Goal: Task Accomplishment & Management: Manage account settings

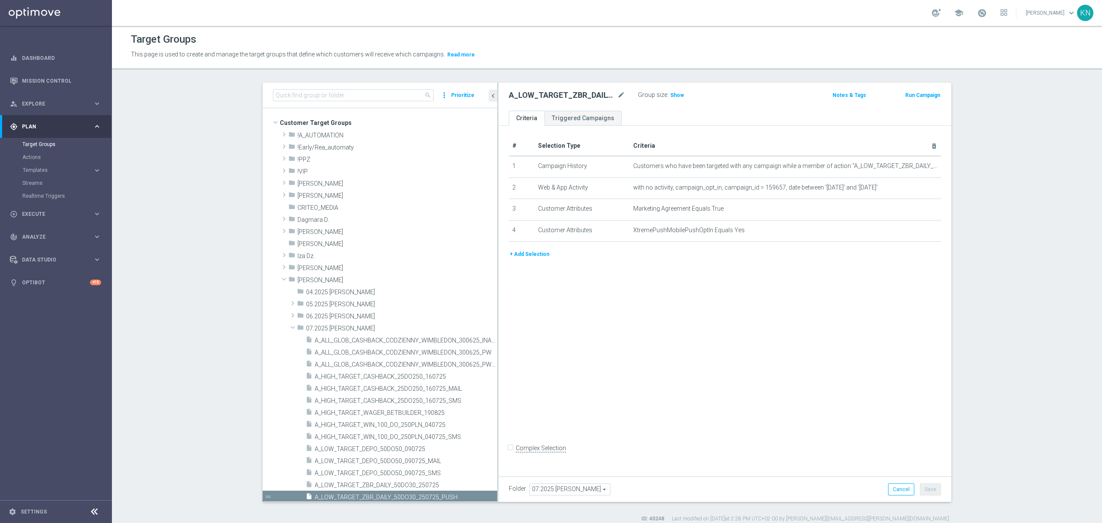
click at [350, 481] on span "A_LOW_TARGET_ZBR_DAILY_50DO30_250725" at bounding box center [406, 484] width 183 height 7
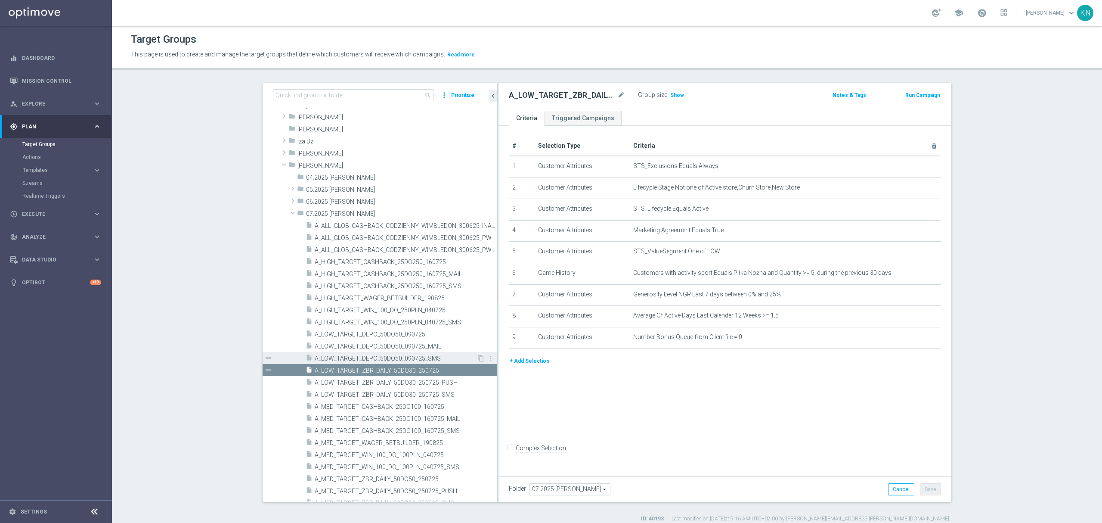
click at [377, 358] on span "A_LOW_TARGET_DEPO_50DO50_090725_SMS" at bounding box center [396, 358] width 162 height 7
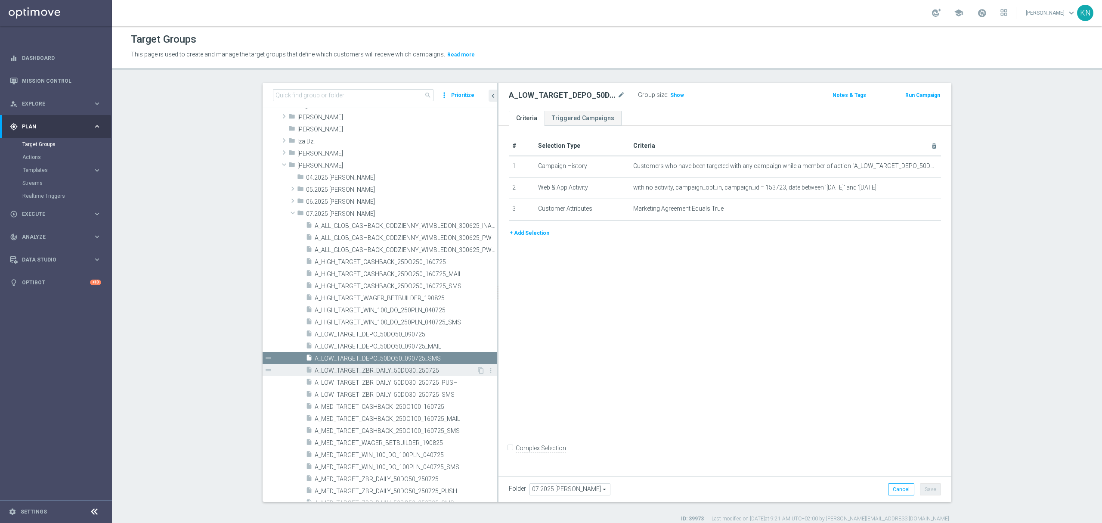
click at [391, 369] on span "A_LOW_TARGET_ZBR_DAILY_50DO30_250725" at bounding box center [396, 370] width 162 height 7
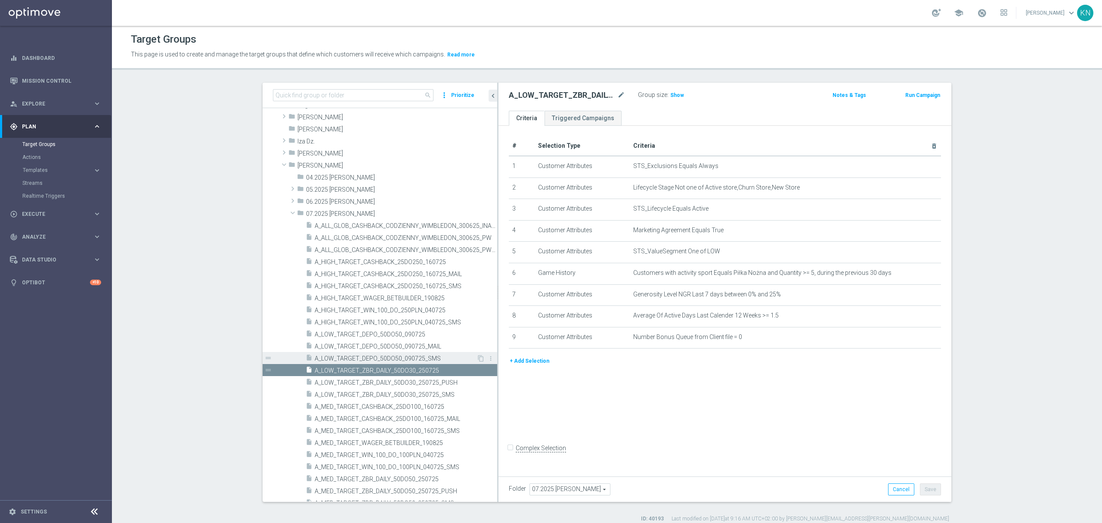
click at [395, 361] on span "A_LOW_TARGET_DEPO_50DO50_090725_SMS" at bounding box center [396, 358] width 162 height 7
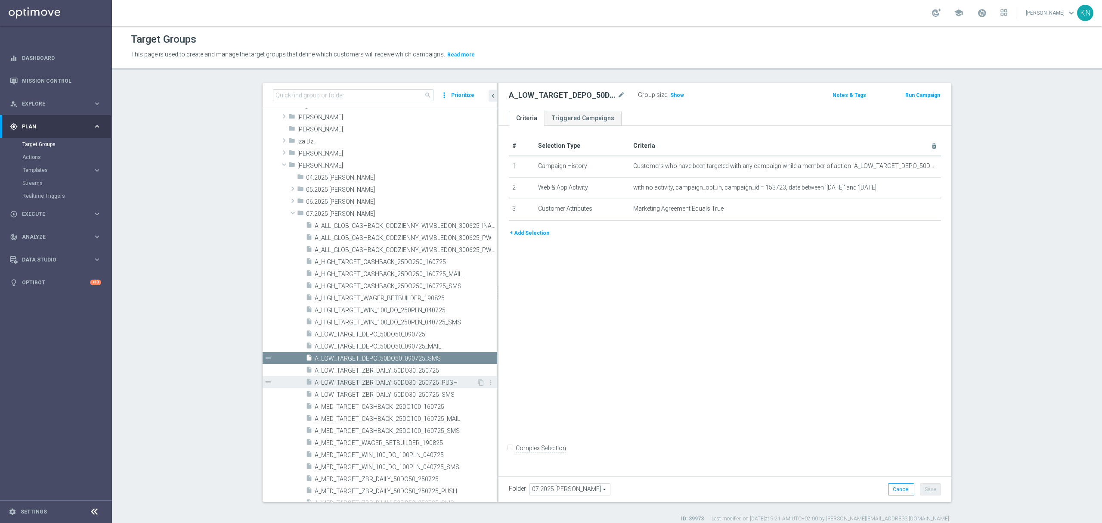
click at [426, 379] on span "A_LOW_TARGET_ZBR_DAILY_50DO30_250725_PUSH" at bounding box center [396, 382] width 162 height 7
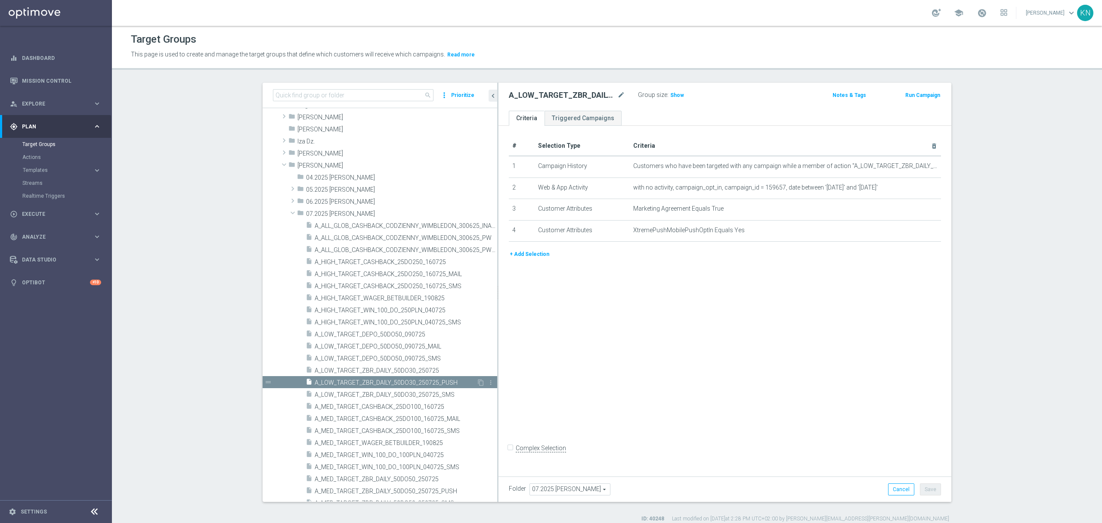
scroll to position [287, 0]
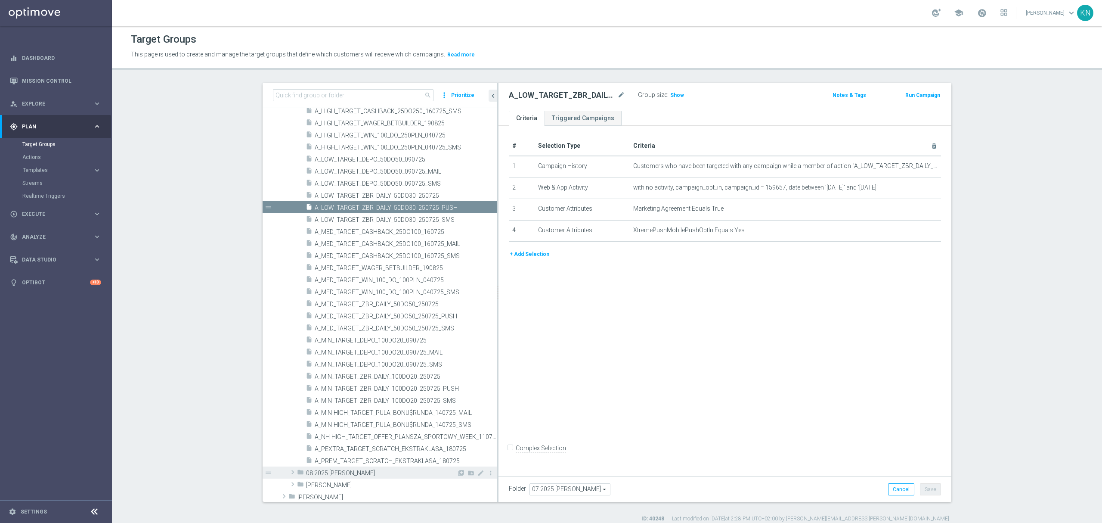
click at [292, 470] on span at bounding box center [293, 472] width 9 height 10
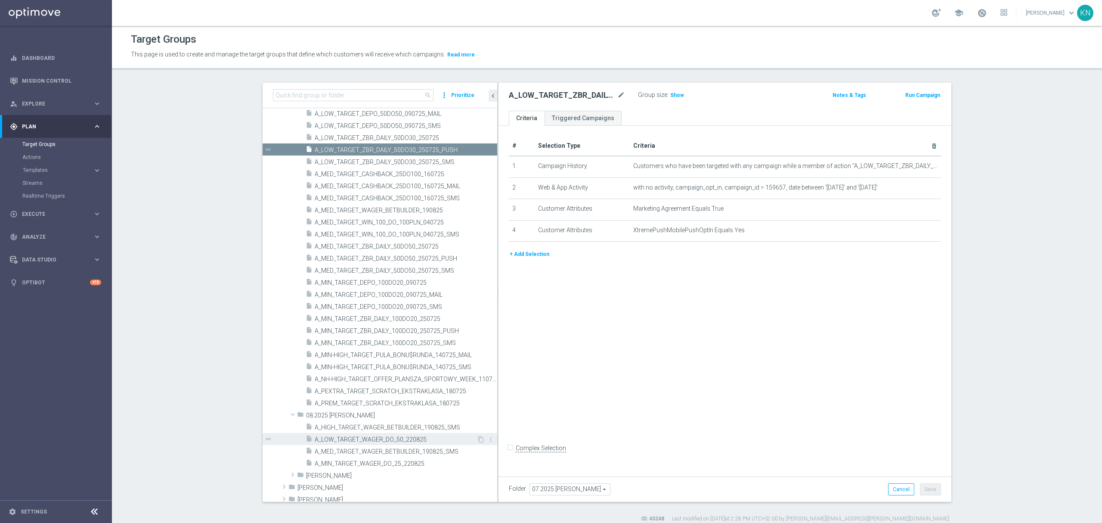
scroll to position [345, 0]
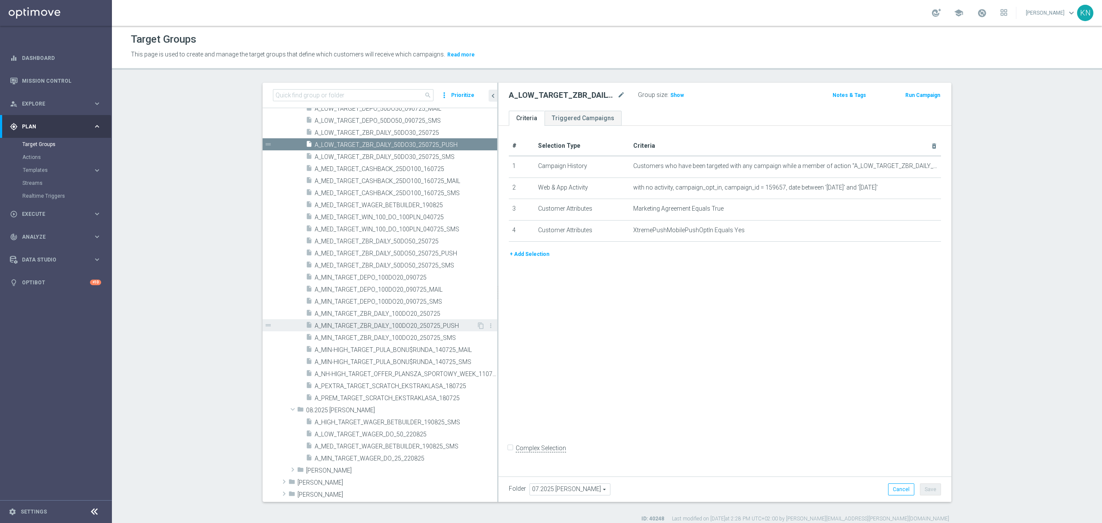
click at [439, 324] on span "A_MIN_TARGET_ZBR_DAILY_100DO20_250725_PUSH" at bounding box center [396, 325] width 162 height 7
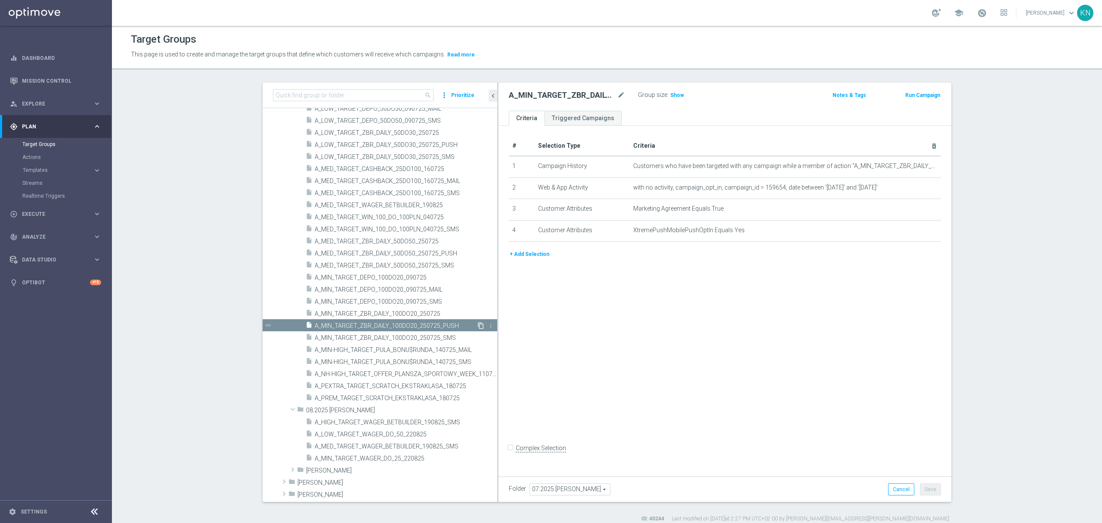
click at [478, 326] on icon "content_copy" at bounding box center [481, 325] width 7 height 7
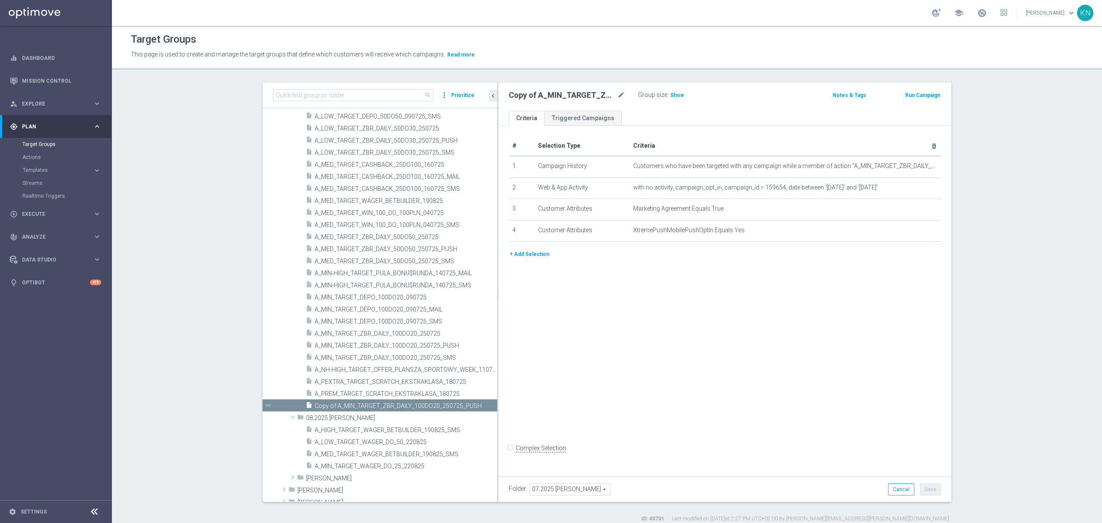
scroll to position [397, 0]
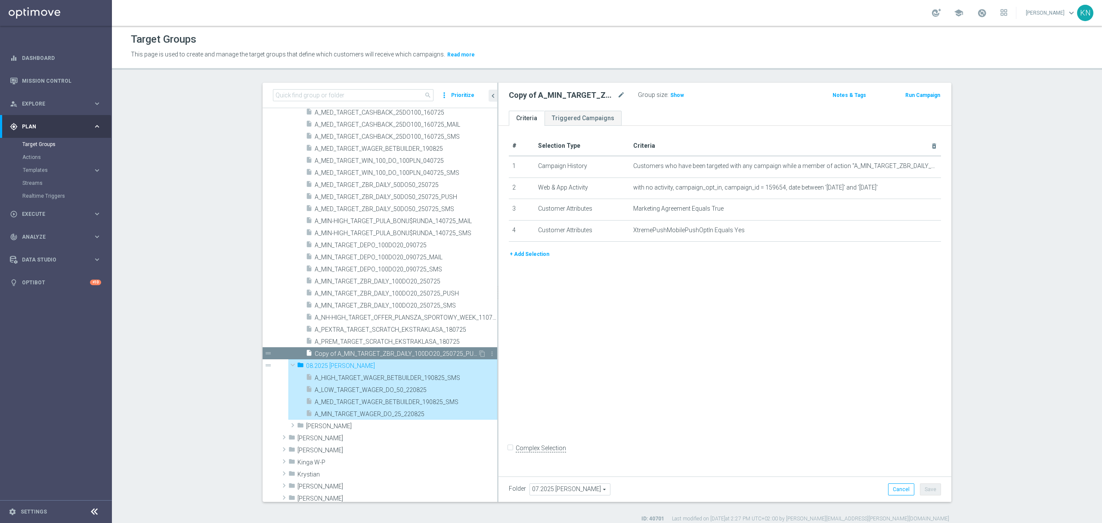
type input "08.2025 [PERSON_NAME]"
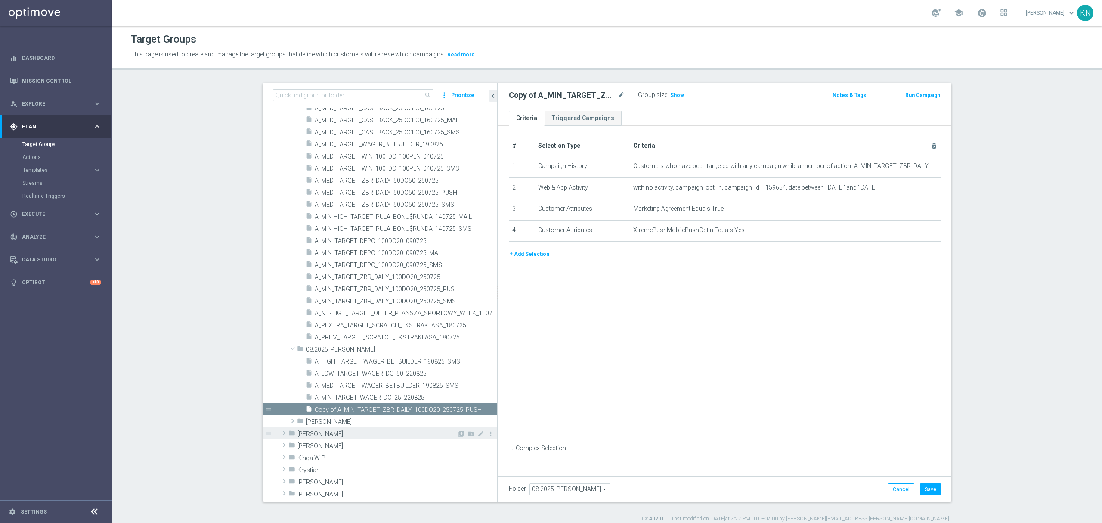
scroll to position [452, 0]
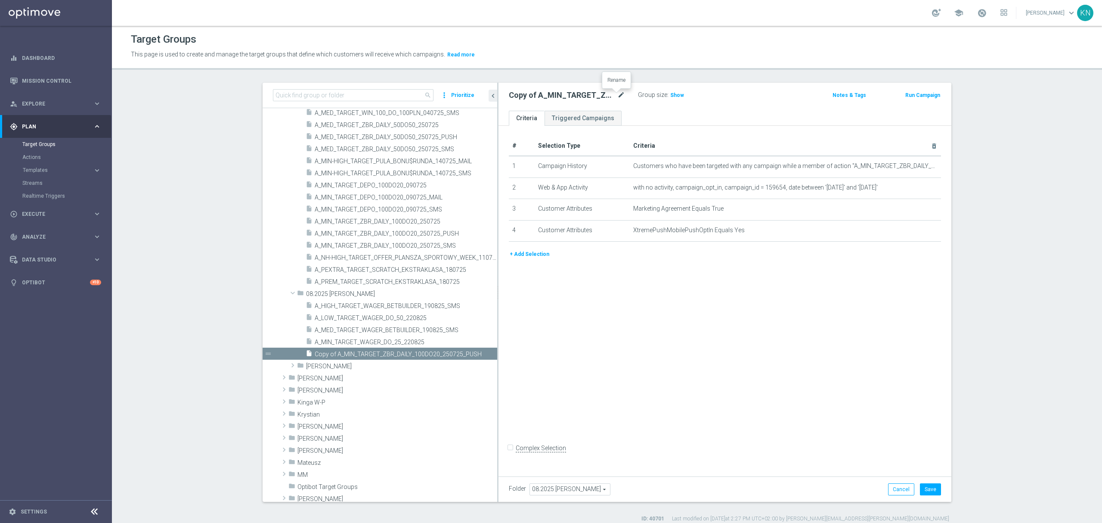
click at [618, 97] on icon "mode_edit" at bounding box center [622, 95] width 8 height 10
type input "A_MIN_TARGET_WAGER_DO_25_220825_PUSH"
click at [730, 307] on div "# Selection Type Criteria delete_forever 1 Campaign History Customers who have …" at bounding box center [725, 299] width 453 height 347
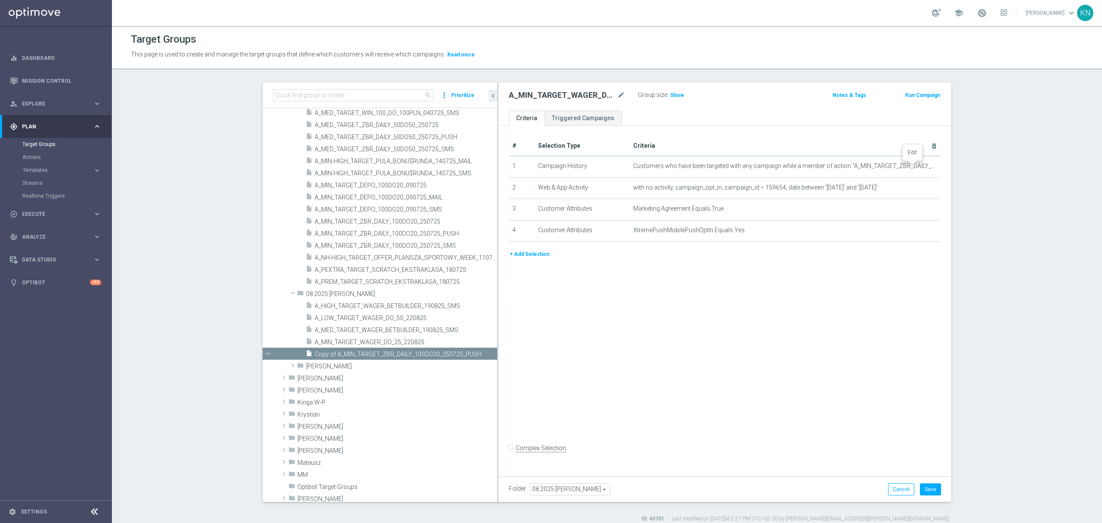
drag, startPoint x: 913, startPoint y: 166, endPoint x: 33, endPoint y: 163, distance: 879.8
click at [0, 0] on icon "mode_edit" at bounding box center [0, 0] width 0 height 0
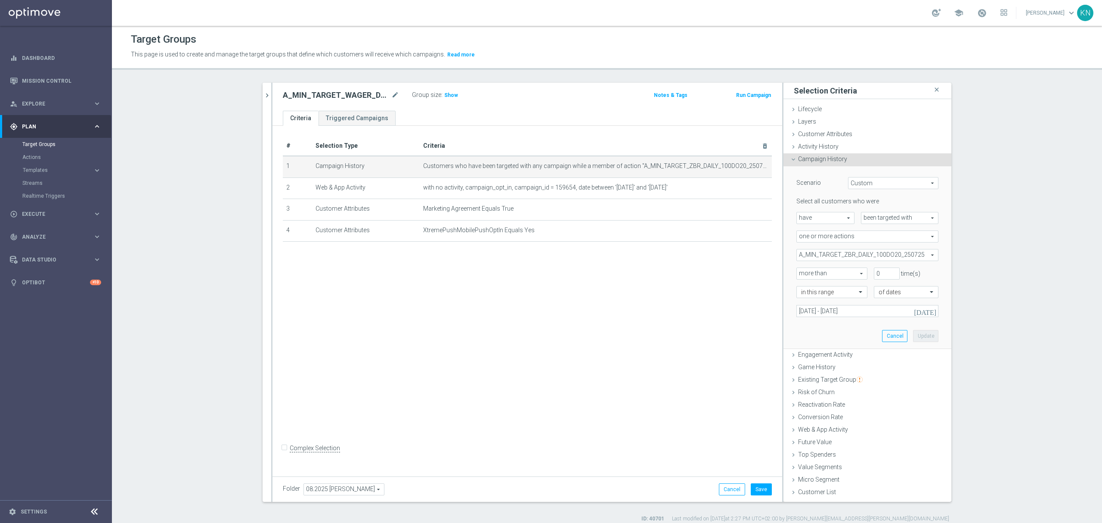
click at [875, 254] on span "A_MIN_TARGET_ZBR_DAILY_100DO20_250725" at bounding box center [867, 254] width 141 height 11
click at [809, 271] on span "Show Selected" at bounding box center [825, 272] width 32 height 6
click at [806, 271] on input "Show Selected" at bounding box center [803, 274] width 6 height 6
checkbox input "true"
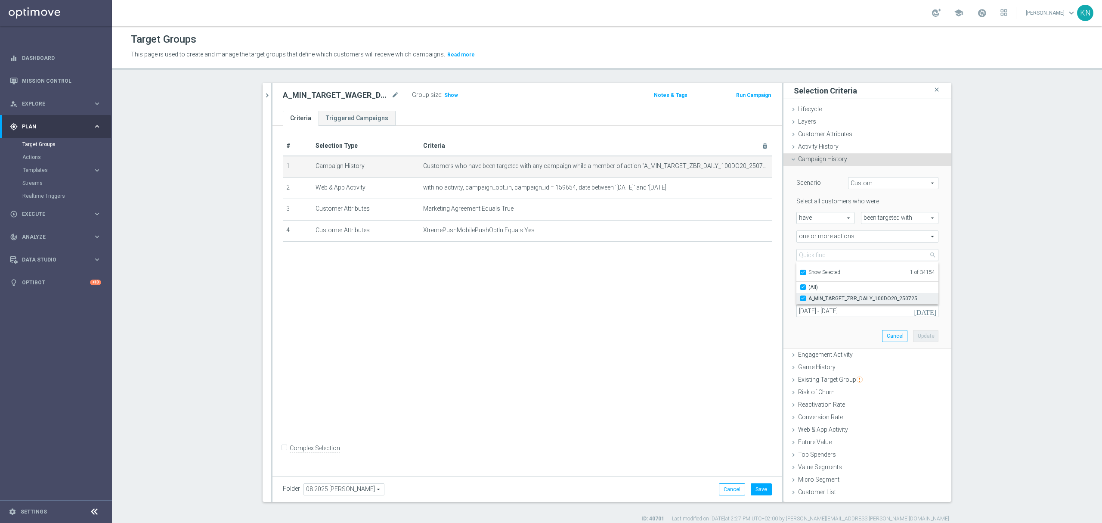
click at [803, 298] on input "A_MIN_TARGET_ZBR_DAILY_100DO20_250725" at bounding box center [806, 298] width 6 height 6
checkbox input "false"
type input "Select Action"
checkbox input "false"
drag, startPoint x: 800, startPoint y: 273, endPoint x: 812, endPoint y: 255, distance: 21.1
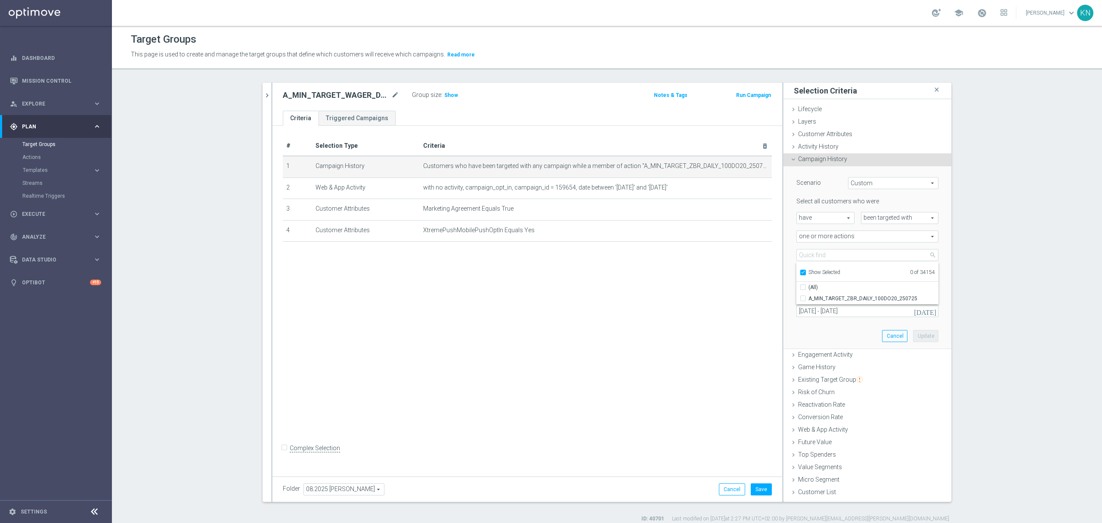
click at [801, 273] on input "Show Selected" at bounding box center [803, 274] width 6 height 6
checkbox input "false"
click at [813, 253] on input "search" at bounding box center [868, 255] width 142 height 12
paste input "A_MIN_TARGET_WAGER_DO_25_220825"
type input "A_MIN_TARGET_WAGER_DO_25_220825"
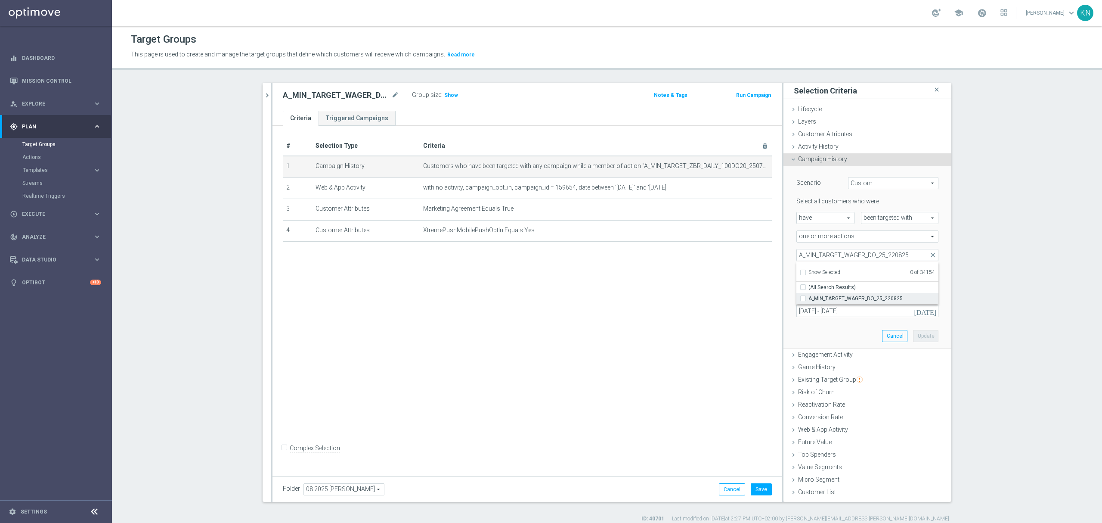
click at [809, 301] on span "A_MIN_TARGET_WAGER_DO_25_220825" at bounding box center [874, 298] width 130 height 7
click at [805, 301] on input "A_MIN_TARGET_WAGER_DO_25_220825" at bounding box center [806, 298] width 6 height 6
checkbox input "true"
type input "A_MIN_TARGET_WAGER_DO_25_220825"
checkbox input "true"
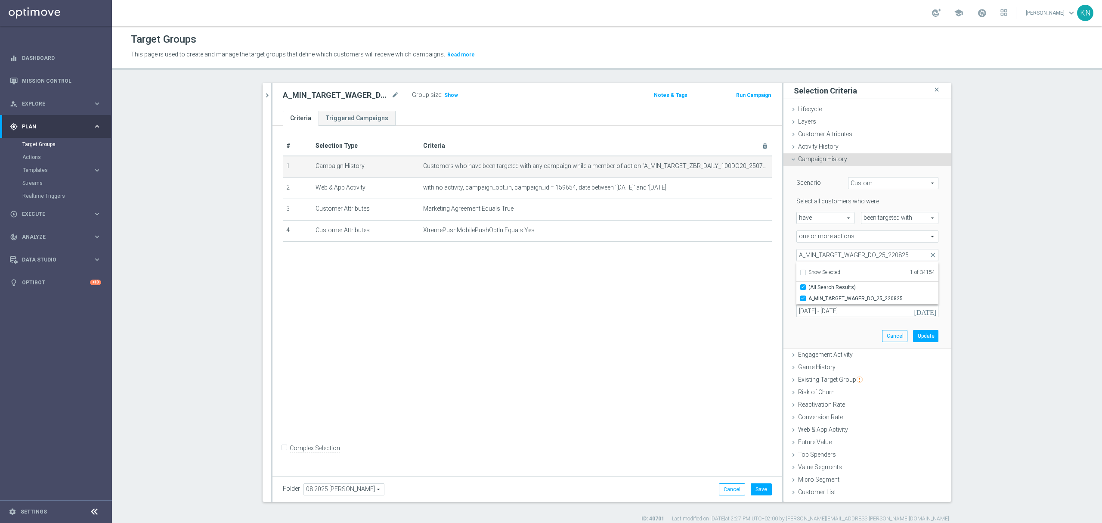
click at [936, 244] on div "Scenario Custom Custom arrow_drop_down search Select all customers who were hav…" at bounding box center [867, 257] width 155 height 182
click at [934, 309] on button "[DATE]" at bounding box center [926, 311] width 26 height 13
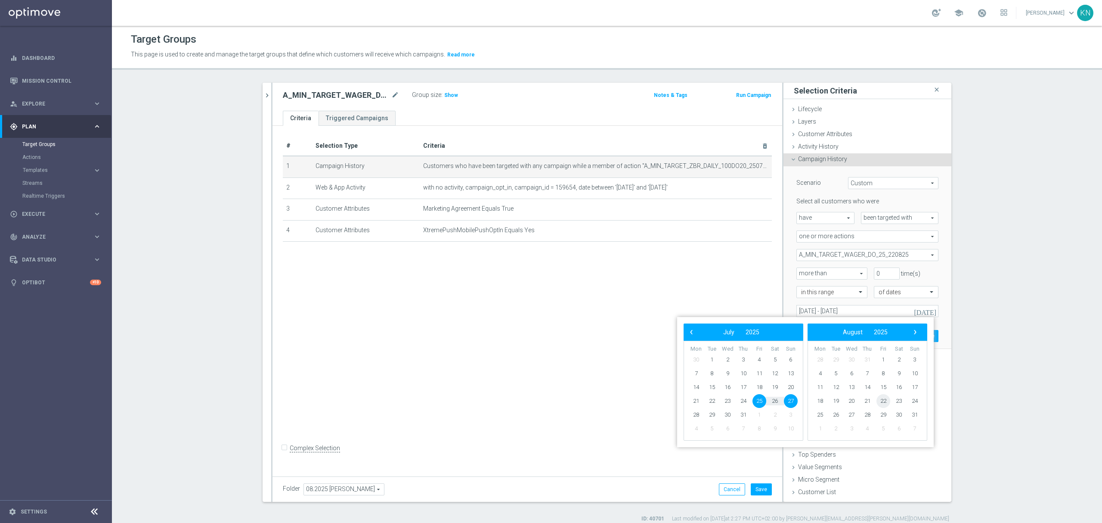
click at [883, 404] on span "22" at bounding box center [884, 401] width 14 height 14
click at [789, 403] on span "24" at bounding box center [791, 401] width 14 height 14
type input "[DATE] - [DATE]"
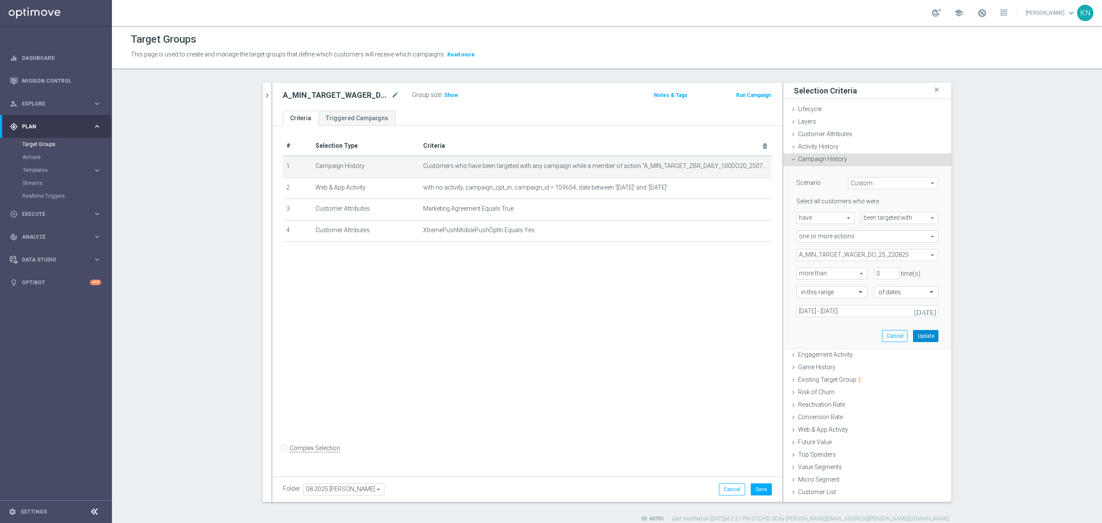
click at [926, 336] on button "Update" at bounding box center [925, 336] width 25 height 12
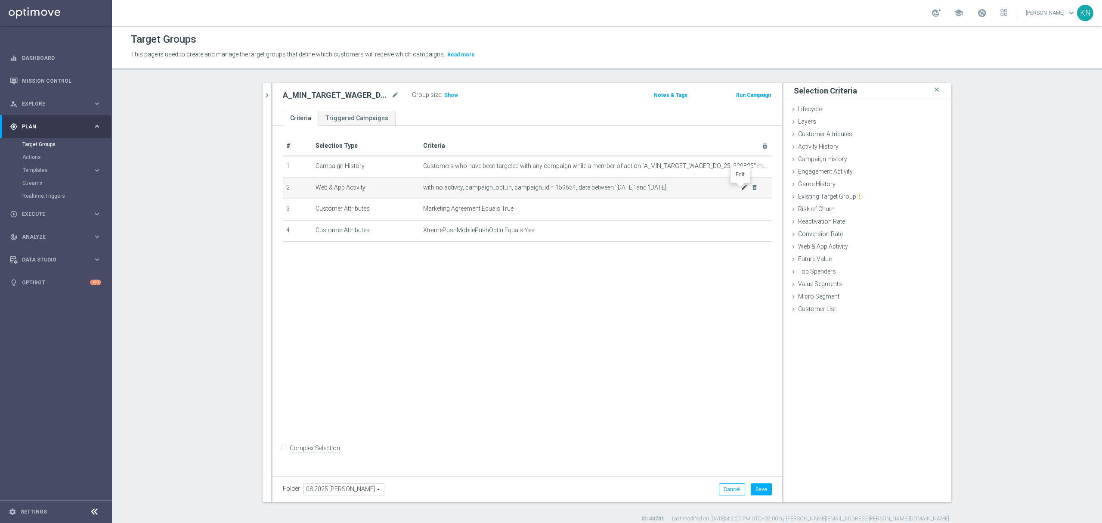
click at [741, 190] on icon "mode_edit" at bounding box center [744, 187] width 7 height 7
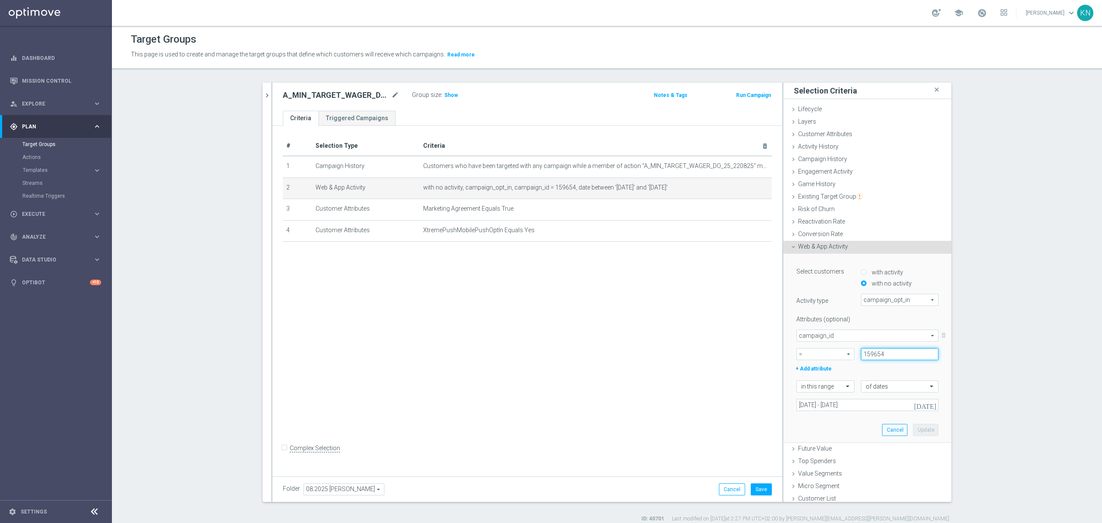
drag, startPoint x: 883, startPoint y: 355, endPoint x: 846, endPoint y: 356, distance: 36.6
click at [846, 356] on div "= = arrow_drop_down search 159654" at bounding box center [867, 354] width 155 height 12
paste input "69668"
type input "169668"
click at [918, 401] on icon "[DATE]" at bounding box center [925, 405] width 23 height 8
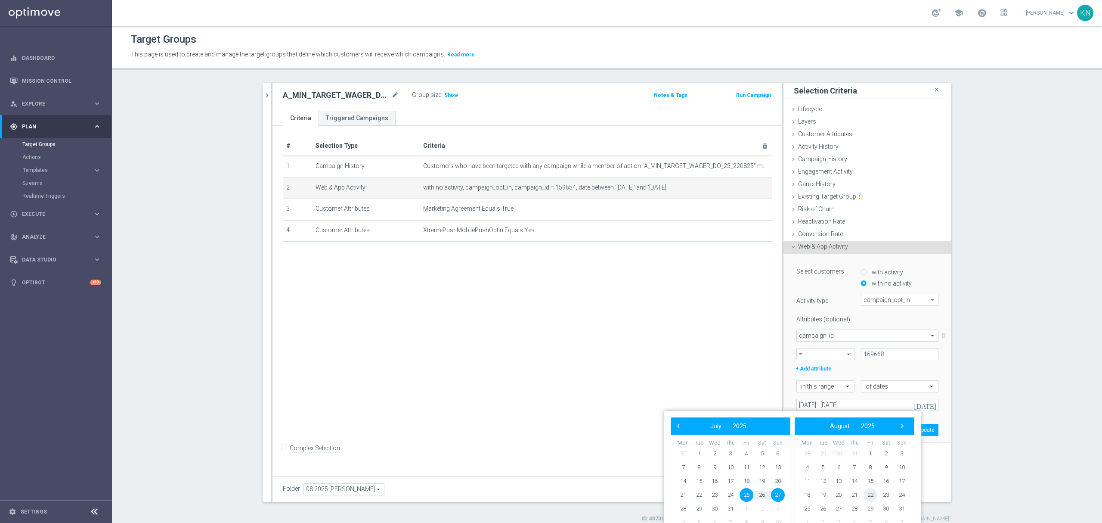
click at [870, 493] on span "22" at bounding box center [871, 495] width 14 height 14
click at [776, 492] on span "24" at bounding box center [778, 495] width 14 height 14
type input "[DATE] - [DATE]"
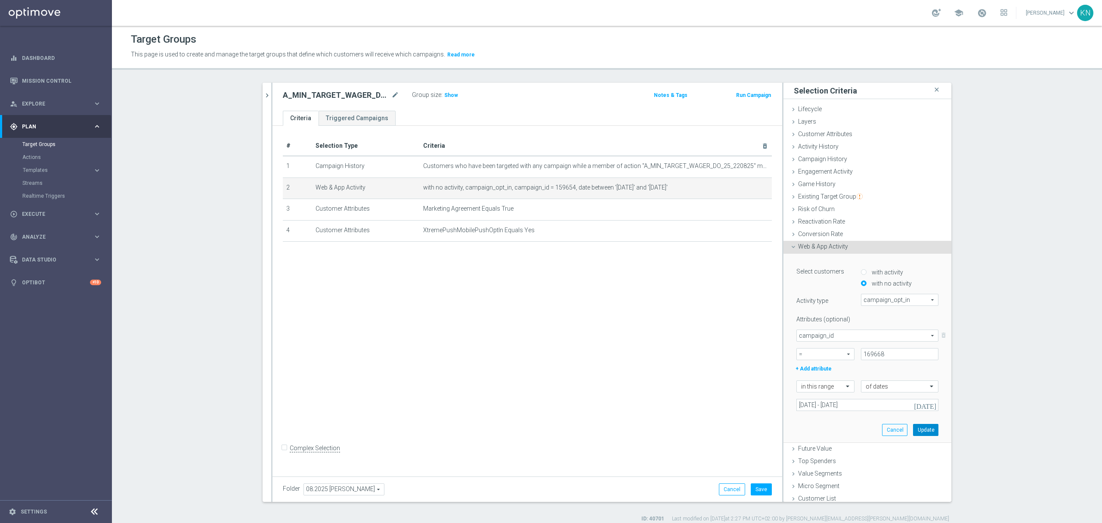
click at [913, 429] on button "Update" at bounding box center [925, 430] width 25 height 12
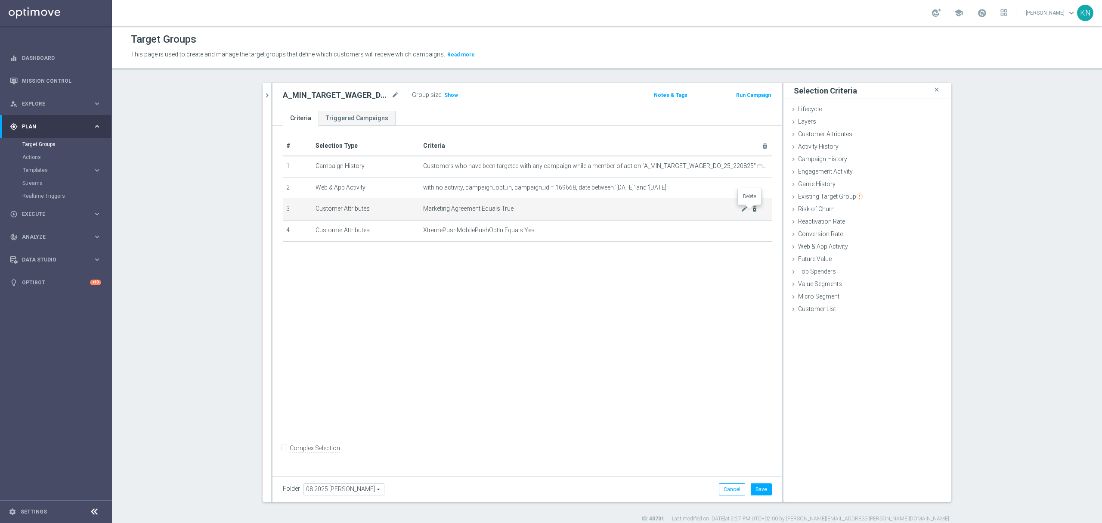
click at [751, 210] on icon "delete_forever" at bounding box center [754, 208] width 7 height 7
click at [575, 275] on div "# Selection Type Criteria delete_forever 1 Campaign History Customers who have …" at bounding box center [528, 299] width 510 height 347
click at [818, 126] on div "Layers done" at bounding box center [868, 122] width 168 height 13
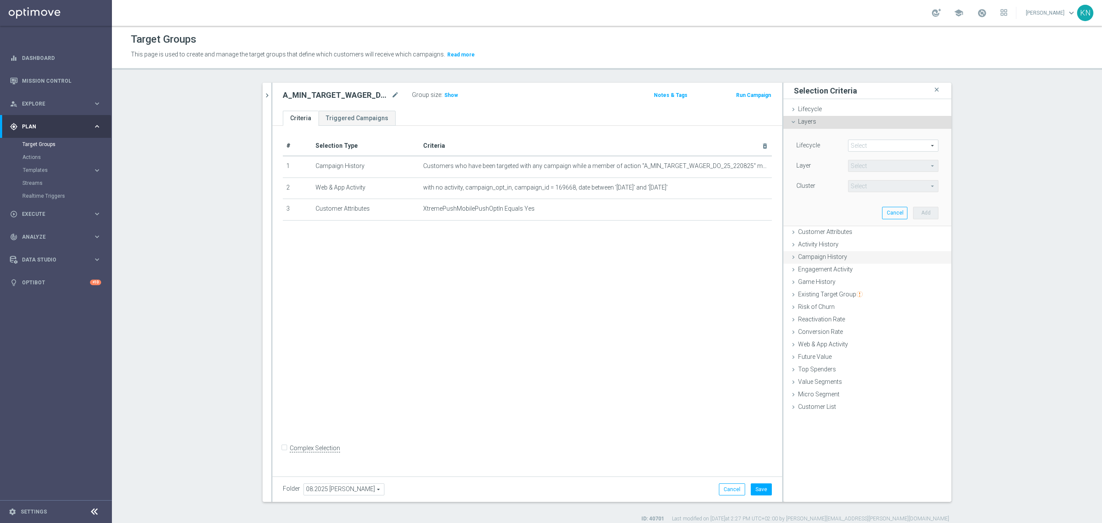
click at [813, 233] on span "Customer Attributes" at bounding box center [825, 231] width 54 height 7
click at [863, 152] on span at bounding box center [894, 157] width 90 height 11
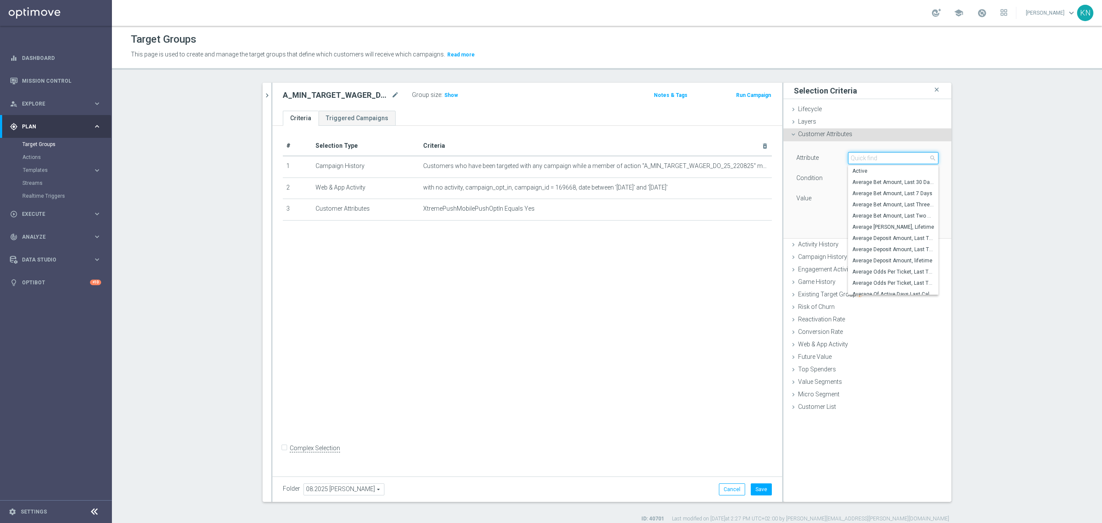
click at [863, 163] on input "search" at bounding box center [893, 158] width 90 height 12
type input "agree"
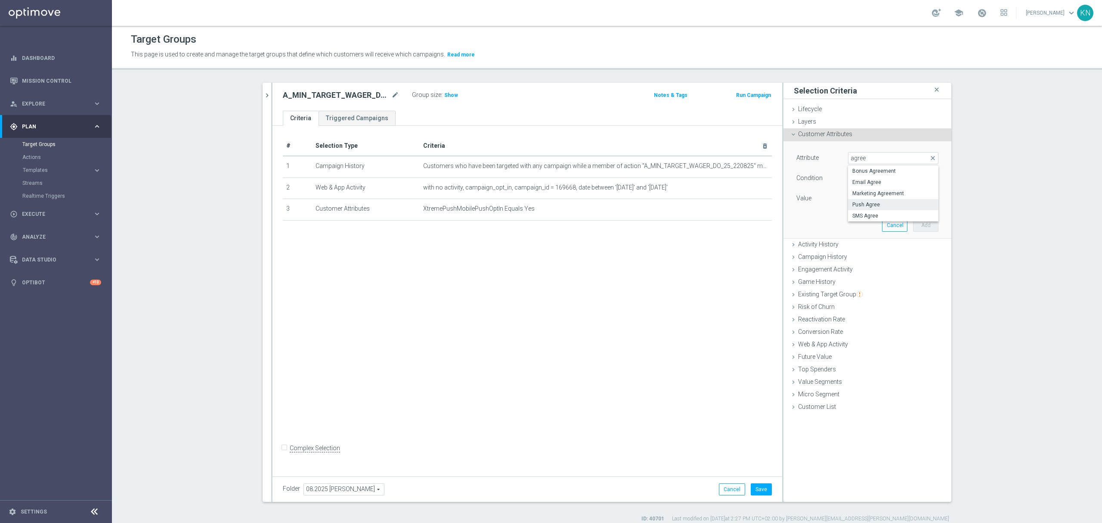
click at [870, 205] on span "Push Agree" at bounding box center [894, 204] width 82 height 7
type input "Push Agree"
type input "Equals"
click at [865, 198] on span at bounding box center [894, 198] width 90 height 11
click at [868, 174] on span "Equals" at bounding box center [894, 178] width 90 height 11
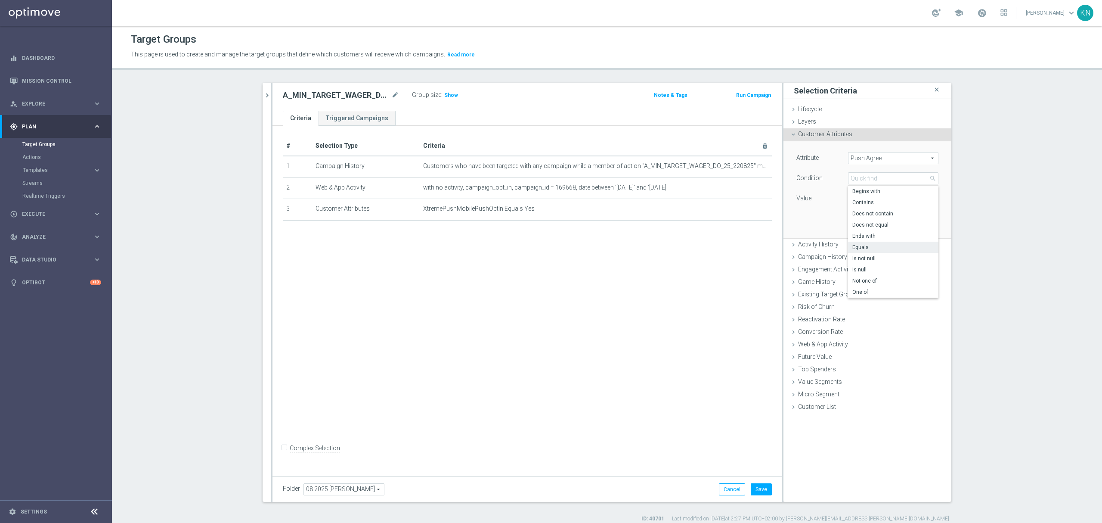
click at [808, 217] on div "Attribute Push Agree Push Agree arrow_drop_down search Condition Equals Equals …" at bounding box center [867, 189] width 155 height 96
click at [859, 198] on span at bounding box center [894, 198] width 90 height 11
click at [862, 219] on label "TRUE" at bounding box center [893, 222] width 90 height 11
type input "TRUE"
click at [924, 229] on button "Add" at bounding box center [925, 225] width 25 height 12
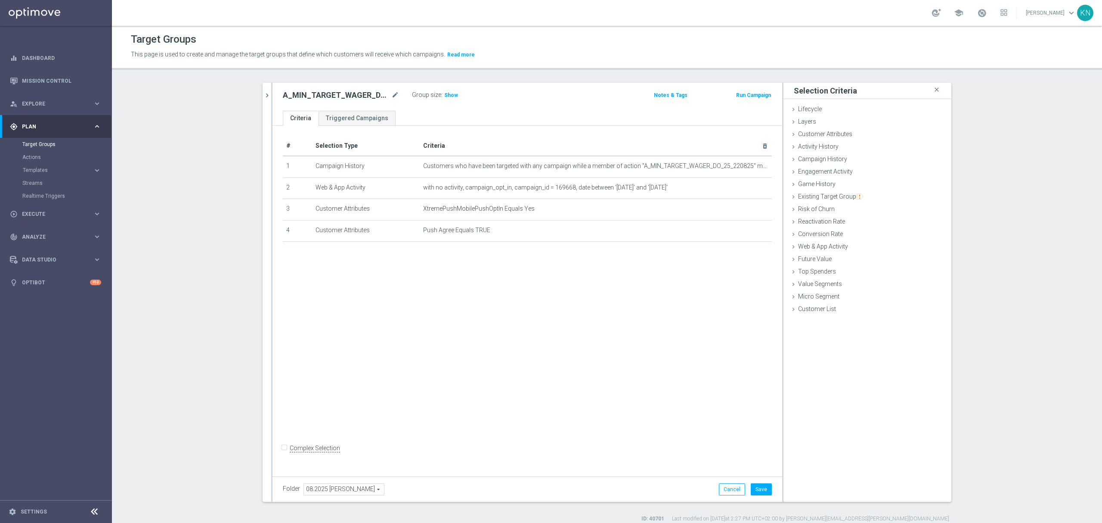
click at [590, 279] on div "# Selection Type Criteria delete_forever 1 Campaign History Customers who have …" at bounding box center [528, 299] width 510 height 347
click at [764, 490] on button "Save" at bounding box center [761, 489] width 21 height 12
click at [264, 92] on icon "chevron_right" at bounding box center [267, 95] width 8 height 8
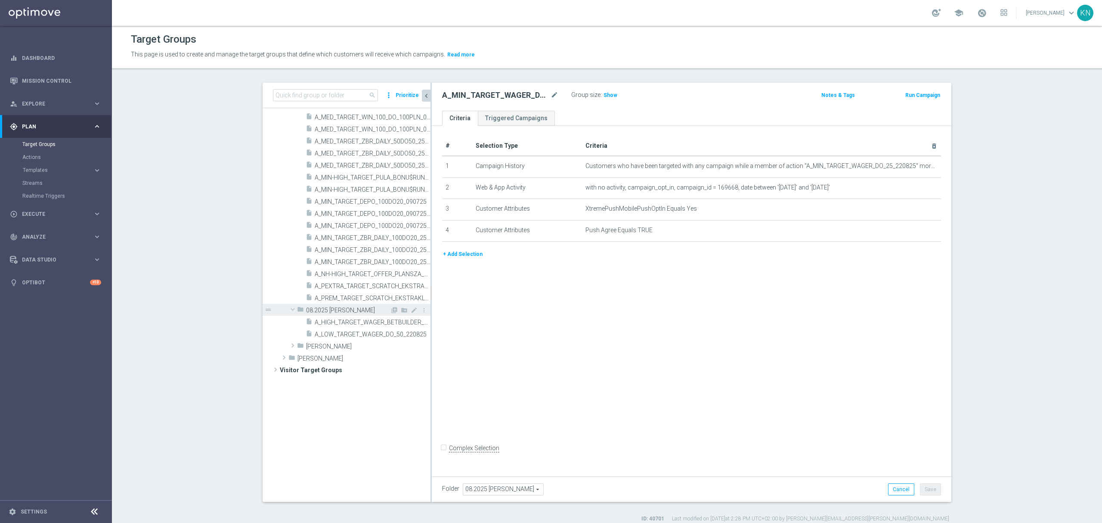
click at [290, 309] on span at bounding box center [293, 309] width 10 height 9
click at [290, 309] on span at bounding box center [293, 309] width 9 height 10
click at [290, 346] on span at bounding box center [293, 345] width 9 height 10
click at [289, 345] on span at bounding box center [293, 345] width 10 height 9
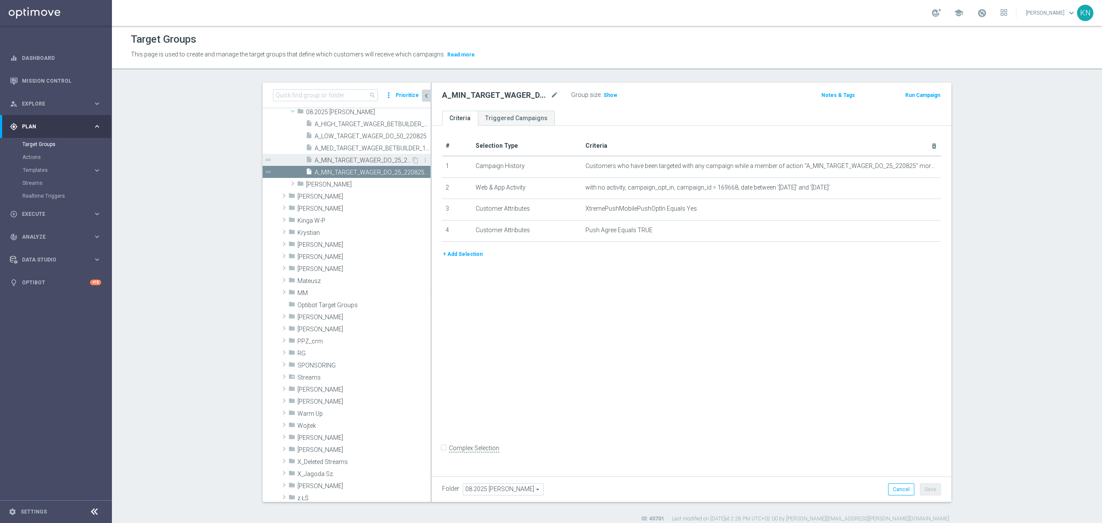
scroll to position [510, 0]
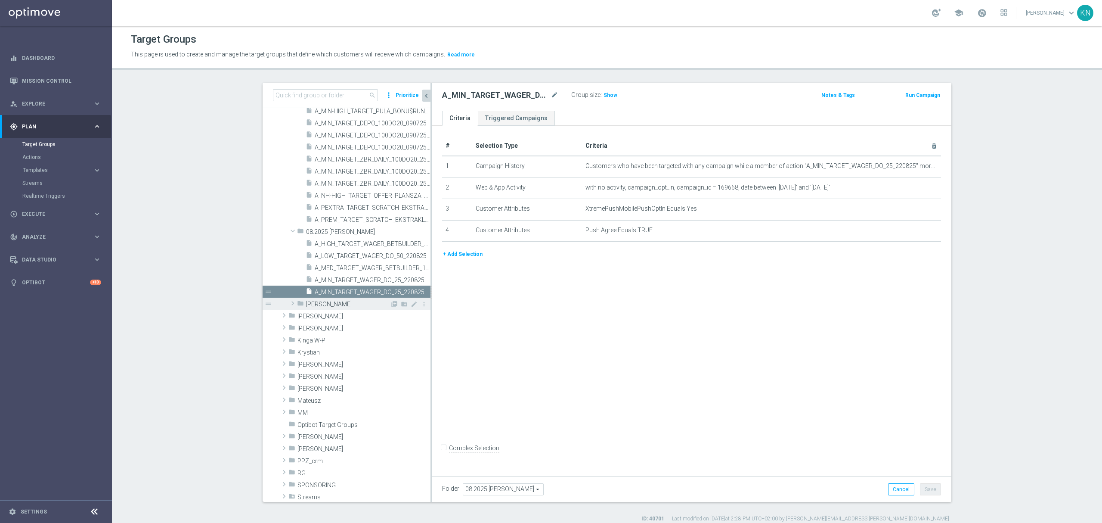
click at [289, 298] on span at bounding box center [293, 303] width 9 height 10
click at [289, 298] on tree-node-expander at bounding box center [293, 304] width 9 height 12
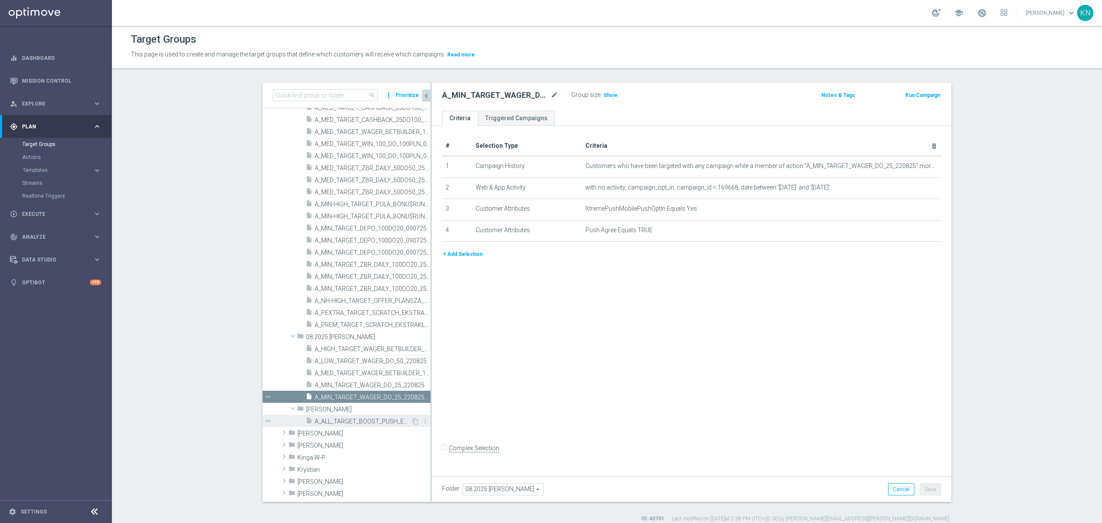
scroll to position [452, 0]
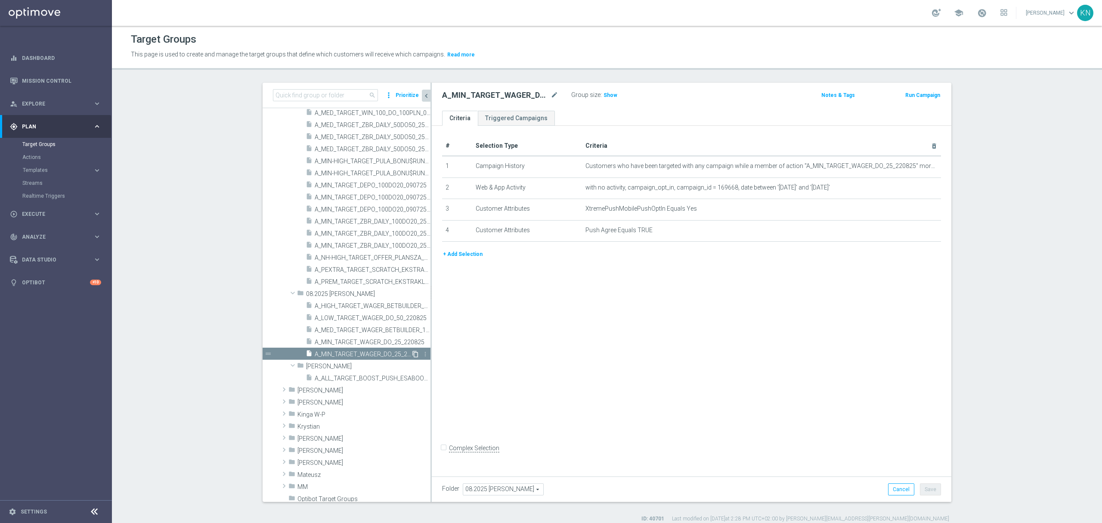
click at [412, 352] on icon "content_copy" at bounding box center [415, 354] width 7 height 7
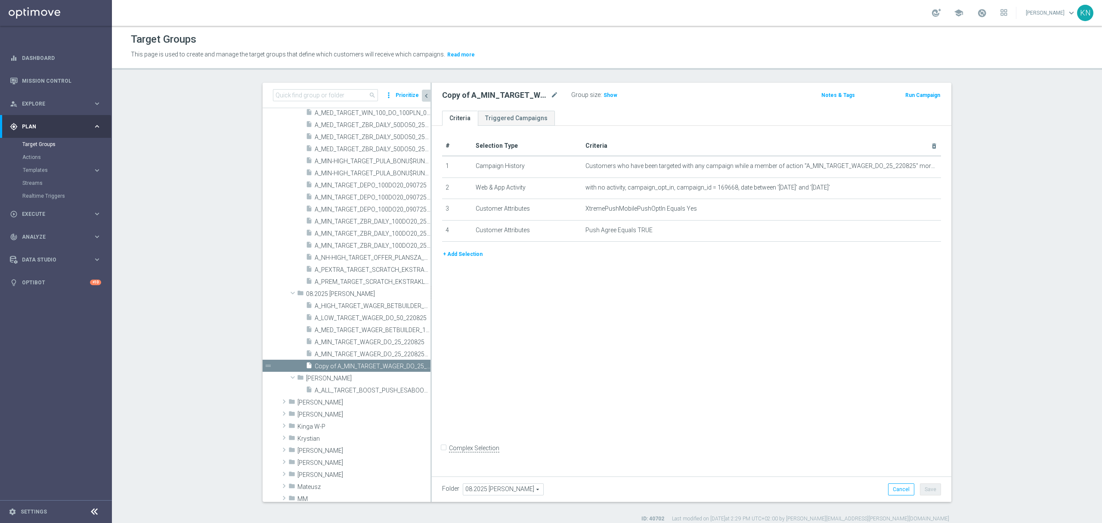
scroll to position [464, 0]
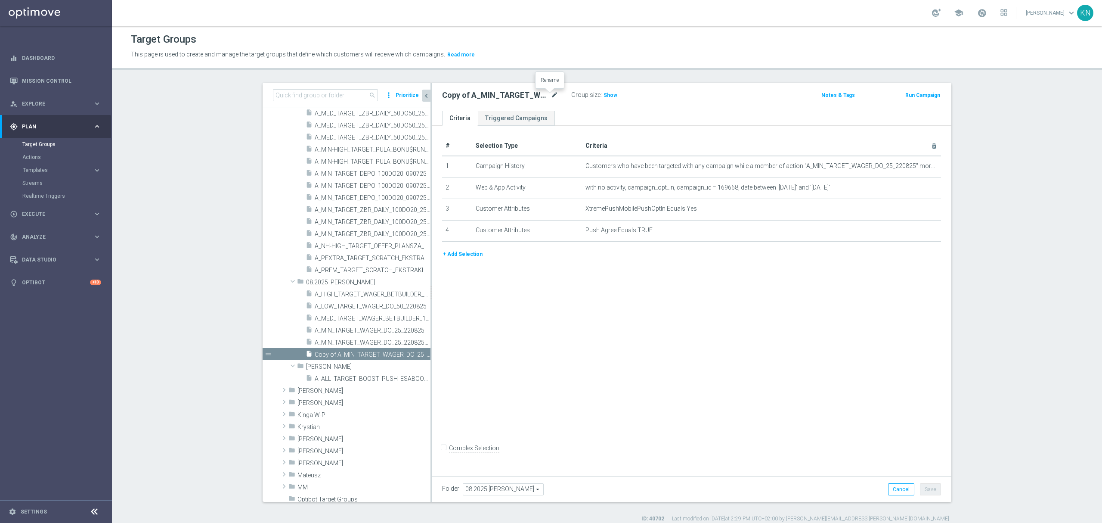
click at [551, 99] on icon "mode_edit" at bounding box center [555, 95] width 8 height 10
type input "A_LOW_TARGET_WAGER_DO_50_220825_PUSH"
click at [618, 122] on ul "Criteria Triggered Campaigns" at bounding box center [692, 118] width 520 height 15
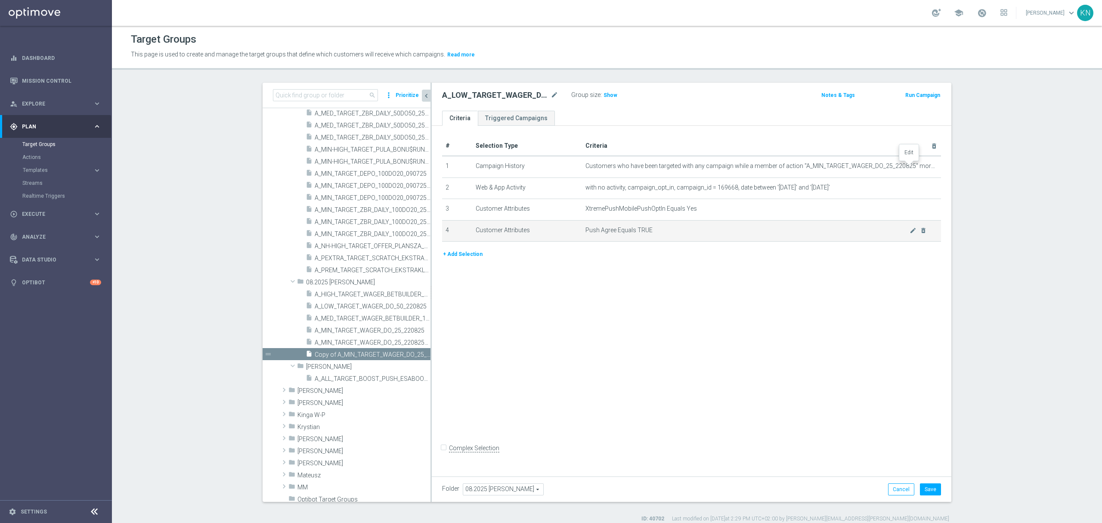
drag, startPoint x: 910, startPoint y: 166, endPoint x: 922, endPoint y: 225, distance: 59.9
click at [0, 0] on icon "mode_edit" at bounding box center [0, 0] width 0 height 0
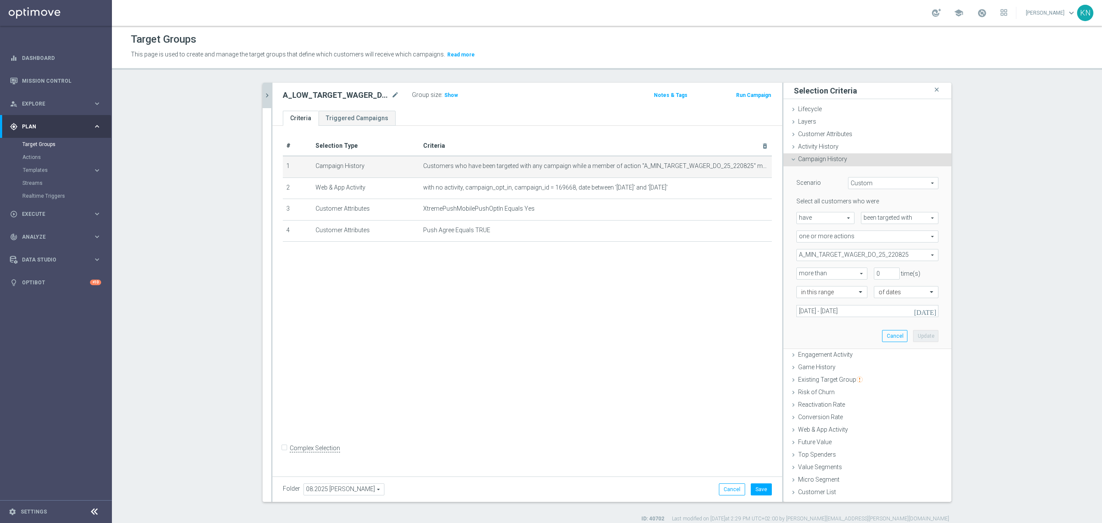
click at [868, 259] on span "A_MIN_TARGET_WAGER_DO_25_220825" at bounding box center [867, 254] width 141 height 11
drag, startPoint x: 822, startPoint y: 275, endPoint x: 820, endPoint y: 291, distance: 16.5
click at [822, 274] on span "Show Selected" at bounding box center [825, 272] width 32 height 6
click at [806, 274] on input "Show Selected" at bounding box center [803, 274] width 6 height 6
checkbox input "true"
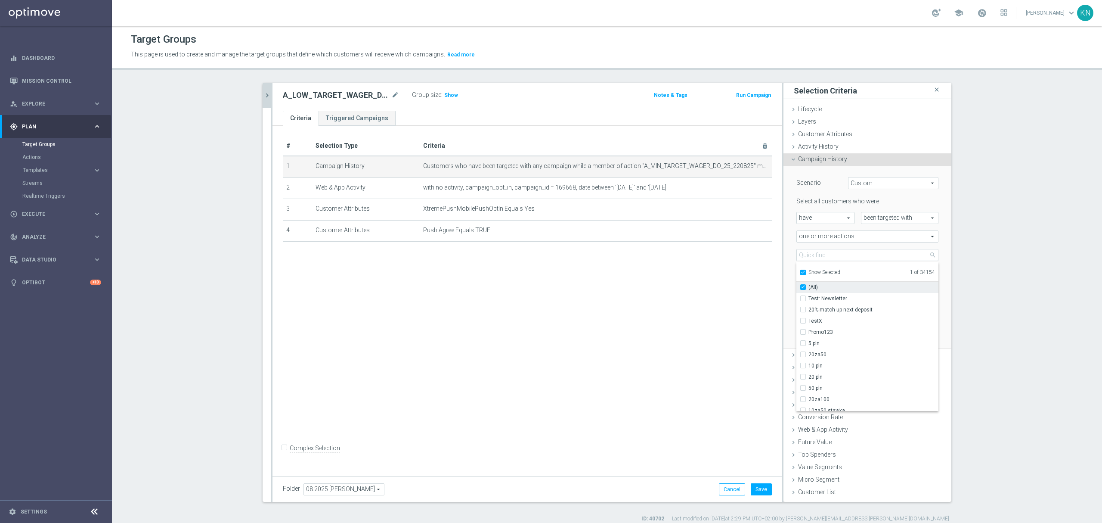
checkbox input "true"
click at [816, 295] on span "A_MIN_TARGET_WAGER_DO_25_220825" at bounding box center [874, 298] width 130 height 7
click at [809, 295] on input "A_MIN_TARGET_WAGER_DO_25_220825" at bounding box center [806, 298] width 6 height 6
checkbox input "false"
type input "Select Action"
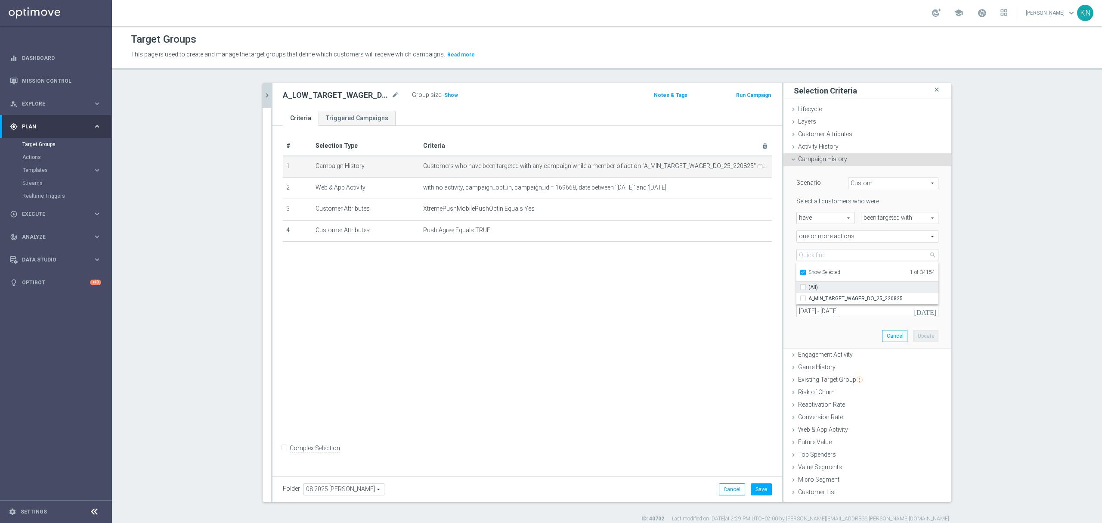
checkbox input "false"
click at [809, 271] on span "Show Selected" at bounding box center [825, 272] width 32 height 6
click at [806, 271] on input "Show Selected" at bounding box center [803, 274] width 6 height 6
checkbox input "false"
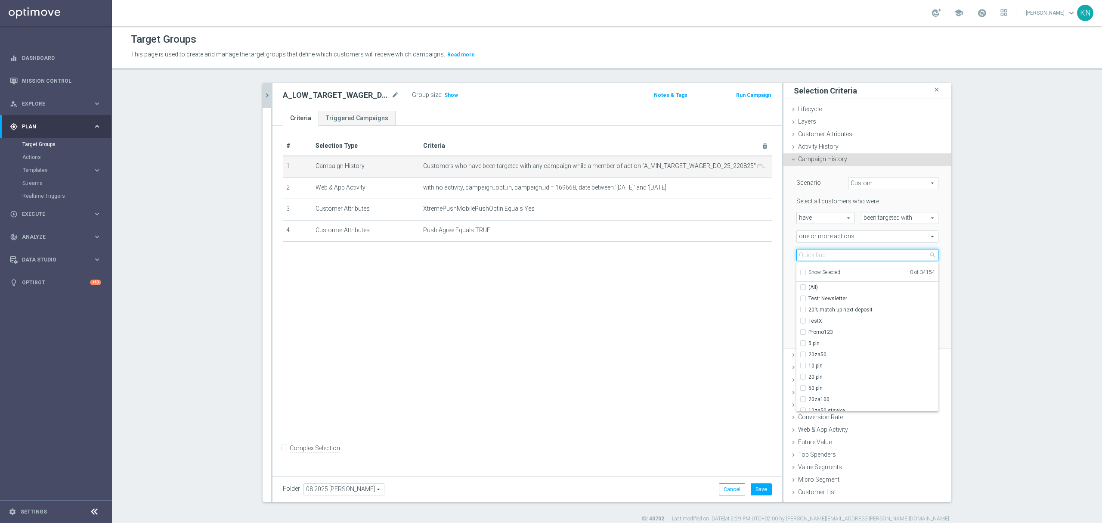
click at [811, 258] on input "search" at bounding box center [868, 255] width 142 height 12
paste input "A_LOW_TARGET_WAGER_DO_50_220825"
type input "A_LOW_TARGET_WAGER_DO_50_220825"
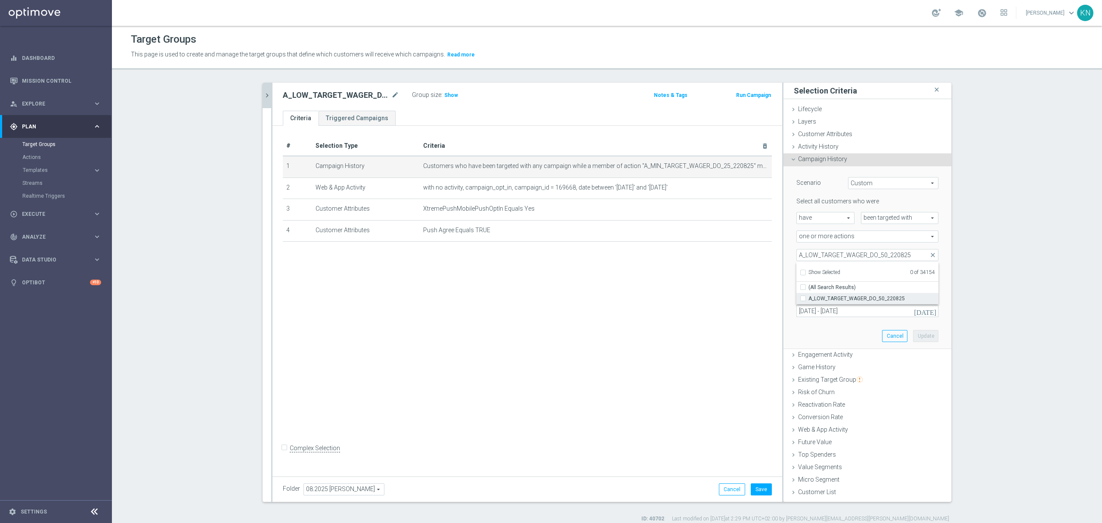
click at [838, 295] on span "A_LOW_TARGET_WAGER_DO_50_220825" at bounding box center [874, 298] width 130 height 7
click at [809, 295] on input "A_LOW_TARGET_WAGER_DO_50_220825" at bounding box center [806, 298] width 6 height 6
checkbox input "true"
type input "A_LOW_TARGET_WAGER_DO_50_220825"
checkbox input "true"
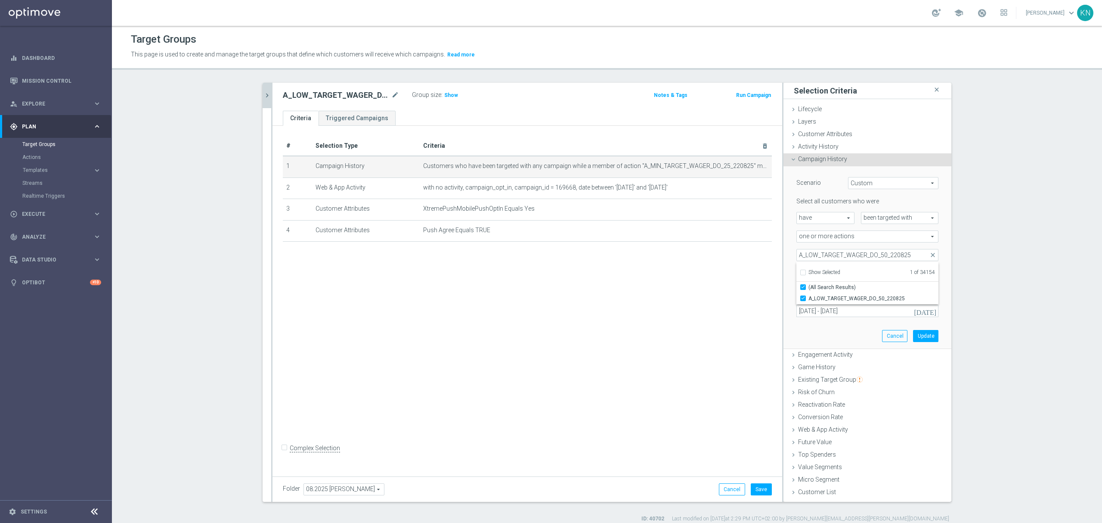
click at [880, 245] on div "Select all customers who were have have arrow_drop_down search been targeted wi…" at bounding box center [868, 256] width 142 height 119
click at [922, 338] on button "Update" at bounding box center [925, 336] width 25 height 12
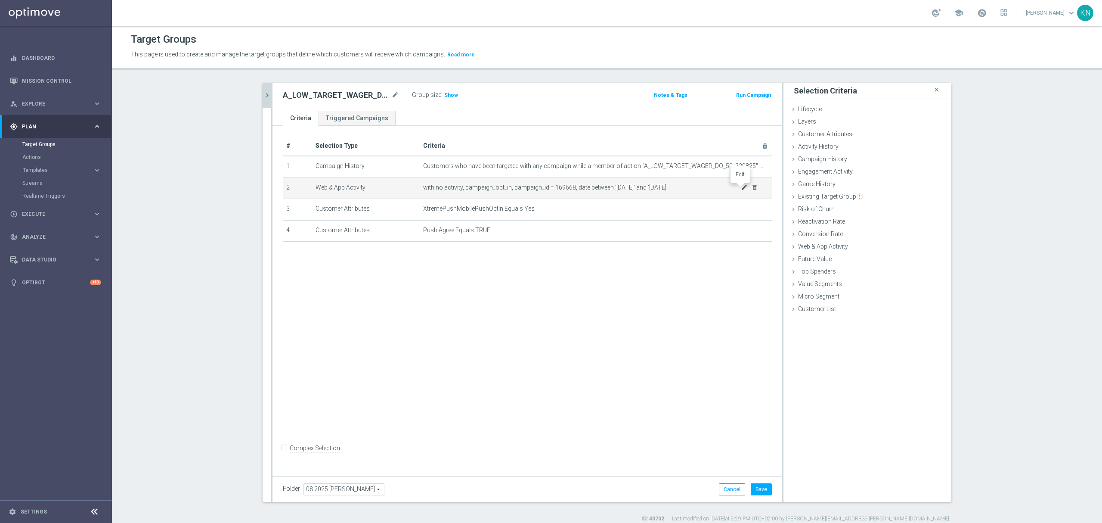
click at [741, 189] on icon "mode_edit" at bounding box center [744, 187] width 7 height 7
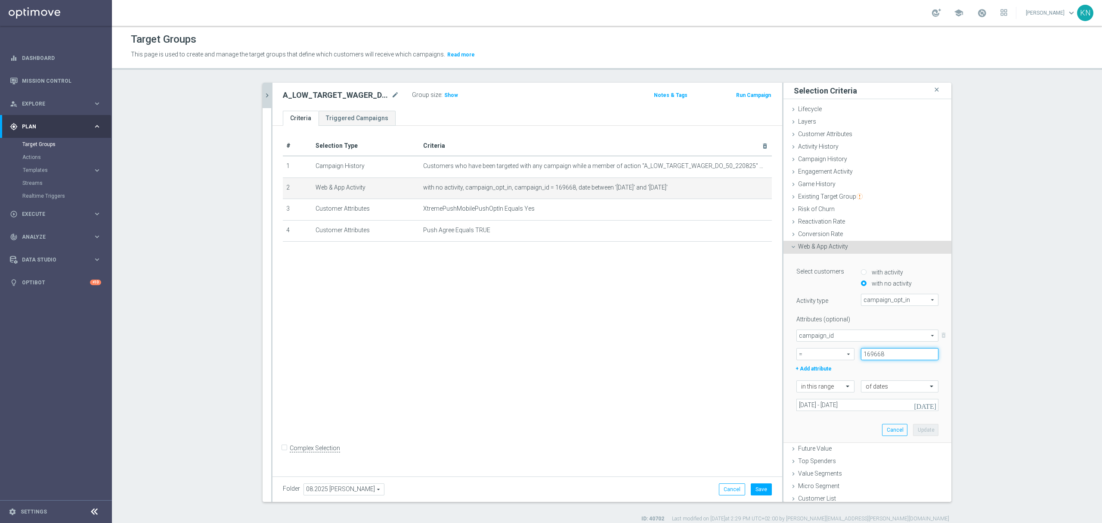
click at [874, 355] on input "169668" at bounding box center [900, 354] width 78 height 12
paste input "9"
type input "169669"
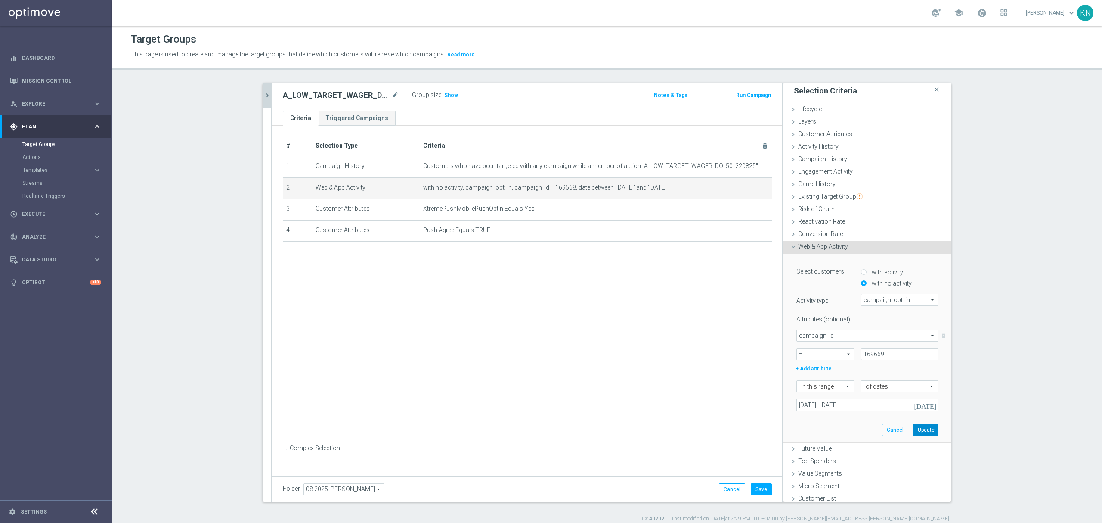
click at [913, 429] on button "Update" at bounding box center [925, 430] width 25 height 12
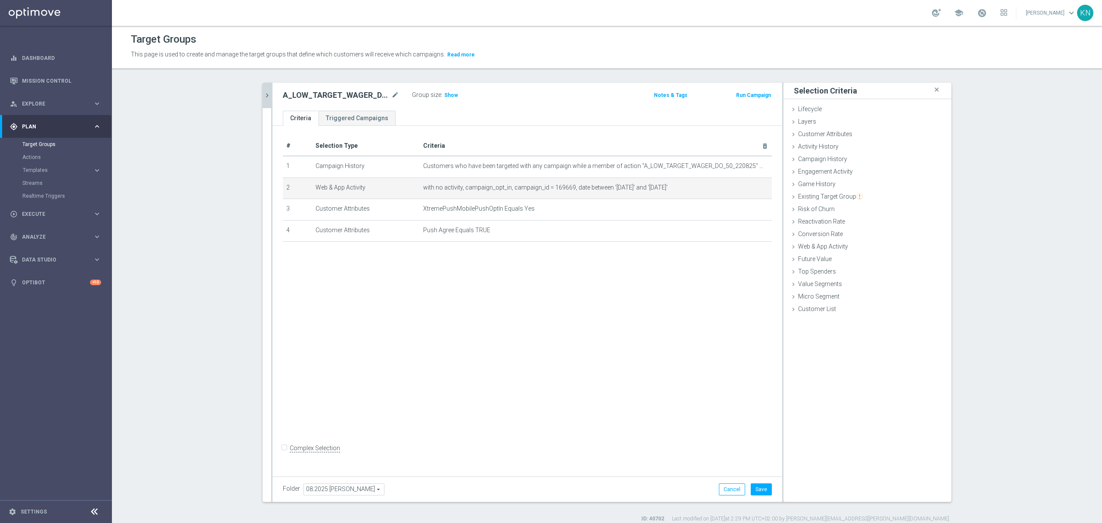
click at [622, 329] on div "# Selection Type Criteria delete_forever 1 Campaign History Customers who have …" at bounding box center [528, 299] width 510 height 347
click at [764, 491] on button "Save" at bounding box center [761, 489] width 21 height 12
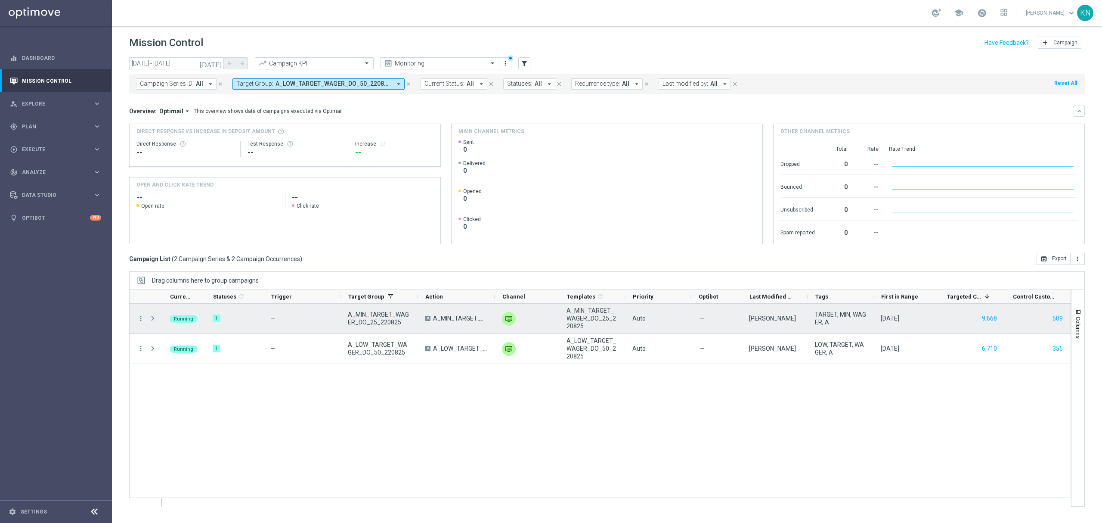
click at [154, 320] on span at bounding box center [153, 318] width 8 height 7
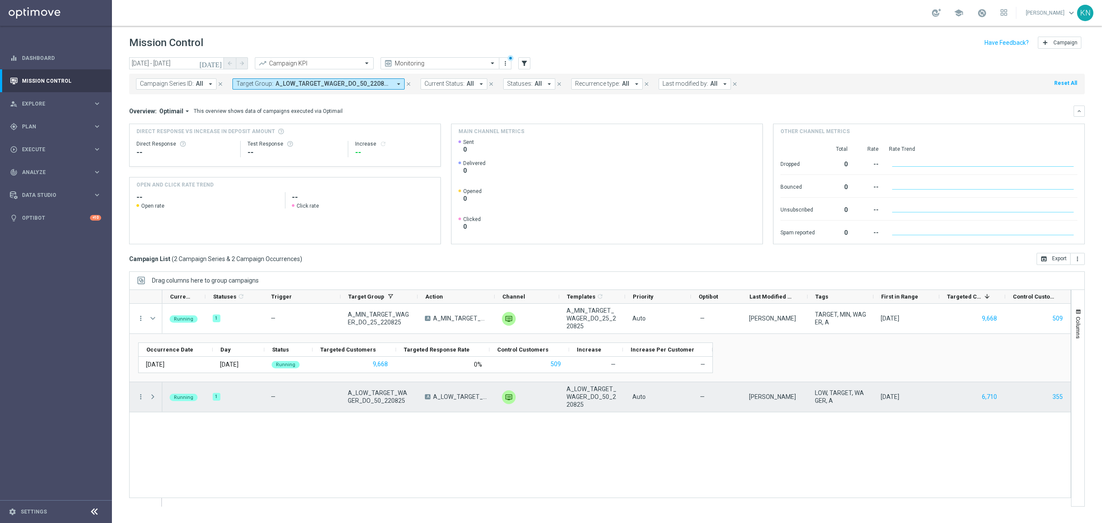
click at [151, 401] on span at bounding box center [153, 396] width 9 height 17
click at [152, 397] on span at bounding box center [153, 396] width 8 height 7
click at [149, 395] on span at bounding box center [153, 396] width 8 height 7
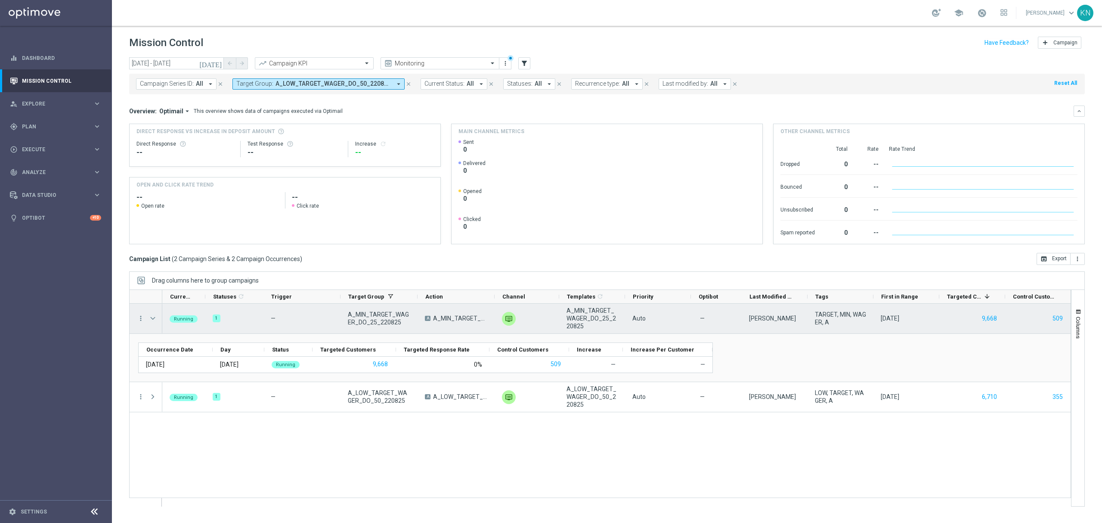
click at [152, 317] on span at bounding box center [153, 318] width 8 height 7
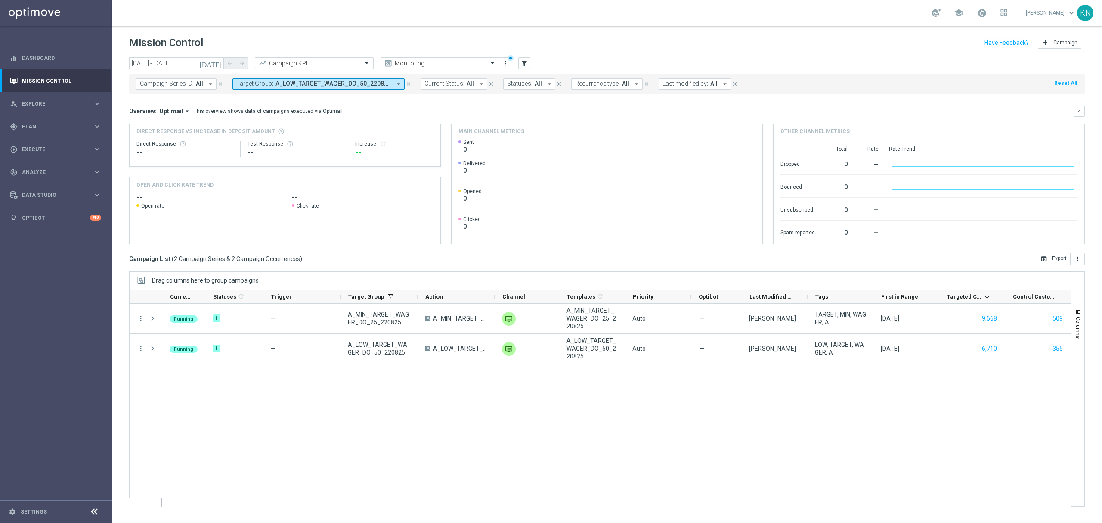
click at [511, 424] on div "Running 1 — A_MIN_TARGET_WAGER_DO_25_220825 A A_MIN_TARGET_WAGER_DO_25_220825 u…" at bounding box center [616, 405] width 909 height 202
drag, startPoint x: 39, startPoint y: 152, endPoint x: 47, endPoint y: 153, distance: 8.8
click at [39, 152] on span "Execute" at bounding box center [57, 149] width 71 height 5
click at [47, 165] on link "Campaign Builder" at bounding box center [55, 167] width 67 height 7
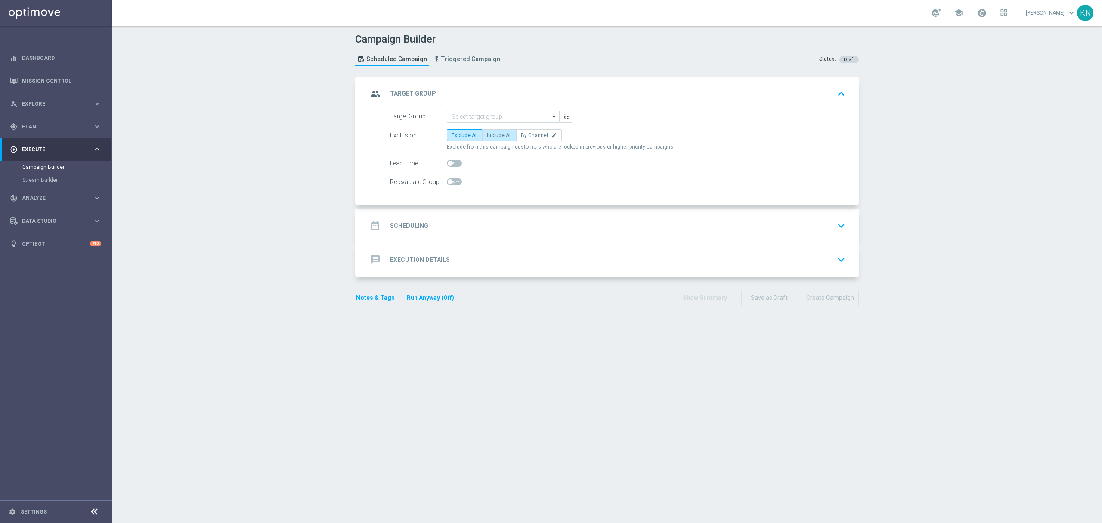
click at [493, 137] on span "Include All" at bounding box center [499, 135] width 25 height 6
click at [493, 137] on input "Include All" at bounding box center [490, 137] width 6 height 6
radio input "true"
click at [487, 121] on input at bounding box center [503, 117] width 112 height 12
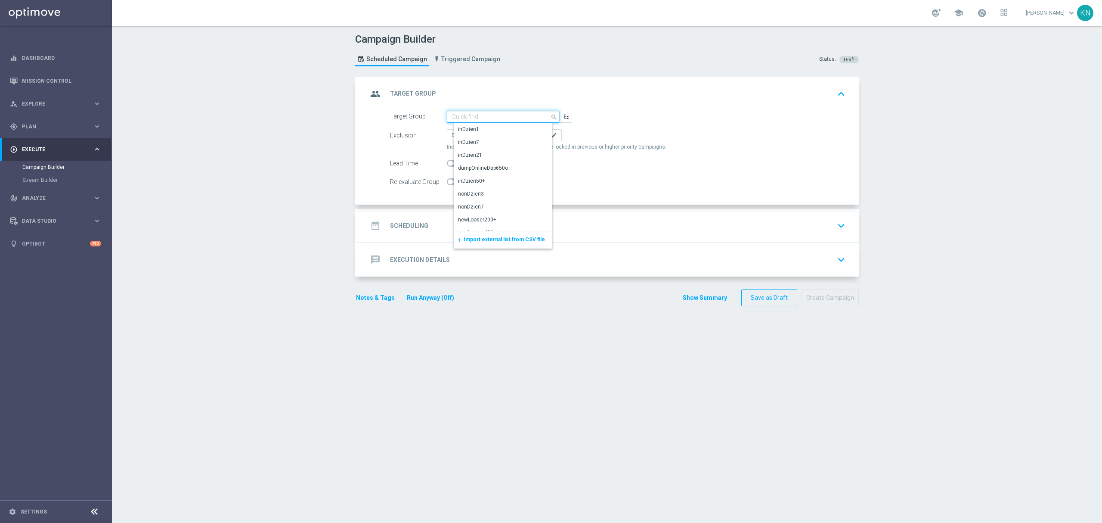
paste input "A_MIN_TARGET_WAGER_DO_25_220825_SMS"
click at [516, 140] on div "A_MIN_TARGET_WAGER_DO_25_220825_SMS" at bounding box center [510, 133] width 104 height 16
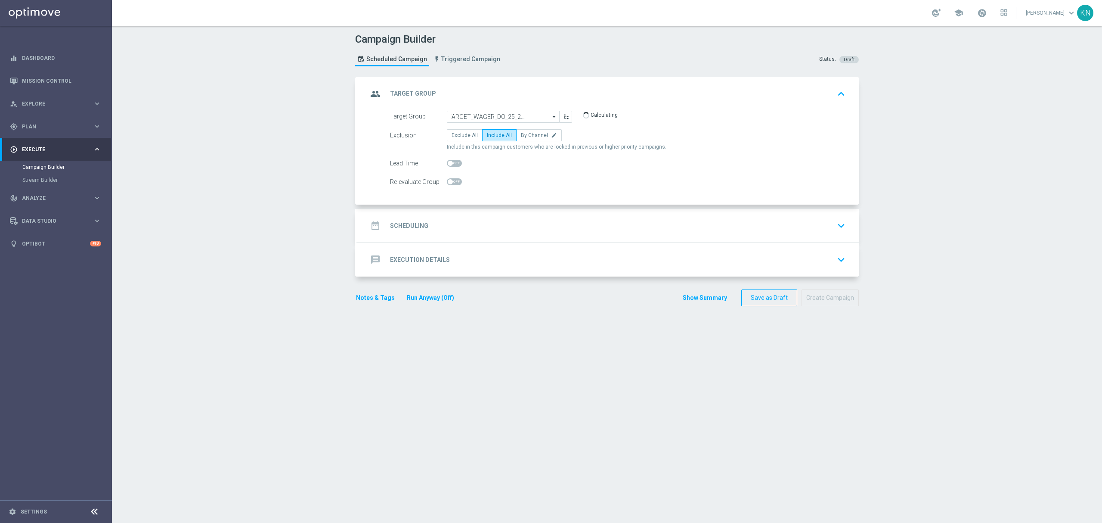
type input "A_MIN_TARGET_WAGER_DO_25_220825_SMS"
click at [454, 186] on div at bounding box center [454, 182] width 15 height 12
click at [449, 183] on span at bounding box center [454, 181] width 15 height 7
click at [449, 183] on input "checkbox" at bounding box center [454, 181] width 15 height 7
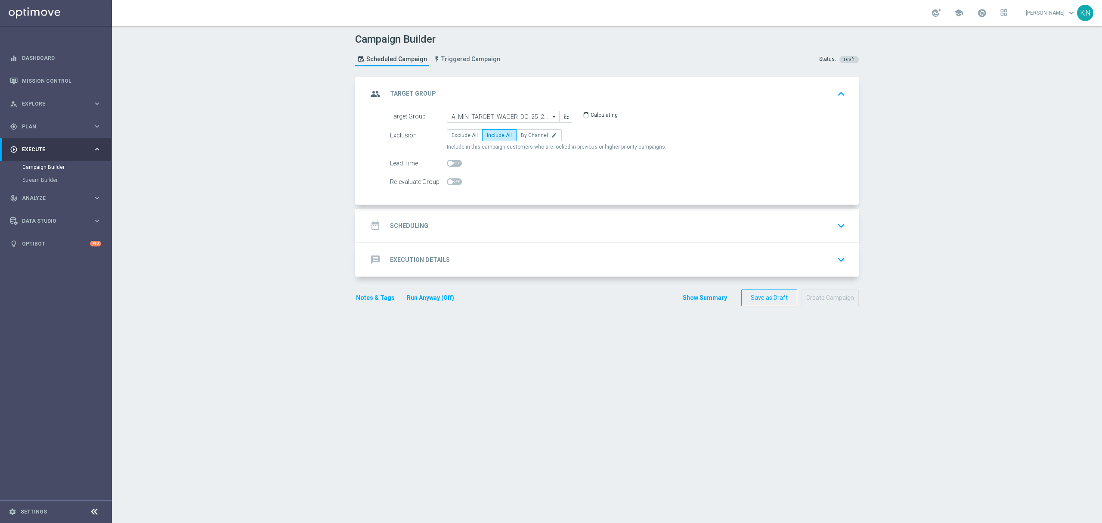
checkbox input "true"
click at [690, 239] on div "date_range Scheduling keyboard_arrow_down" at bounding box center [608, 226] width 502 height 34
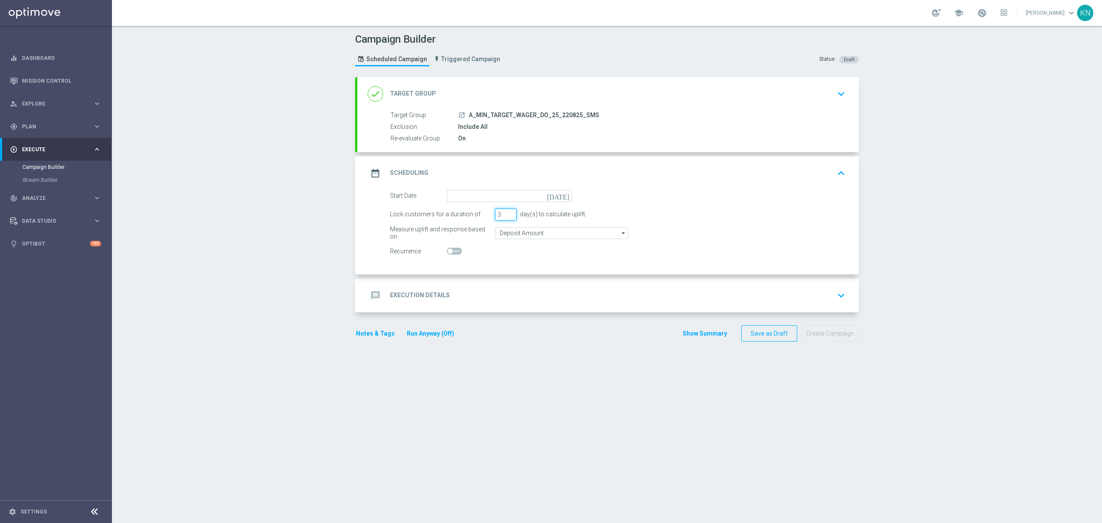
drag, startPoint x: 499, startPoint y: 216, endPoint x: 476, endPoint y: 216, distance: 22.8
click at [476, 216] on div "Lock customers for a duration of 3 day(s) to calculate uplift." at bounding box center [618, 214] width 469 height 12
type input "1"
click at [509, 250] on switch at bounding box center [509, 251] width 125 height 7
click at [534, 233] on input "Deposit Amount" at bounding box center [561, 233] width 133 height 12
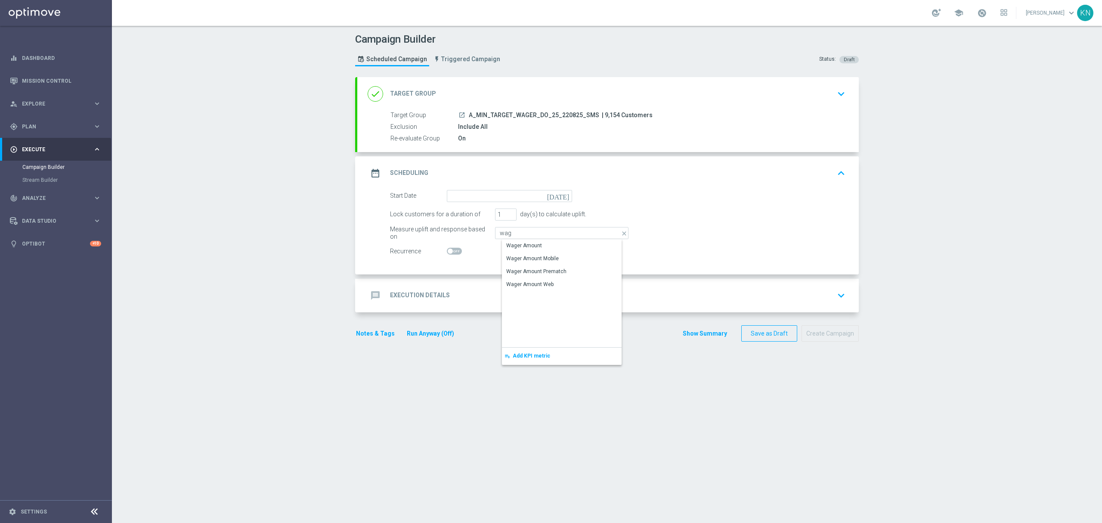
click at [534, 243] on div "Wager Amount" at bounding box center [524, 246] width 36 height 8
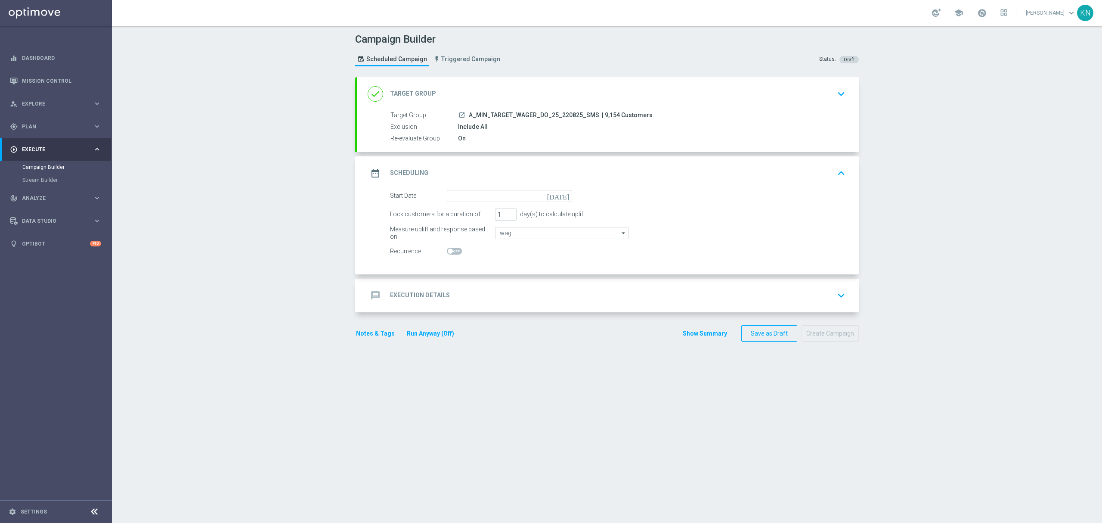
type input "Wager Amount"
click at [498, 261] on div "Start Date today Lock customers for a duration of 1 day(s) to calculate uplift.…" at bounding box center [608, 232] width 502 height 84
click at [556, 200] on input at bounding box center [509, 196] width 125 height 12
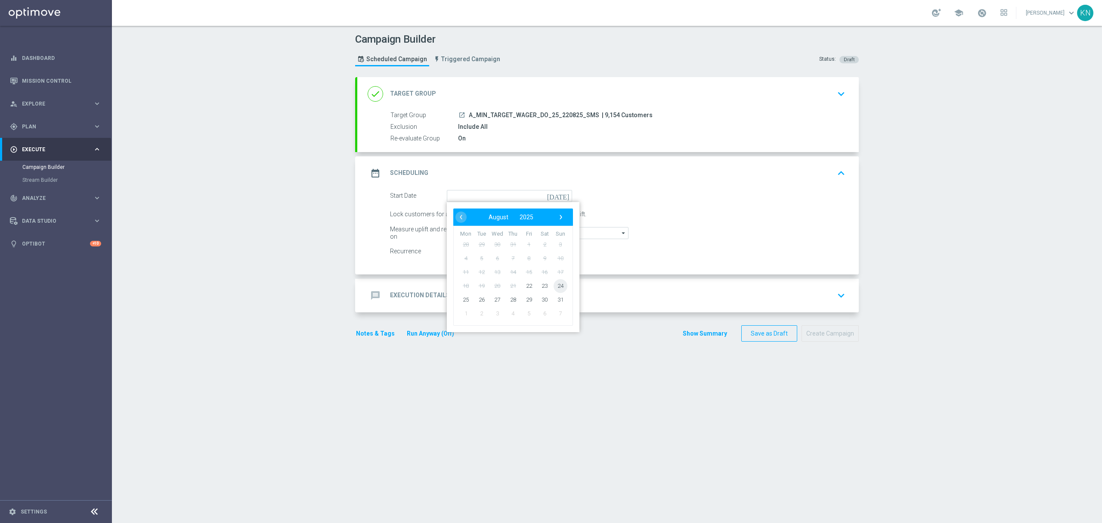
click at [554, 285] on span "24" at bounding box center [561, 286] width 14 height 14
type input "[DATE]"
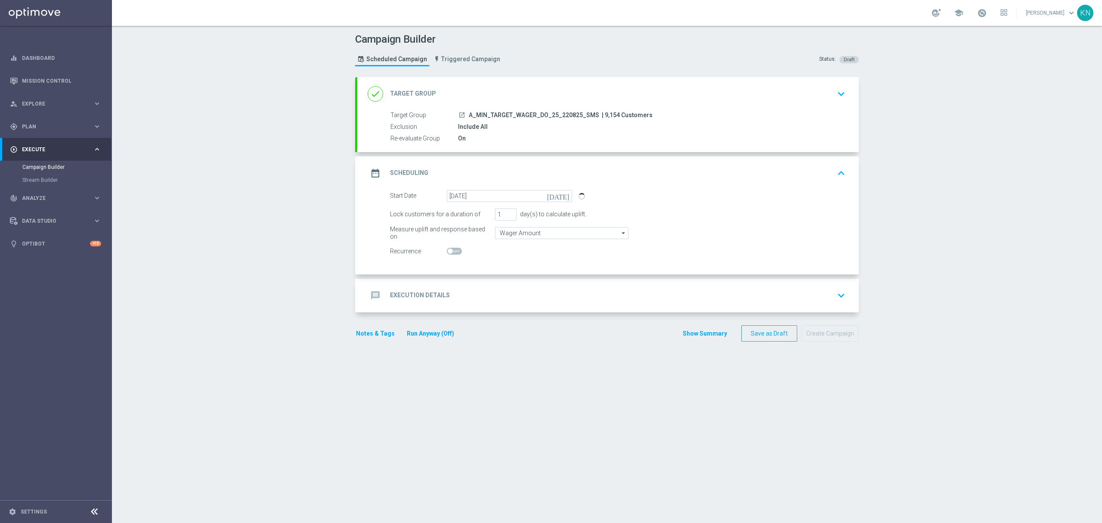
click at [565, 295] on div "message Execution Details keyboard_arrow_down" at bounding box center [608, 295] width 481 height 16
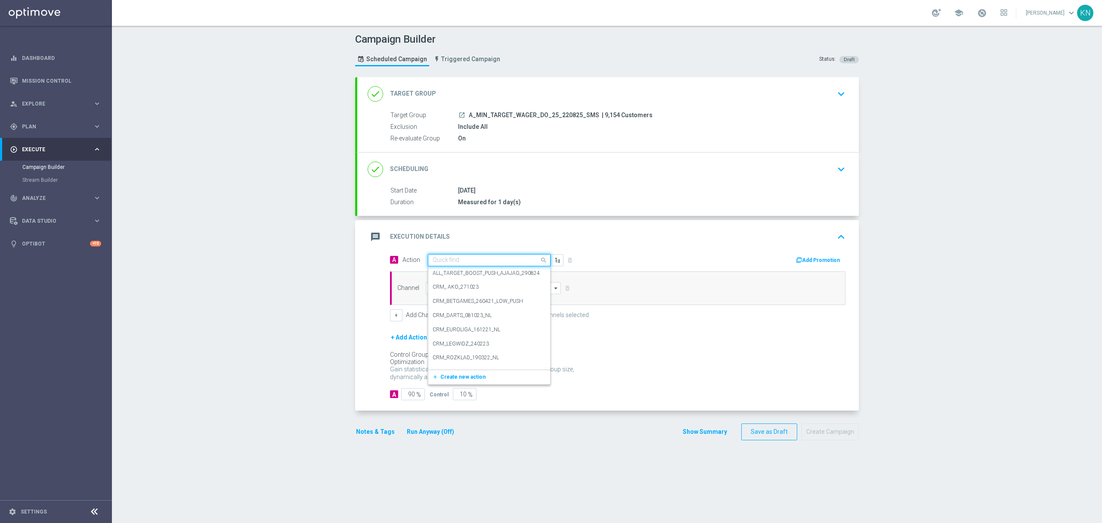
click at [464, 259] on input "text" at bounding box center [481, 260] width 96 height 7
click at [452, 374] on button "add_new Create new action" at bounding box center [487, 377] width 119 height 10
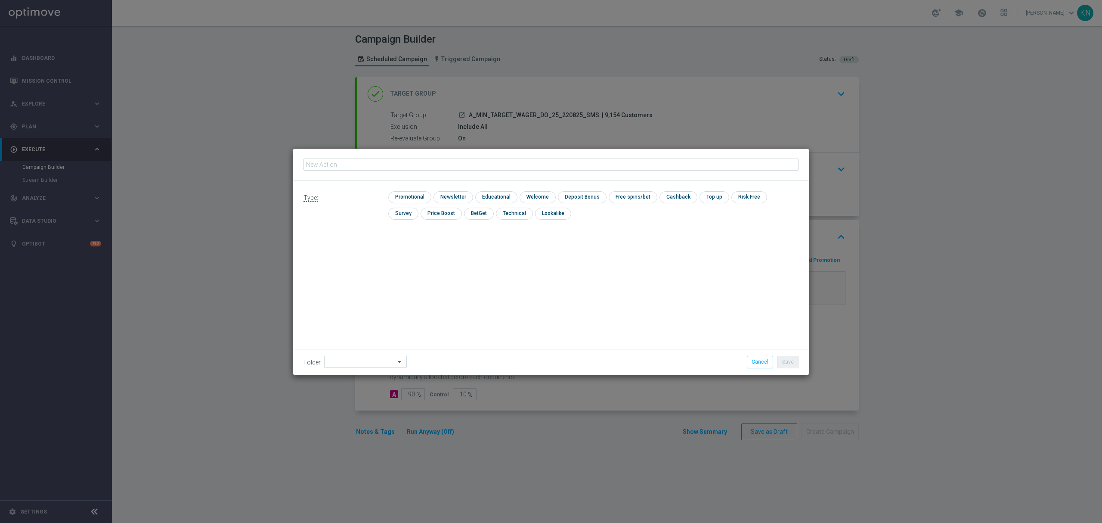
click at [359, 164] on input "text" at bounding box center [551, 164] width 495 height 12
type input "A_MIN_TARGET_WAGER_DO_25_220825_SMS"
click at [408, 197] on input "checkbox" at bounding box center [408, 197] width 41 height 12
checkbox input "true"
click at [785, 360] on button "Save" at bounding box center [788, 362] width 21 height 12
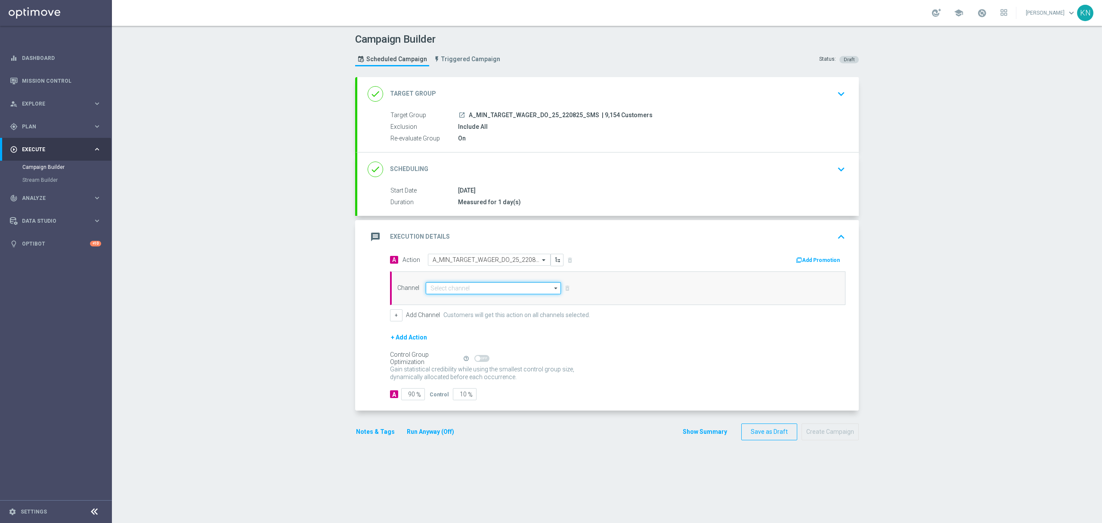
click at [469, 290] on input at bounding box center [493, 288] width 135 height 12
click at [452, 315] on div "SMS" at bounding box center [497, 313] width 128 height 12
type input "SMS"
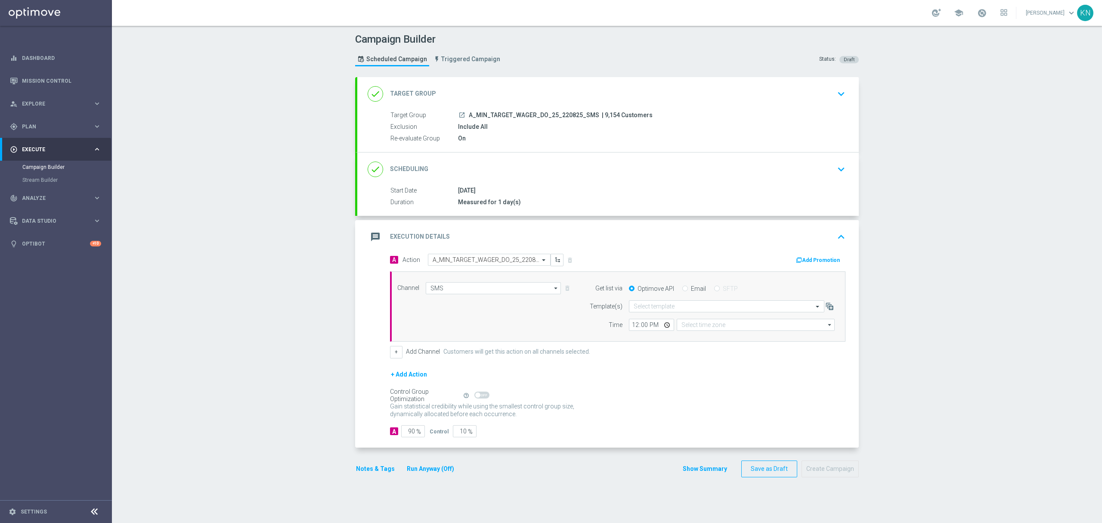
type input "Coordinated Universal Time (UTC 00:00)"
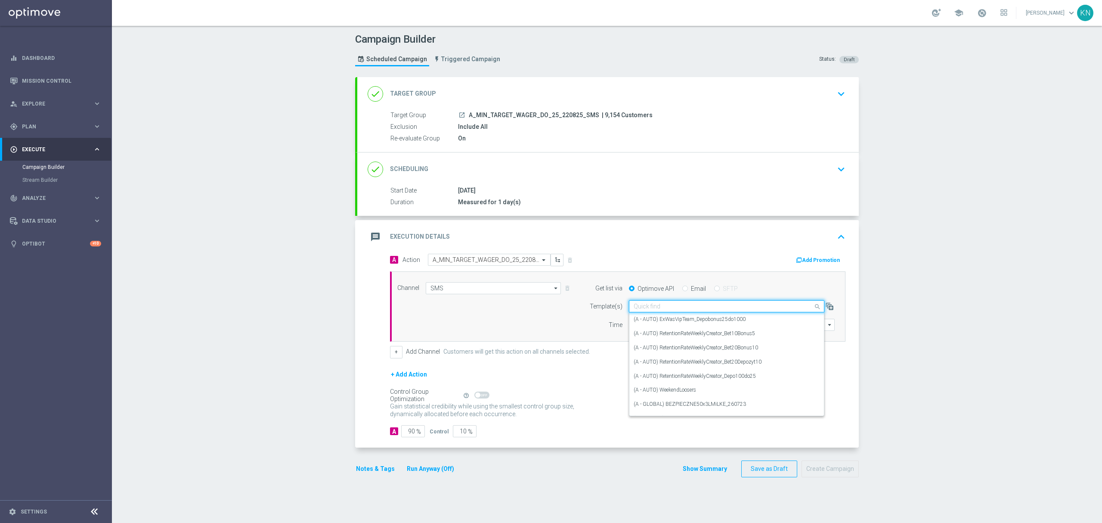
click at [659, 308] on input "text" at bounding box center [718, 306] width 169 height 7
paste input "A_MIN_TARGET_WAGER_DO_25_220825_SMS"
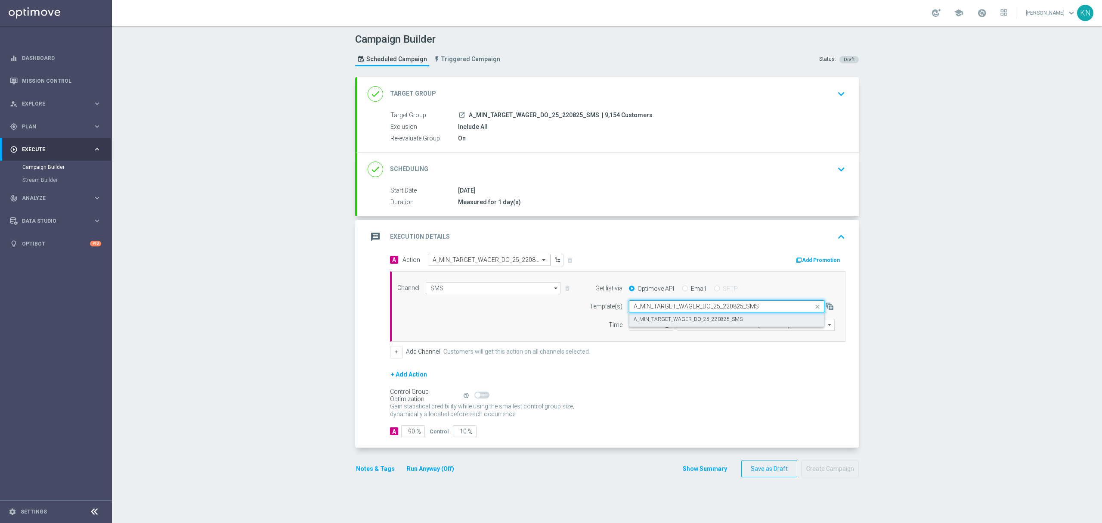
click at [675, 323] on label "A_MIN_TARGET_WAGER_DO_25_220825_SMS" at bounding box center [688, 319] width 109 height 7
type input "A_MIN_TARGET_WAGER_DO_25_220825_SMS"
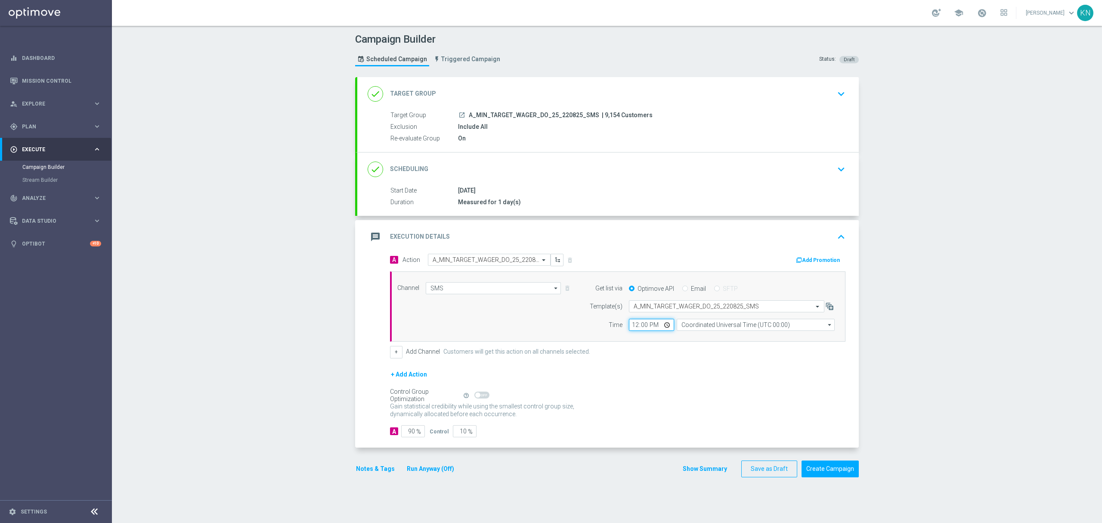
click at [635, 324] on input "12:00" at bounding box center [651, 325] width 45 height 12
type input "13:00"
click at [701, 326] on input "Coordinated Universal Time (UTC 00:00)" at bounding box center [756, 325] width 158 height 12
click at [726, 340] on div "Central European Time ([GEOGRAPHIC_DATA]) (UTC +02:00)" at bounding box center [758, 337] width 141 height 8
type input "Central European Time ([GEOGRAPHIC_DATA]) (UTC +02:00)"
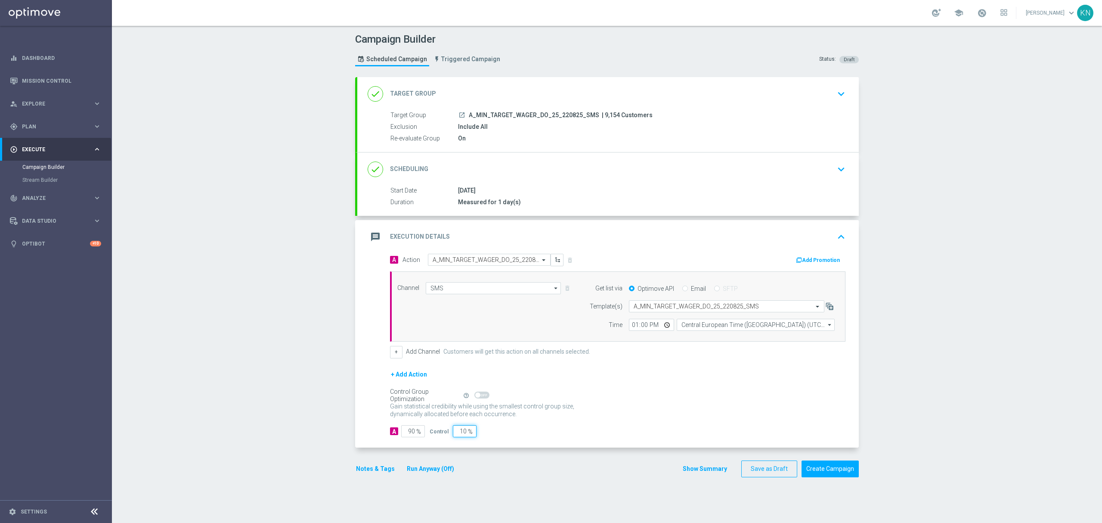
click at [456, 433] on input "10" at bounding box center [465, 431] width 24 height 12
type input "2"
type input "98"
type input "2"
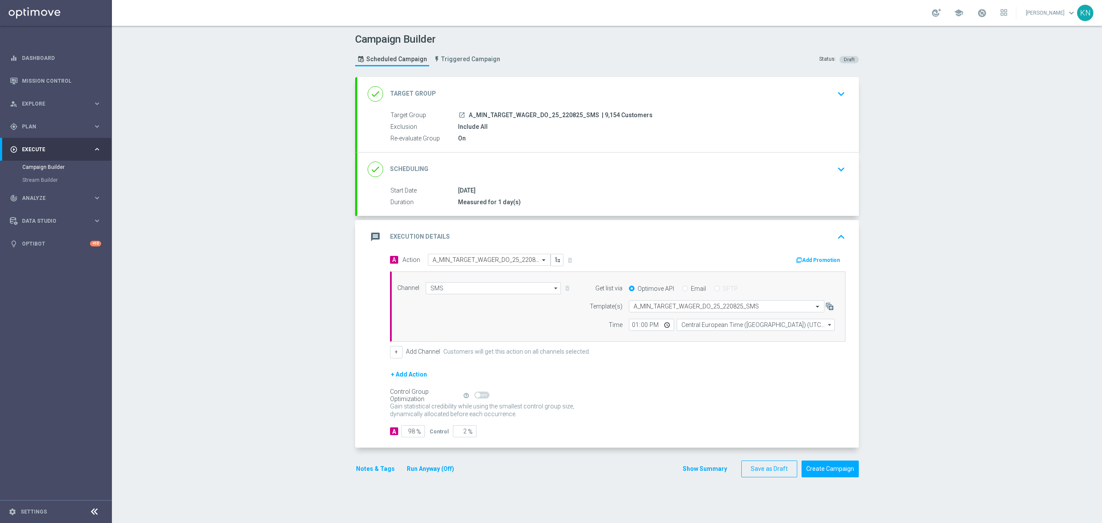
click at [531, 451] on form "done Target Group keyboard_arrow_down Target Group launch A_MIN_TARGET_WAGER_DO…" at bounding box center [607, 277] width 504 height 400
click at [373, 471] on button "Notes & Tags" at bounding box center [375, 468] width 40 height 11
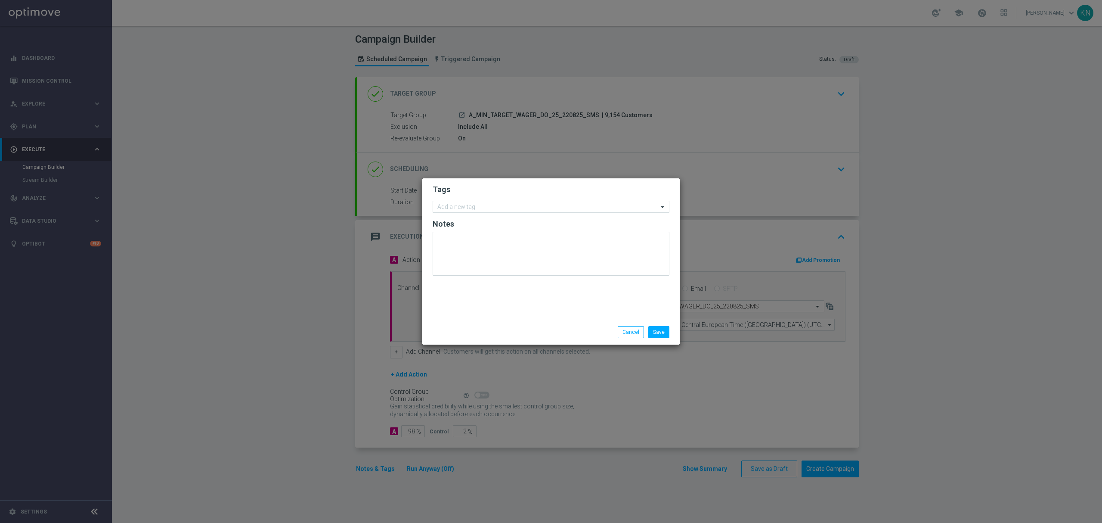
click at [490, 209] on input "text" at bounding box center [548, 207] width 221 height 7
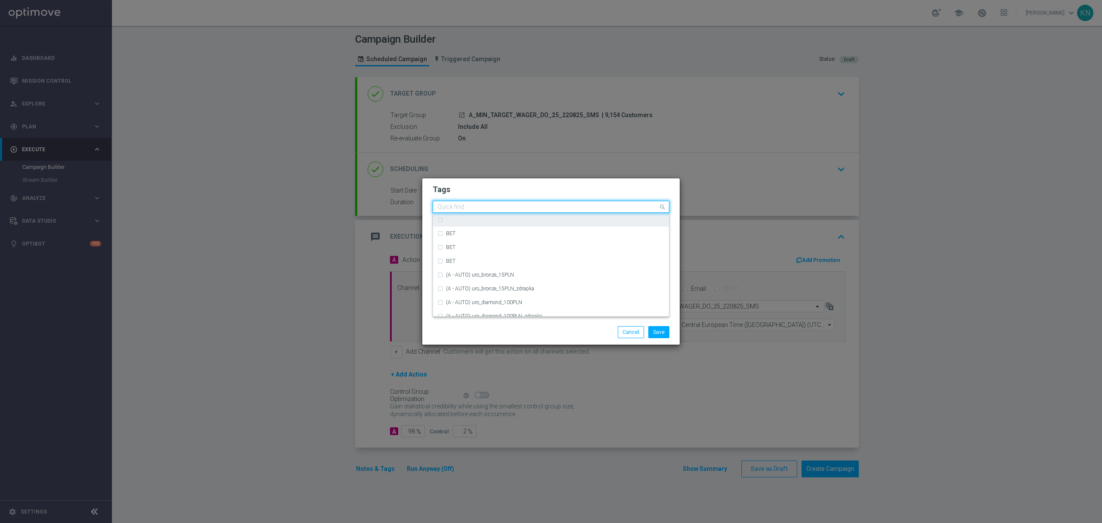
type input "a"
click at [457, 251] on div "A" at bounding box center [551, 247] width 227 height 14
type input "A"
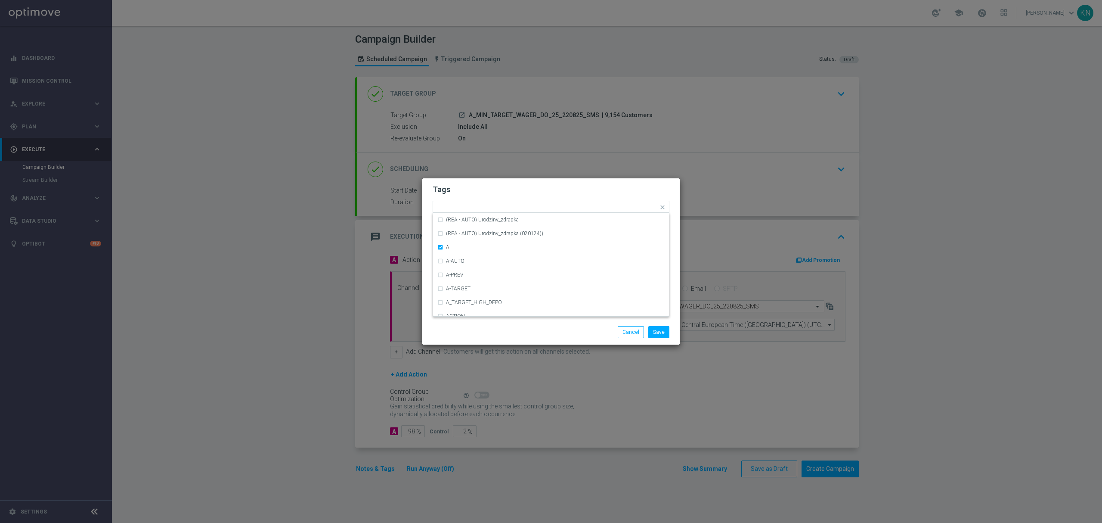
click at [494, 190] on h2 "Tags" at bounding box center [551, 189] width 237 height 10
click at [487, 216] on form "Tags Add a new tag × A Notes" at bounding box center [551, 232] width 237 height 101
click at [479, 208] on input "text" at bounding box center [557, 207] width 203 height 7
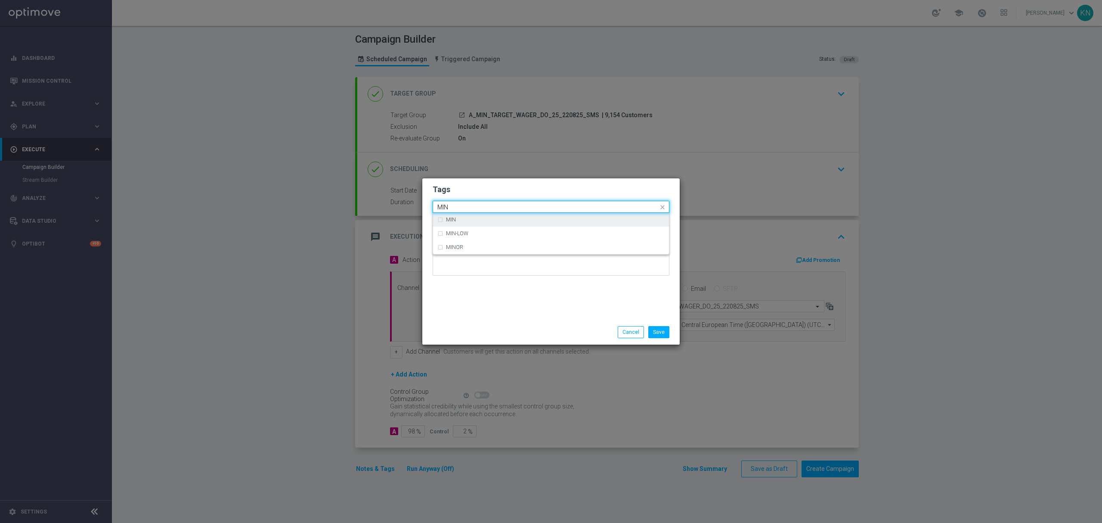
click at [478, 216] on div "MIN" at bounding box center [551, 220] width 227 height 14
type input "MIN"
click at [498, 183] on form "Tags Quick find × A × MIN MIN MIN-LOW MINOR Notes" at bounding box center [551, 232] width 237 height 100
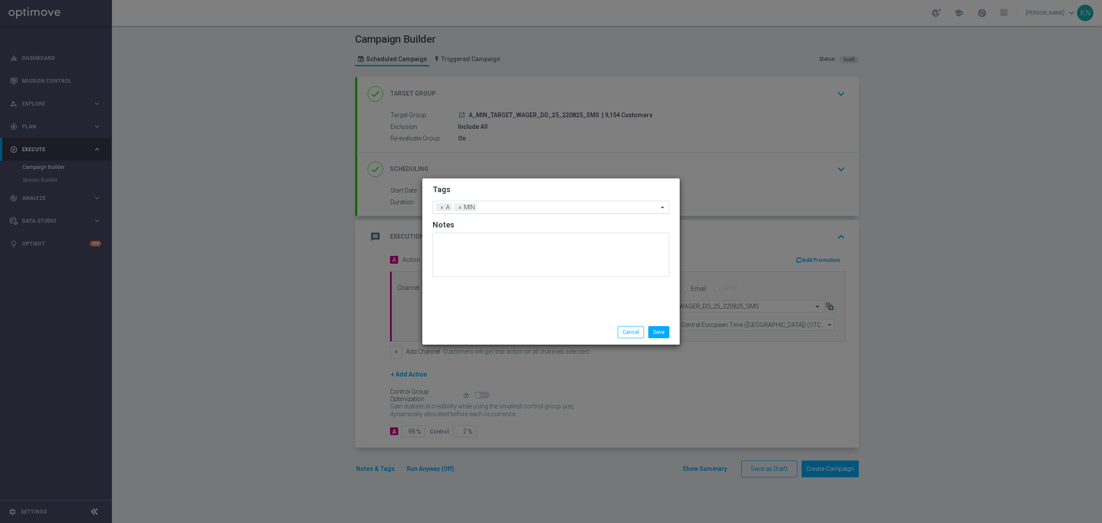
click at [510, 203] on div "Add a new tag × A × MIN" at bounding box center [545, 207] width 225 height 12
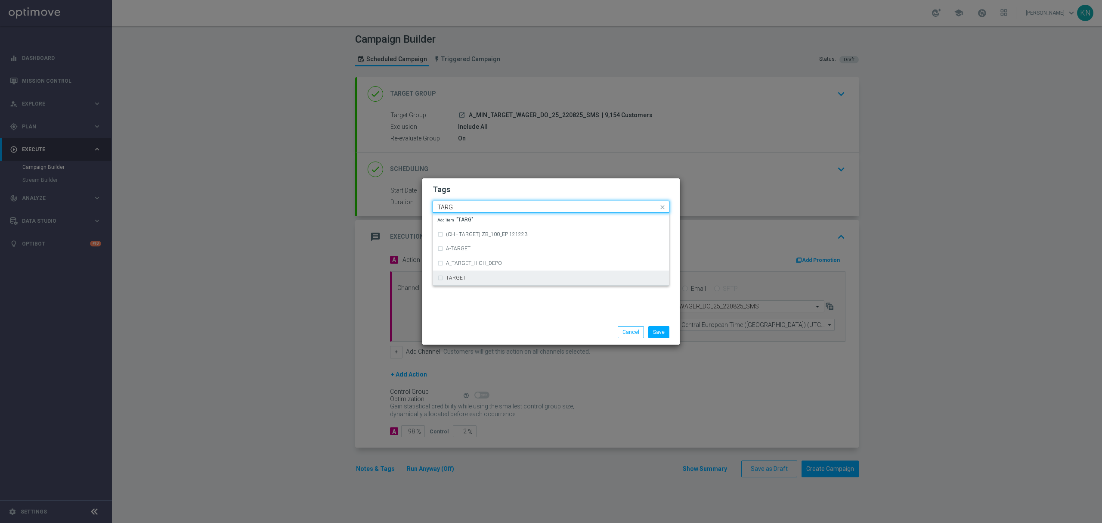
click at [471, 278] on div "TARGET" at bounding box center [555, 277] width 219 height 5
type input "TARG"
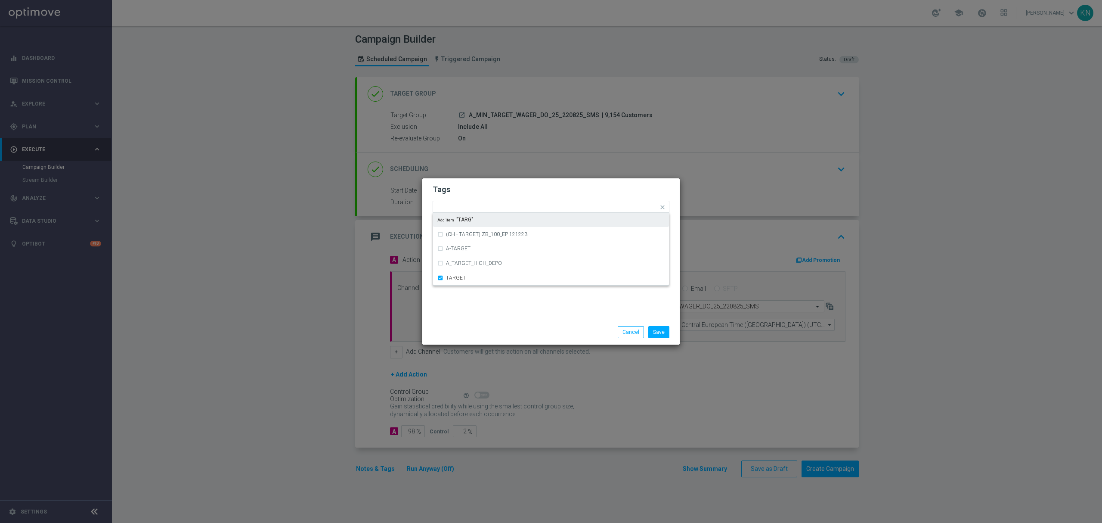
click at [510, 189] on h2 "Tags" at bounding box center [551, 189] width 237 height 10
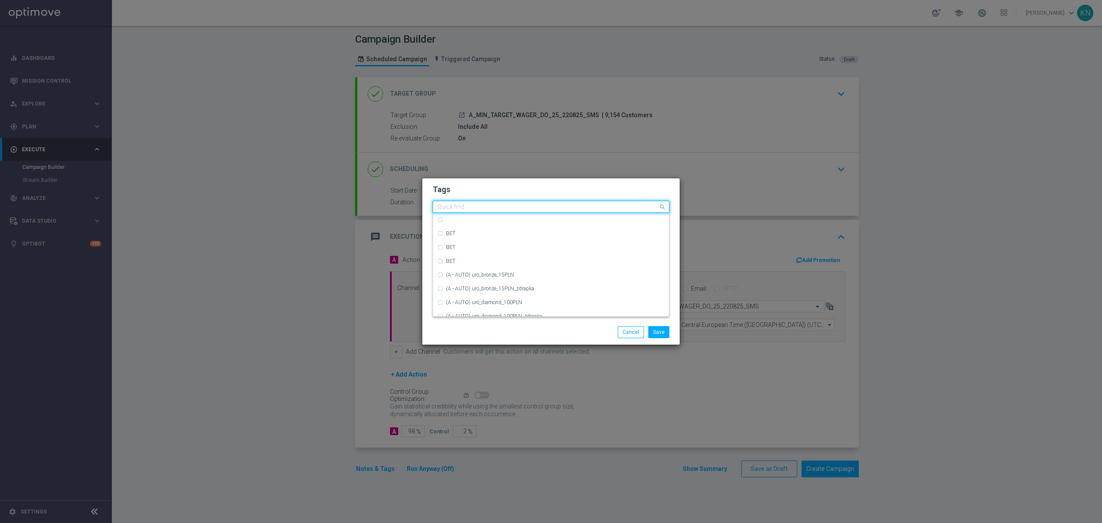
click at [532, 205] on input "text" at bounding box center [548, 207] width 221 height 7
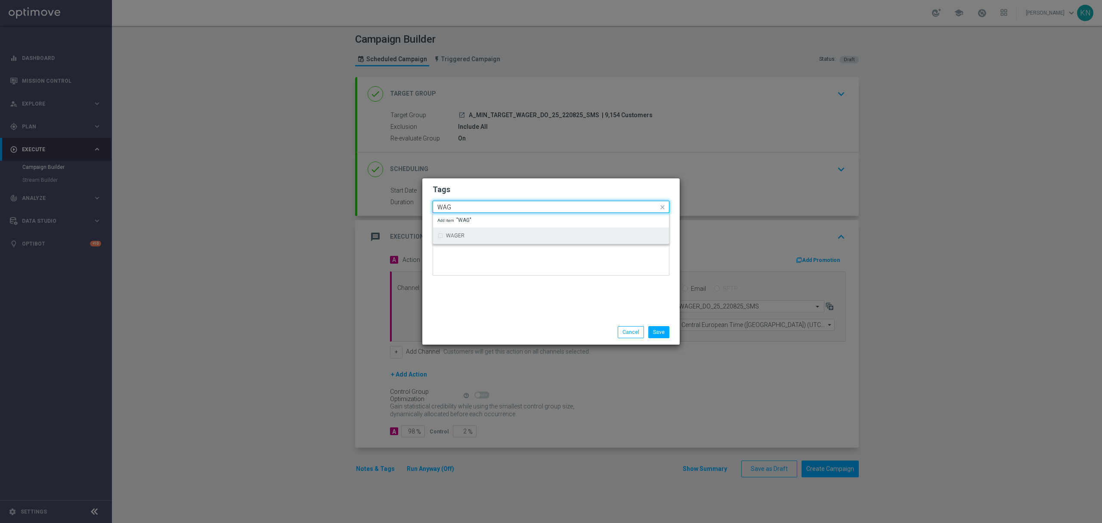
click at [486, 230] on div "WAGER" at bounding box center [551, 236] width 227 height 14
type input "WAG"
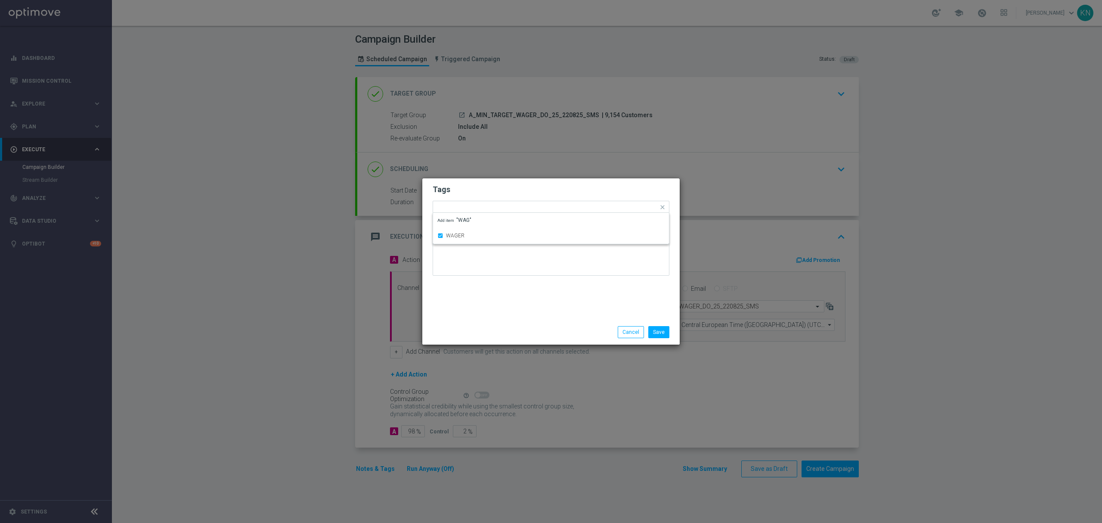
click at [518, 188] on h2 "Tags" at bounding box center [551, 189] width 237 height 10
click at [660, 329] on button "Save" at bounding box center [659, 332] width 21 height 12
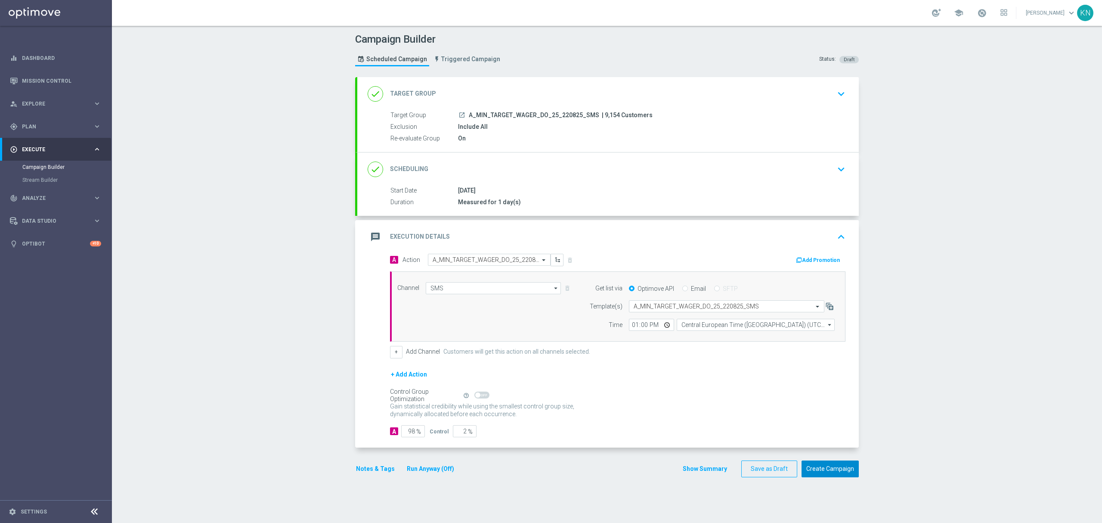
click at [822, 469] on button "Create Campaign" at bounding box center [830, 468] width 57 height 17
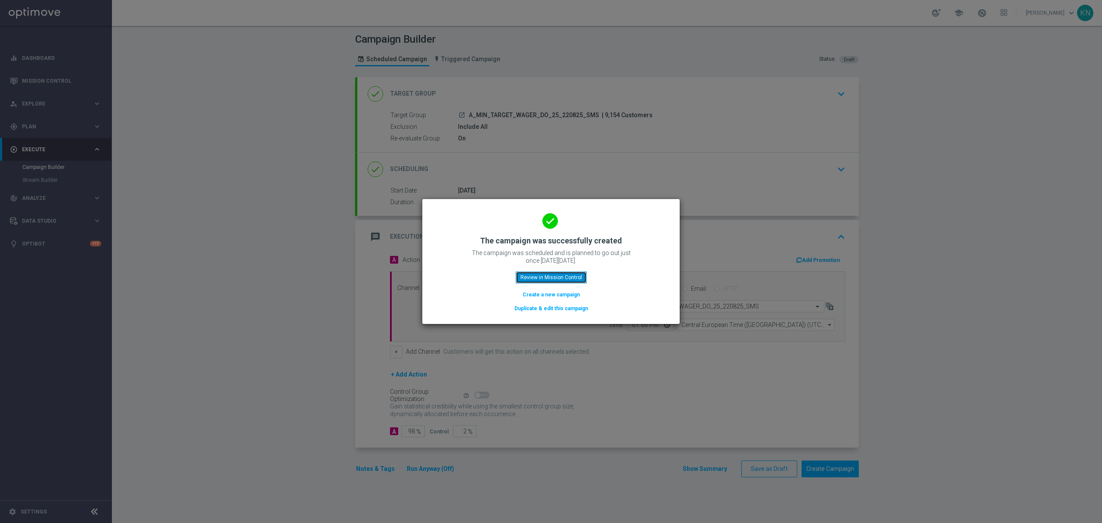
click at [557, 281] on button "Review in Mission Control" at bounding box center [551, 277] width 71 height 12
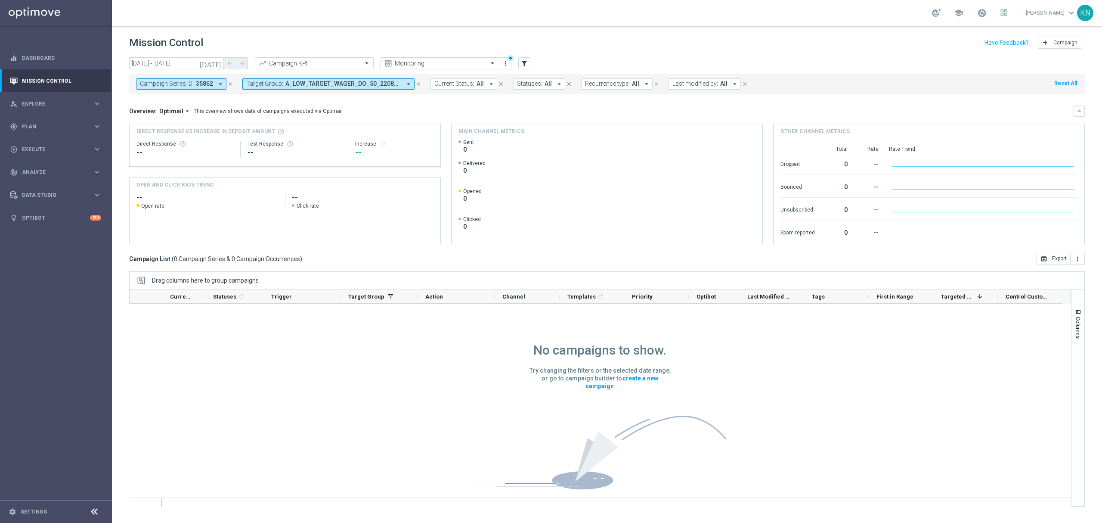
click at [196, 87] on span "35862" at bounding box center [204, 83] width 17 height 7
click at [328, 83] on span "A_LOW_TARGET_WAGER_DO_50_220825, A_MIN_TARGET_WAGER_DO_25_220825" at bounding box center [344, 83] width 116 height 7
click at [267, 113] on div "Selected" at bounding box center [265, 113] width 21 height 7
click at [249, 140] on div "A_LOW_TARGET_WAGER_DO_50_220825" at bounding box center [318, 139] width 142 height 14
click at [248, 152] on div "--" at bounding box center [294, 152] width 93 height 10
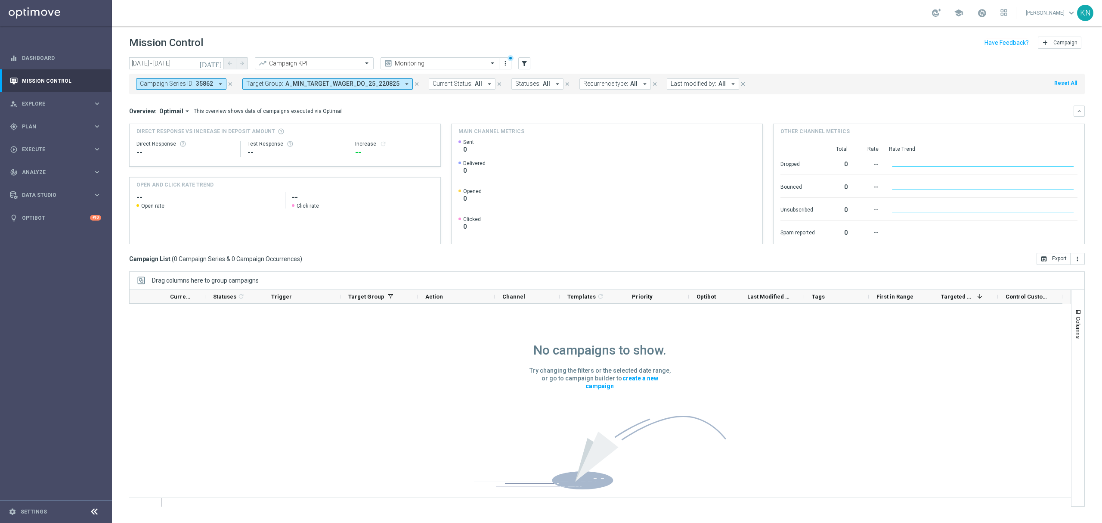
click at [263, 86] on span "Target Group:" at bounding box center [264, 83] width 37 height 7
click at [252, 111] on div "Selected 1 Of 6959" at bounding box center [317, 113] width 140 height 7
click at [248, 138] on div "A_MIN_TARGET_WAGER_DO_25_220825" at bounding box center [318, 139] width 142 height 14
click at [453, 112] on div "Overview: Optimail arrow_drop_down This overview shows data of campaigns execut…" at bounding box center [601, 111] width 945 height 8
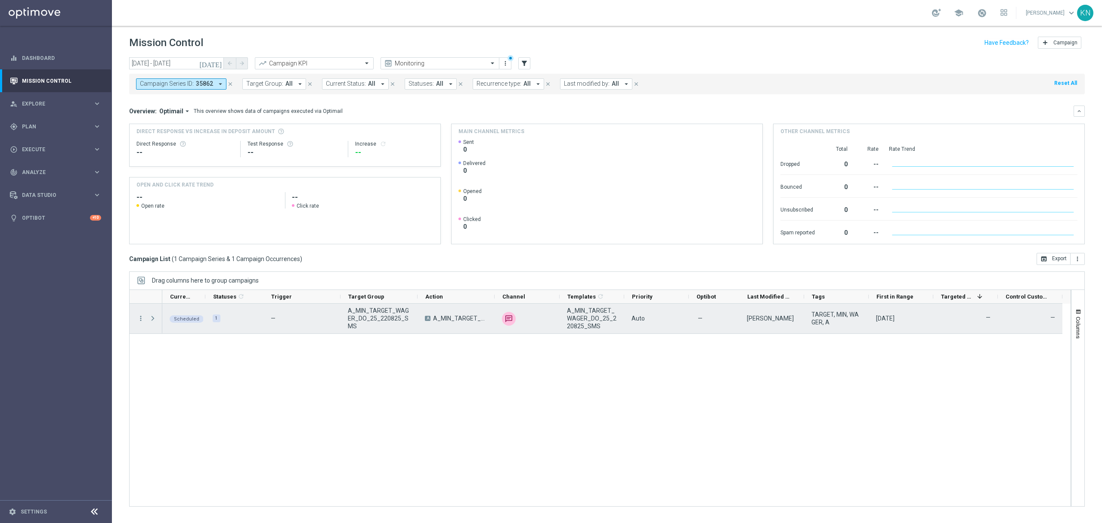
click at [152, 319] on span at bounding box center [153, 318] width 8 height 7
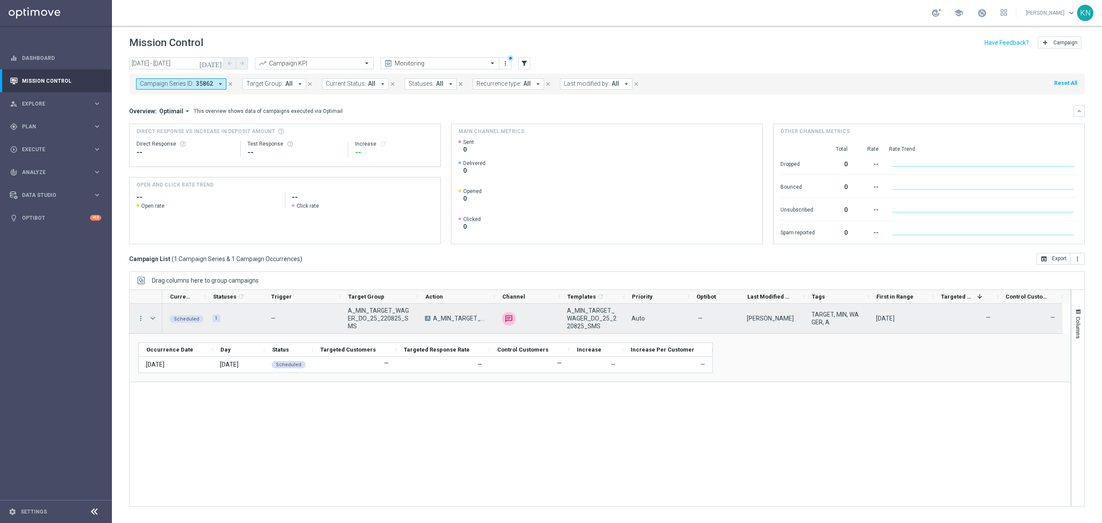
click at [152, 318] on span at bounding box center [153, 318] width 8 height 7
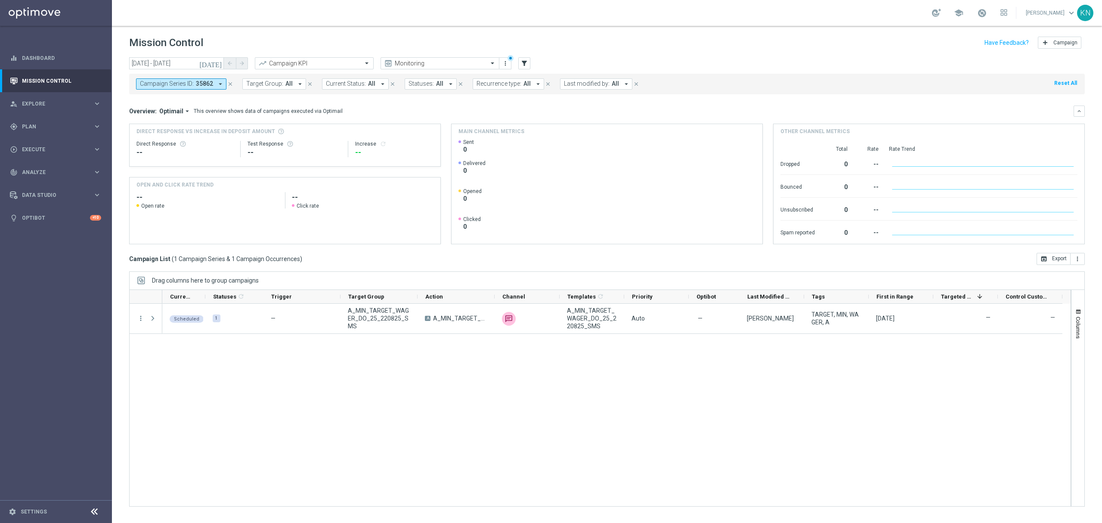
drag, startPoint x: 202, startPoint y: 85, endPoint x: 216, endPoint y: 85, distance: 13.8
click at [202, 85] on span "35862" at bounding box center [204, 83] width 17 height 7
click at [140, 114] on div "Selected 1 Of 34122" at bounding box center [210, 113] width 140 height 7
click at [145, 140] on div "35862" at bounding box center [211, 139] width 142 height 14
click at [245, 70] on div "Campaign Series ID: 35862 arrow_drop_down Selected 0 Of 34122 (All Search Resul…" at bounding box center [607, 82] width 956 height 24
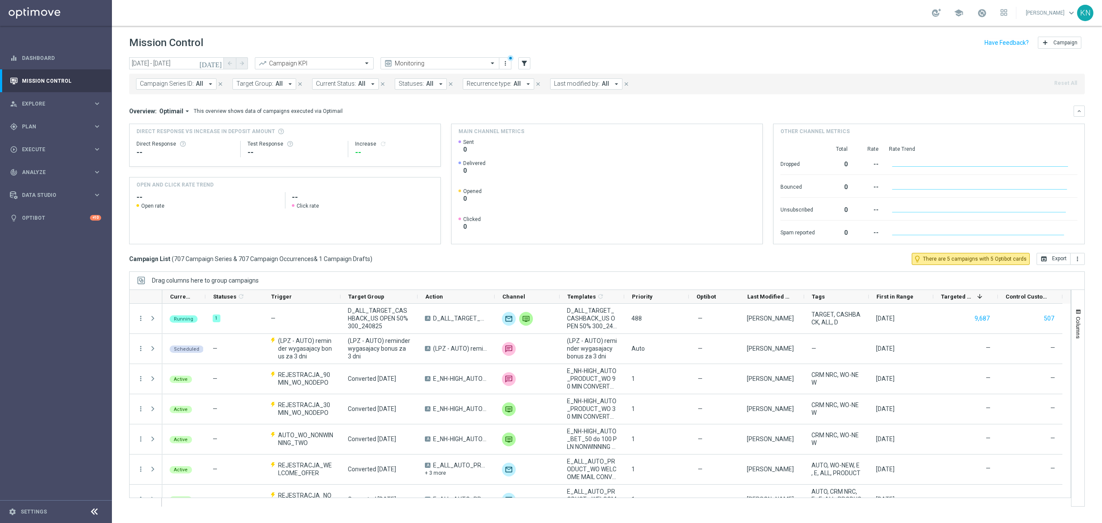
click at [258, 80] on span "Target Group:" at bounding box center [254, 83] width 37 height 7
click at [245, 138] on label "A_MIN_TARGET_WAGER_DO_25_220825_PUSH" at bounding box center [301, 138] width 112 height 5
click at [286, 104] on input "A_MIN_TARGET_WAGER_DO_25_220825_PUSH" at bounding box center [305, 99] width 126 height 7
click at [288, 102] on input "A_MIN_TARGET_WAGER_DO_25_220825_PUSH" at bounding box center [305, 99] width 126 height 7
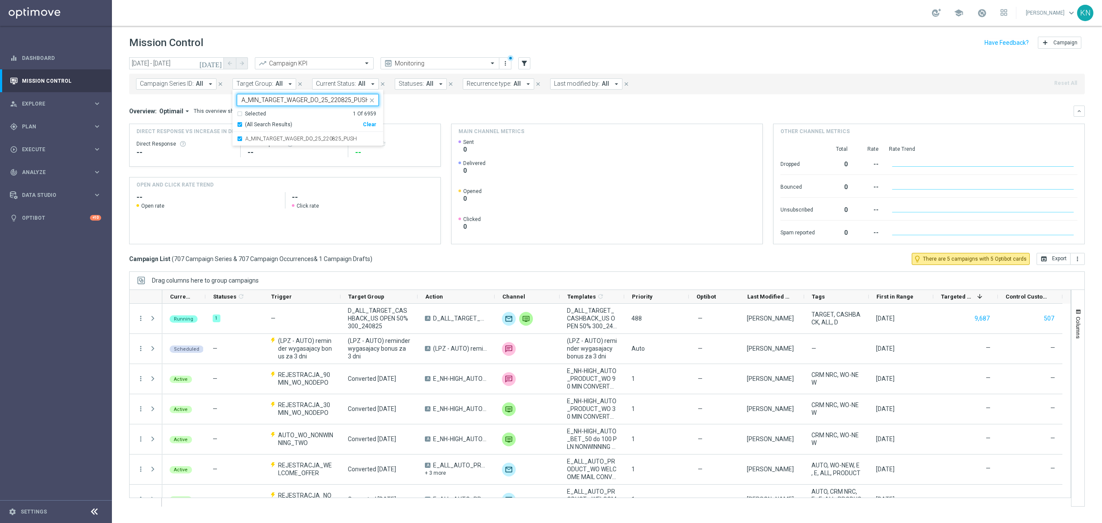
paste input "LOW_TARGET_WAGER_DO_50"
click at [261, 140] on label "A_LOW_TARGET_WAGER_DO_50_220825_PUSH" at bounding box center [301, 138] width 113 height 5
type input "A_LOW_TARGET_WAGER_DO_50_220825_PUSH"
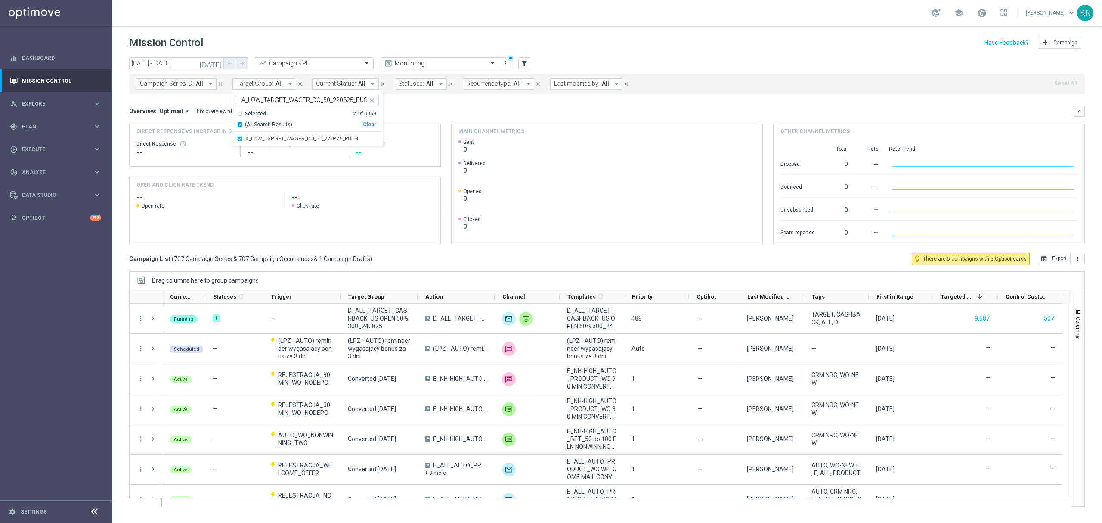
click at [469, 118] on div "Overview: Optimail arrow_drop_down This overview shows data of campaigns execut…" at bounding box center [607, 175] width 956 height 139
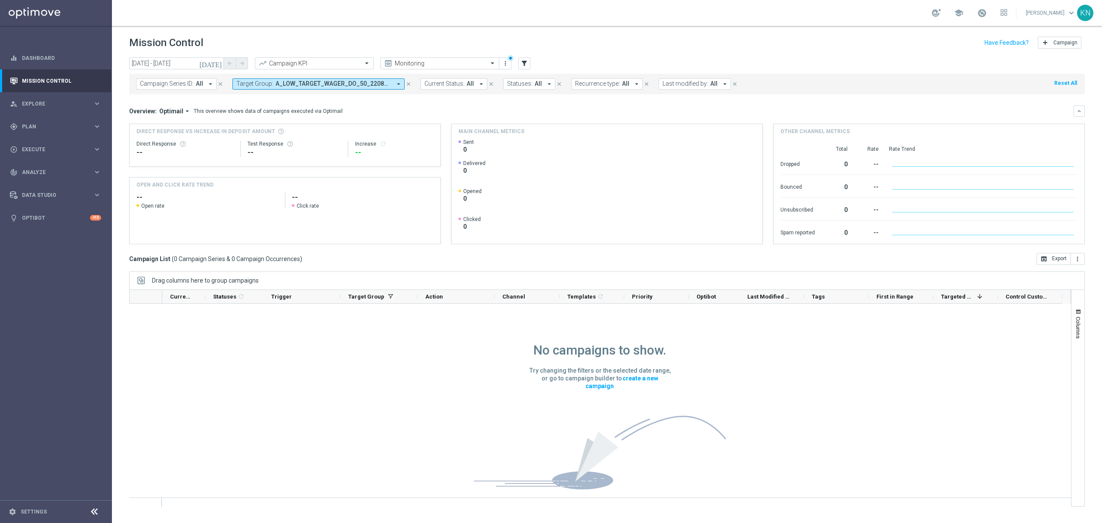
click at [333, 85] on span "A_LOW_TARGET_WAGER_DO_50_220825_PUSH, A_MIN_TARGET_WAGER_DO_25_220825_PUSH" at bounding box center [334, 83] width 116 height 7
click at [458, 102] on mini-dashboard "Overview: Optimail arrow_drop_down This overview shows data of campaigns execut…" at bounding box center [607, 173] width 956 height 158
click at [178, 66] on input "24 Aug 2025 - 24 Aug 2025" at bounding box center [176, 63] width 95 height 12
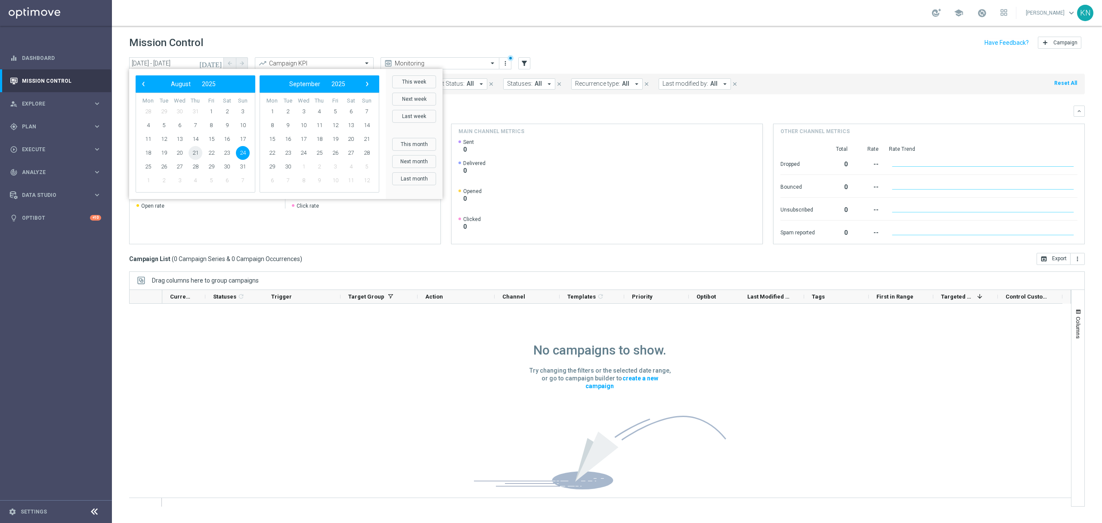
click at [189, 151] on span "21" at bounding box center [196, 153] width 14 height 14
click at [227, 151] on span "23" at bounding box center [227, 153] width 14 height 14
type input "21 Aug 2025 - 23 Aug 2025"
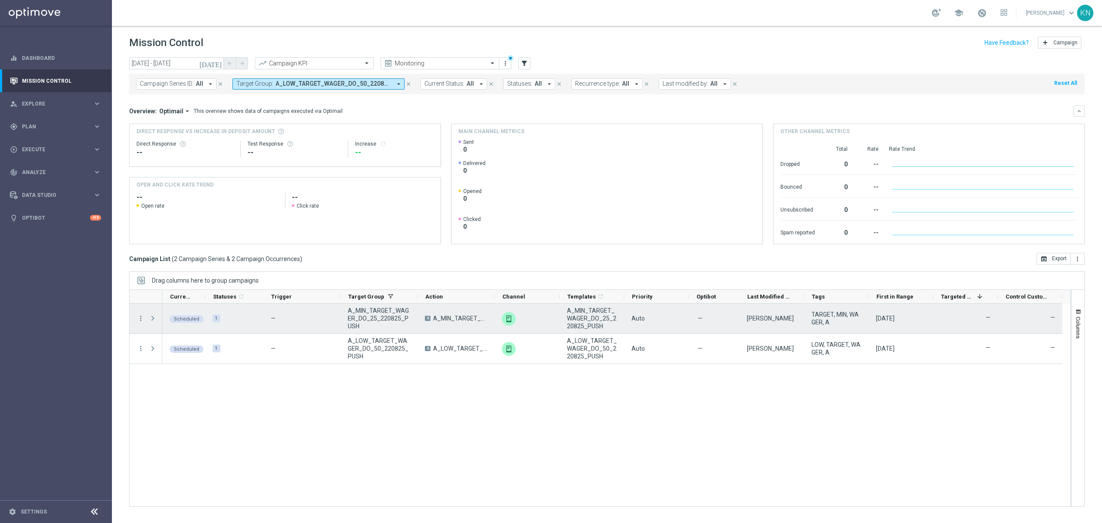
click at [140, 324] on div "more_vert" at bounding box center [138, 319] width 16 height 30
click at [138, 319] on icon "more_vert" at bounding box center [141, 318] width 8 height 8
click at [184, 324] on span "Campaign Details" at bounding box center [179, 324] width 43 height 6
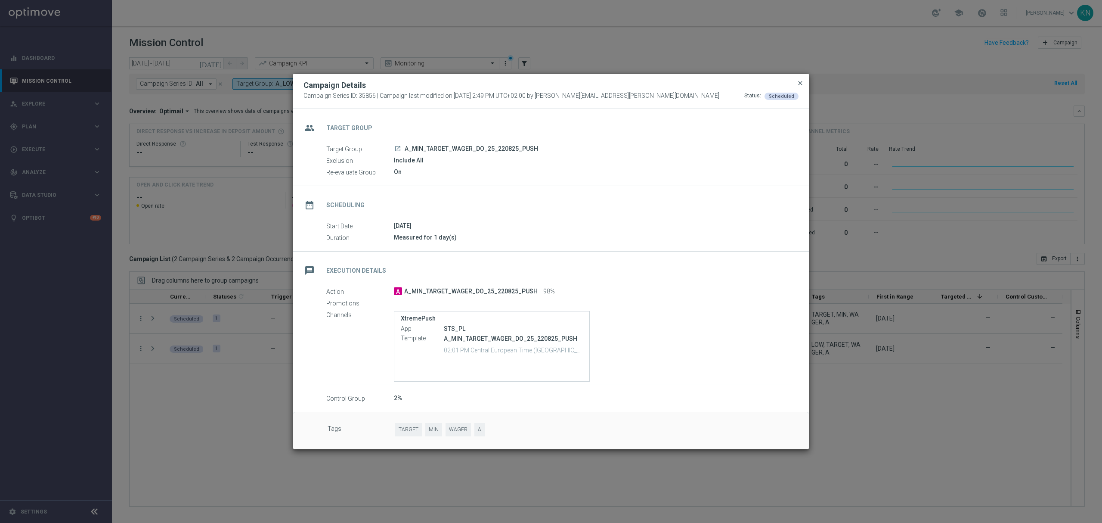
click at [800, 81] on span "close" at bounding box center [800, 83] width 7 height 7
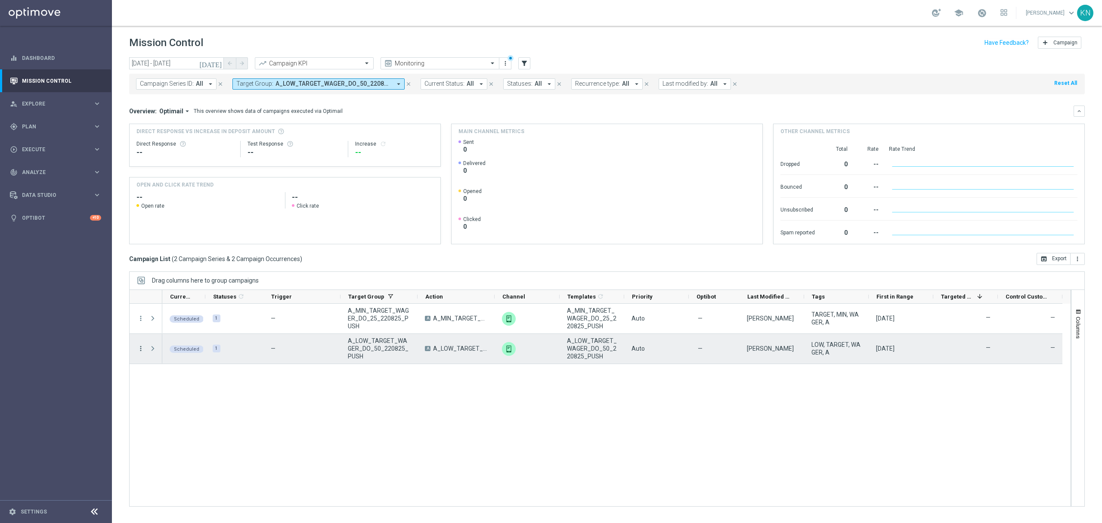
click at [140, 347] on icon "more_vert" at bounding box center [141, 349] width 8 height 8
click at [194, 350] on div "list Campaign Details" at bounding box center [193, 354] width 97 height 12
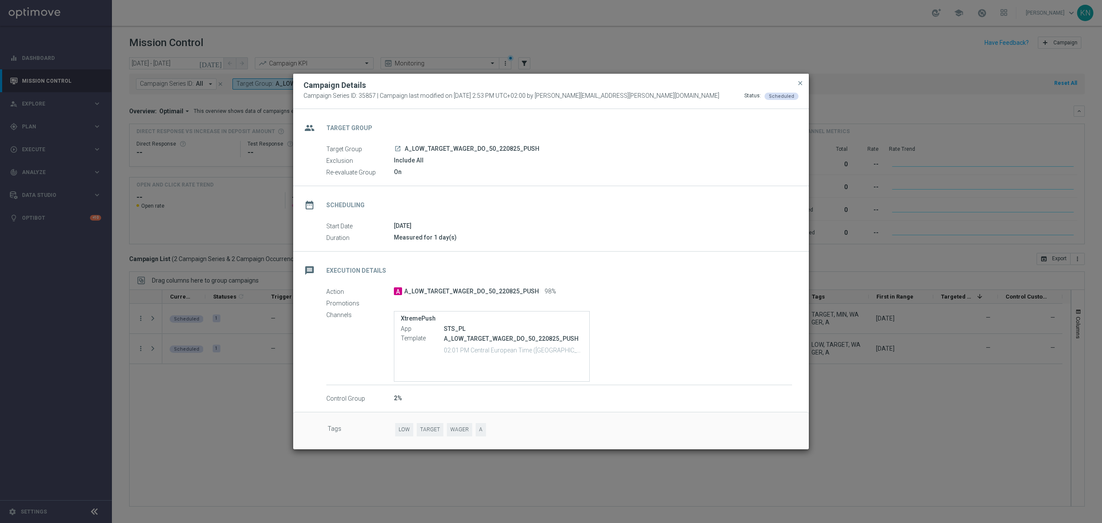
click at [803, 78] on button "close" at bounding box center [800, 83] width 9 height 10
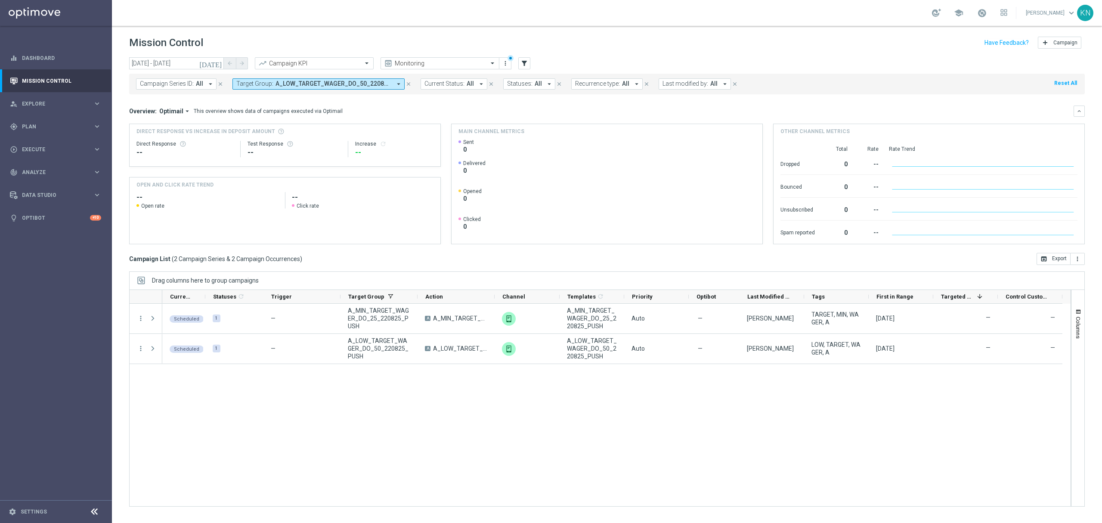
drag, startPoint x: 314, startPoint y: 82, endPoint x: 314, endPoint y: 89, distance: 6.9
click at [314, 82] on span "A_LOW_TARGET_WAGER_DO_50_220825_PUSH, A_MIN_TARGET_WAGER_DO_25_220825_PUSH" at bounding box center [334, 83] width 116 height 7
click at [281, 108] on ng-select "Selected 2 of 6959 Selected 2 Of 6959 (All) Clear - Campaign 1 - Campaign 1 (1)…" at bounding box center [308, 165] width 151 height 142
click at [271, 92] on div "Selected 2 of 6959 Selected 2 Of 6959 (All) Clear - Campaign 1 - Campaign 1 (1)…" at bounding box center [308, 163] width 151 height 146
click at [276, 97] on input "text" at bounding box center [305, 99] width 126 height 7
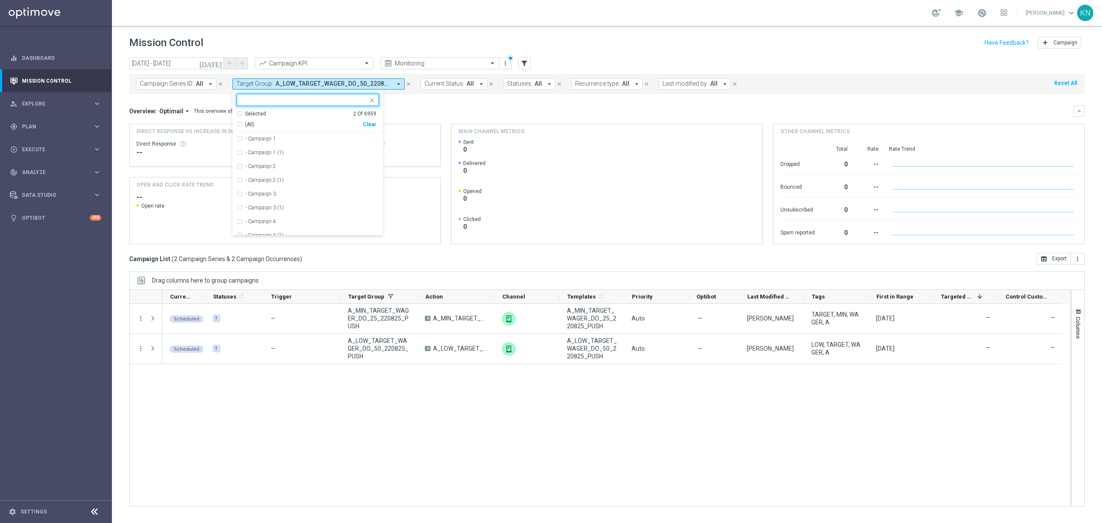
paste input "A_MIN_TARGET_WAGER_DO_25_220825_SMS"
click at [295, 140] on label "A_MIN_TARGET_WAGER_DO_25_220825_SMS" at bounding box center [299, 138] width 109 height 5
type input "A_MIN_TARGET_WAGER_DO_25_220825_SMS"
click at [433, 111] on div "Overview: Optimail arrow_drop_down This overview shows data of campaigns execut…" at bounding box center [601, 111] width 945 height 8
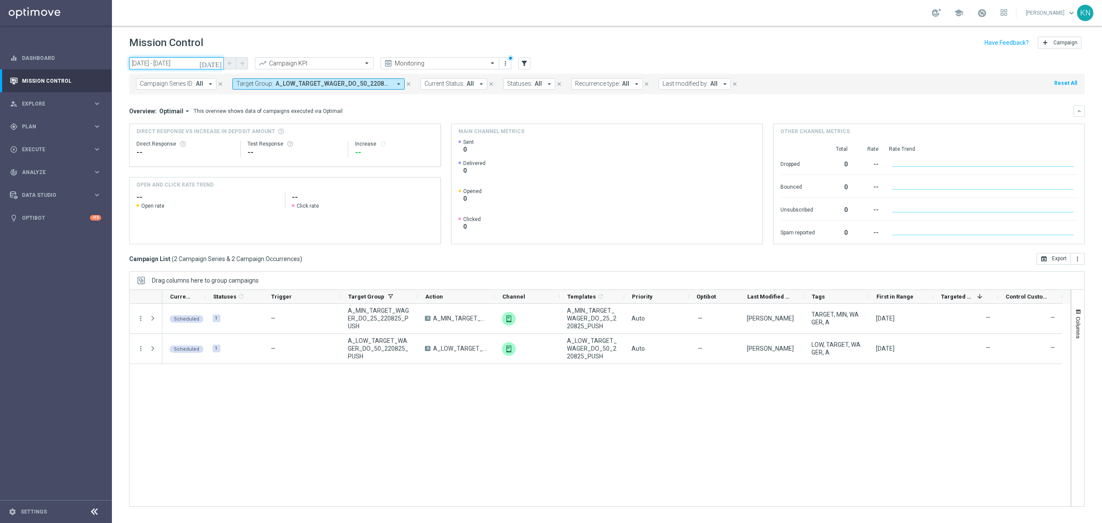
click at [193, 62] on input "21 Aug 2025 - 23 Aug 2025" at bounding box center [176, 63] width 95 height 12
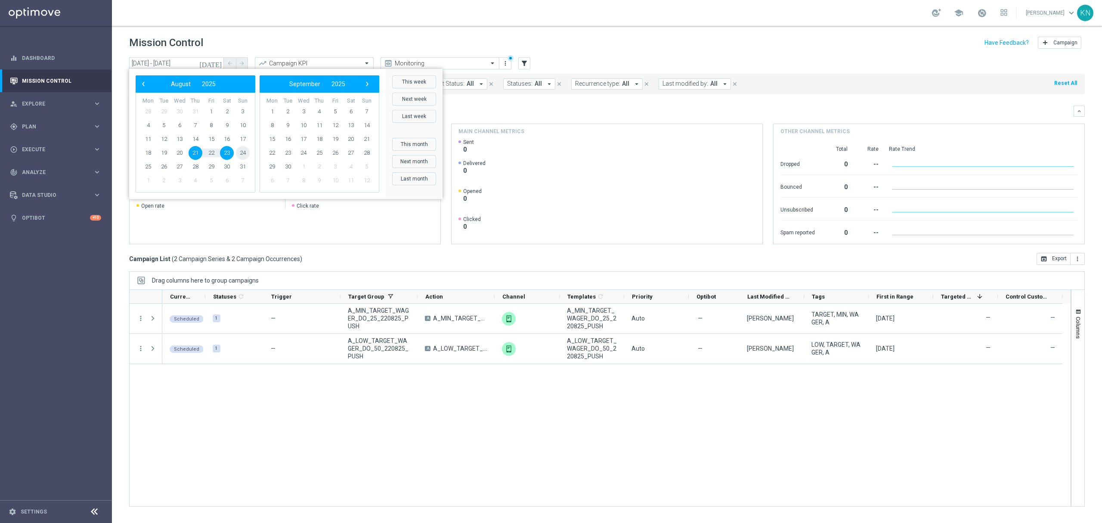
click at [245, 152] on span "24" at bounding box center [243, 153] width 14 height 14
click at [202, 153] on span "21" at bounding box center [196, 153] width 14 height 14
click at [240, 150] on span "24" at bounding box center [243, 153] width 14 height 14
type input "21 Aug 2025 - 24 Aug 2025"
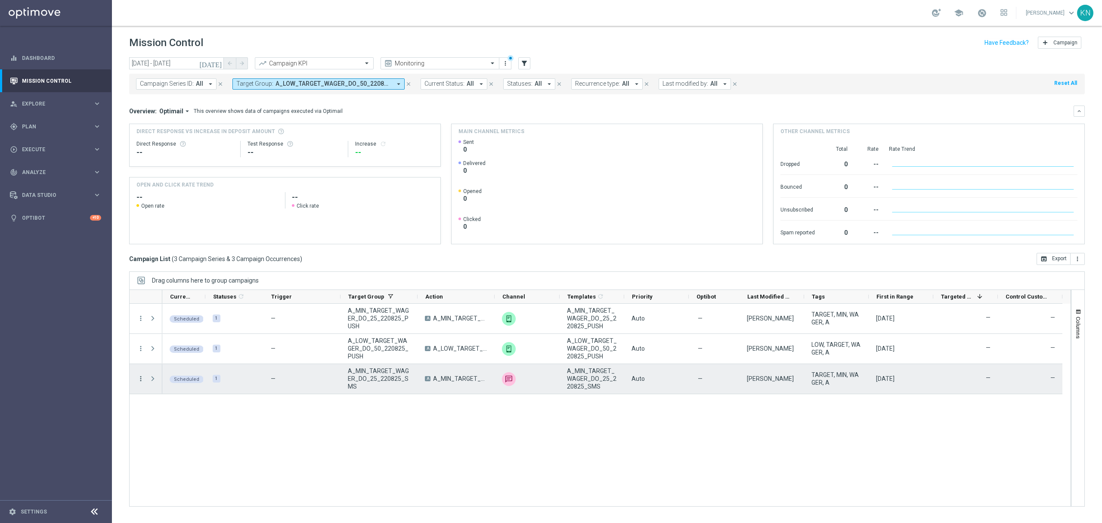
click at [140, 380] on icon "more_vert" at bounding box center [141, 379] width 8 height 8
click at [183, 386] on span "Campaign Details" at bounding box center [179, 385] width 43 height 6
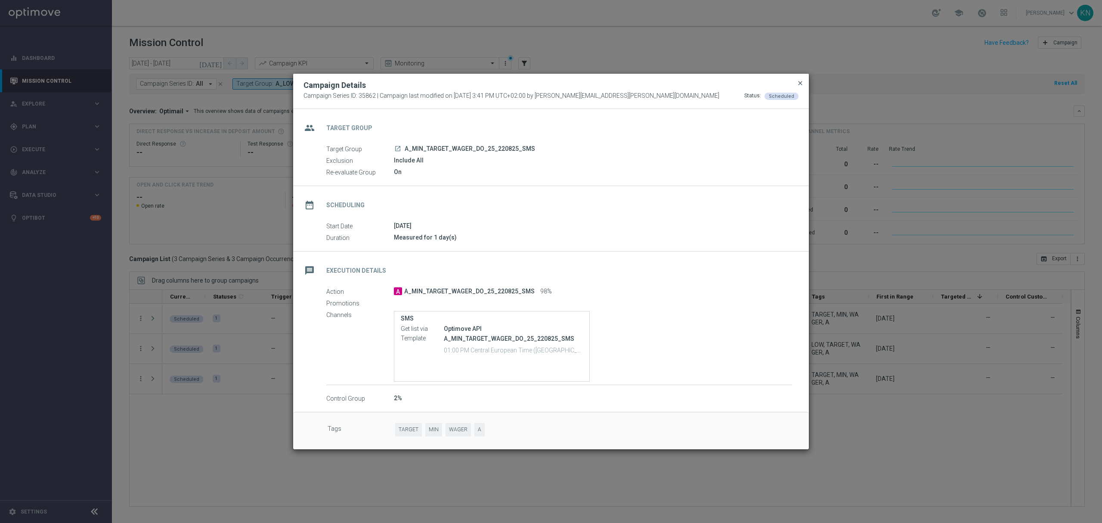
click at [798, 83] on span "close" at bounding box center [800, 83] width 7 height 7
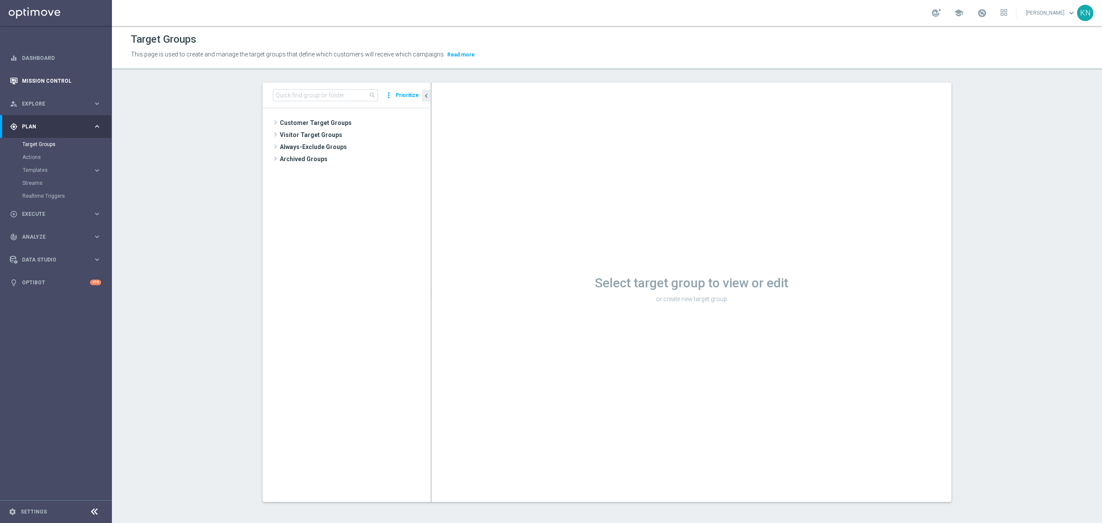
click at [45, 107] on div "person_search Explore" at bounding box center [51, 104] width 83 height 8
click at [34, 216] on div "Realtime Customer Profile" at bounding box center [66, 211] width 89 height 13
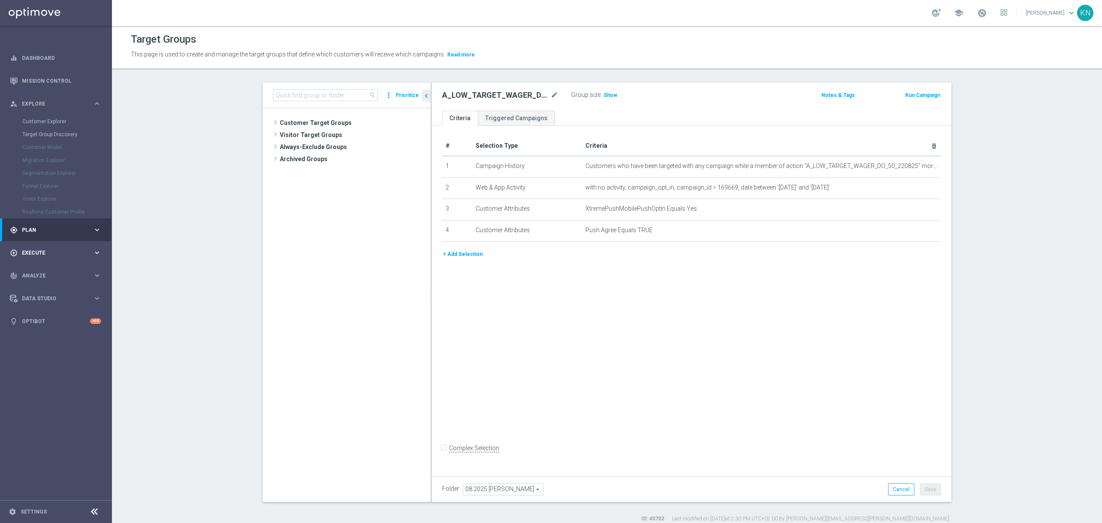
click at [49, 249] on div "play_circle_outline Execute" at bounding box center [51, 253] width 83 height 8
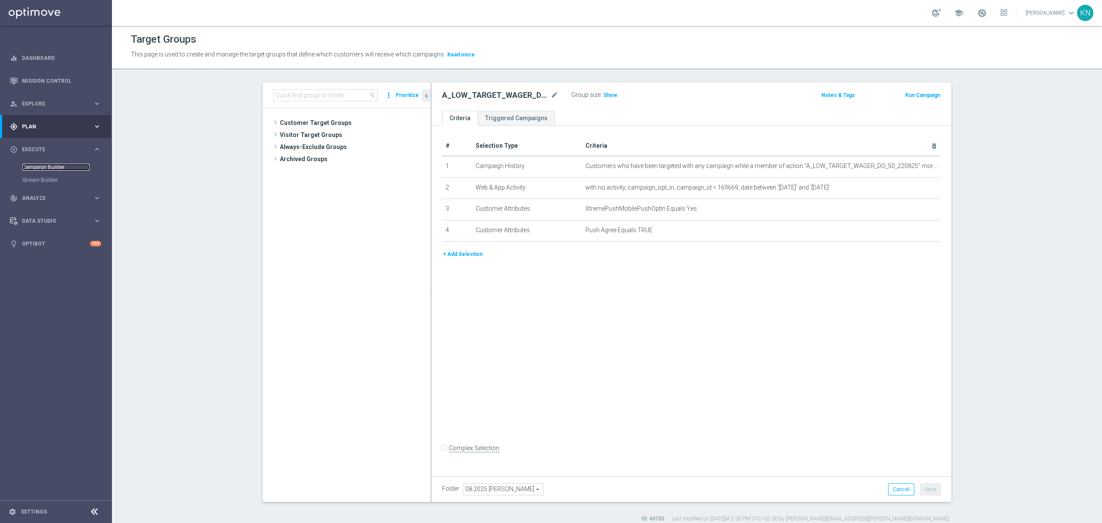
click at [50, 166] on link "Campaign Builder" at bounding box center [55, 167] width 67 height 7
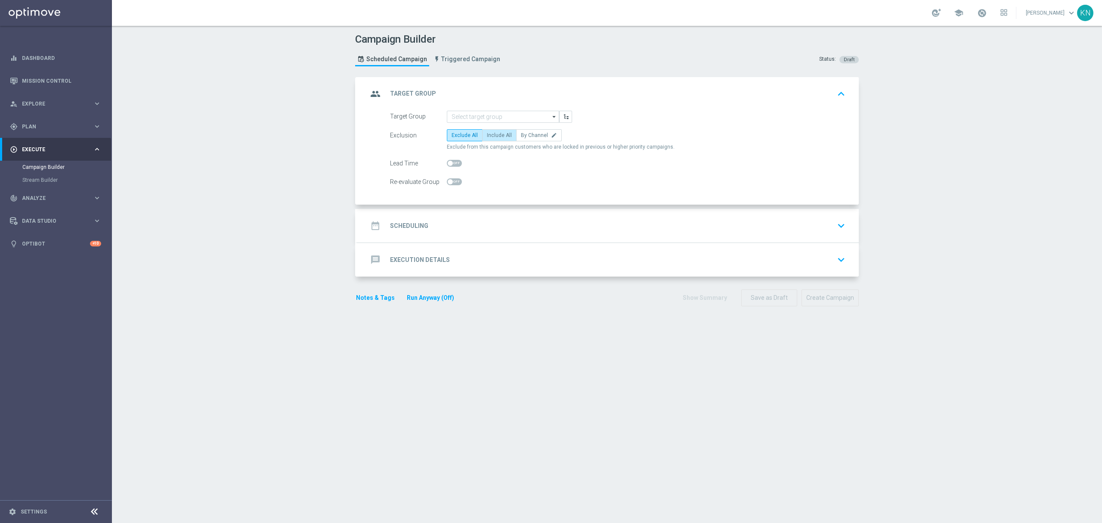
click at [502, 140] on label "Include All" at bounding box center [499, 135] width 34 height 12
click at [493, 140] on input "Include All" at bounding box center [490, 137] width 6 height 6
radio input "true"
click at [448, 181] on span at bounding box center [450, 181] width 5 height 5
click at [447, 181] on input "checkbox" at bounding box center [454, 181] width 15 height 7
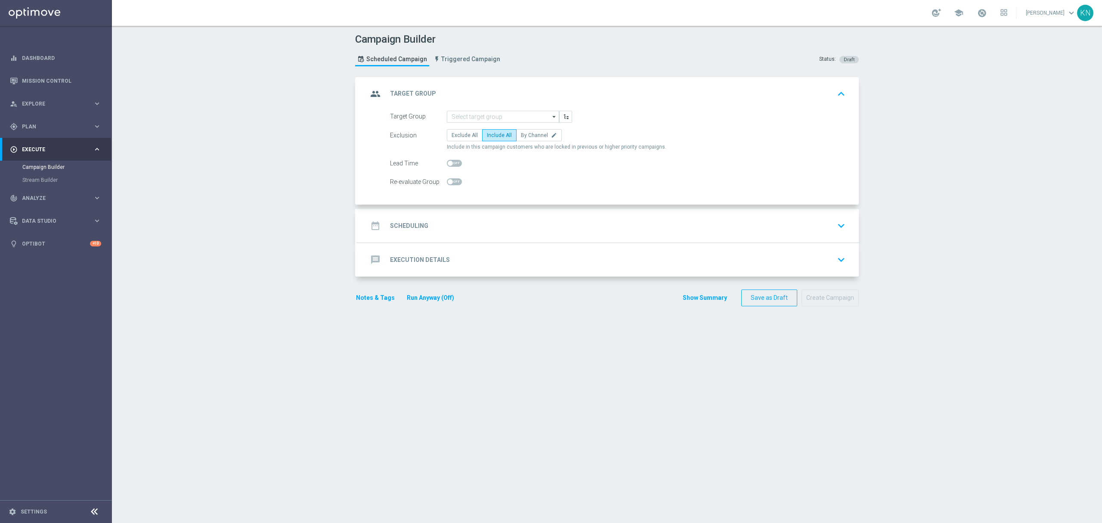
checkbox input "true"
click at [455, 116] on input at bounding box center [503, 117] width 112 height 12
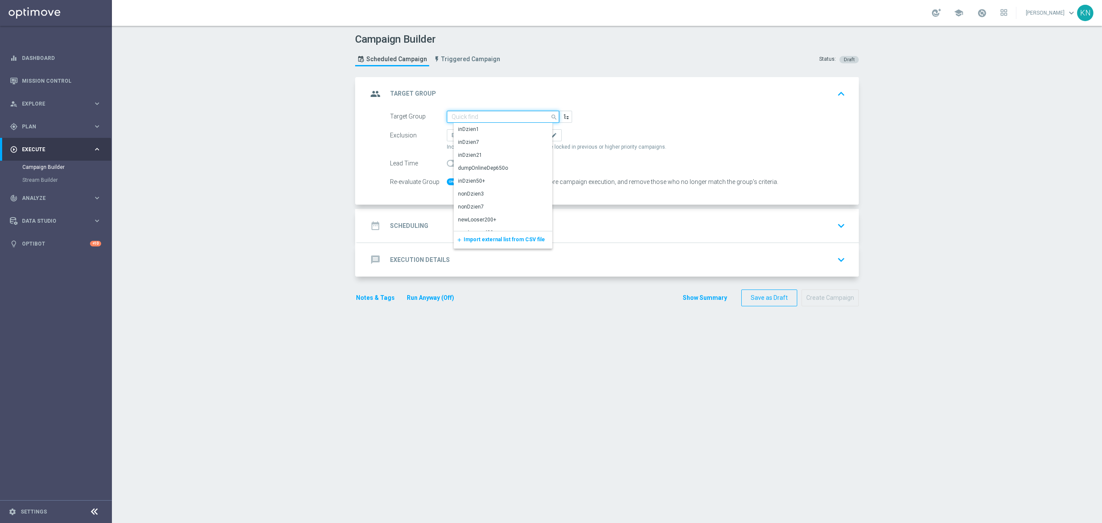
paste input "A_MIN_TARGET_WAGER_DO_25_220825_PUSH"
click at [474, 130] on div "A_MIN_TARGET_WAGER_DO_25_220825_PUSH" at bounding box center [510, 133] width 104 height 16
type input "A_MIN_TARGET_WAGER_DO_25_220825_PUSH"
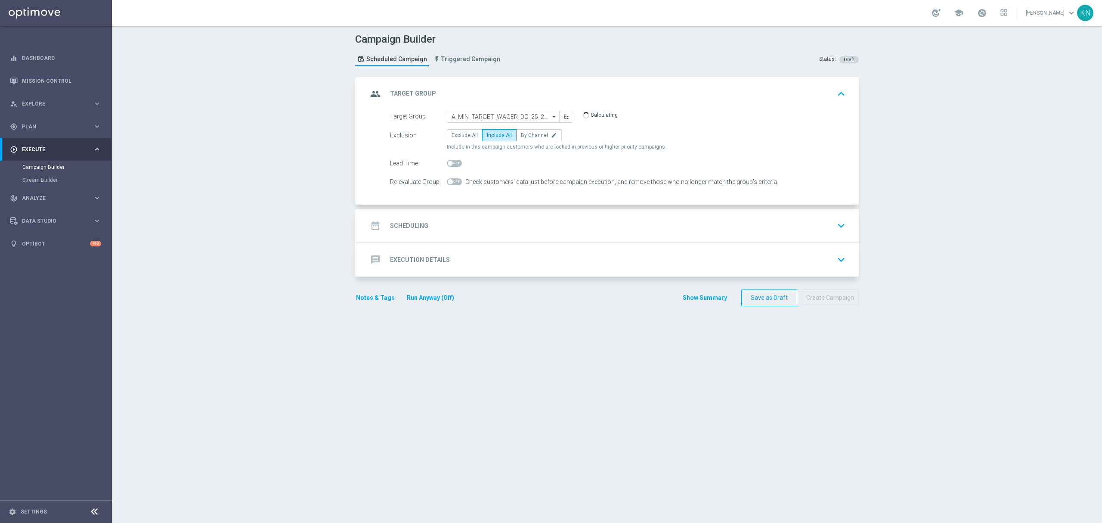
checkbox input "false"
click at [522, 116] on input "A_MIN_TARGET_WAGER_DO_25_220825_PUSH" at bounding box center [503, 117] width 112 height 12
paste input "A_MIN_TARGET_WAGER_DO_25_220825_PUSH"
click at [511, 133] on div "A_MIN_TARGET_WAGER_DO_25_220825_PUSH" at bounding box center [510, 133] width 104 height 16
type input "A_MIN_TARGET_WAGER_DO_25_220825_PUSH"
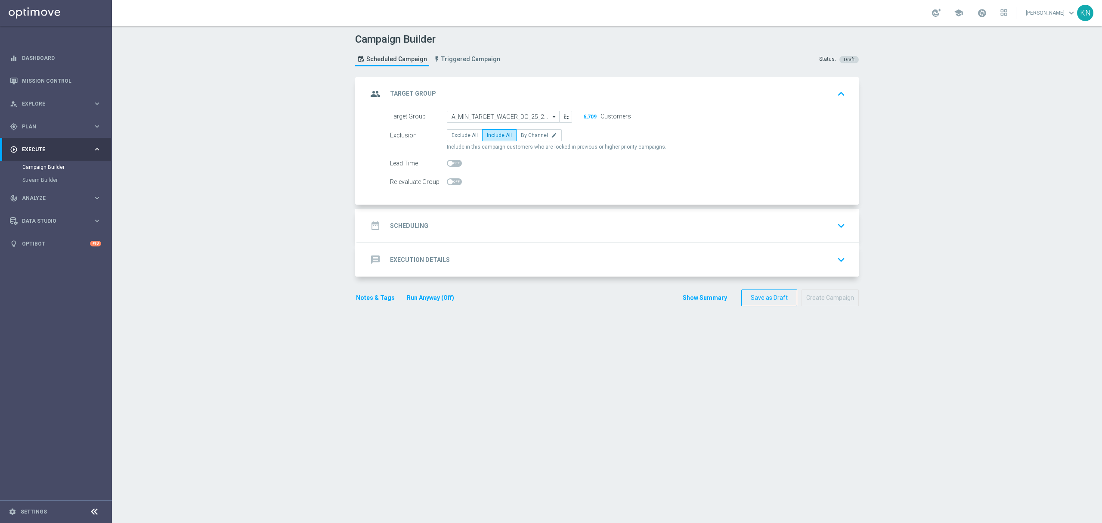
click at [450, 185] on span at bounding box center [454, 181] width 15 height 7
click at [450, 185] on input "checkbox" at bounding box center [454, 181] width 15 height 7
checkbox input "true"
click at [593, 215] on div "date_range Scheduling keyboard_arrow_down" at bounding box center [608, 226] width 502 height 34
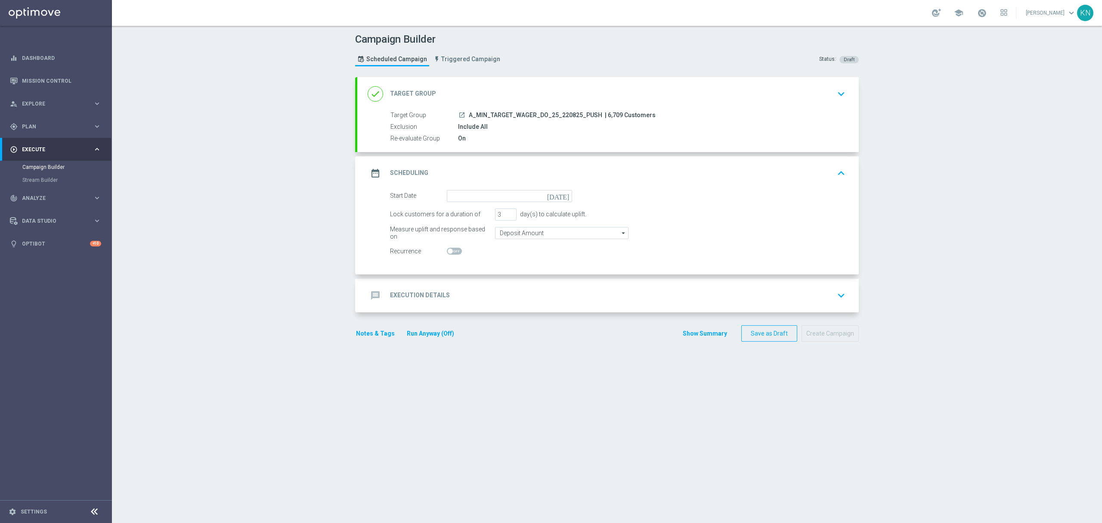
click at [803, 99] on div "done Target Group keyboard_arrow_down" at bounding box center [608, 94] width 481 height 16
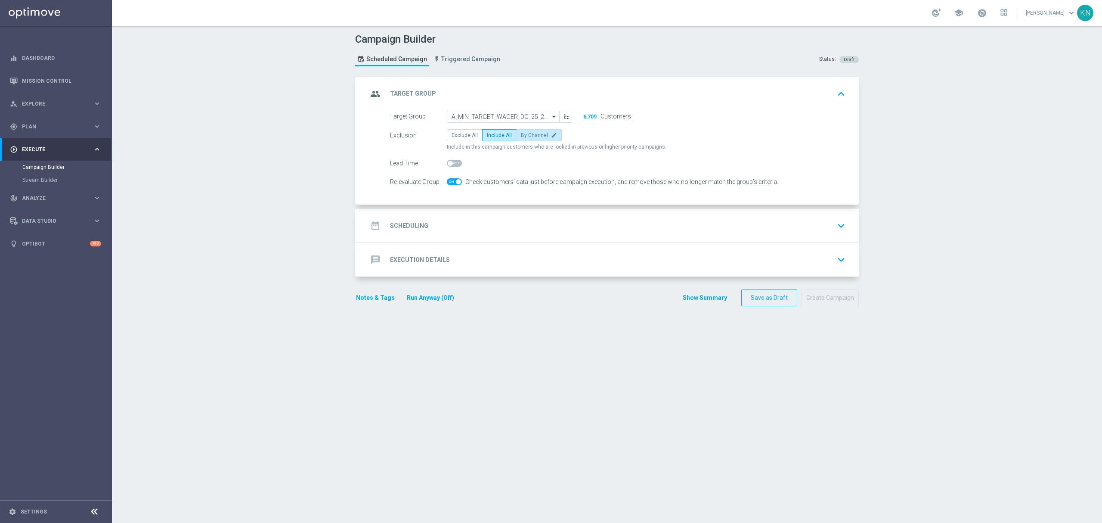
click at [519, 139] on label "By Channel edit" at bounding box center [539, 135] width 46 height 12
click at [521, 139] on input "By Channel edit" at bounding box center [524, 137] width 6 height 6
radio input "true"
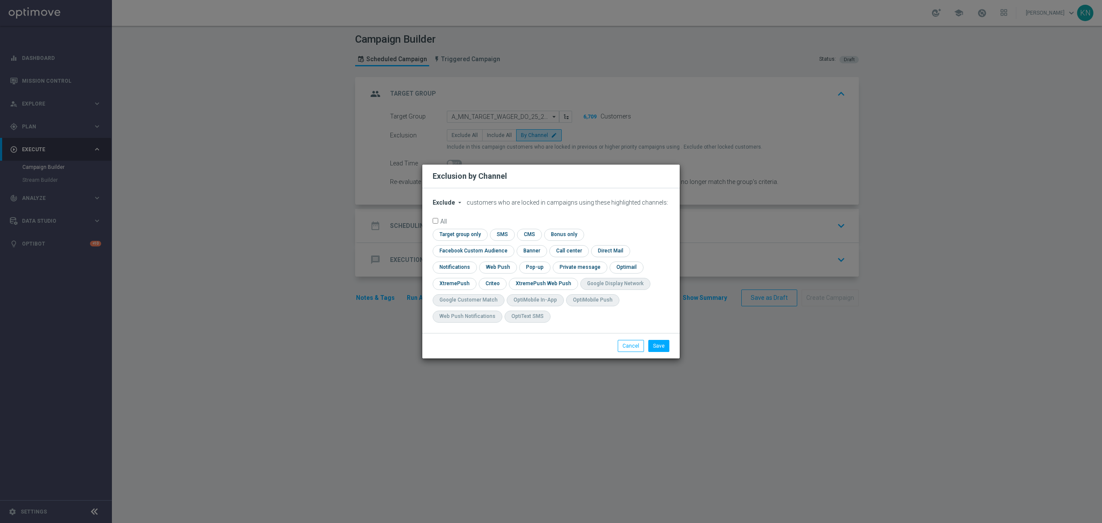
click at [753, 158] on modal-container "Exclusion by Channel Exclude arrow_drop_down × Exclude customers who are locked…" at bounding box center [551, 261] width 1102 height 523
click at [631, 340] on button "Cancel" at bounding box center [631, 346] width 26 height 12
radio input "true"
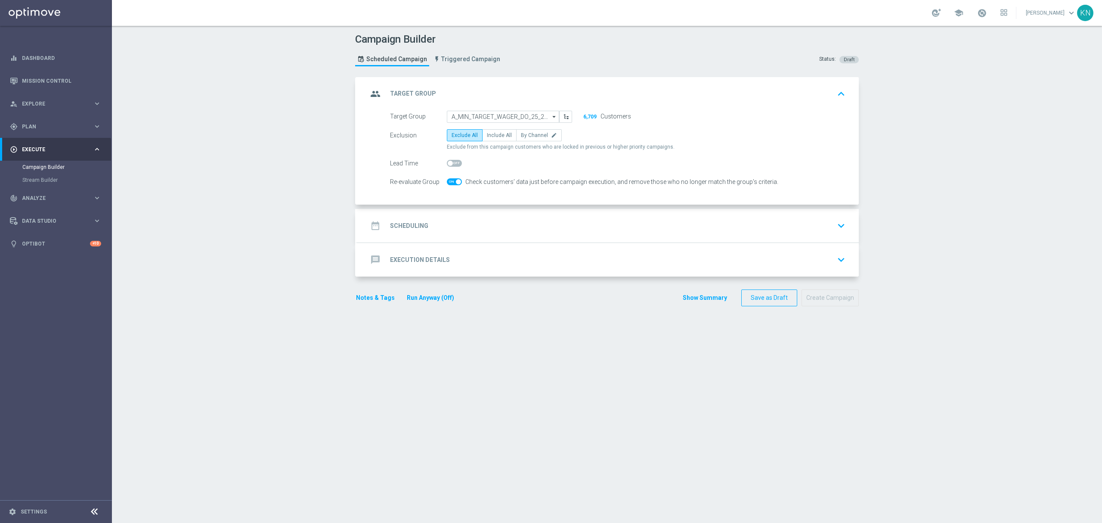
click at [533, 235] on div "date_range Scheduling keyboard_arrow_down" at bounding box center [608, 226] width 502 height 34
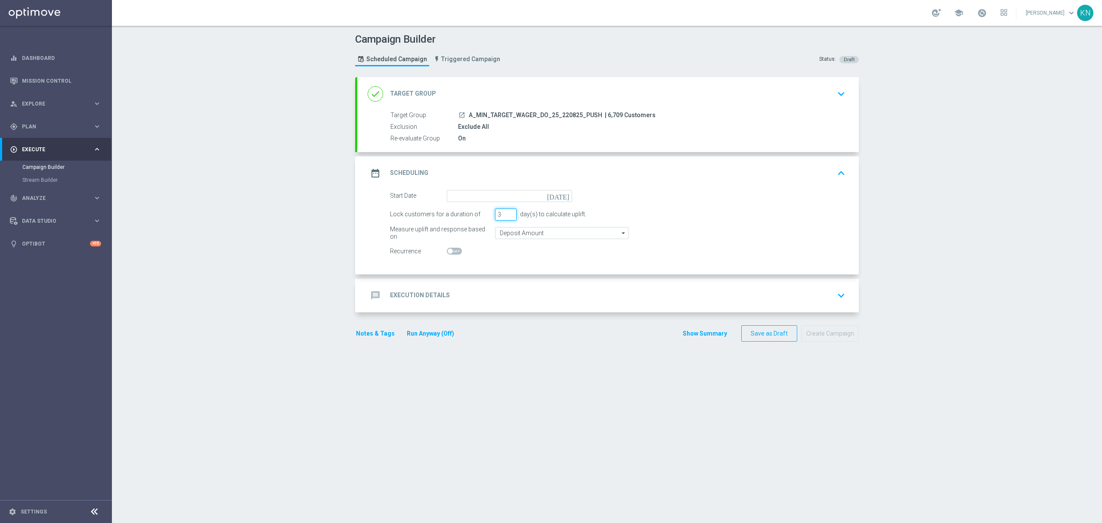
drag, startPoint x: 496, startPoint y: 219, endPoint x: 490, endPoint y: 219, distance: 6.0
click at [495, 219] on input "3" at bounding box center [506, 214] width 22 height 12
type input "1"
click at [556, 195] on input at bounding box center [509, 196] width 125 height 12
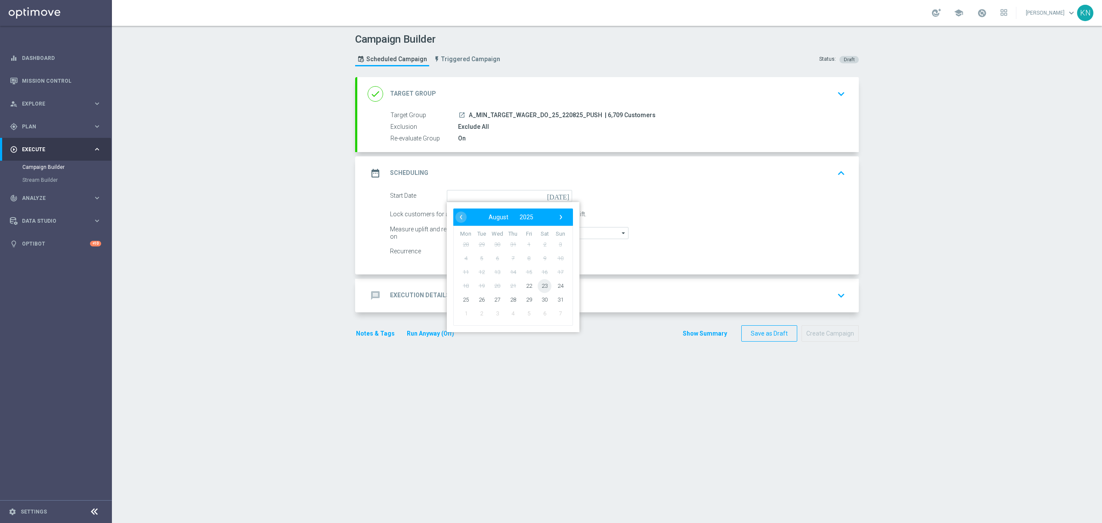
click at [539, 286] on span "23" at bounding box center [545, 286] width 14 height 14
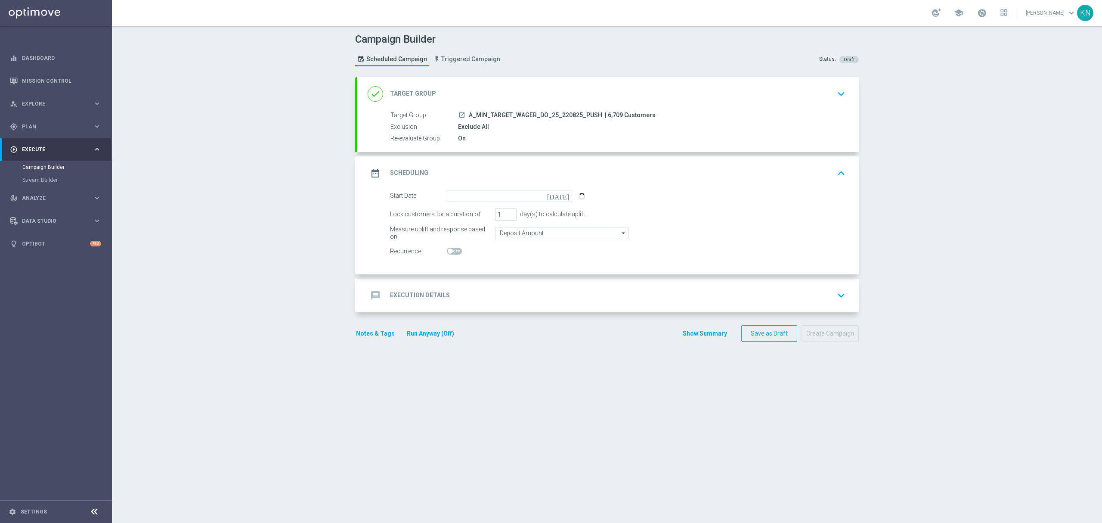
type input "23 Aug 2025"
click at [554, 235] on input "Deposit Amount" at bounding box center [561, 233] width 133 height 12
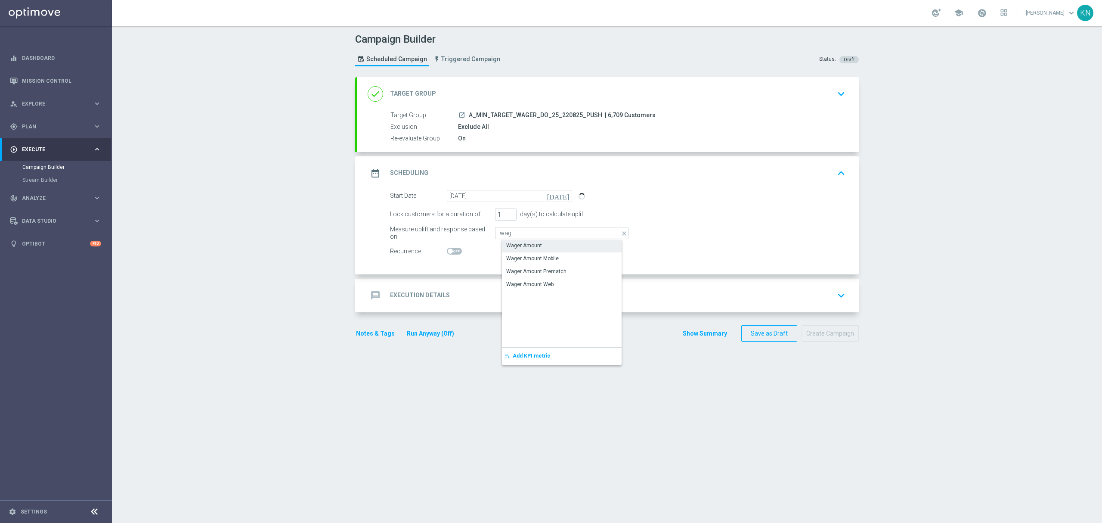
click at [544, 244] on div "Wager Amount" at bounding box center [568, 245] width 133 height 12
type input "Wager Amount"
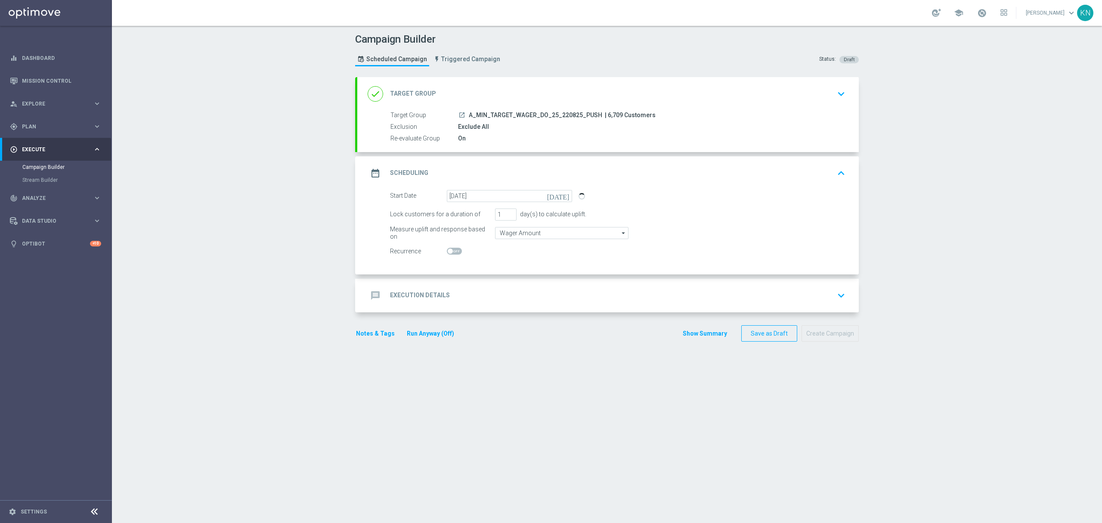
click at [698, 301] on div "message Execution Details keyboard_arrow_down" at bounding box center [608, 295] width 481 height 16
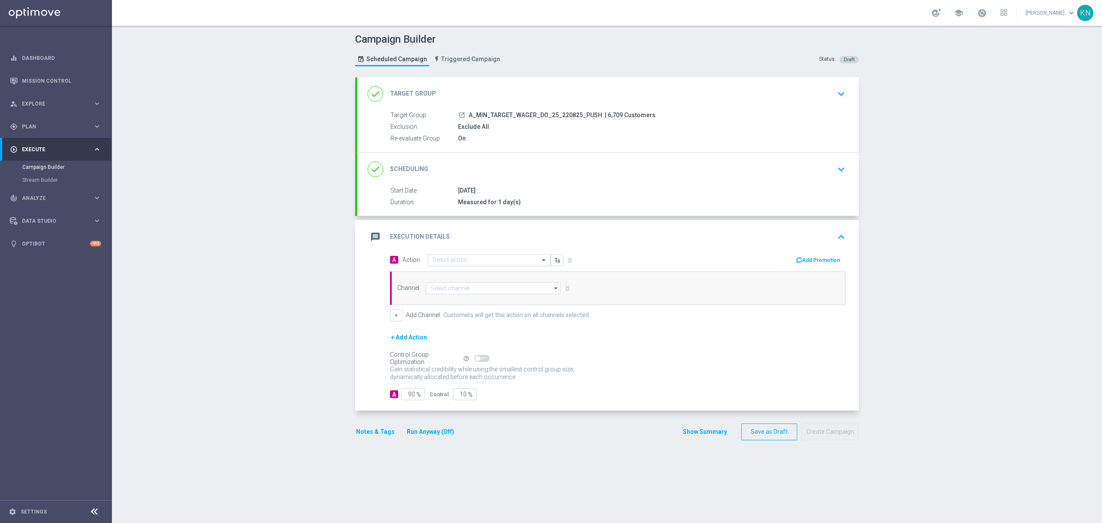
click at [440, 259] on input "text" at bounding box center [481, 260] width 96 height 7
click at [453, 379] on span "Create new action" at bounding box center [463, 377] width 45 height 6
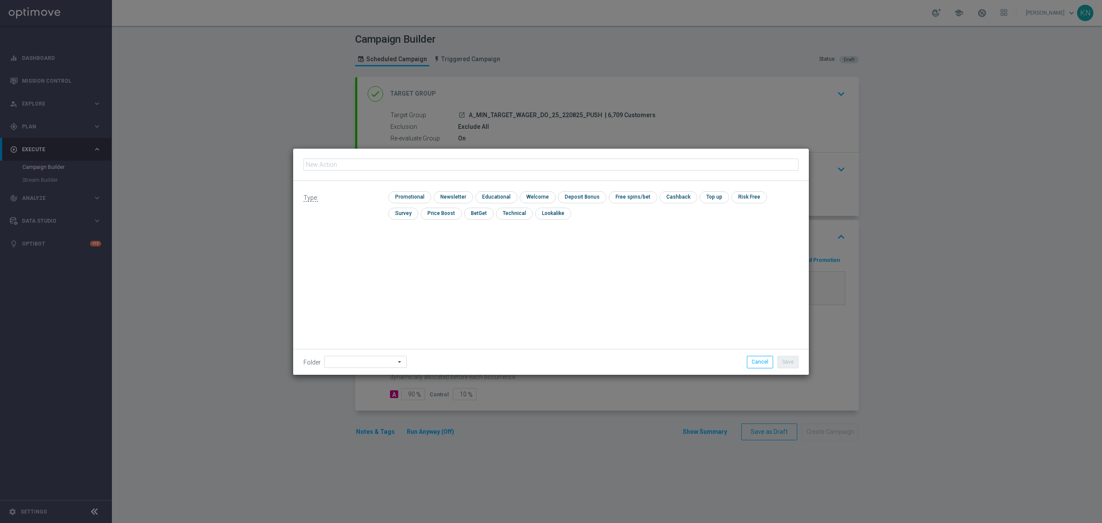
click at [360, 165] on input "text" at bounding box center [551, 164] width 495 height 12
type input "A_MIN_TARGET_WAGER_DO_25_220825_PUSH"
click at [414, 200] on input "checkbox" at bounding box center [408, 197] width 41 height 12
checkbox input "true"
click at [791, 363] on button "Save" at bounding box center [788, 362] width 21 height 12
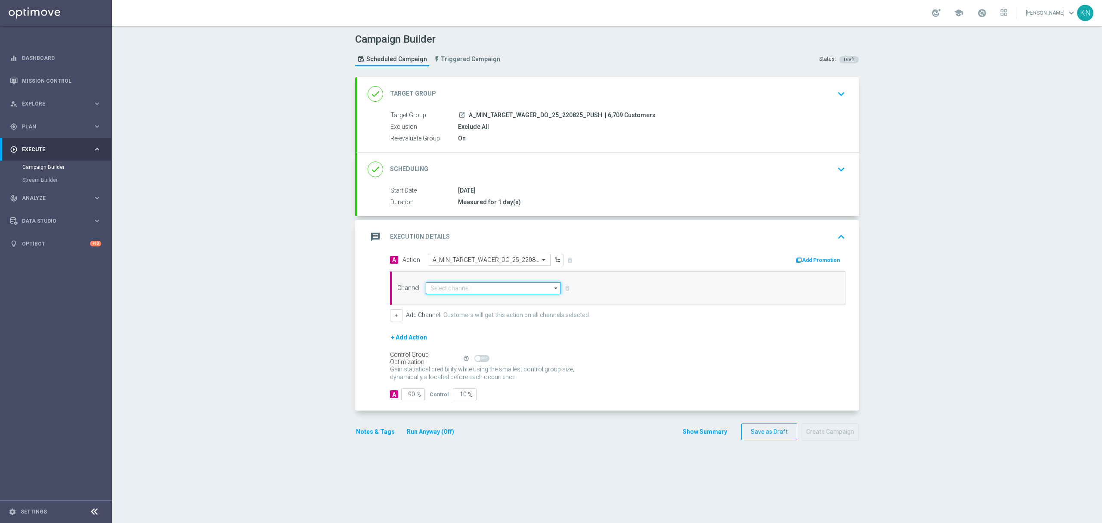
click at [452, 290] on input at bounding box center [493, 288] width 135 height 12
click at [464, 296] on div "XtremePush" at bounding box center [500, 301] width 135 height 12
type input "XtremePush"
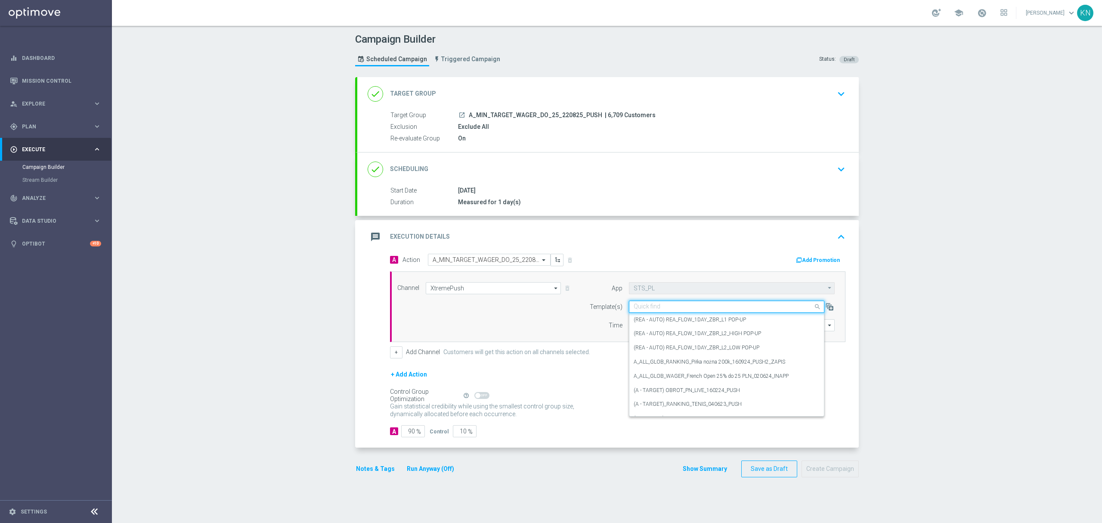
click at [671, 306] on input "text" at bounding box center [718, 306] width 169 height 7
paste input "A_MIN_TARGET_WAGER_DO_25_220825_PUSH"
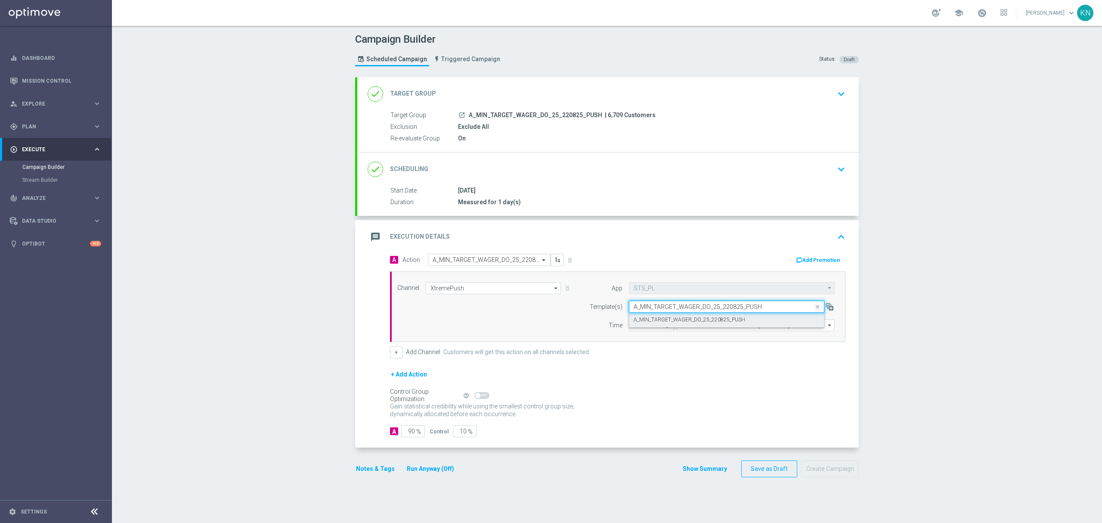
click at [671, 321] on label "A_MIN_TARGET_WAGER_DO_25_220825_PUSH" at bounding box center [690, 319] width 112 height 7
type input "A_MIN_TARGET_WAGER_DO_25_220825_PUSH"
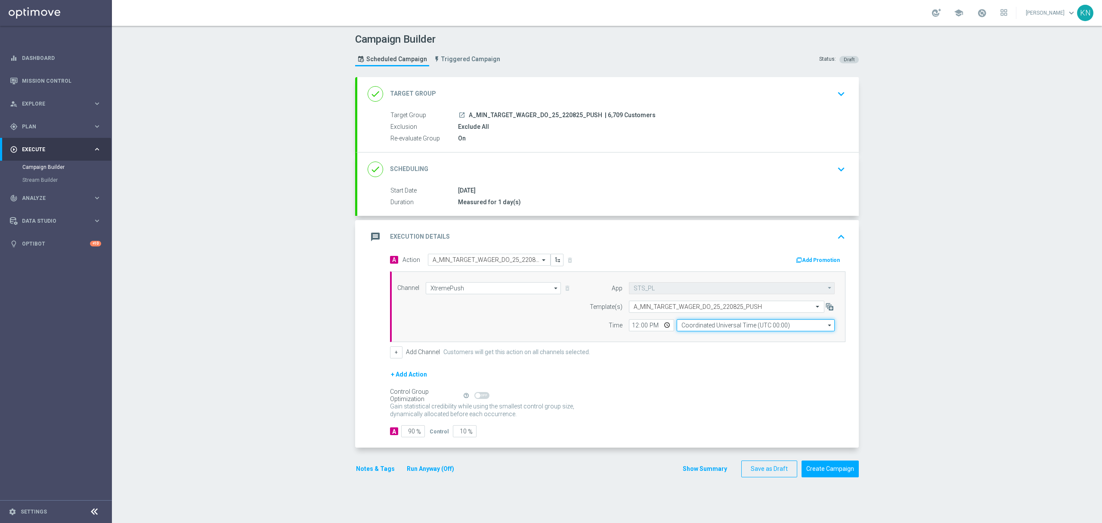
click at [741, 329] on input "Coordinated Universal Time (UTC 00:00)" at bounding box center [756, 325] width 158 height 12
click at [725, 339] on div "Central European Time ([GEOGRAPHIC_DATA]) (UTC +02:00)" at bounding box center [758, 338] width 141 height 8
type input "Central European Time ([GEOGRAPHIC_DATA]) (UTC +02:00)"
click at [633, 326] on input "12:00" at bounding box center [651, 325] width 45 height 12
type input "17:01"
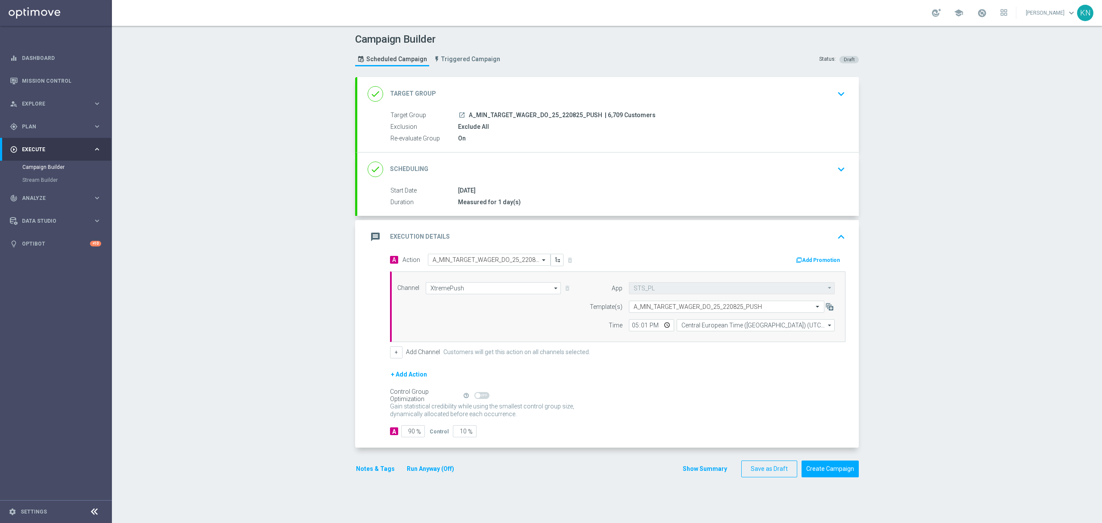
click at [661, 373] on div "+ Add Action" at bounding box center [618, 380] width 456 height 22
click at [458, 433] on input "10" at bounding box center [465, 431] width 24 height 12
type input "2"
click at [566, 428] on div "A 90 % Control 2 %" at bounding box center [618, 431] width 456 height 12
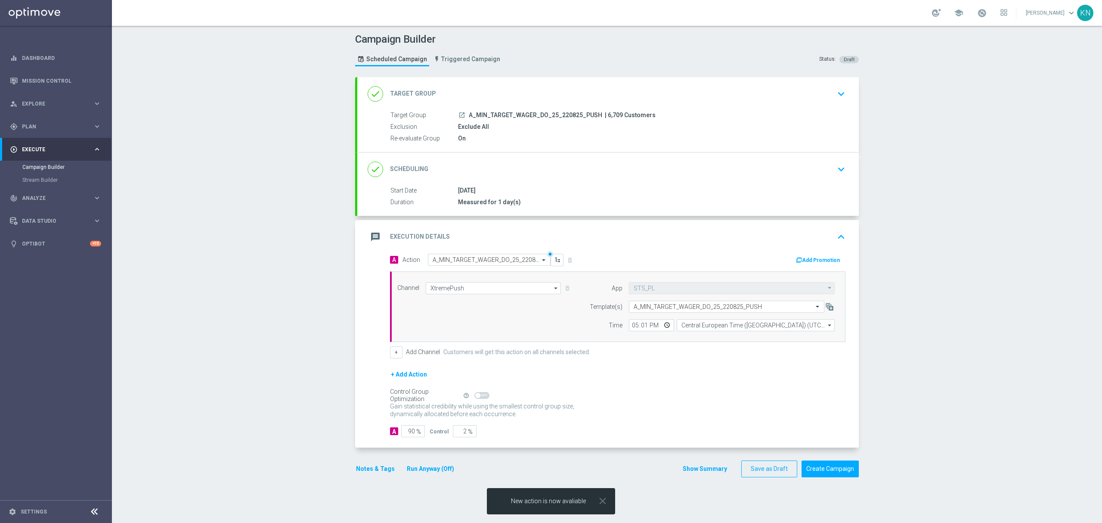
type input "98"
click at [370, 472] on button "Notes & Tags" at bounding box center [375, 468] width 40 height 11
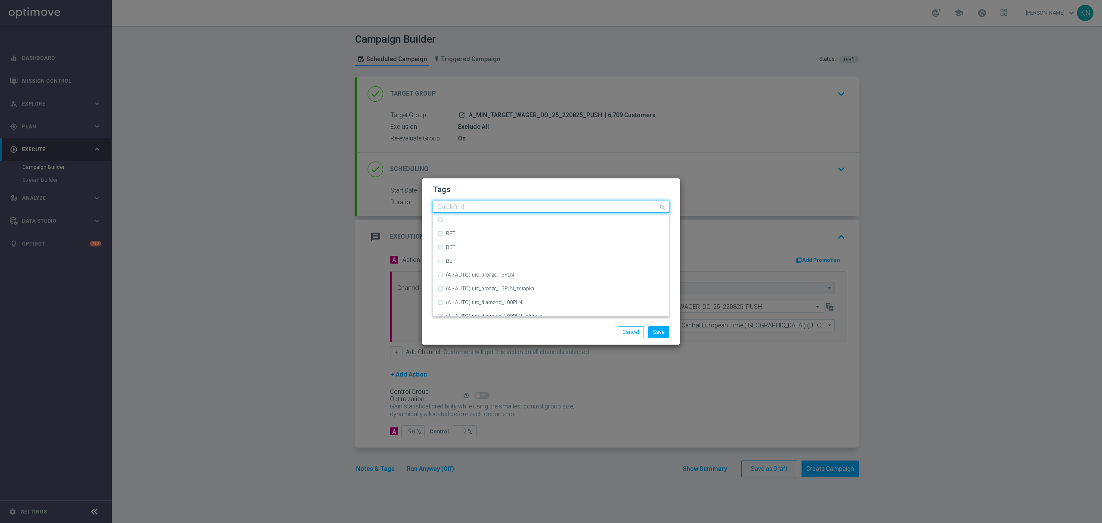
click at [472, 206] on input "text" at bounding box center [548, 207] width 221 height 7
click at [464, 248] on div "A" at bounding box center [555, 247] width 219 height 5
type input "A"
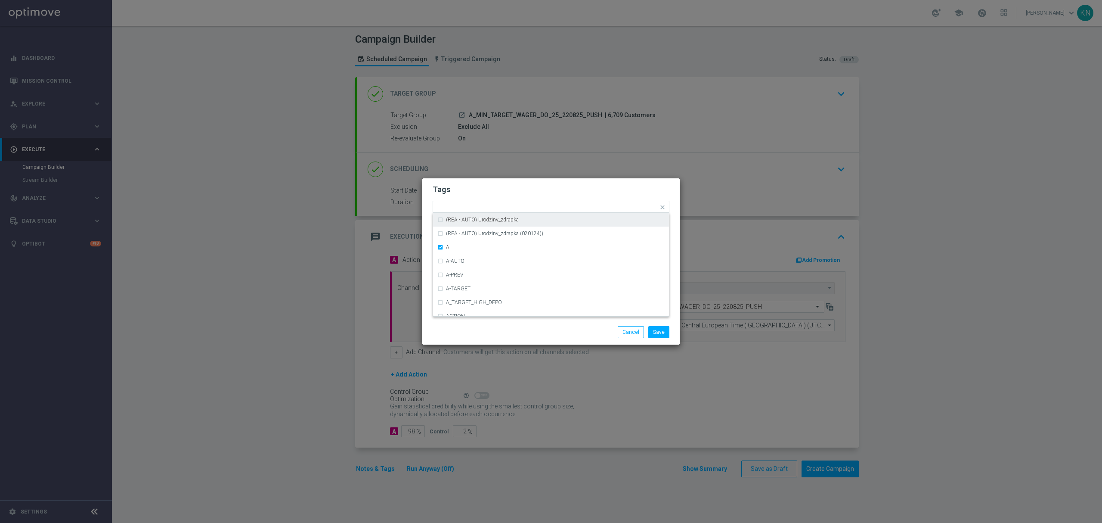
click at [509, 181] on div "Tags Quick find × A (REA - AUTO) REA_FLOW_8DAY_B&G (REA - AUTO) REA_FLOW_8DAY_B…" at bounding box center [551, 248] width 258 height 141
click at [501, 205] on input "text" at bounding box center [557, 207] width 203 height 7
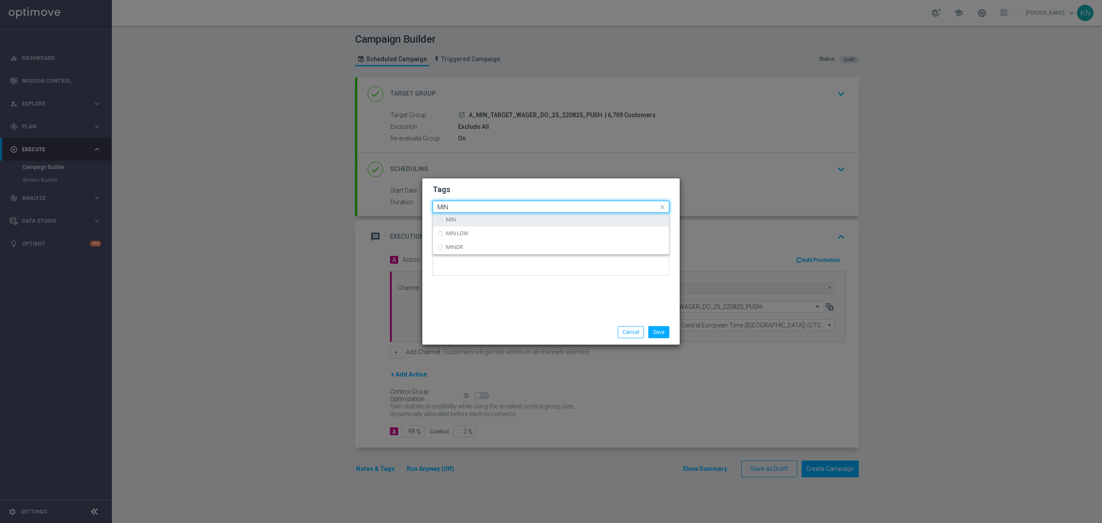
drag, startPoint x: 480, startPoint y: 212, endPoint x: 475, endPoint y: 214, distance: 4.8
click at [476, 213] on ng-select "Quick find × A MIN MIN MIN-LOW MINOR" at bounding box center [551, 207] width 237 height 12
click at [475, 214] on div "MIN" at bounding box center [551, 220] width 227 height 14
type input "MIN"
click at [497, 184] on h2 "Tags" at bounding box center [551, 189] width 237 height 10
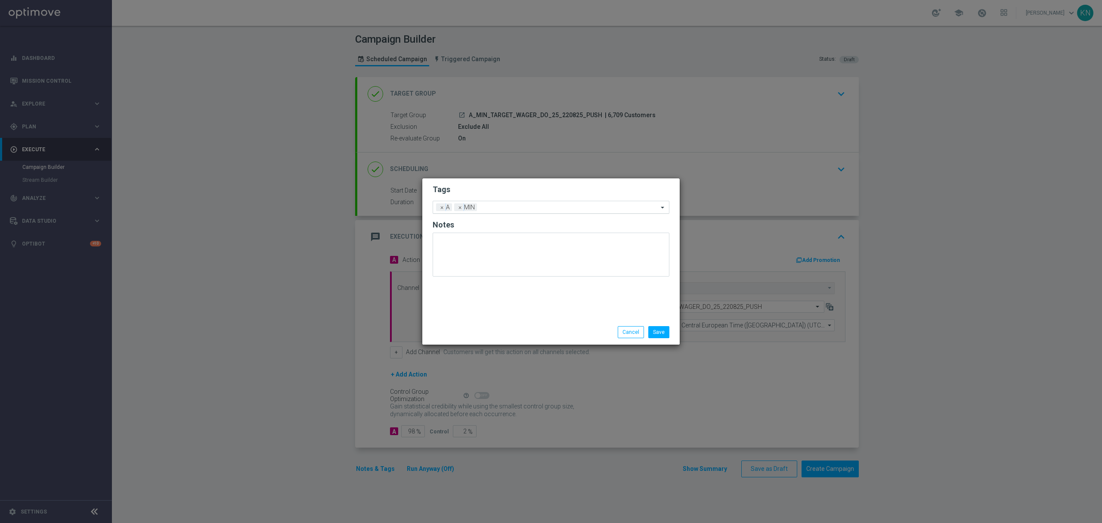
click at [496, 210] on input "text" at bounding box center [570, 207] width 178 height 7
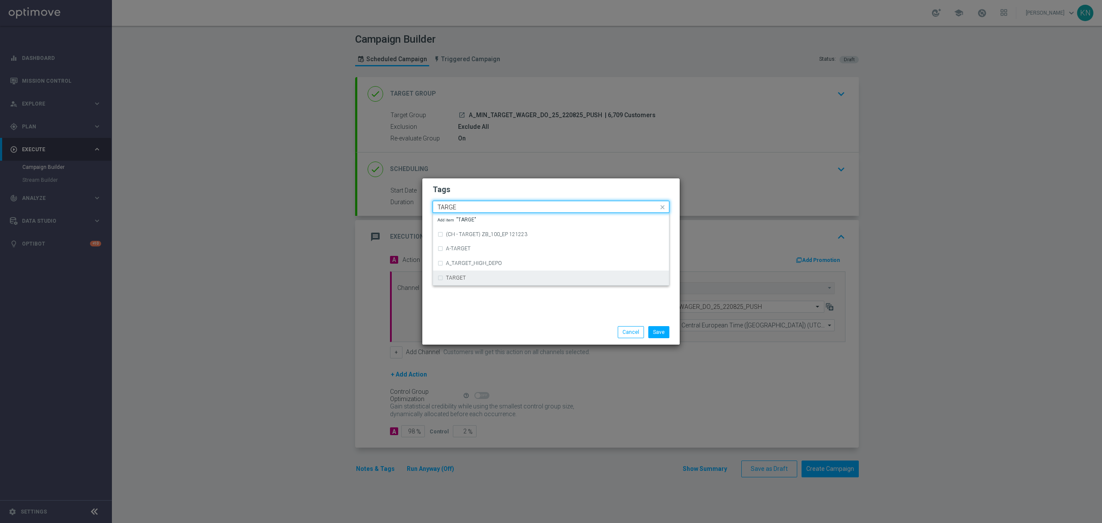
click at [464, 276] on label "TARGET" at bounding box center [456, 277] width 20 height 5
type input "TARGE"
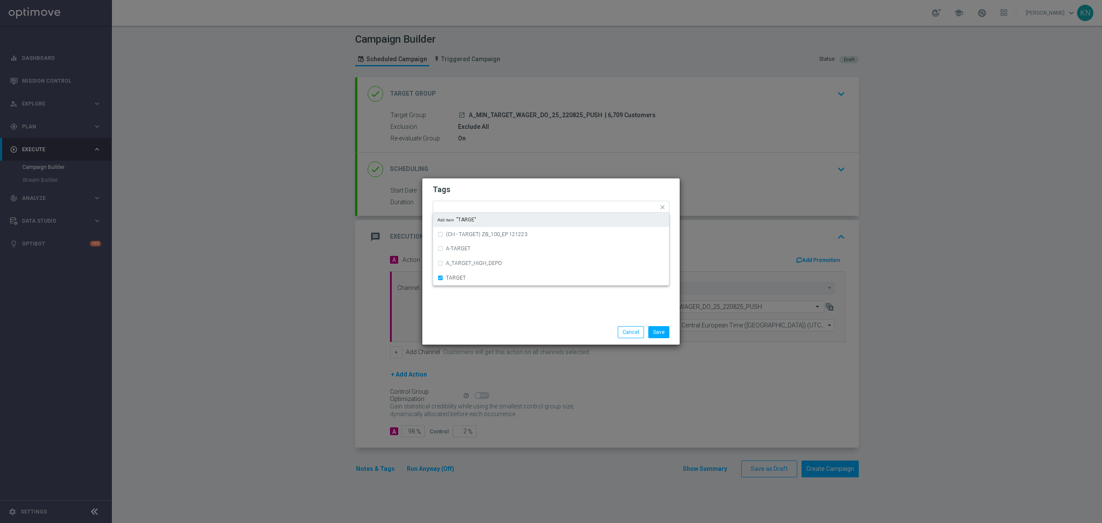
click at [501, 194] on h2 "Tags" at bounding box center [551, 189] width 237 height 10
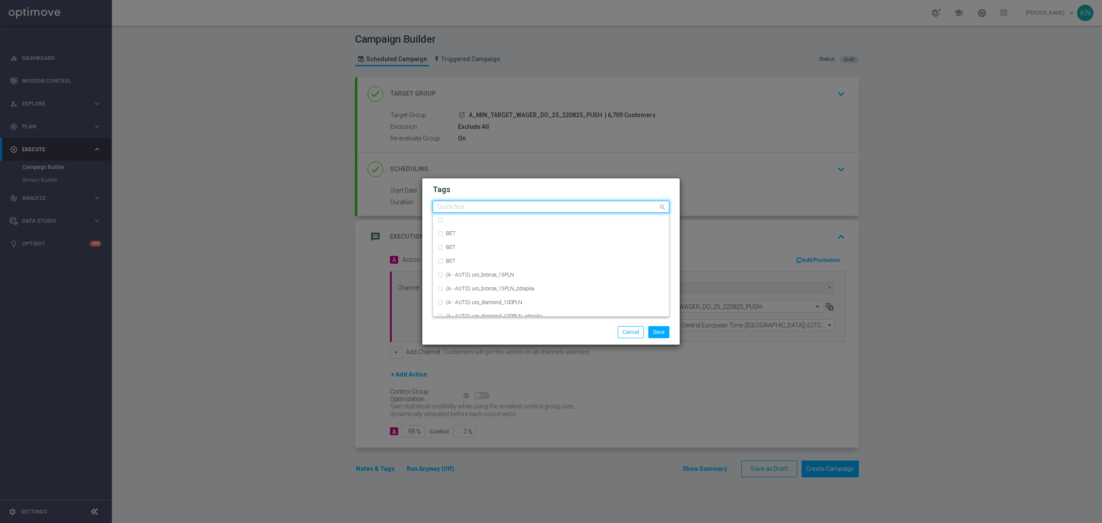
click at [528, 207] on input "text" at bounding box center [548, 207] width 221 height 7
click at [473, 219] on div "WAGER" at bounding box center [555, 219] width 219 height 5
type input "WAGER"
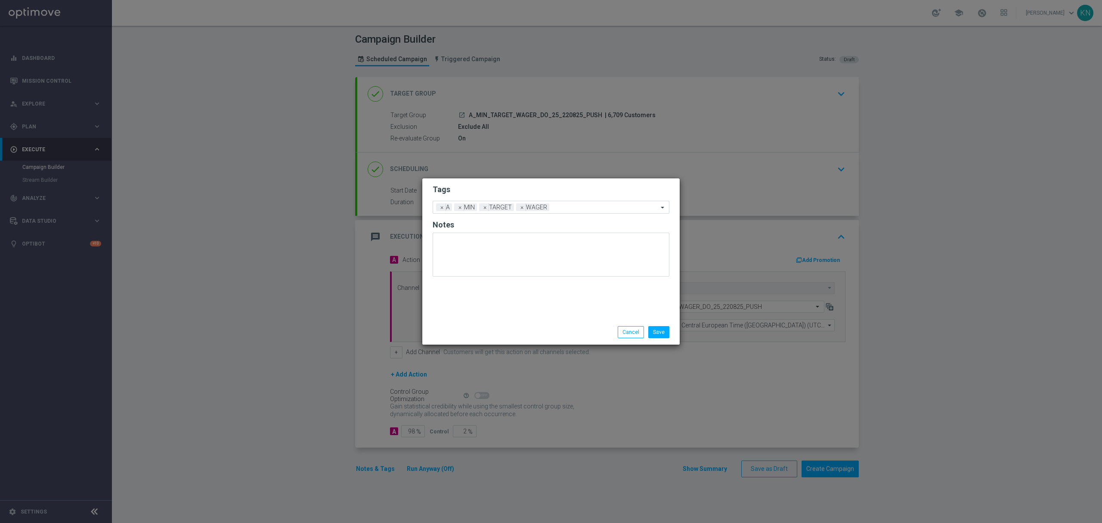
click at [538, 189] on h2 "Tags" at bounding box center [551, 189] width 237 height 10
click at [658, 335] on button "Save" at bounding box center [659, 332] width 21 height 12
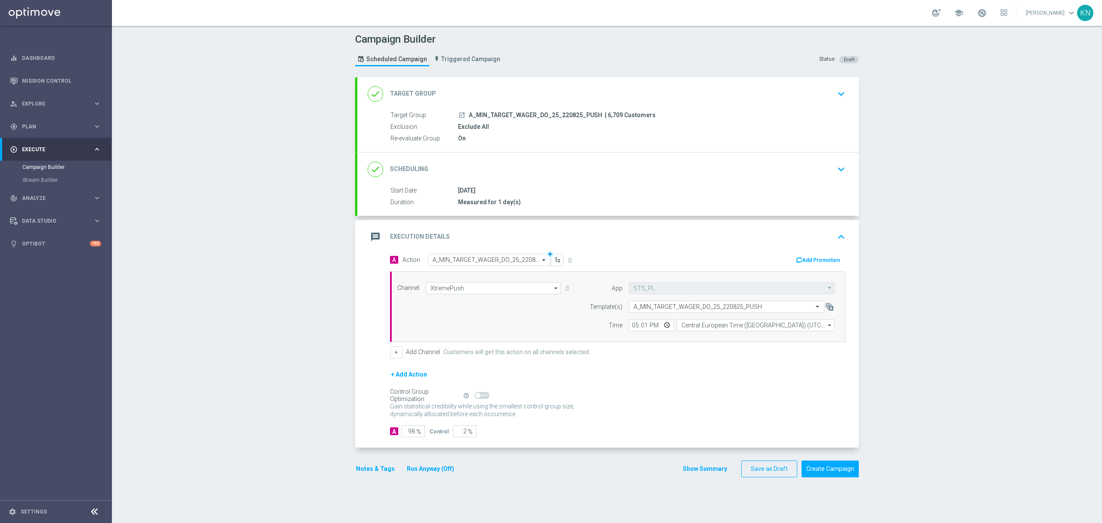
click at [783, 104] on div "done Target Group keyboard_arrow_down" at bounding box center [608, 94] width 502 height 34
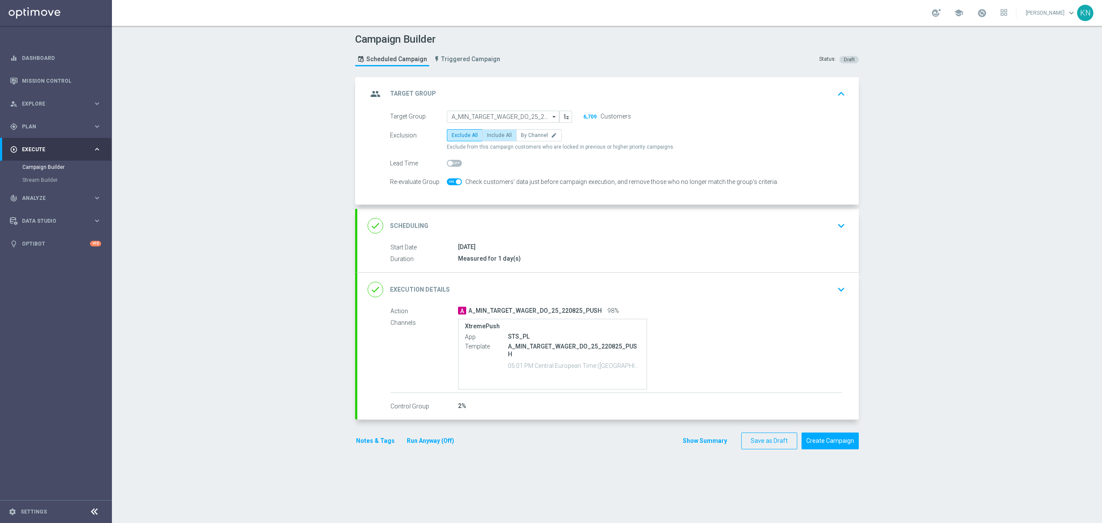
click at [498, 138] on span "Include All" at bounding box center [499, 135] width 25 height 6
click at [493, 138] on input "Include All" at bounding box center [490, 137] width 6 height 6
radio input "true"
click at [764, 324] on div "XtremePush App STS_PL Template A_MIN_TARGET_WAGER_DO_25_220825_PUSH 05:01 PM Ce…" at bounding box center [650, 354] width 384 height 71
click at [808, 291] on div "done Execution Details keyboard_arrow_down" at bounding box center [608, 289] width 481 height 16
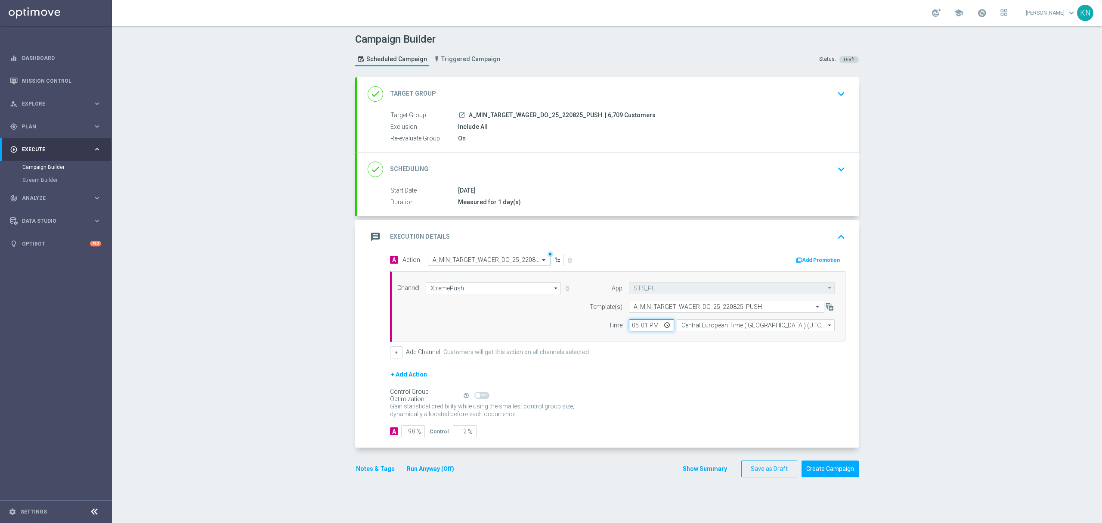
click at [633, 325] on input "17:01" at bounding box center [651, 325] width 45 height 12
type input "14:01"
click at [655, 358] on div "+ Add Channel Customers will get this action on all channels selected." at bounding box center [618, 352] width 456 height 12
click at [602, 159] on div "done Scheduling keyboard_arrow_down" at bounding box center [608, 169] width 502 height 34
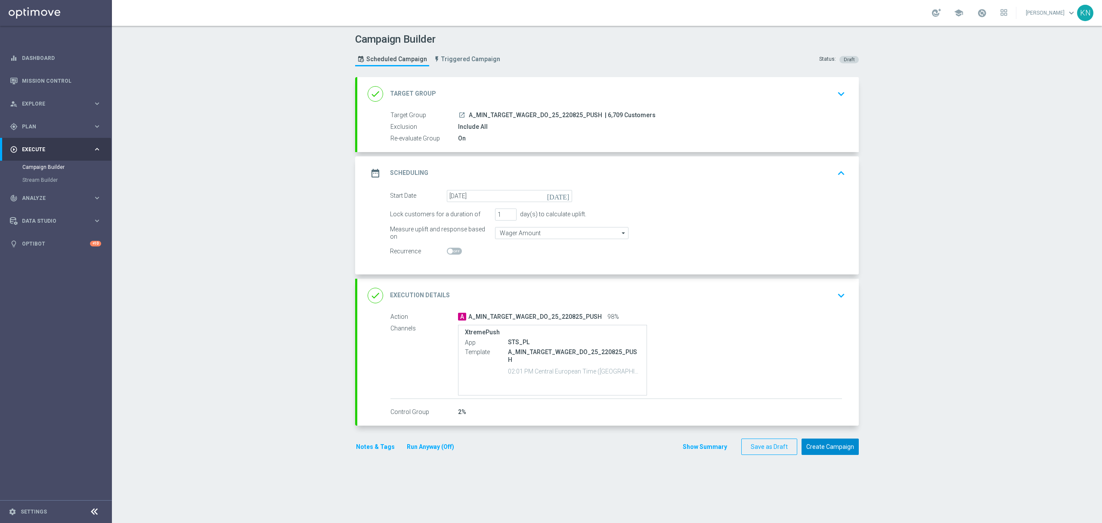
click at [826, 450] on button "Create Campaign" at bounding box center [830, 446] width 57 height 17
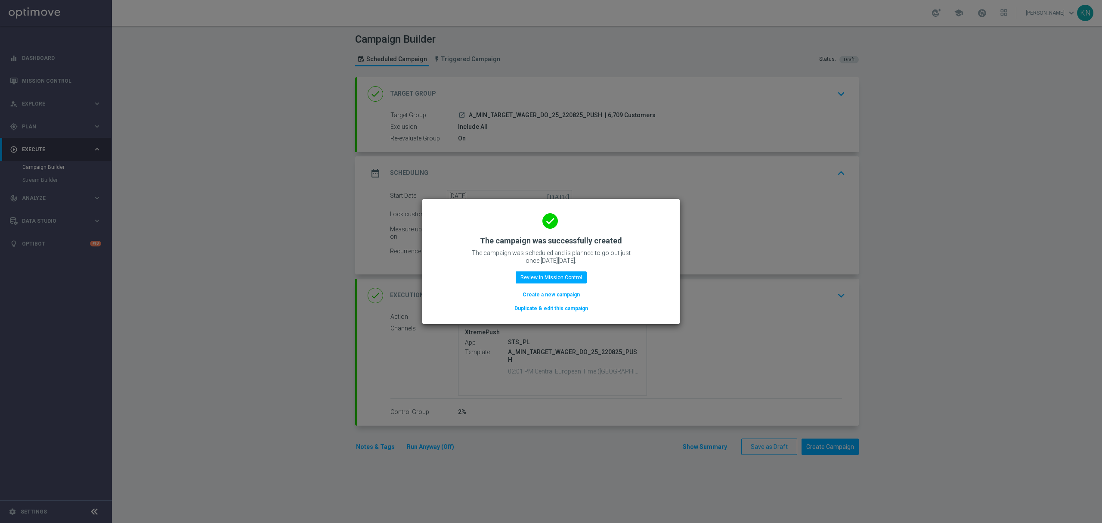
click at [553, 307] on button "Duplicate & edit this campaign" at bounding box center [551, 308] width 75 height 9
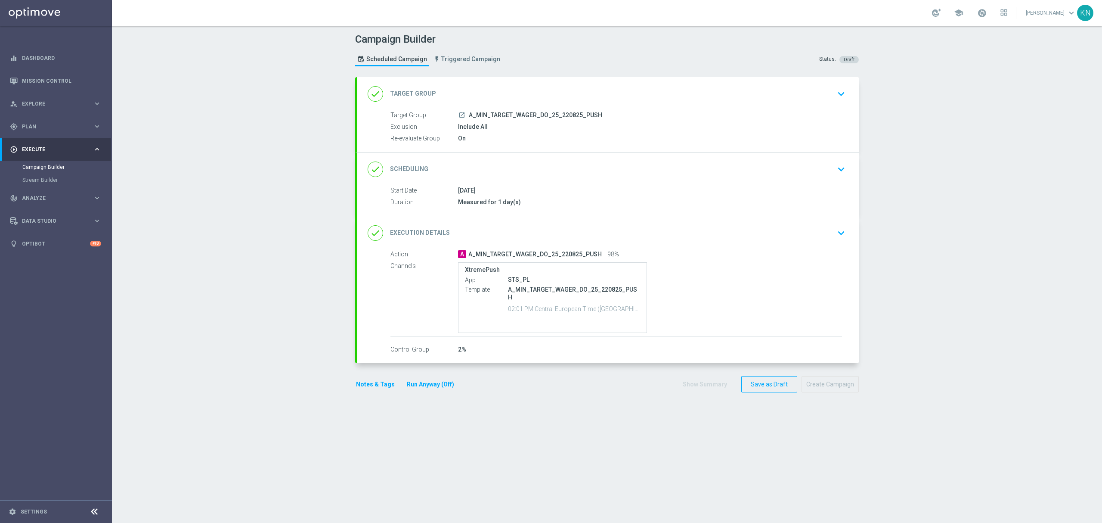
click at [559, 114] on span "A_MIN_TARGET_WAGER_DO_25_220825_PUSH" at bounding box center [535, 116] width 133 height 8
click at [838, 87] on icon "keyboard_arrow_down" at bounding box center [841, 93] width 13 height 13
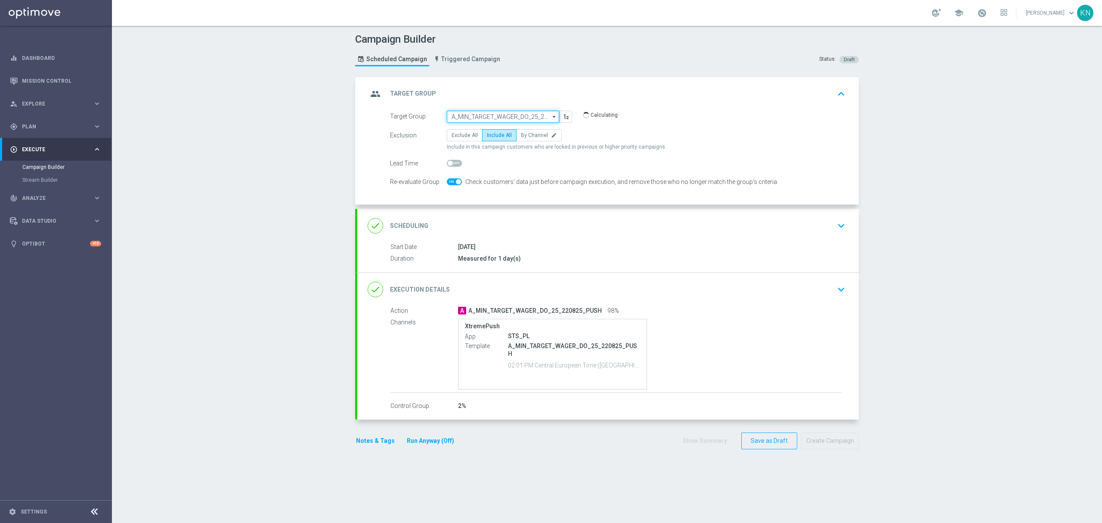
click at [500, 120] on input "A_MIN_TARGET_WAGER_DO_25_220825_PUSH" at bounding box center [503, 117] width 112 height 12
paste input "A_LOW_TARGET_WAGER_DO_50_220825_PUSH"
click at [493, 131] on div "A_LOW_TARGET_WAGER_DO_50_220825_PUSH" at bounding box center [510, 133] width 104 height 16
type input "A_LOW_TARGET_WAGER_DO_50_220825_PUSH"
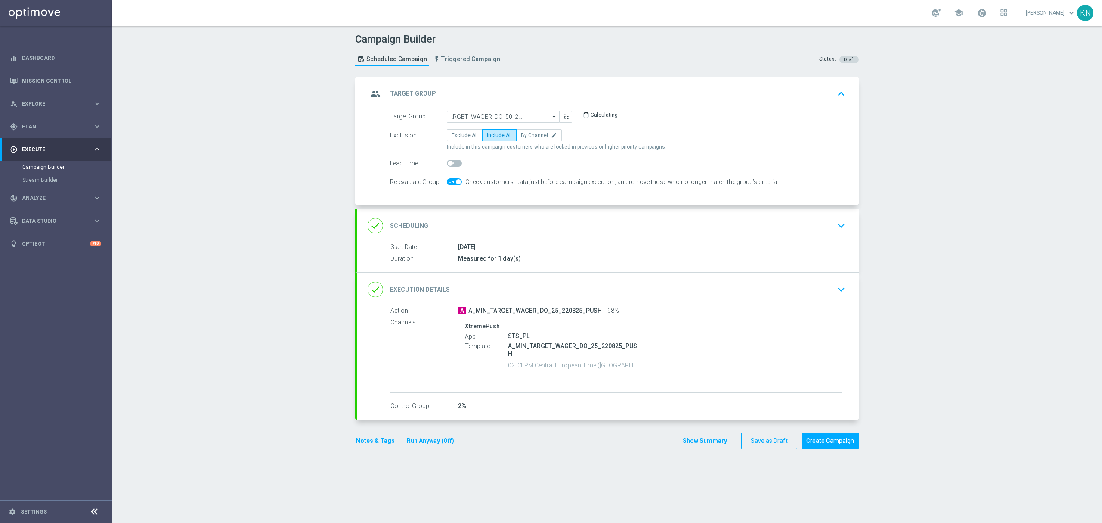
scroll to position [0, 0]
click at [646, 232] on div "done Scheduling keyboard_arrow_down" at bounding box center [608, 225] width 481 height 16
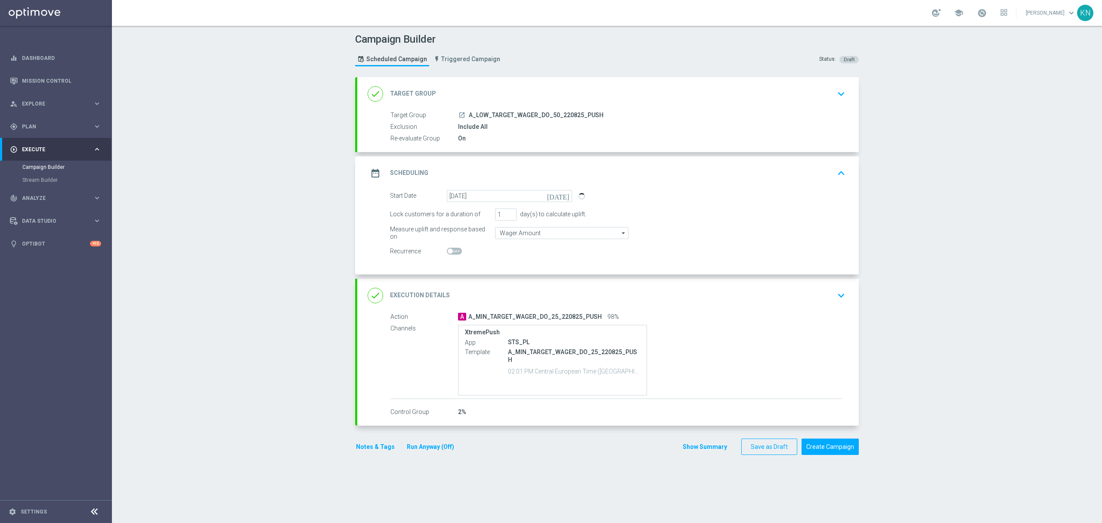
click at [758, 290] on div "done Execution Details keyboard_arrow_down" at bounding box center [608, 295] width 481 height 16
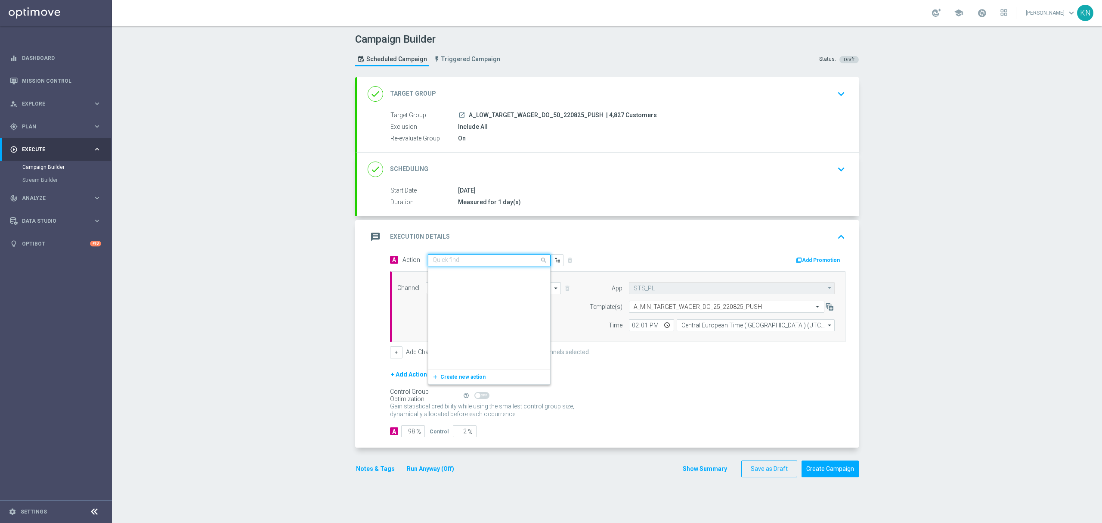
click at [474, 264] on input "text" at bounding box center [481, 260] width 96 height 7
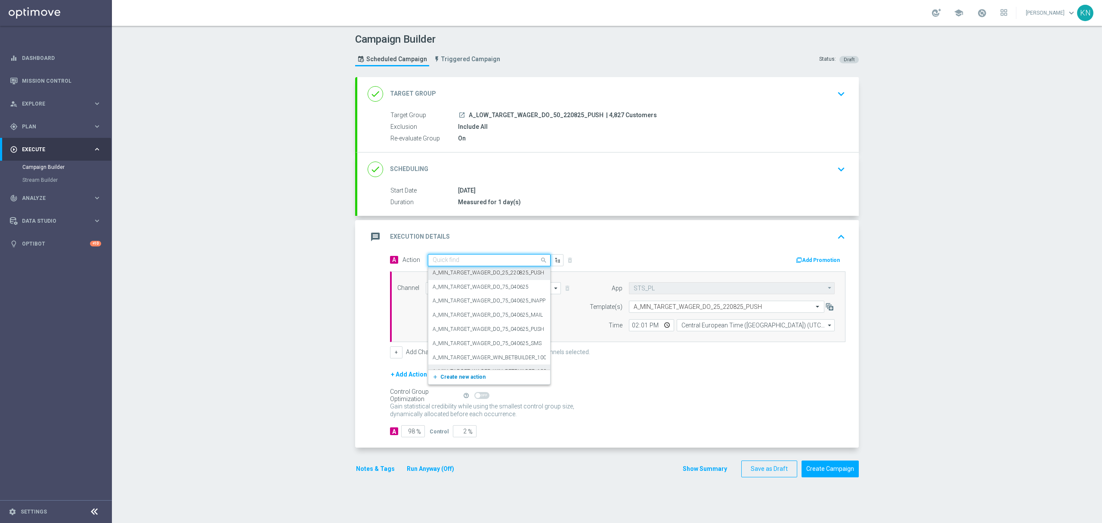
click at [461, 376] on span "Create new action" at bounding box center [463, 377] width 45 height 6
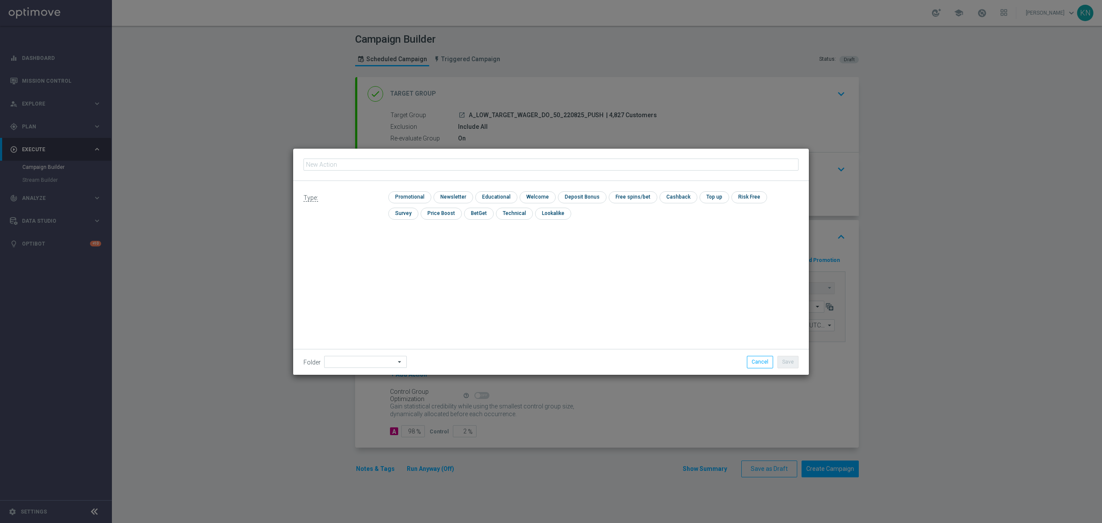
type input "A_LOW_TARGET_WAGER_DO_50_220825_PUSH"
click at [416, 196] on input "checkbox" at bounding box center [408, 197] width 41 height 12
checkbox input "true"
click at [783, 361] on button "Save" at bounding box center [788, 362] width 21 height 12
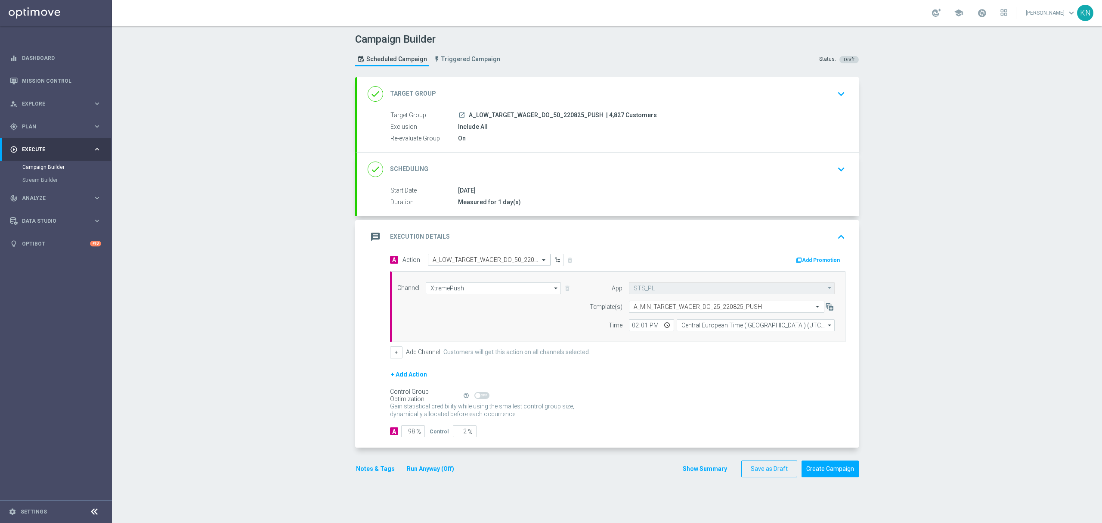
click at [665, 310] on input "text" at bounding box center [718, 306] width 169 height 7
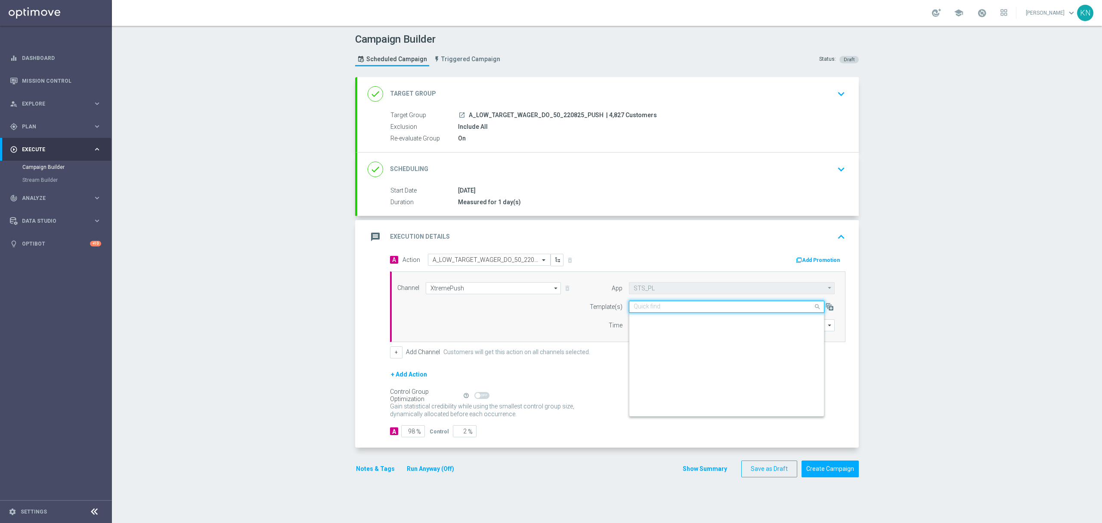
scroll to position [2231, 0]
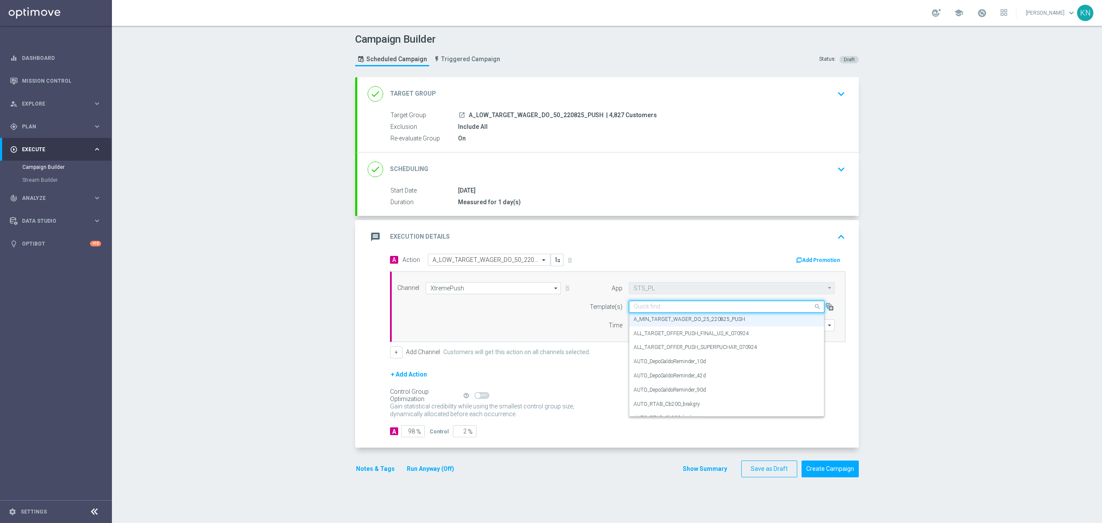
paste input "A_LOW_TARGET_WAGER_DO_50_220825_PUSH"
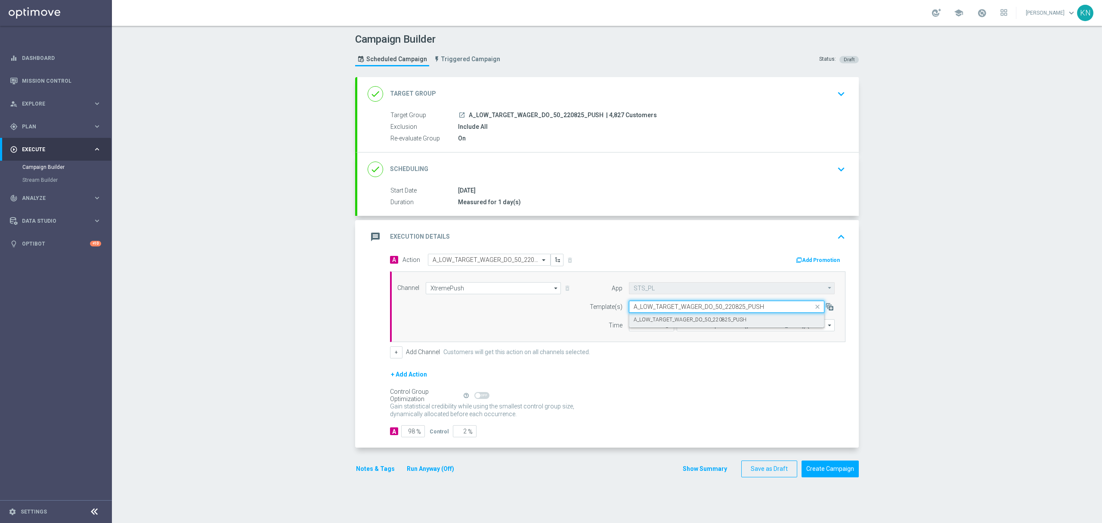
scroll to position [0, 0]
click at [691, 323] on label "A_LOW_TARGET_WAGER_DO_50_220825_PUSH" at bounding box center [690, 319] width 113 height 7
type input "A_LOW_TARGET_WAGER_DO_50_220825_PUSH"
click at [379, 473] on button "Notes & Tags" at bounding box center [375, 468] width 40 height 11
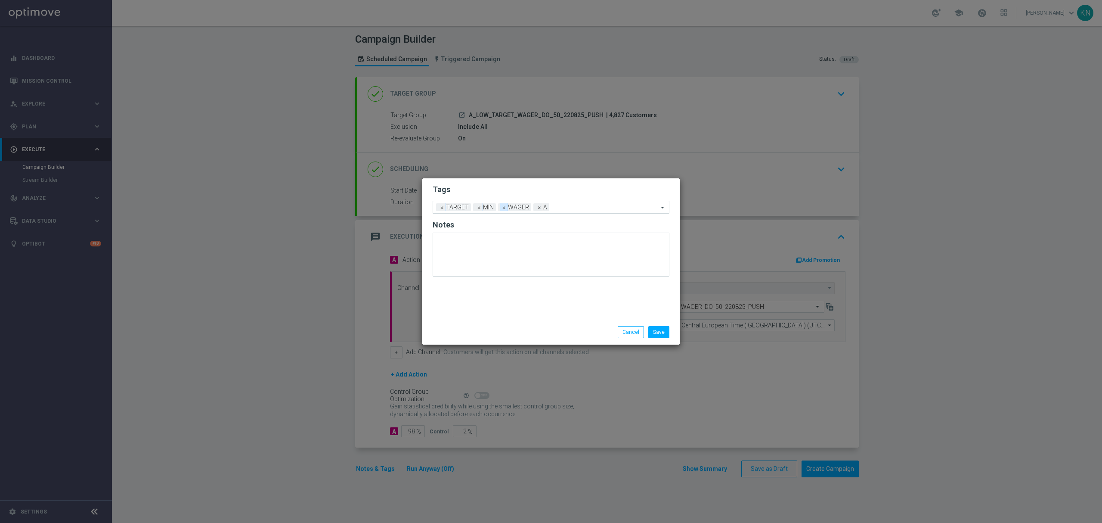
click at [479, 206] on span "×" at bounding box center [479, 207] width 8 height 8
click at [548, 206] on input "text" at bounding box center [593, 207] width 130 height 7
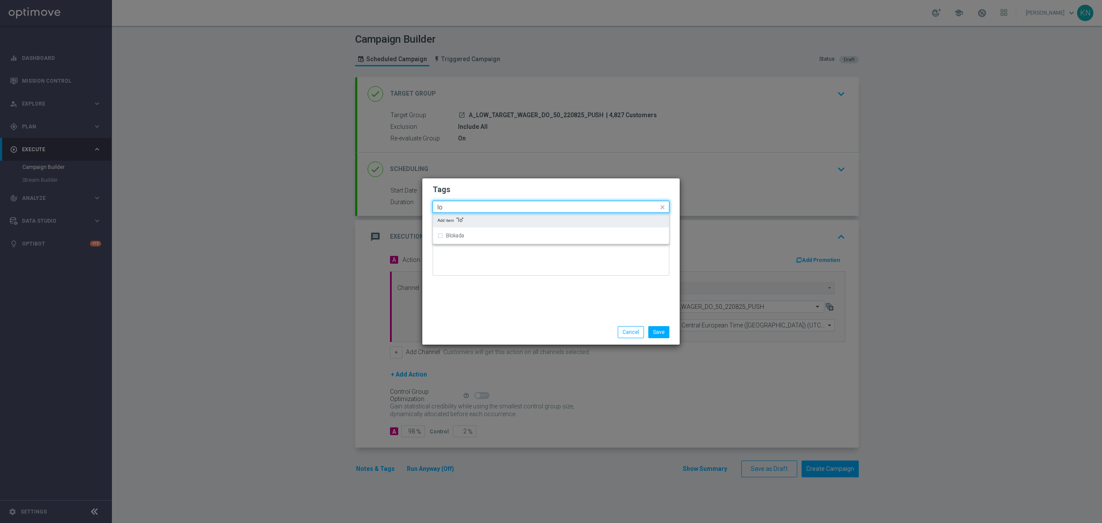
type input "l"
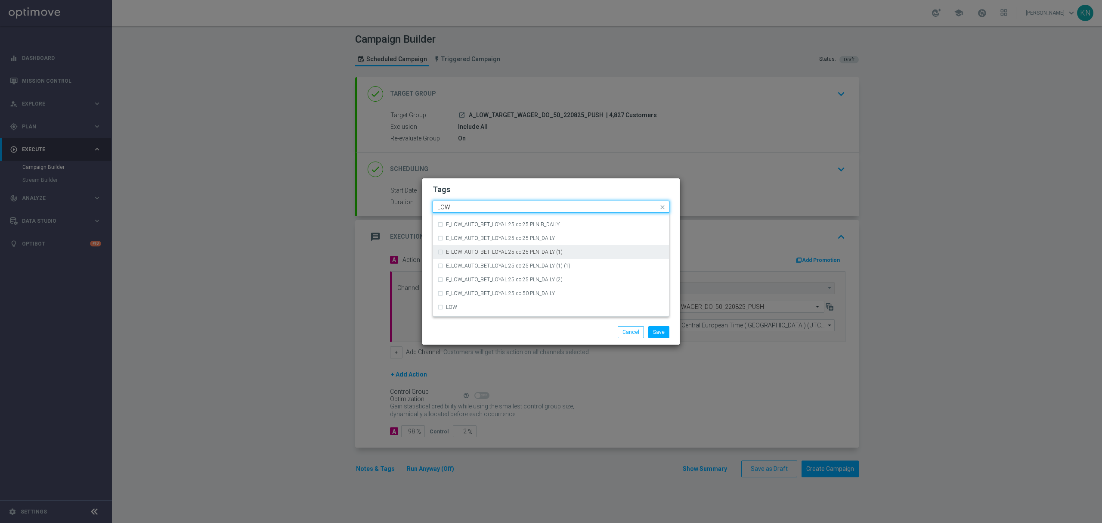
scroll to position [420, 0]
click at [484, 267] on div "LOW" at bounding box center [555, 267] width 219 height 5
type input "LOW"
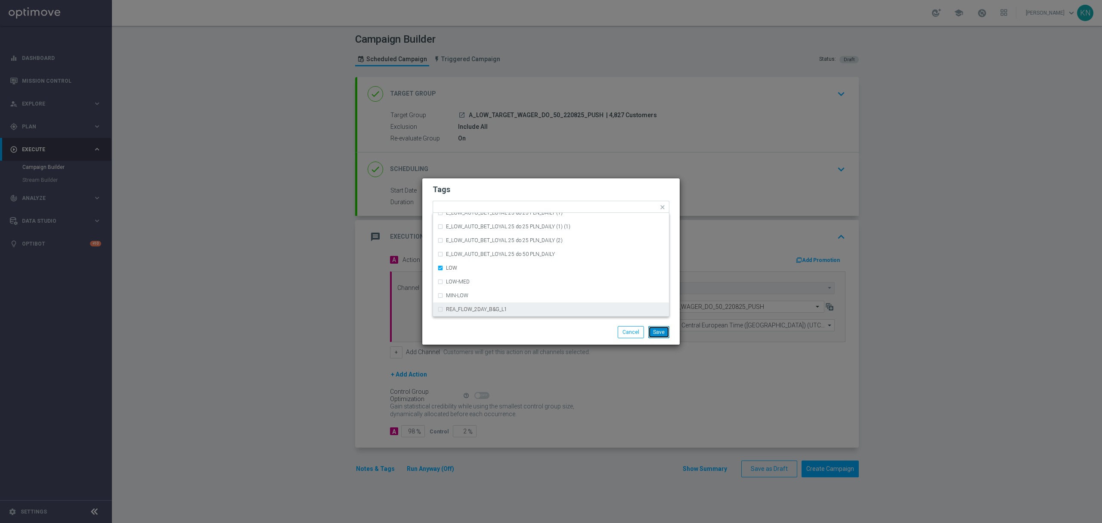
click at [658, 329] on button "Save" at bounding box center [659, 332] width 21 height 12
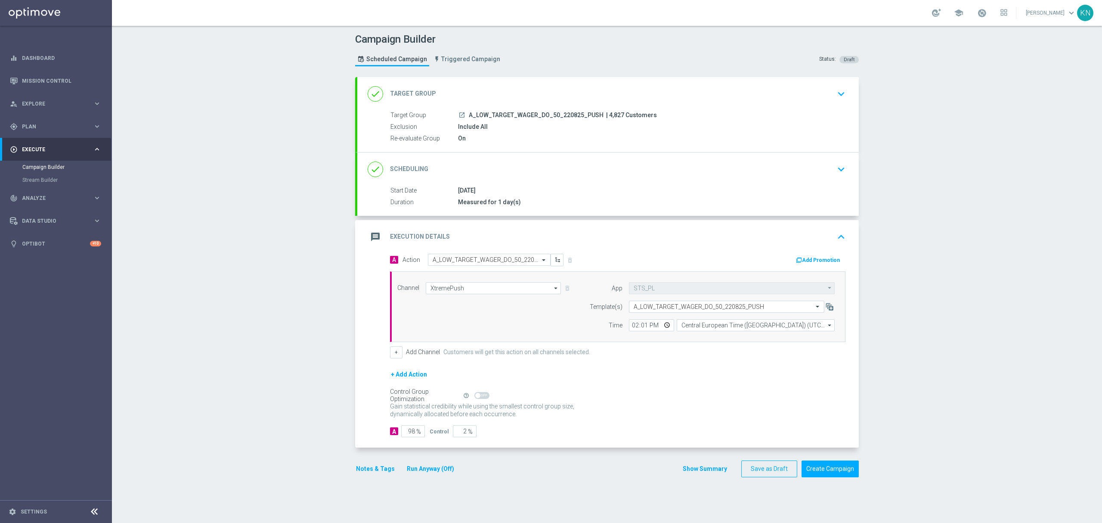
click at [460, 112] on icon "launch" at bounding box center [462, 115] width 7 height 7
click at [370, 467] on button "Notes & Tags" at bounding box center [375, 468] width 40 height 11
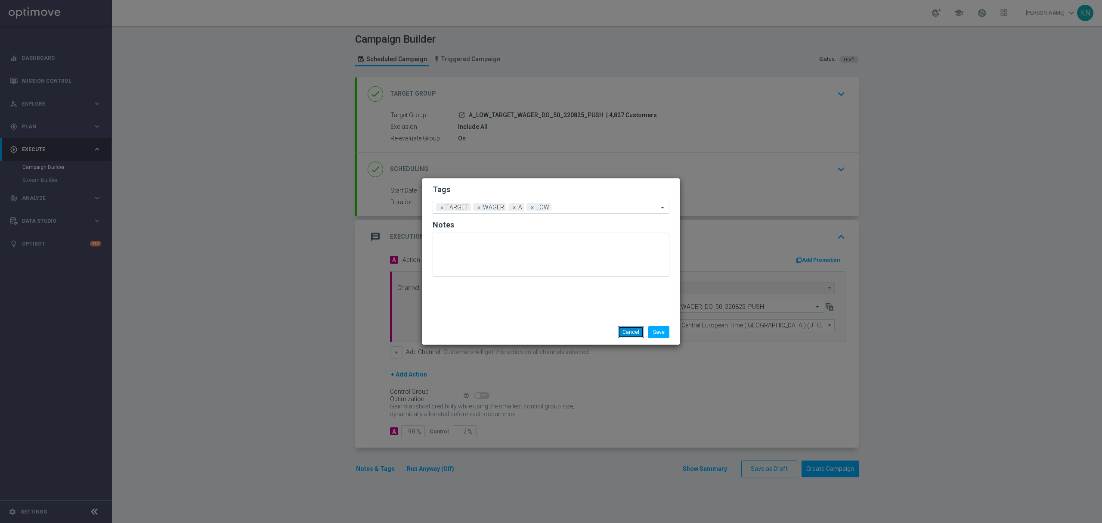
click at [629, 329] on button "Cancel" at bounding box center [631, 332] width 26 height 12
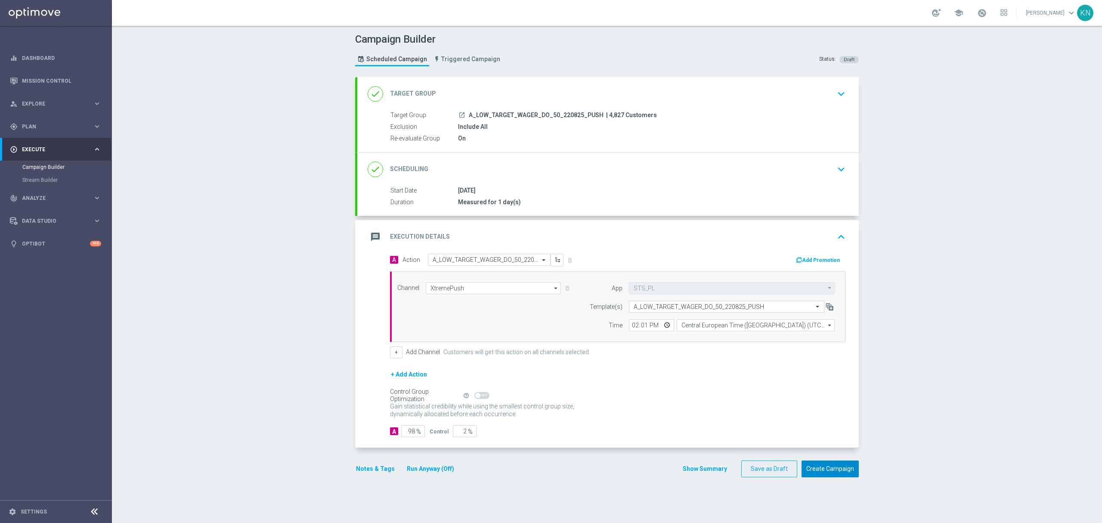
click at [837, 473] on button "Create Campaign" at bounding box center [830, 468] width 57 height 17
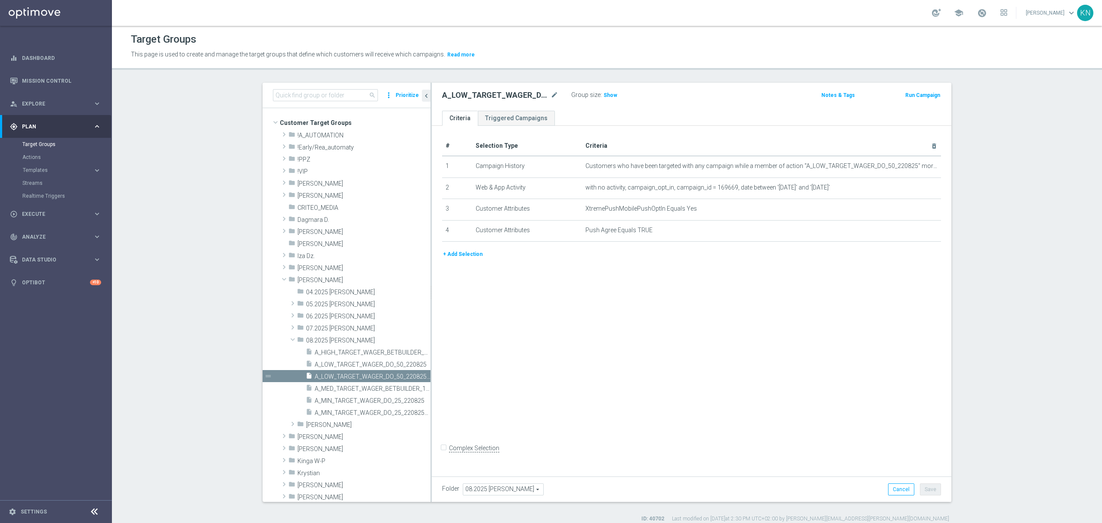
click at [756, 394] on div "# Selection Type Criteria delete_forever 1 Campaign History Customers who have …" at bounding box center [692, 299] width 520 height 347
click at [289, 326] on span at bounding box center [293, 327] width 9 height 10
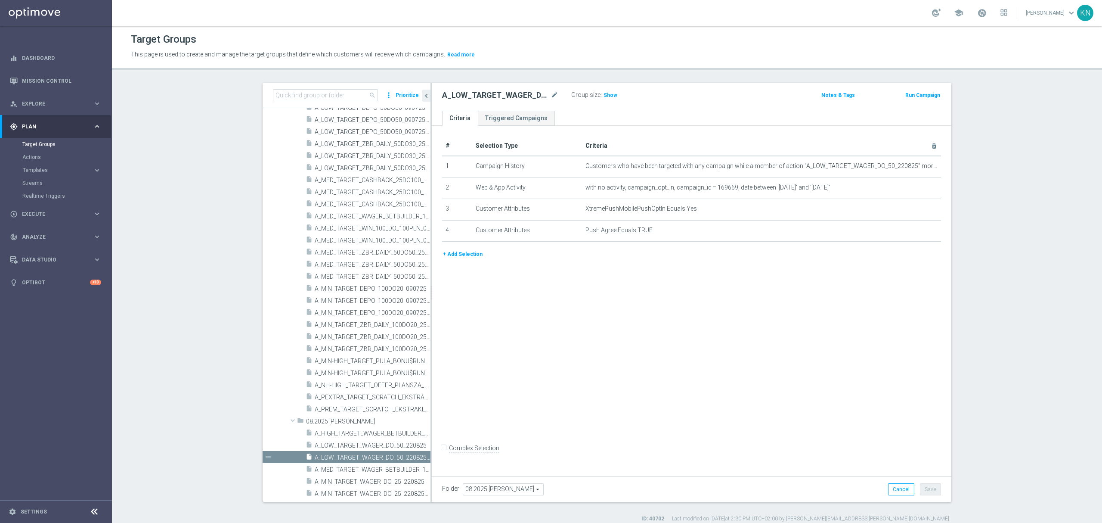
scroll to position [345, 0]
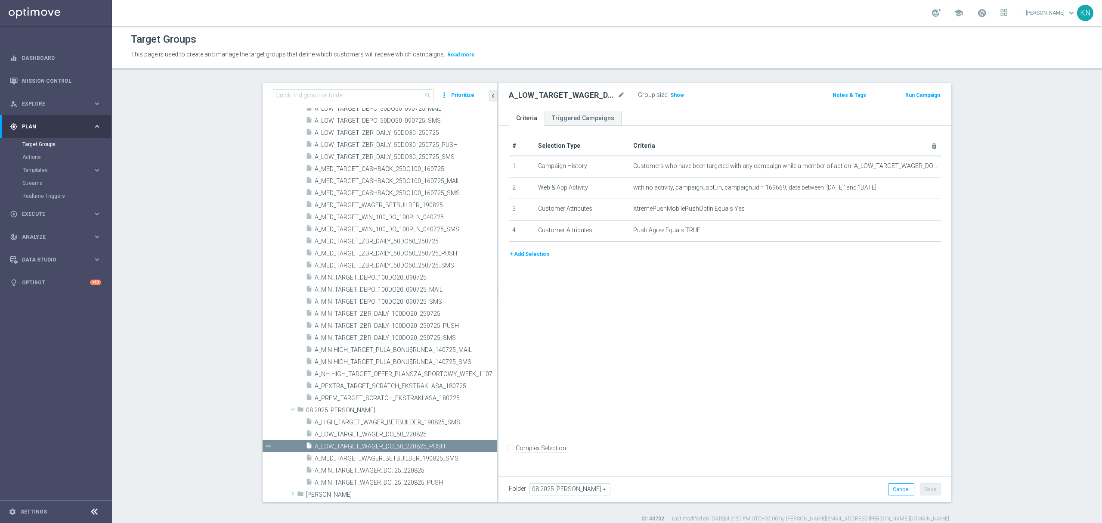
drag, startPoint x: 426, startPoint y: 145, endPoint x: 593, endPoint y: 152, distance: 166.8
click at [593, 152] on as-split "search more_vert Prioritize Customer Target Groups library_add create_new_folder" at bounding box center [607, 292] width 689 height 419
click at [446, 333] on div "insert_drive_file A_MIN_TARGET_ZBR_DAILY_100DO20_250725_SMS" at bounding box center [391, 337] width 171 height 12
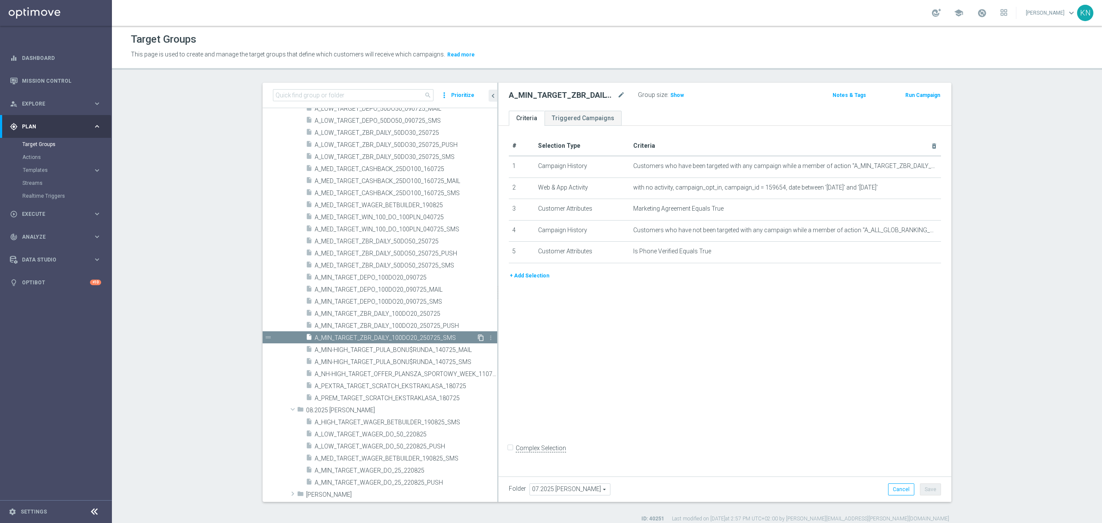
click at [478, 338] on icon "content_copy" at bounding box center [481, 337] width 7 height 7
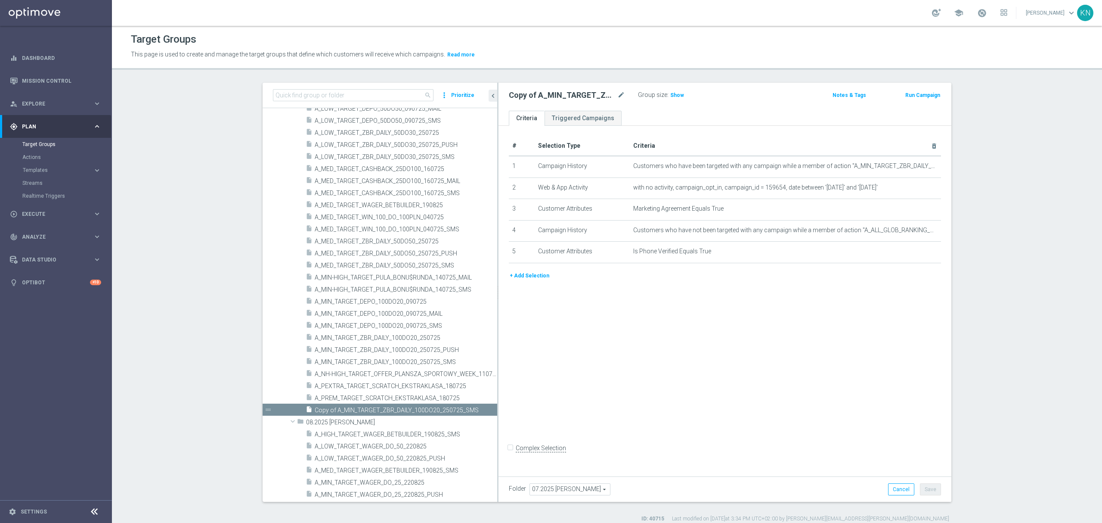
scroll to position [402, 0]
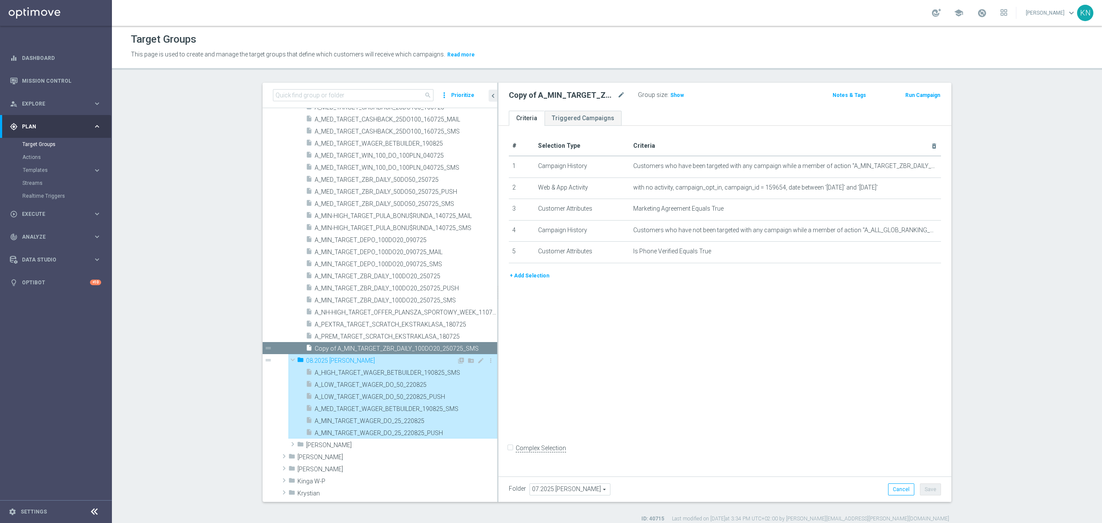
type input "08.2025 [PERSON_NAME]"
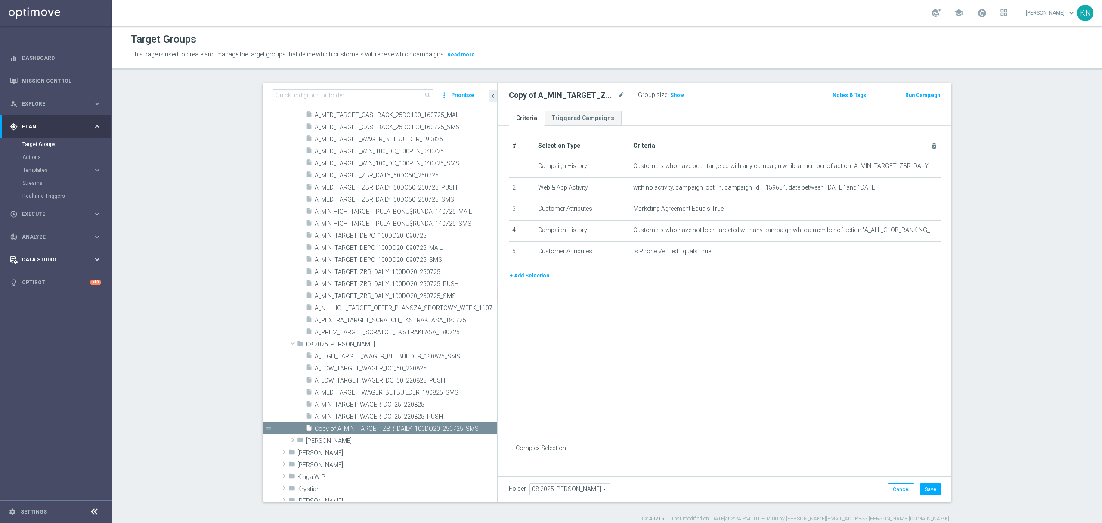
scroll to position [475, 0]
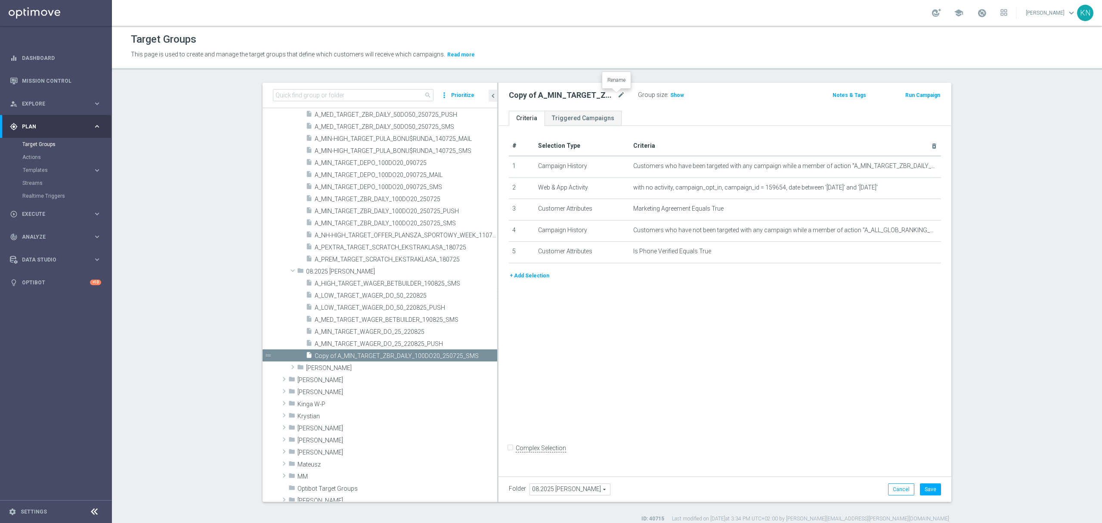
click at [621, 94] on div "Copy of A_MIN_TARGET_ZBR_DAILY_100DO20_250725_SMS mode_edit" at bounding box center [573, 95] width 129 height 12
click at [619, 93] on icon "mode_edit" at bounding box center [622, 95] width 8 height 10
drag, startPoint x: 417, startPoint y: 94, endPoint x: 252, endPoint y: 95, distance: 164.9
click at [252, 95] on div "search more_vert Prioritize Customer Target Groups library_add create_new_folde…" at bounding box center [606, 303] width 723 height 440
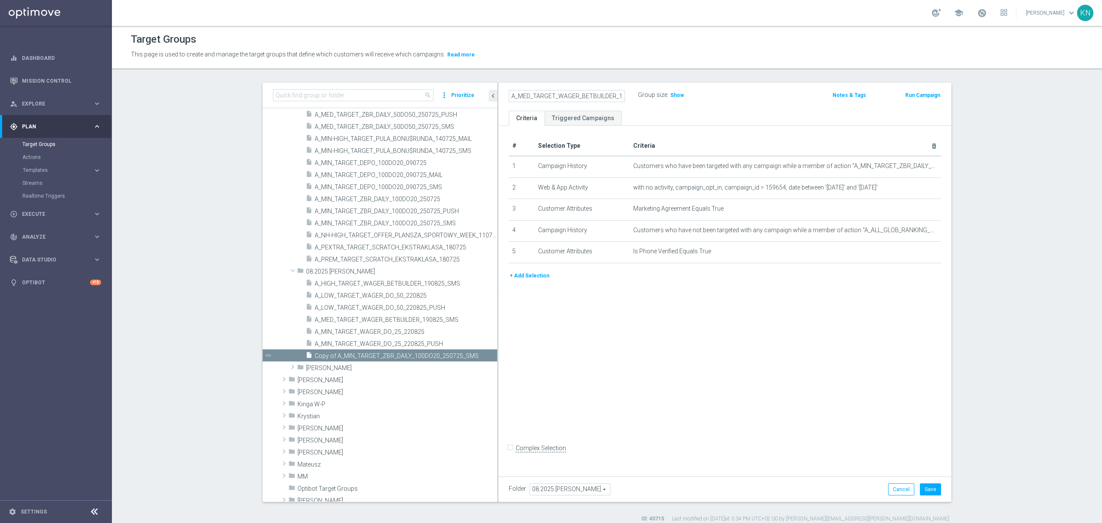
type input "A_MED_TARGET_WAGER_BETBUILDER_190825_SMS"
click at [568, 87] on div "A_MED_TARGET_WAGER_BETBUILDER_190825_SMS Name length must be more than 2 charac…" at bounding box center [725, 97] width 453 height 28
click at [575, 96] on input "A_MED_TARGET_WAGER_BETBUILDER_190825_SMS" at bounding box center [567, 96] width 116 height 12
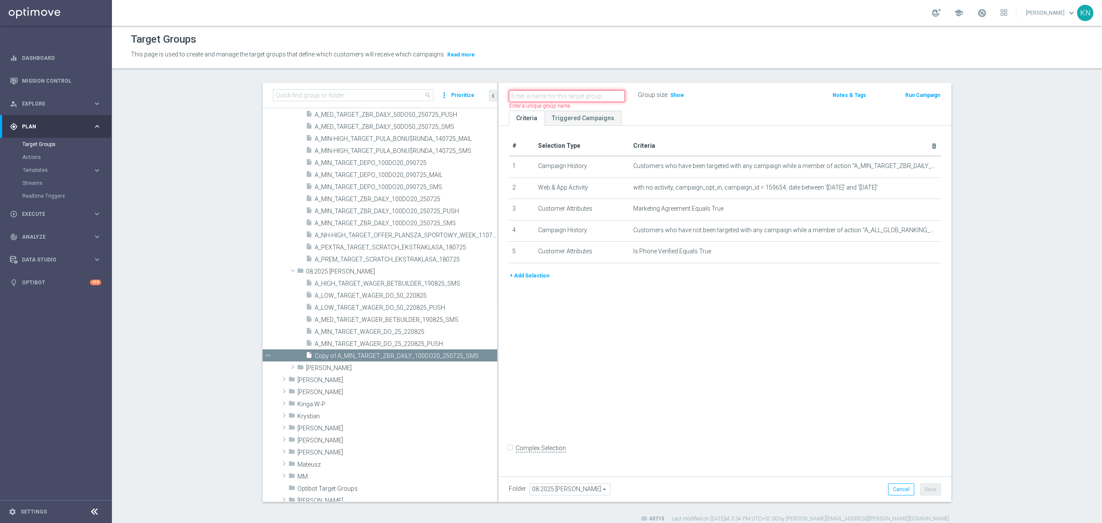
paste input "A_MIN_TARGET_WAGER_DO_25_220825_SMS"
type input "A_MIN_TARGET_WAGER_DO_25_220825_SMS"
click at [661, 113] on ul "Criteria Triggered Campaigns" at bounding box center [725, 118] width 453 height 15
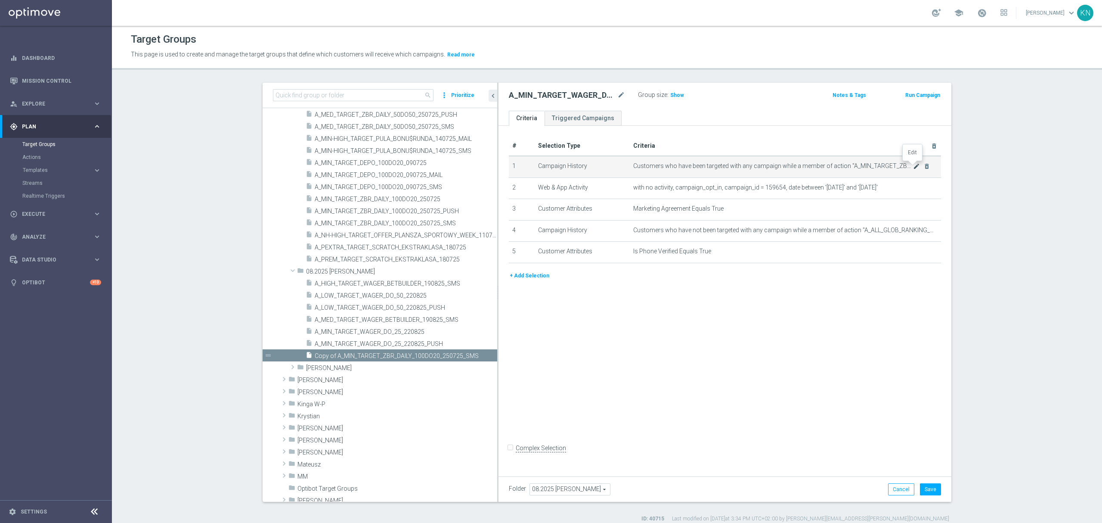
click at [913, 167] on icon "mode_edit" at bounding box center [916, 166] width 7 height 7
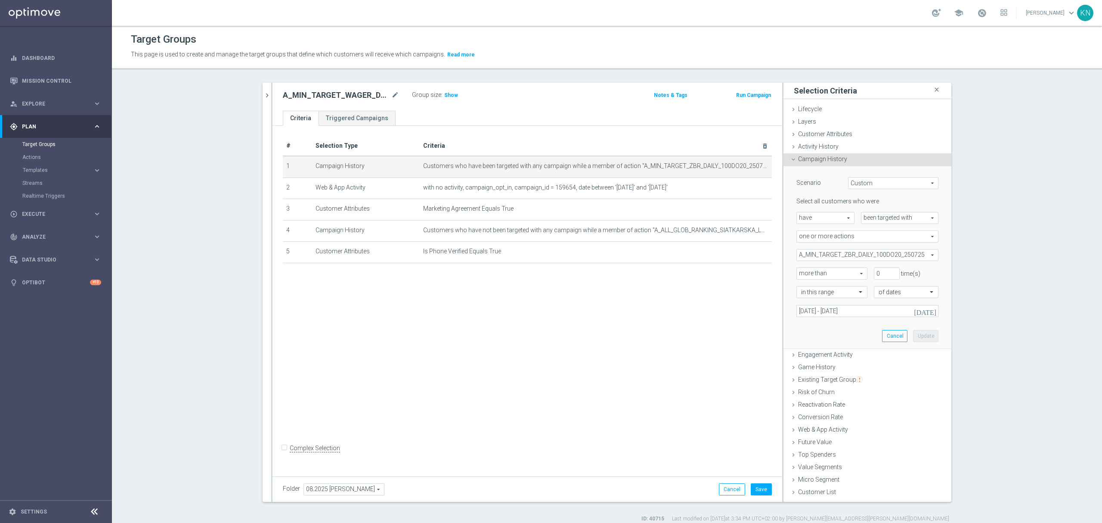
drag, startPoint x: 908, startPoint y: 259, endPoint x: 903, endPoint y: 259, distance: 4.3
click at [908, 259] on span "A_MIN_TARGET_ZBR_DAILY_100DO20_250725" at bounding box center [867, 254] width 141 height 11
click at [817, 255] on input "search" at bounding box center [868, 255] width 142 height 12
click at [812, 273] on span "Show Selected" at bounding box center [825, 272] width 32 height 6
click at [806, 273] on input "Show Selected" at bounding box center [803, 274] width 6 height 6
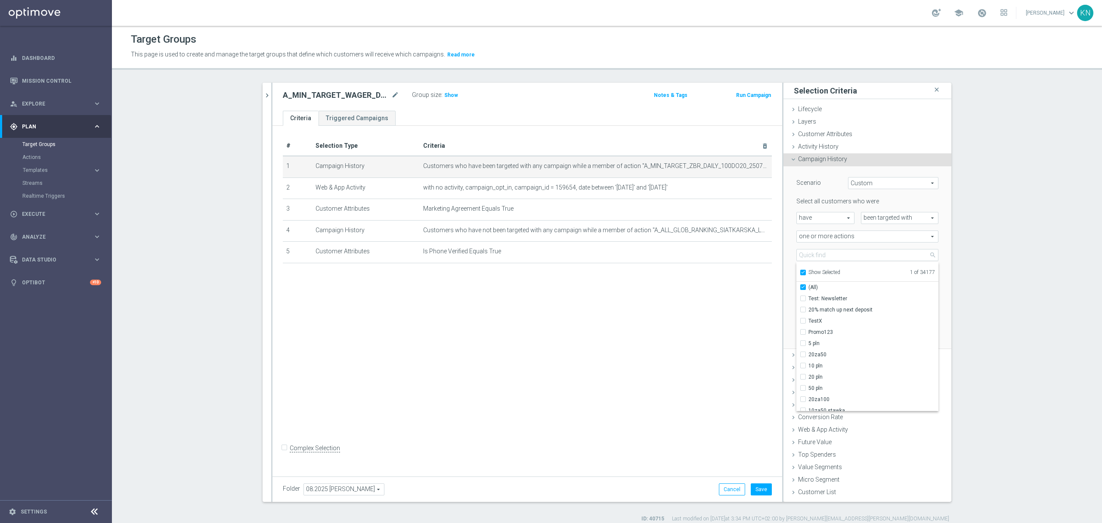
checkbox input "true"
click at [823, 295] on label "A_MIN_TARGET_ZBR_DAILY_100DO20_250725" at bounding box center [874, 298] width 130 height 11
click at [809, 295] on input "A_MIN_TARGET_ZBR_DAILY_100DO20_250725" at bounding box center [806, 298] width 6 height 6
checkbox input "false"
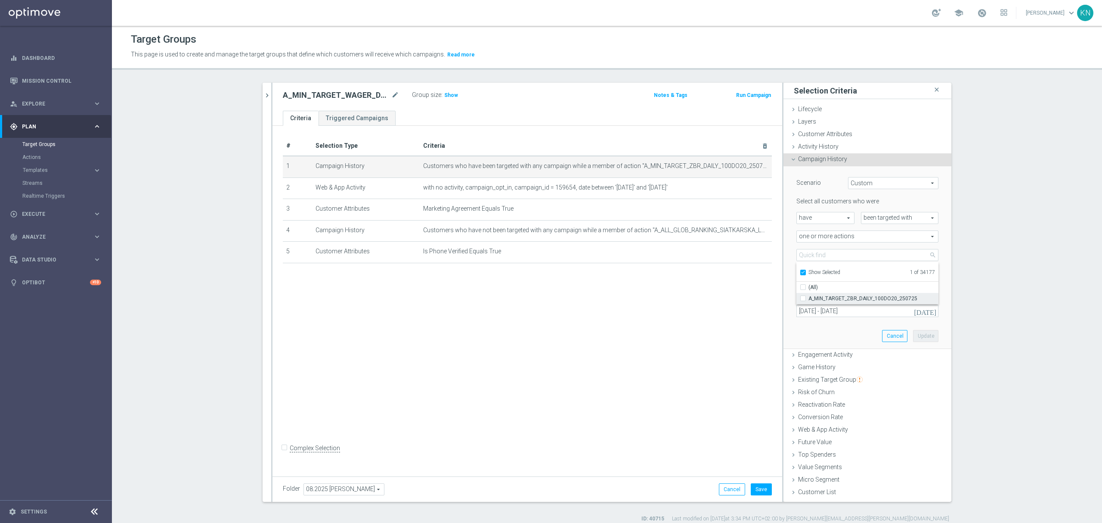
type input "Select Action"
checkbox input "false"
click at [834, 254] on input "search" at bounding box center [868, 255] width 142 height 12
click at [804, 273] on div "Show Selected" at bounding box center [820, 271] width 40 height 11
click at [809, 272] on label "Show Selected" at bounding box center [825, 273] width 32 height 8
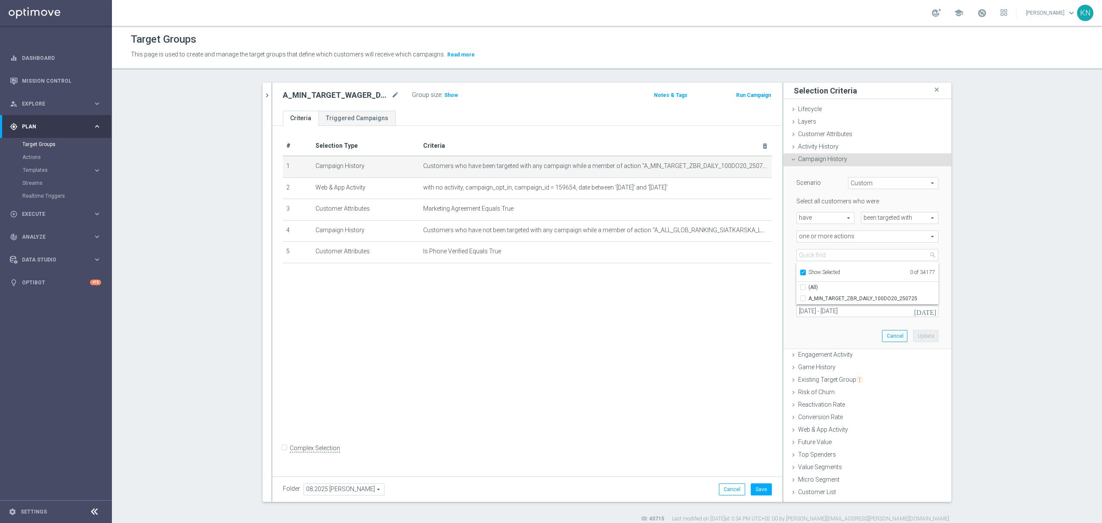
click at [801, 272] on input "Show Selected" at bounding box center [803, 274] width 6 height 6
checkbox input "false"
click at [812, 252] on input "search" at bounding box center [868, 255] width 142 height 12
paste input "A_MIN_TARGET_WAGER_DO_25_220825"
type input "A_MIN_TARGET_WAGER_DO_25_220825"
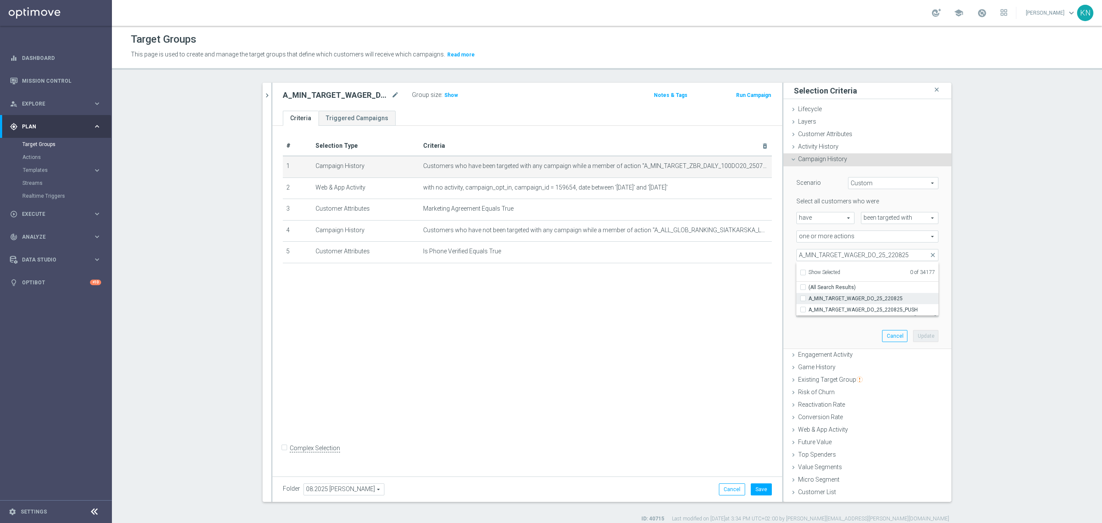
click at [803, 297] on input "A_MIN_TARGET_WAGER_DO_25_220825" at bounding box center [806, 298] width 6 height 6
checkbox input "true"
type input "A_MIN_TARGET_WAGER_DO_25_220825"
click at [820, 339] on div "Scenario Custom Custom arrow_drop_down search Select all customers who were hav…" at bounding box center [867, 257] width 155 height 182
click at [932, 309] on icon "[DATE]" at bounding box center [925, 311] width 23 height 8
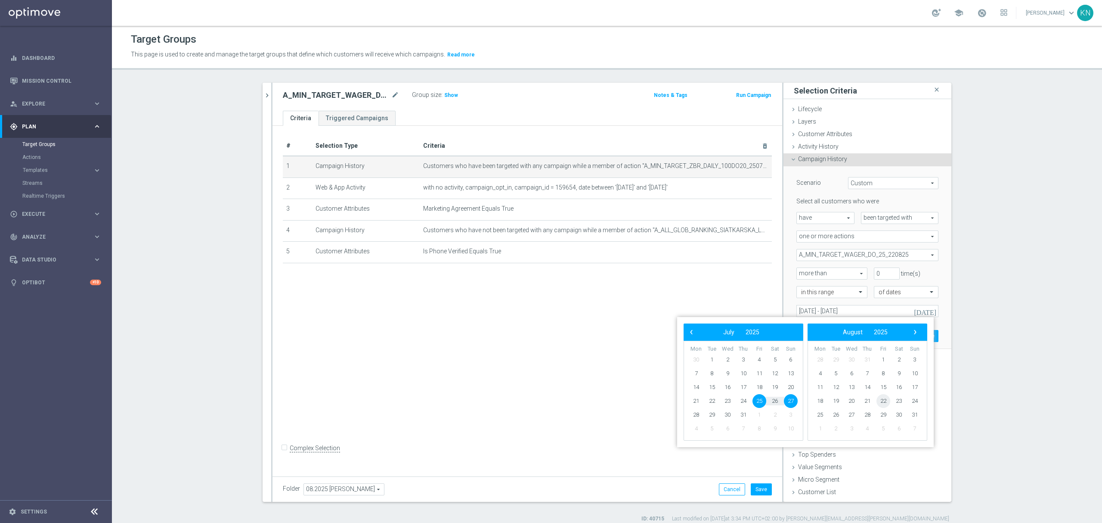
click at [888, 404] on span "22" at bounding box center [884, 401] width 14 height 14
click at [789, 403] on span "24" at bounding box center [791, 401] width 14 height 14
type input "[DATE] - [DATE]"
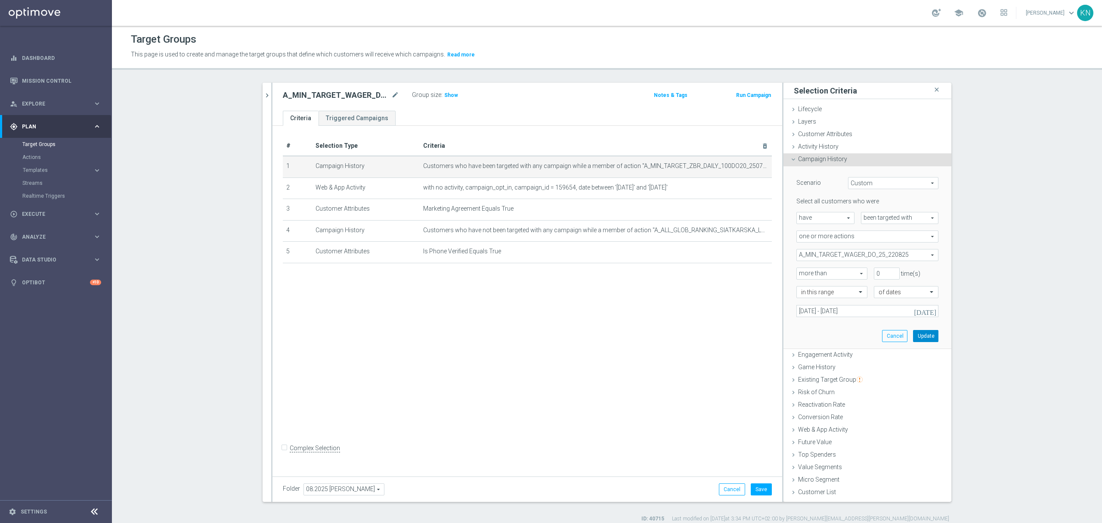
click at [921, 338] on button "Update" at bounding box center [925, 336] width 25 height 12
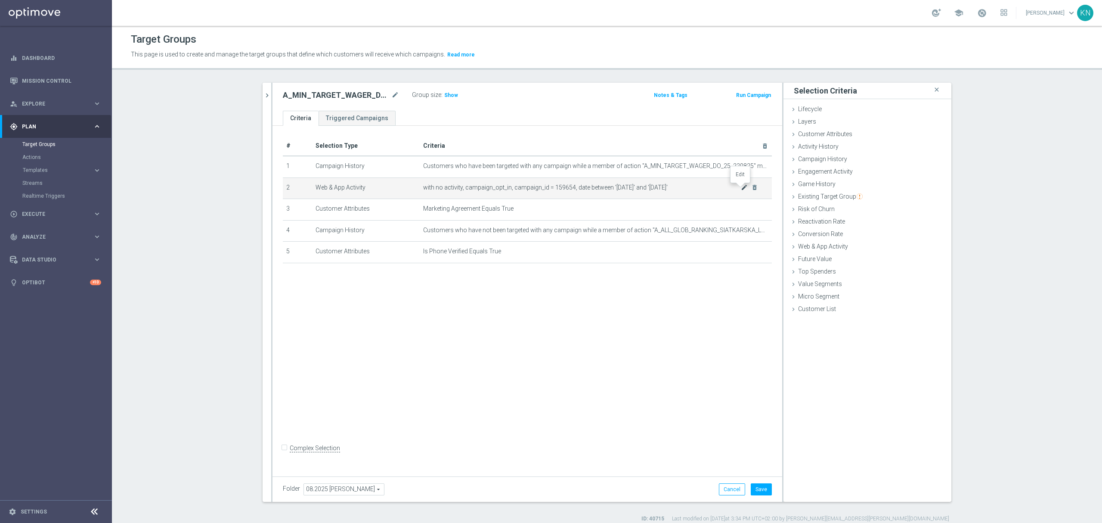
click at [741, 188] on icon "mode_edit" at bounding box center [744, 187] width 7 height 7
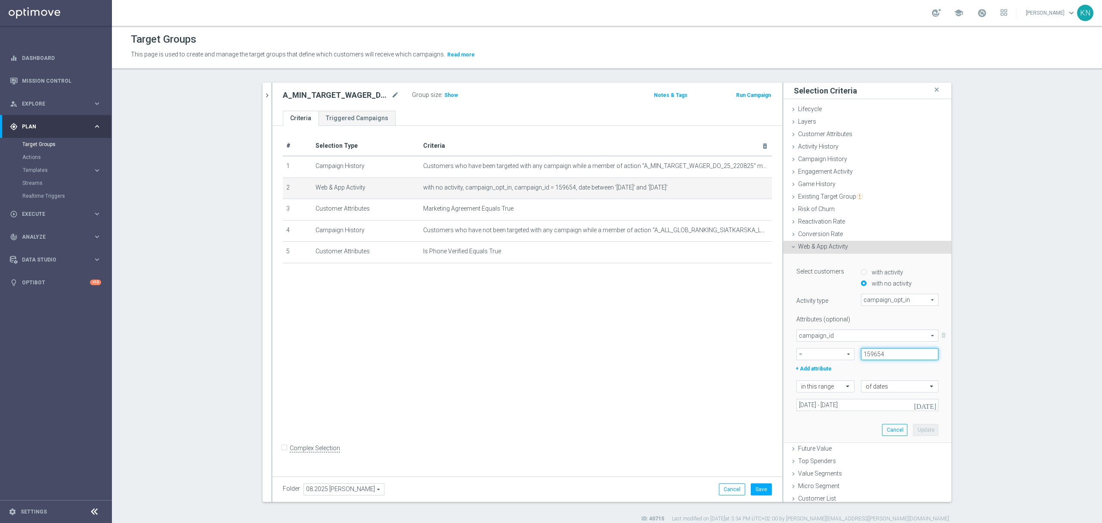
click at [866, 354] on input "159654" at bounding box center [900, 354] width 78 height 12
paste input "69668"
type input "169668"
click at [922, 404] on icon "[DATE]" at bounding box center [925, 405] width 23 height 8
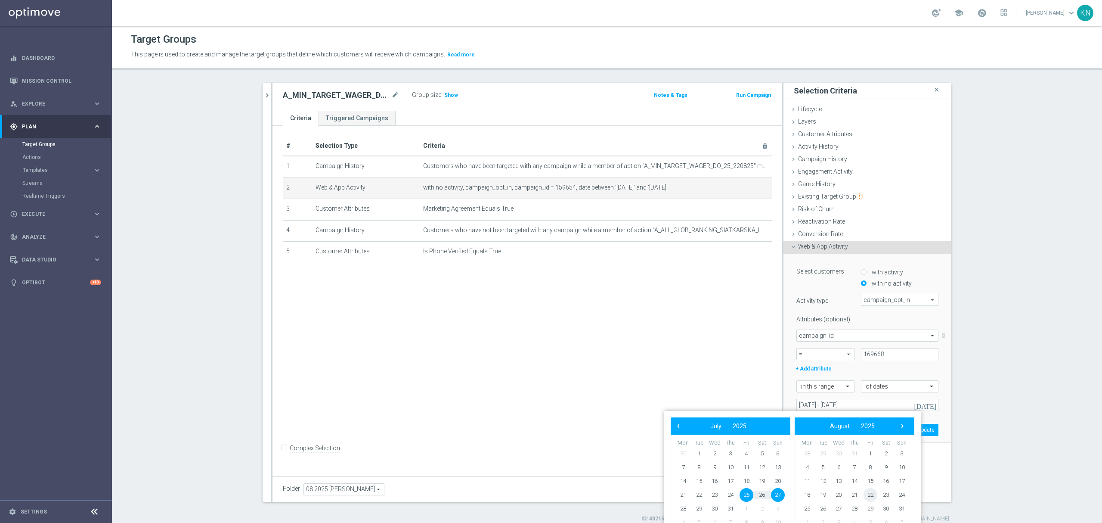
click at [870, 495] on span "22" at bounding box center [871, 495] width 14 height 14
click at [779, 494] on span "24" at bounding box center [778, 495] width 14 height 14
type input "[DATE] - [DATE]"
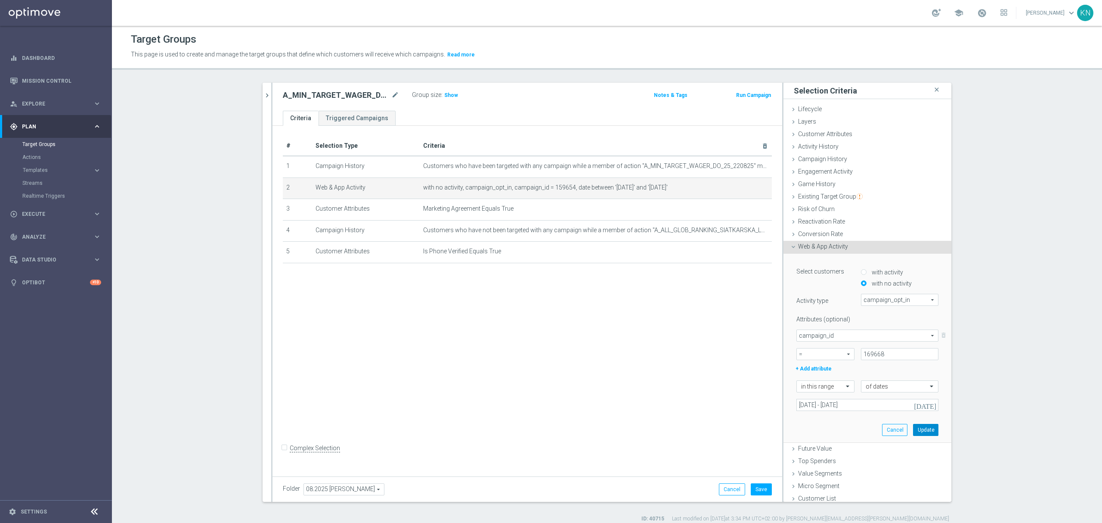
click at [913, 433] on button "Update" at bounding box center [925, 430] width 25 height 12
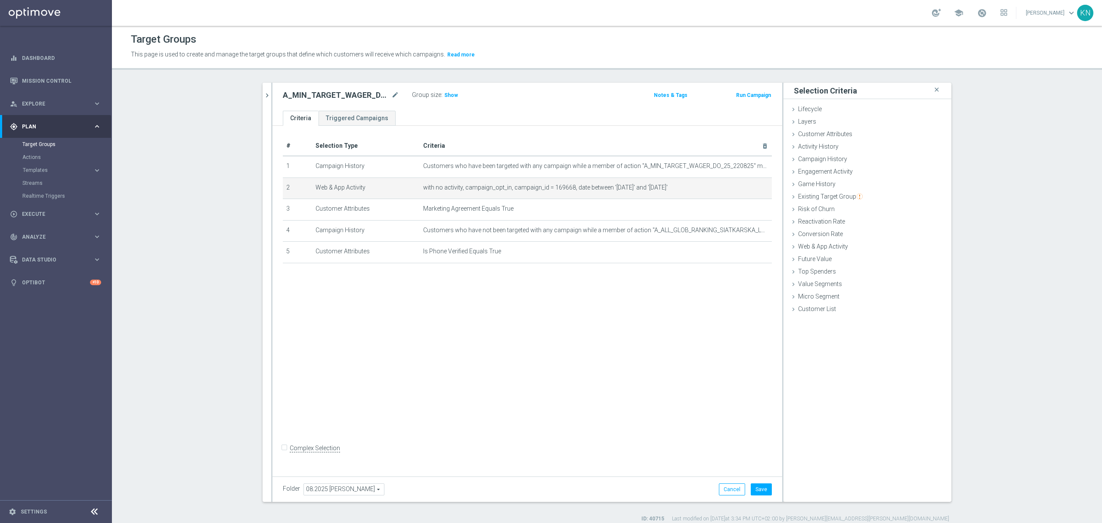
drag, startPoint x: 499, startPoint y: 299, endPoint x: 560, endPoint y: 222, distance: 98.3
click at [502, 299] on div "# Selection Type Criteria delete_forever 1 Campaign History Customers who have …" at bounding box center [528, 299] width 510 height 347
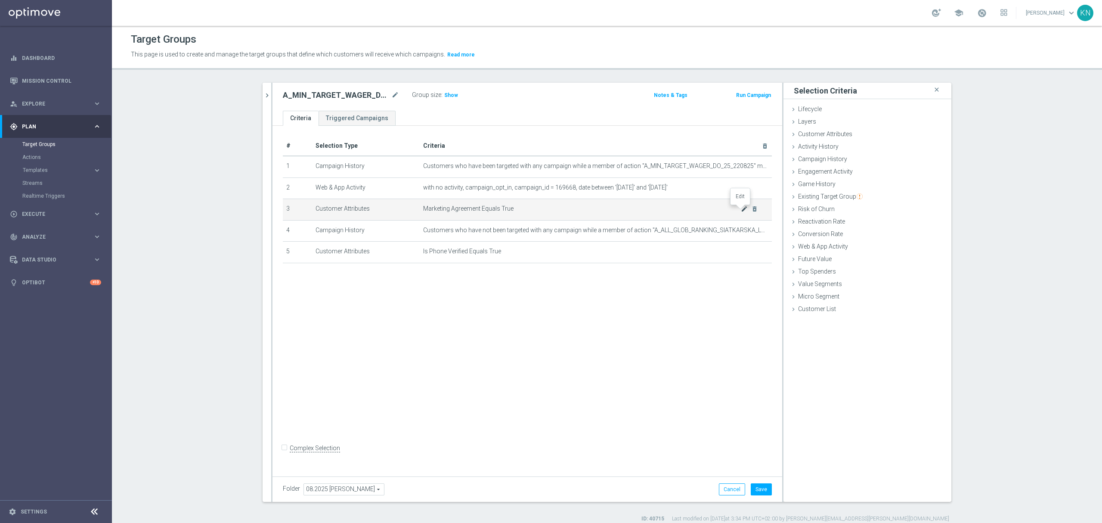
click at [742, 207] on icon "mode_edit" at bounding box center [744, 208] width 7 height 7
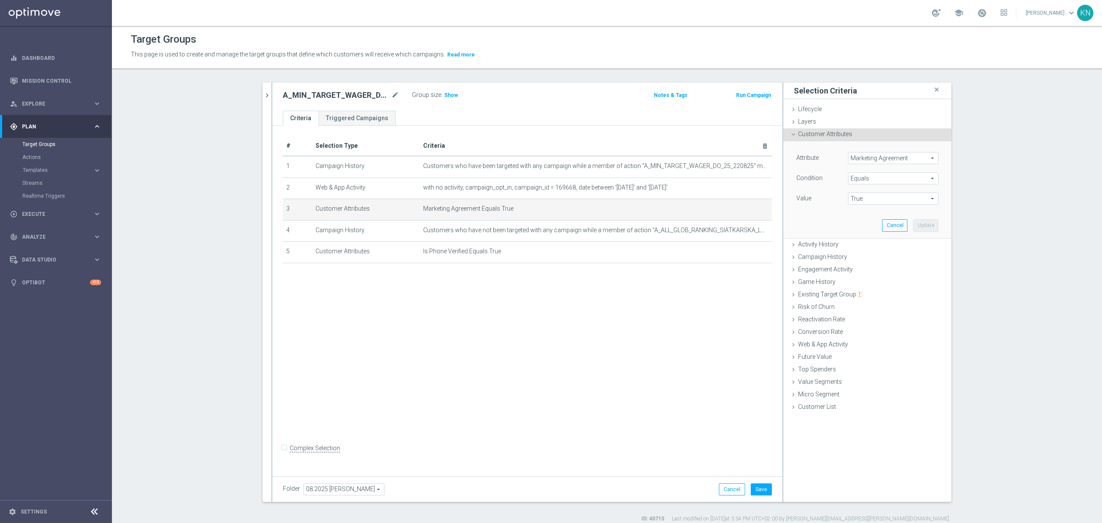
drag, startPoint x: 862, startPoint y: 155, endPoint x: 858, endPoint y: 160, distance: 6.4
click at [859, 159] on span "Marketing Agreement" at bounding box center [894, 157] width 90 height 11
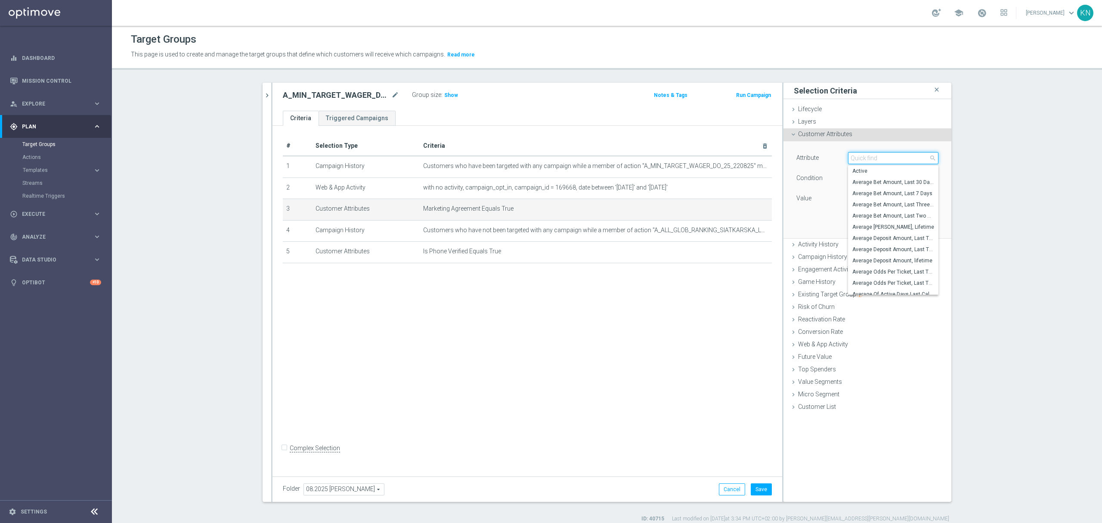
click at [864, 163] on input "search" at bounding box center [893, 158] width 90 height 12
type input "agree"
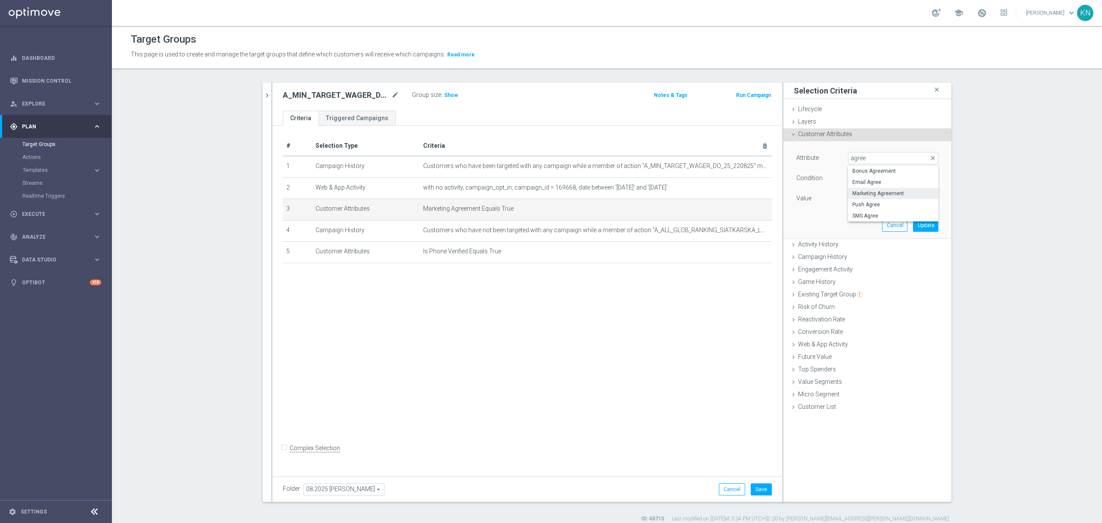
click at [879, 214] on span "SMS Agree" at bounding box center [894, 215] width 82 height 7
type input "SMS Agree"
click at [875, 199] on span "True" at bounding box center [894, 198] width 90 height 11
click at [860, 219] on label "TRUE" at bounding box center [893, 222] width 90 height 11
type input "TRUE"
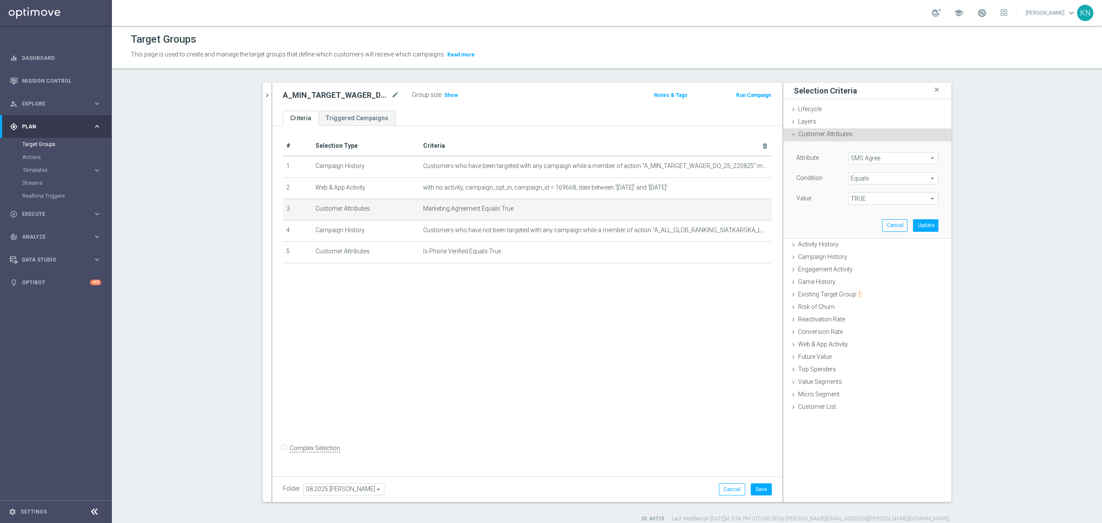
click at [807, 221] on div "Attribute SMS Agree SMS Agree arrow_drop_down search Condition Equals Equals ar…" at bounding box center [867, 189] width 155 height 96
click at [920, 223] on button "Update" at bounding box center [925, 225] width 25 height 12
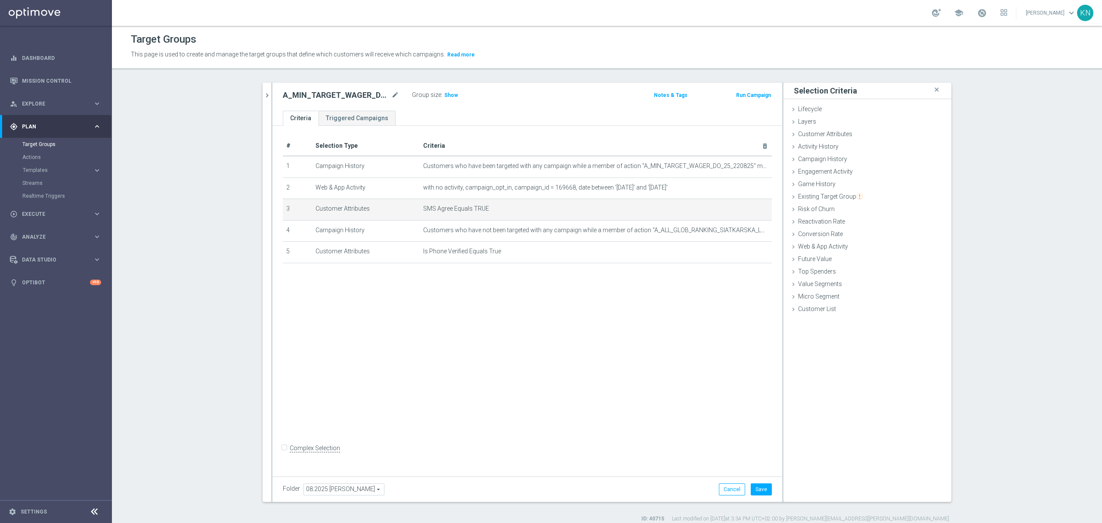
click at [510, 316] on div "# Selection Type Criteria delete_forever 1 Campaign History Customers who have …" at bounding box center [528, 299] width 510 height 347
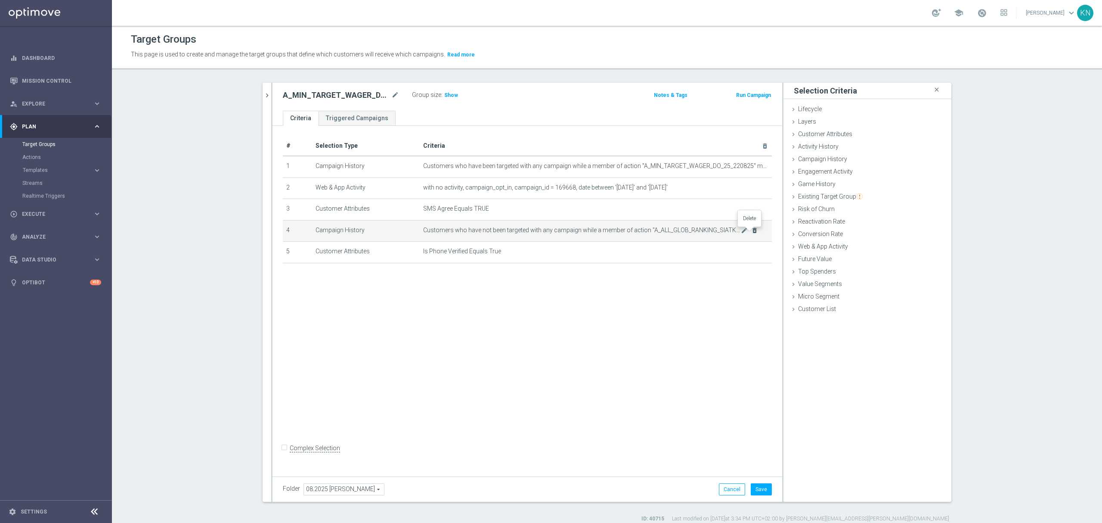
click at [751, 231] on icon "delete_forever" at bounding box center [754, 230] width 7 height 7
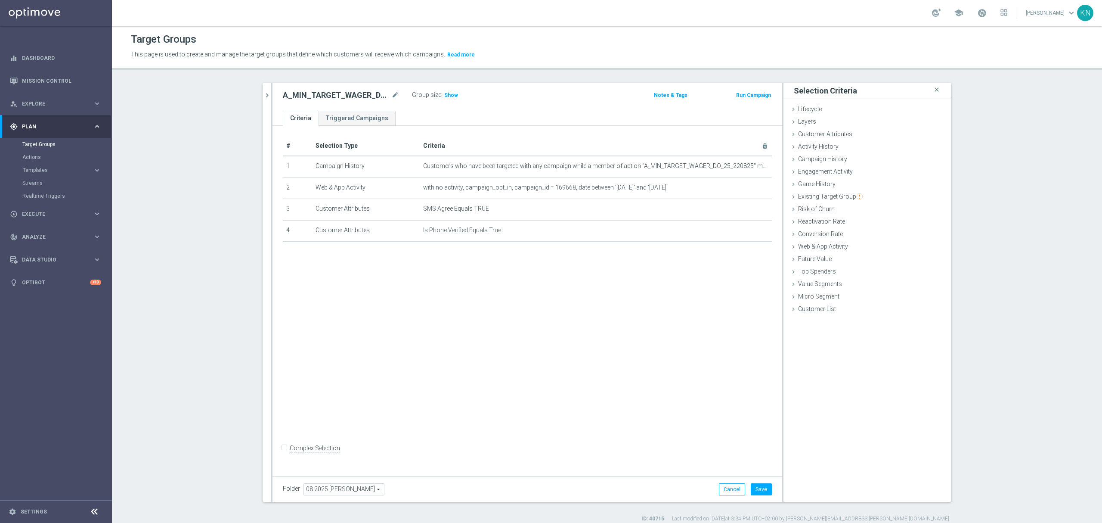
click at [588, 312] on div "# Selection Type Criteria delete_forever 1 Campaign History Customers who have …" at bounding box center [528, 299] width 510 height 347
click at [763, 484] on button "Save" at bounding box center [761, 489] width 21 height 12
click at [493, 300] on div "# Selection Type Criteria delete_forever 1 Campaign History Customers who have …" at bounding box center [528, 299] width 510 height 347
click at [263, 100] on button "chevron_right" at bounding box center [267, 95] width 9 height 25
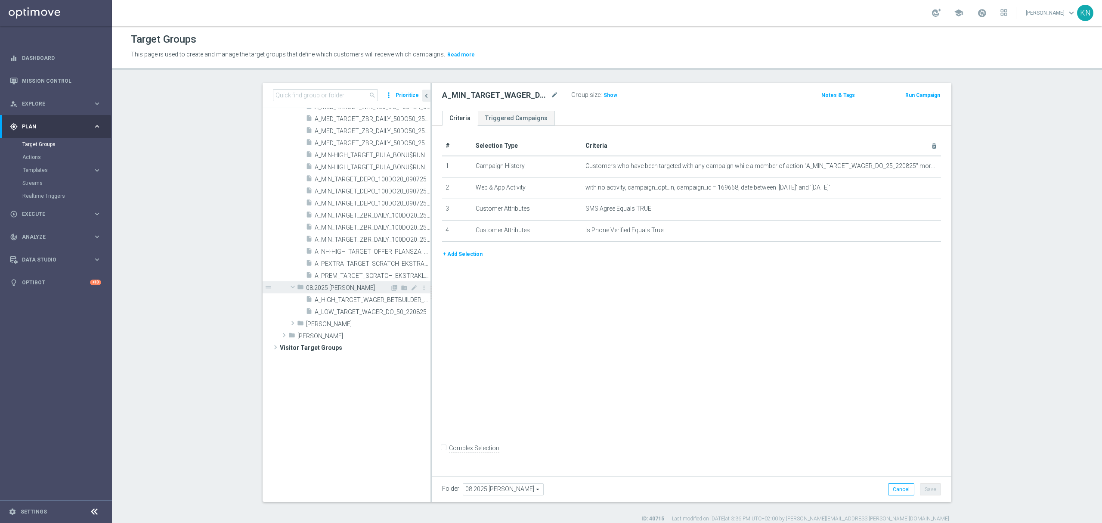
click at [288, 285] on span at bounding box center [293, 286] width 10 height 9
click at [289, 285] on span at bounding box center [293, 287] width 9 height 10
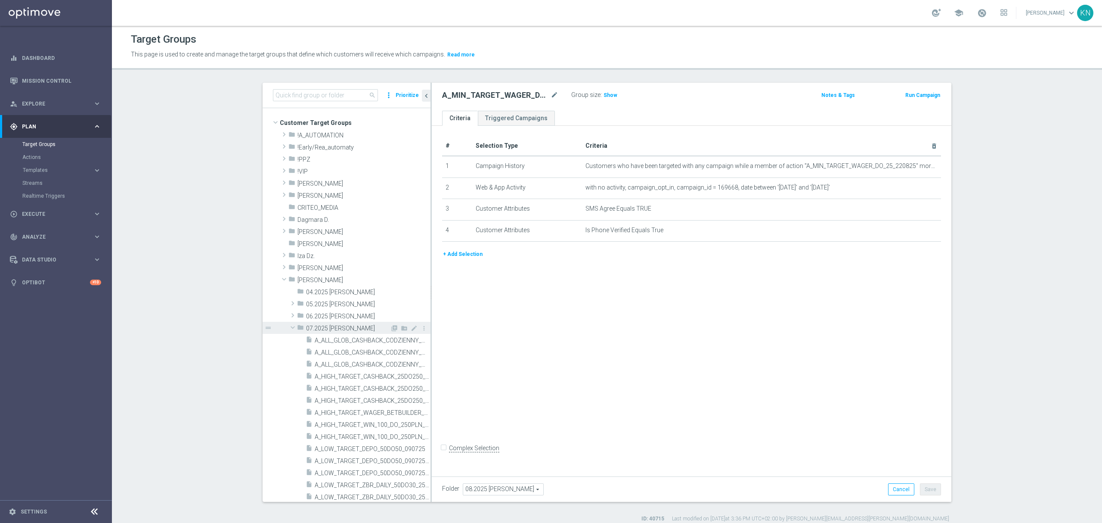
click at [289, 324] on span at bounding box center [293, 327] width 10 height 9
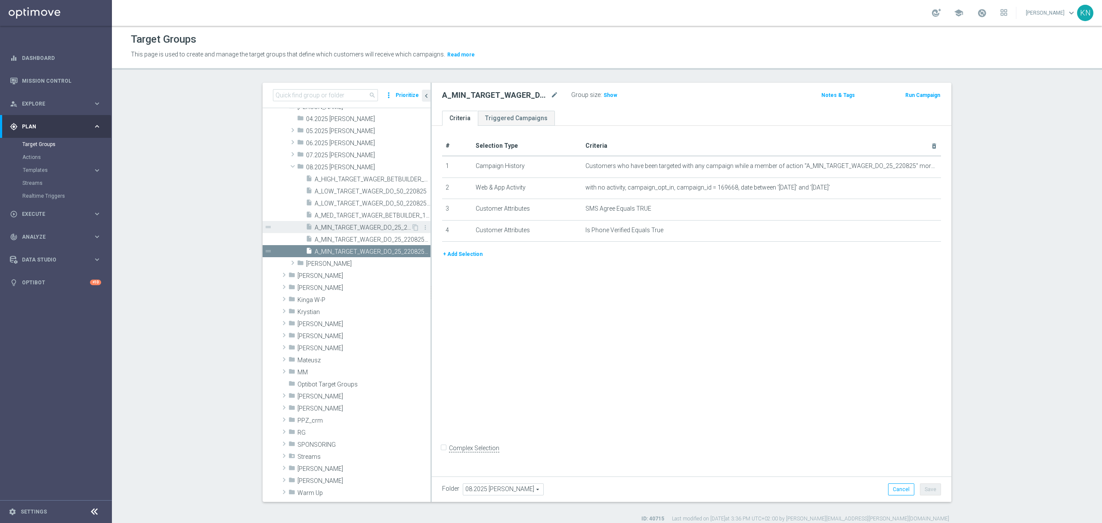
scroll to position [115, 0]
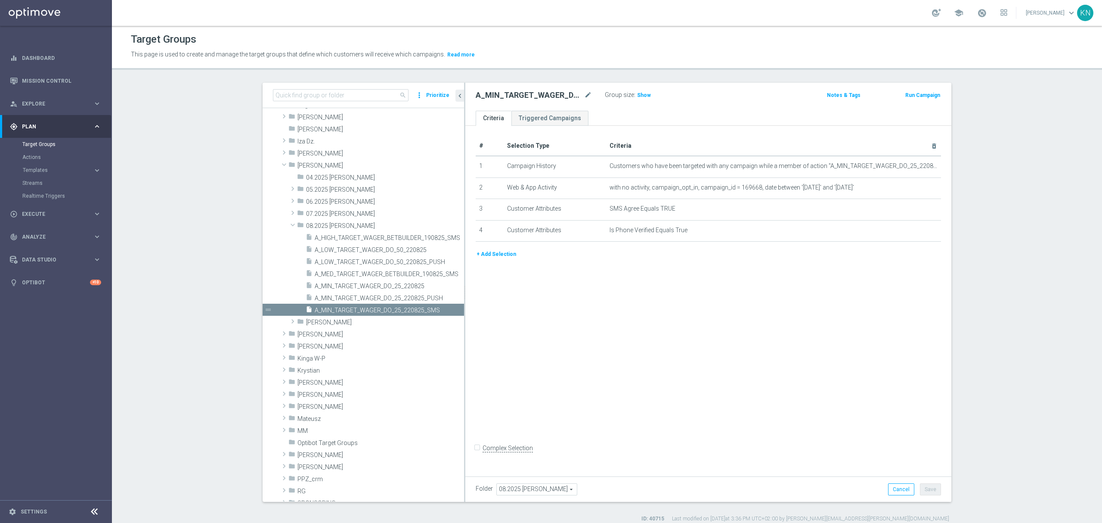
drag, startPoint x: 426, startPoint y: 313, endPoint x: 457, endPoint y: 314, distance: 30.6
click at [464, 314] on div at bounding box center [464, 292] width 1 height 419
click at [443, 310] on icon "content_copy" at bounding box center [446, 310] width 7 height 7
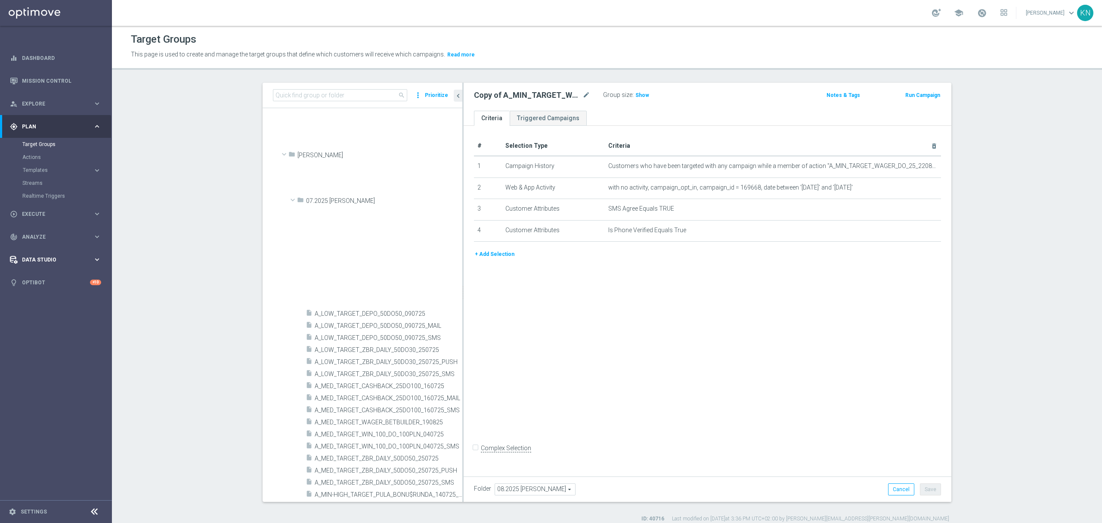
scroll to position [486, 0]
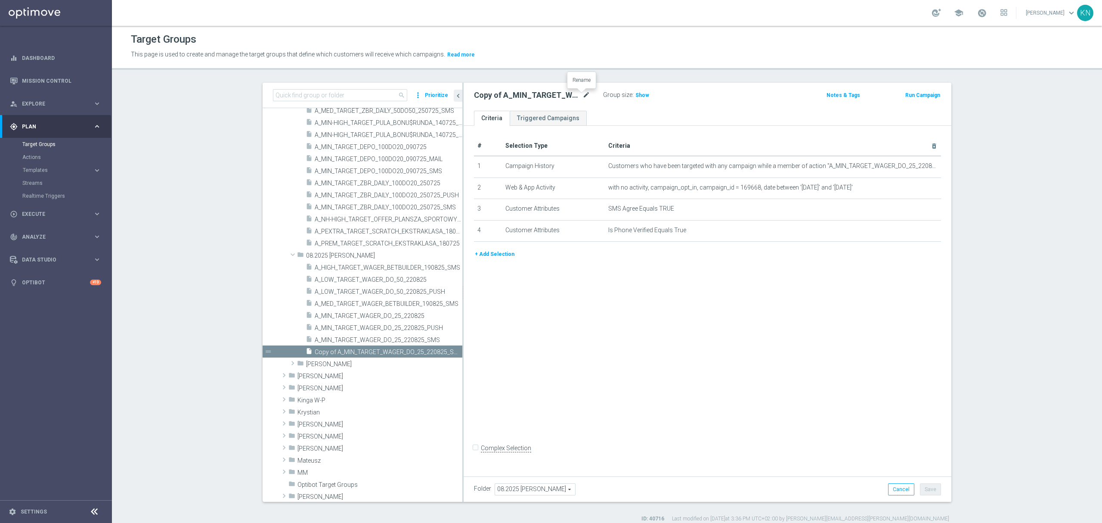
click at [584, 92] on icon "mode_edit" at bounding box center [587, 95] width 8 height 10
type input "A_LOW_TARGET_WAGER_DO_50_220825_SMS"
click at [574, 101] on input "A_LOW_TARGET_WAGER_DO_50_220825_SMS" at bounding box center [532, 96] width 116 height 12
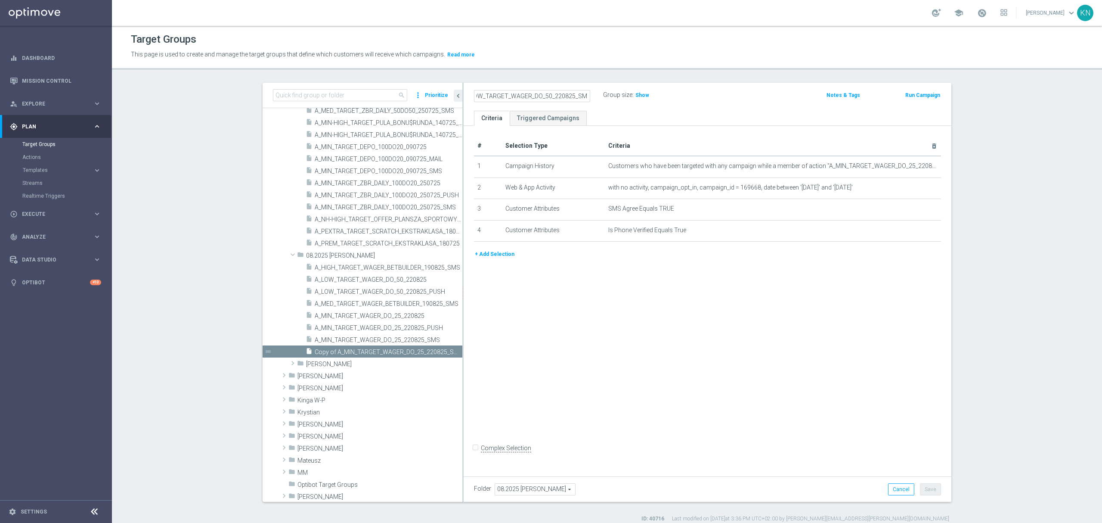
click at [574, 101] on input "A_LOW_TARGET_WAGER_DO_50_220825_SMS" at bounding box center [532, 96] width 116 height 12
type input "A_LOW_TARGET_WAGER_DO_50_220825_SMS"
click at [746, 95] on div "A_LOW_TARGET_WAGER_DO_50_220825_SMS Group size : Show" at bounding box center [628, 95] width 320 height 13
click at [912, 165] on icon "mode_edit" at bounding box center [915, 166] width 7 height 7
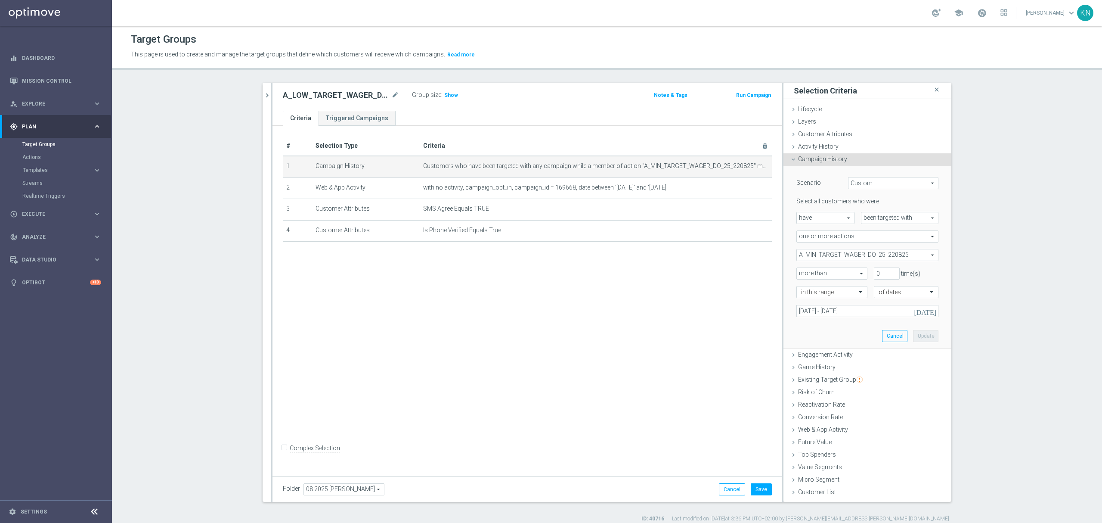
click at [871, 255] on span "A_MIN_TARGET_WAGER_DO_25_220825" at bounding box center [867, 254] width 141 height 11
click at [817, 272] on span "Show Selected" at bounding box center [825, 272] width 32 height 6
click at [806, 272] on input "Show Selected" at bounding box center [803, 274] width 6 height 6
checkbox input "true"
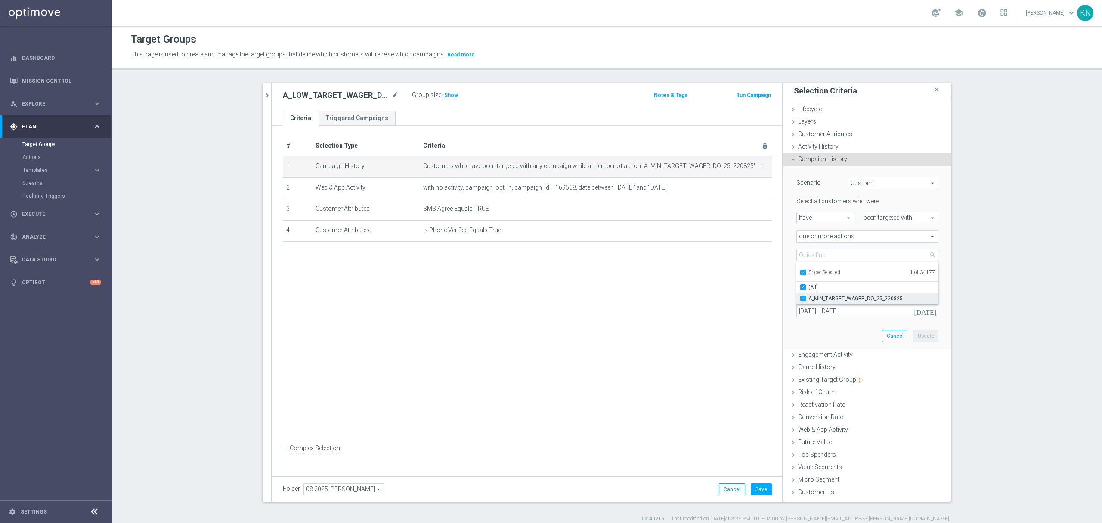
click at [809, 298] on label "A_MIN_TARGET_WAGER_DO_25_220825" at bounding box center [874, 298] width 130 height 11
click at [803, 298] on input "A_MIN_TARGET_WAGER_DO_25_220825" at bounding box center [806, 298] width 6 height 6
checkbox input "false"
type input "Select Action"
checkbox input "false"
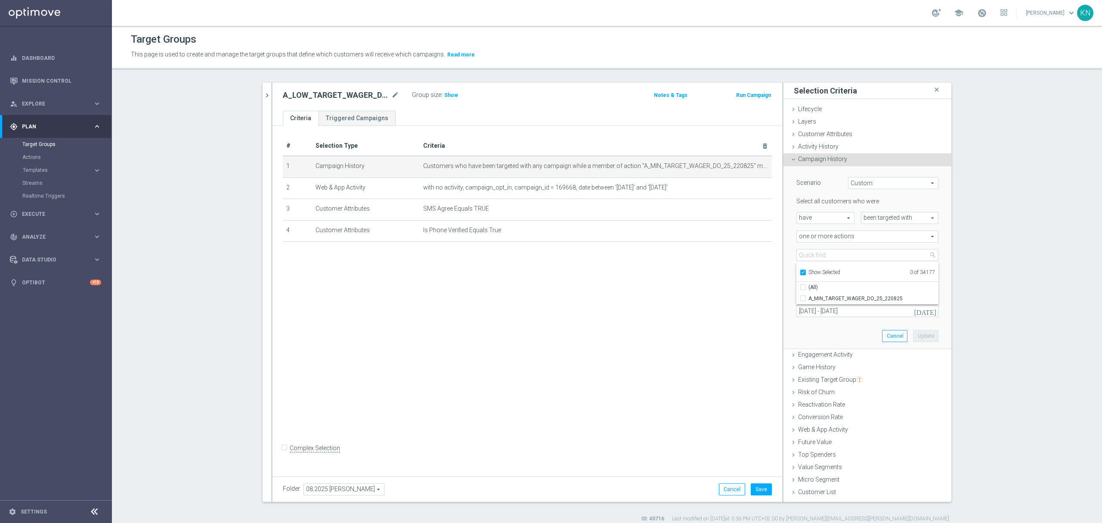
drag, startPoint x: 801, startPoint y: 273, endPoint x: 812, endPoint y: 267, distance: 12.0
click at [809, 273] on label "Show Selected" at bounding box center [825, 273] width 32 height 8
click at [801, 273] on input "Show Selected" at bounding box center [803, 274] width 6 height 6
checkbox input "false"
click at [817, 257] on input "search" at bounding box center [868, 255] width 142 height 12
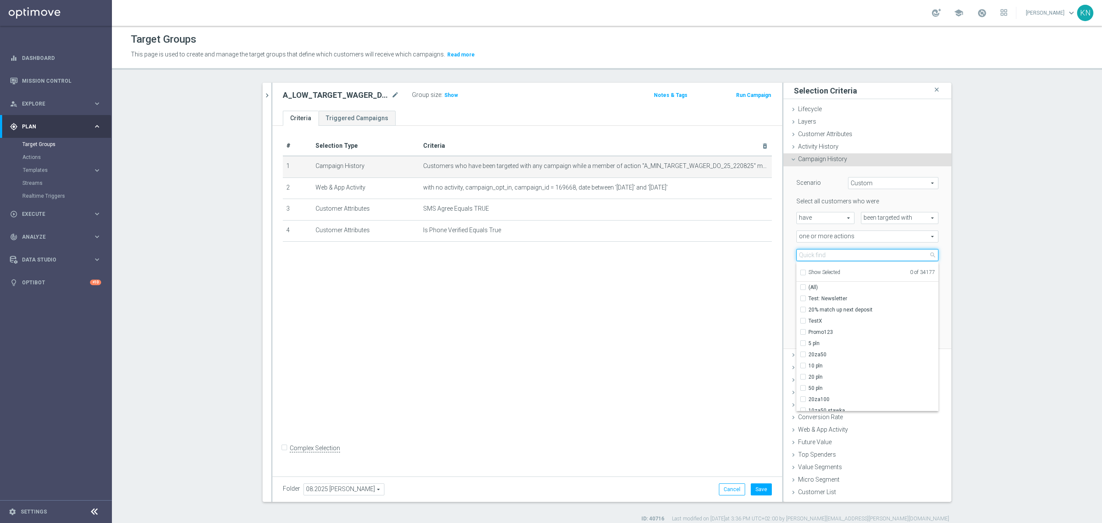
paste input "A_LOW_TARGET_WAGER_DO_50_220825"
type input "A_LOW_TARGET_WAGER_DO_50_220825"
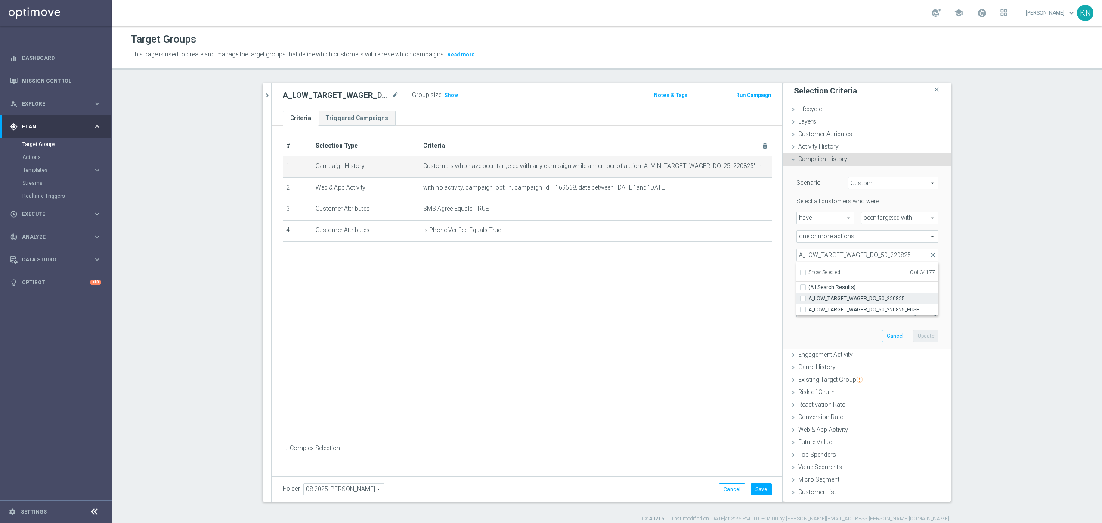
click at [809, 298] on label "A_LOW_TARGET_WAGER_DO_50_220825" at bounding box center [874, 298] width 130 height 11
click at [803, 298] on input "A_LOW_TARGET_WAGER_DO_50_220825" at bounding box center [806, 298] width 6 height 6
checkbox input "true"
type input "A_LOW_TARGET_WAGER_DO_50_220825"
click at [798, 332] on div "Scenario Custom Custom arrow_drop_down search Select all customers who were hav…" at bounding box center [867, 257] width 155 height 182
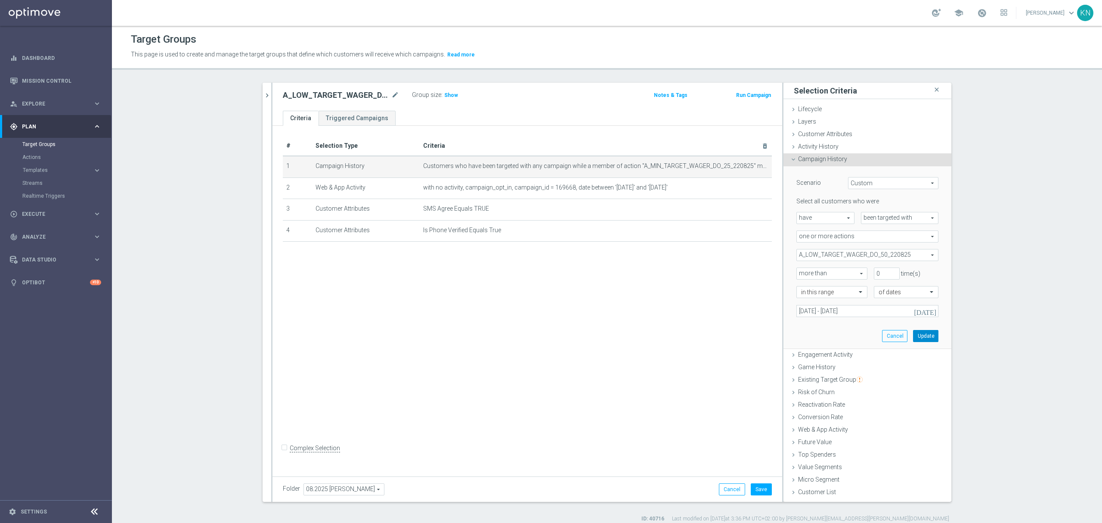
click at [925, 336] on button "Update" at bounding box center [925, 336] width 25 height 12
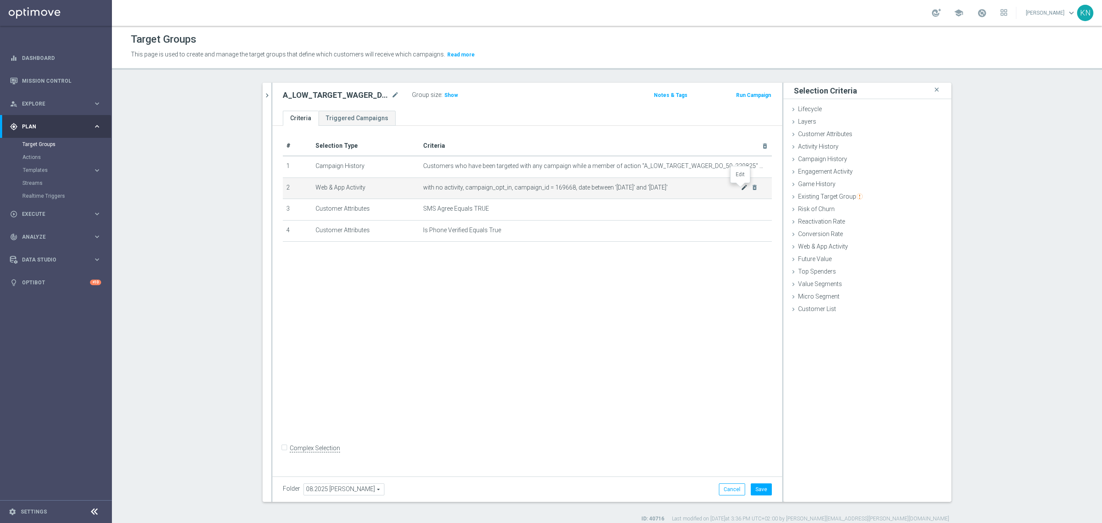
click at [741, 189] on icon "mode_edit" at bounding box center [744, 187] width 7 height 7
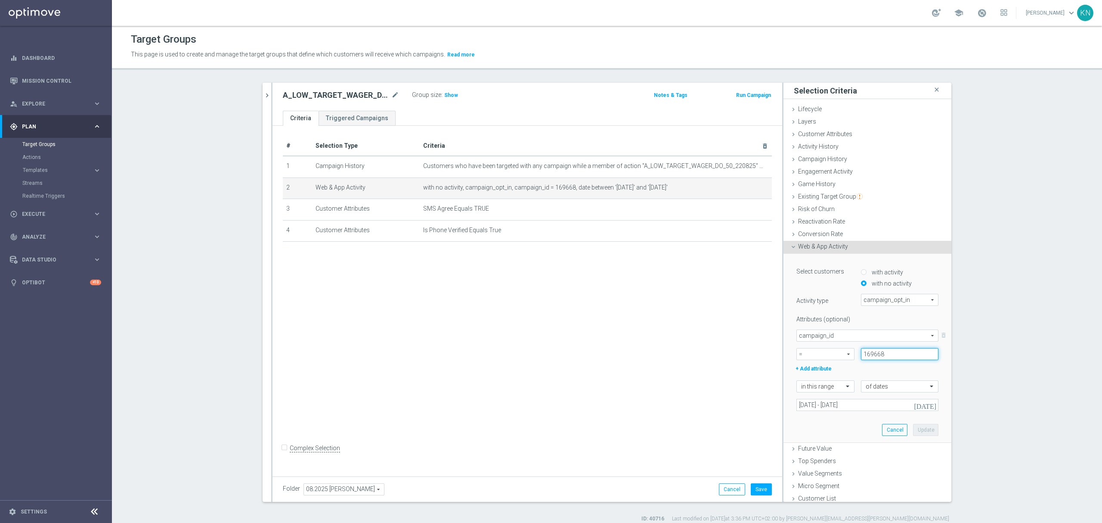
click at [872, 354] on input "169668" at bounding box center [900, 354] width 78 height 12
paste input "169669"
type input "169669"
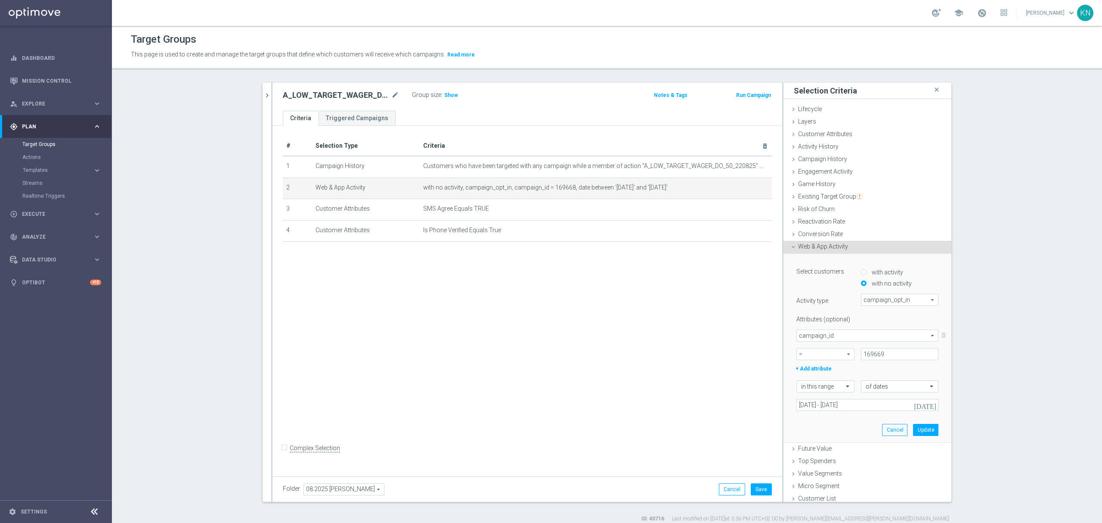
click at [859, 366] on div "+ Add attribute" at bounding box center [867, 367] width 155 height 11
click at [916, 432] on button "Update" at bounding box center [925, 430] width 25 height 12
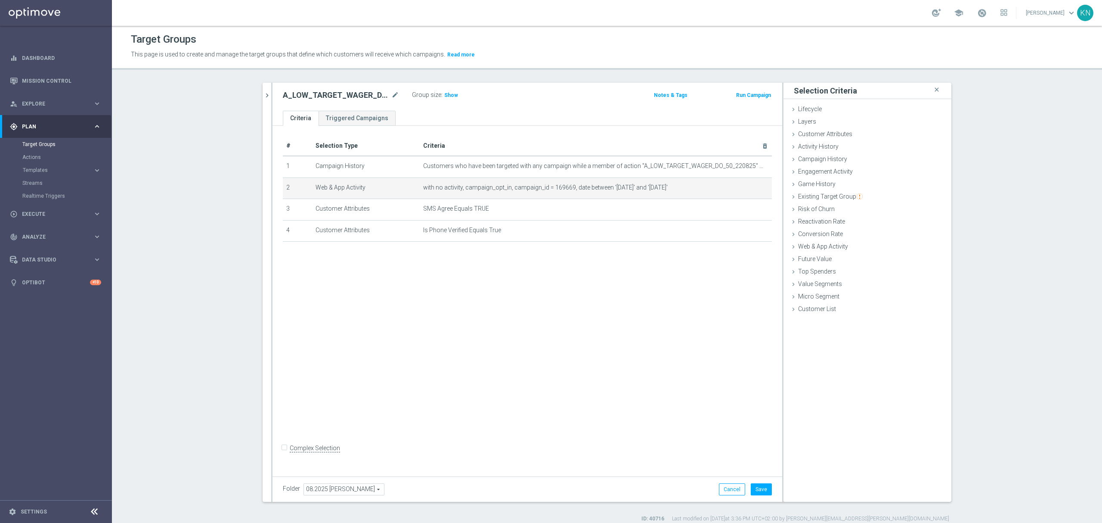
click at [449, 305] on div "# Selection Type Criteria delete_forever 1 Campaign History Customers who have …" at bounding box center [528, 299] width 510 height 347
click at [760, 488] on button "Save" at bounding box center [761, 489] width 21 height 12
click at [28, 220] on div "play_circle_outline Execute keyboard_arrow_right" at bounding box center [55, 213] width 111 height 23
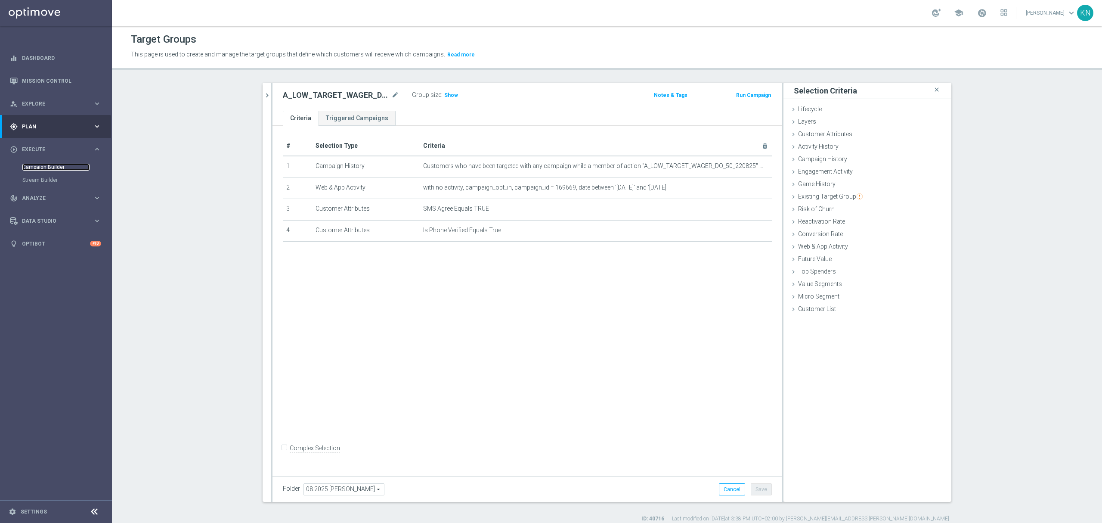
click at [52, 165] on link "Campaign Builder" at bounding box center [55, 167] width 67 height 7
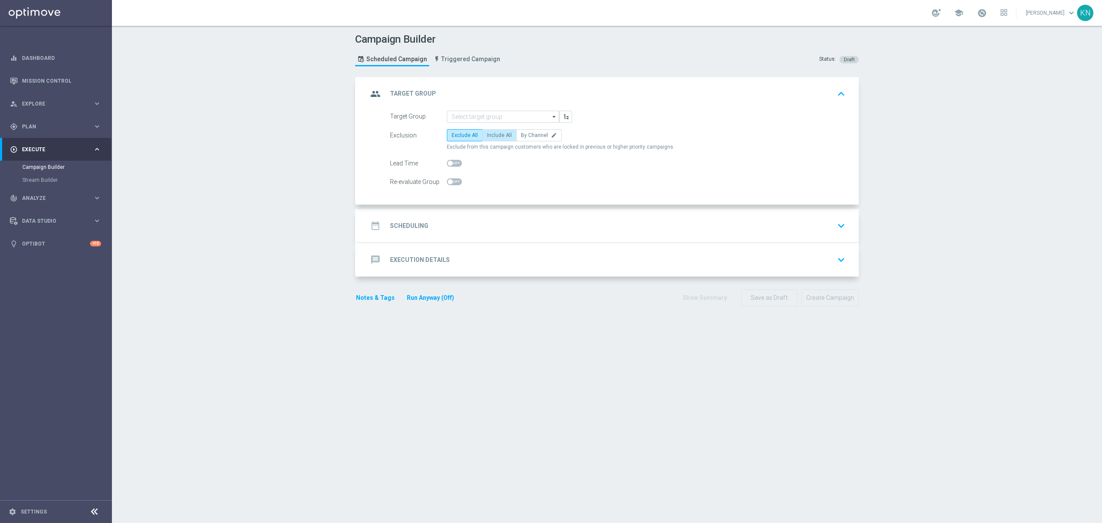
click at [497, 138] on span "Include All" at bounding box center [499, 135] width 25 height 6
click at [493, 138] on input "Include All" at bounding box center [490, 137] width 6 height 6
radio input "true"
click at [450, 184] on span at bounding box center [454, 181] width 15 height 7
click at [450, 184] on input "checkbox" at bounding box center [454, 181] width 15 height 7
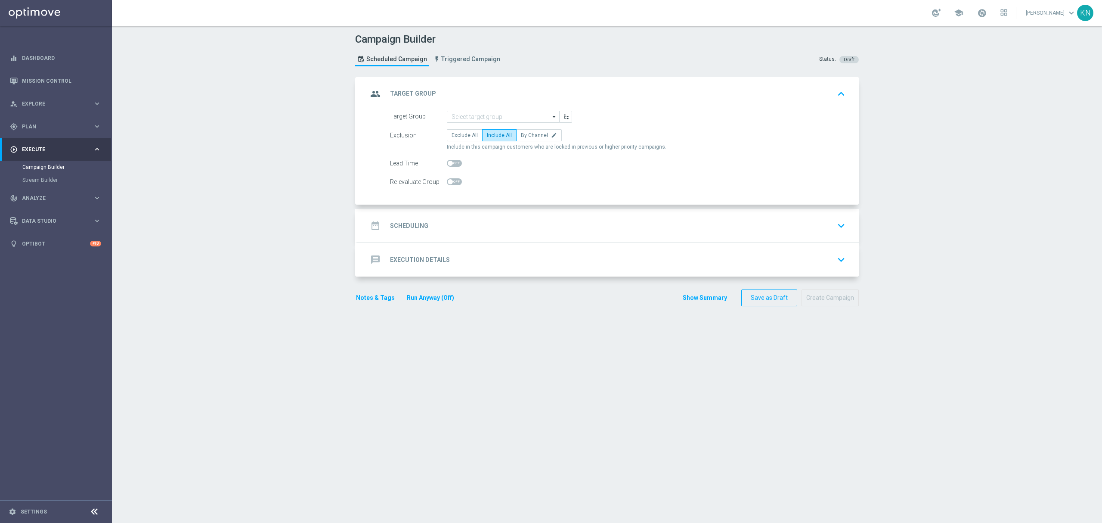
checkbox input "true"
click at [488, 117] on input at bounding box center [503, 117] width 112 height 12
paste input "A_LOW_TARGET_WAGER_DO_50_220825_SMS"
click at [510, 131] on div "A_LOW_TARGET_WAGER_DO_50_220825_SMS" at bounding box center [510, 133] width 104 height 16
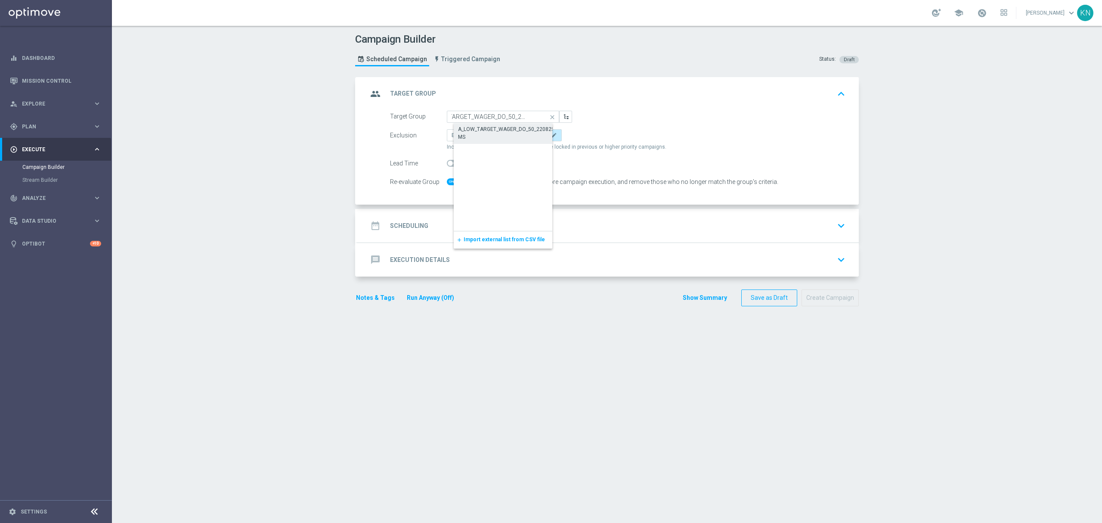
type input "A_LOW_TARGET_WAGER_DO_50_220825_SMS"
click at [448, 181] on span at bounding box center [450, 181] width 5 height 5
click at [447, 181] on input "checkbox" at bounding box center [454, 181] width 15 height 7
checkbox input "true"
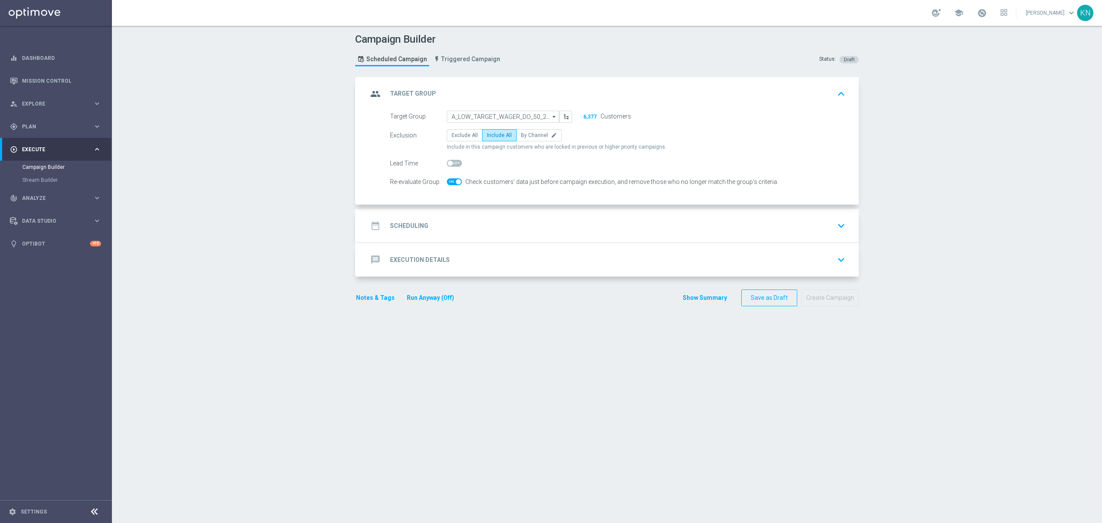
click at [702, 220] on div "date_range Scheduling keyboard_arrow_down" at bounding box center [608, 225] width 481 height 16
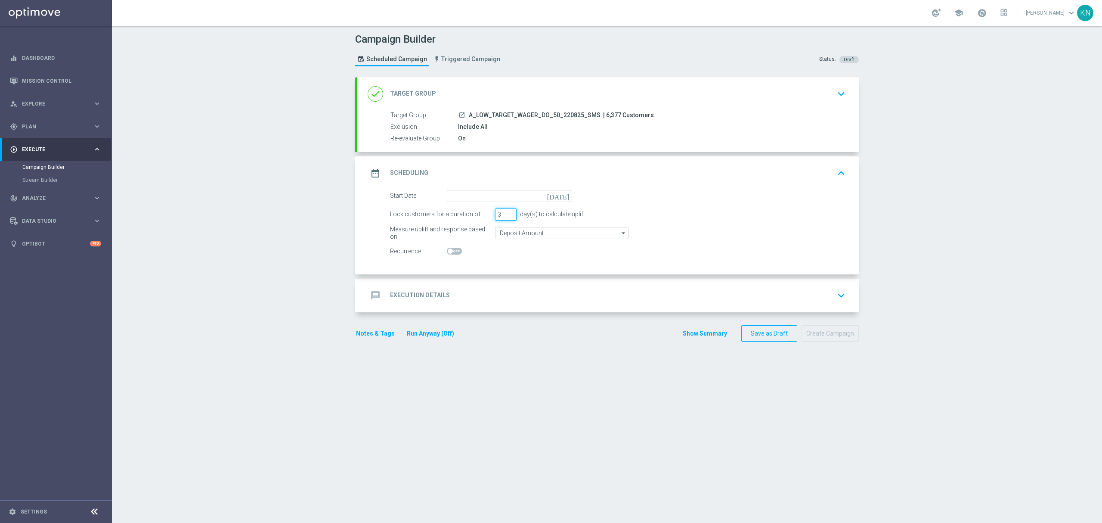
drag, startPoint x: 500, startPoint y: 212, endPoint x: 484, endPoint y: 208, distance: 15.9
click at [485, 208] on div "Lock customers for a duration of 3 day(s) to calculate uplift." at bounding box center [618, 214] width 469 height 12
type input "1"
click at [531, 231] on input "Deposit Amount" at bounding box center [561, 233] width 133 height 12
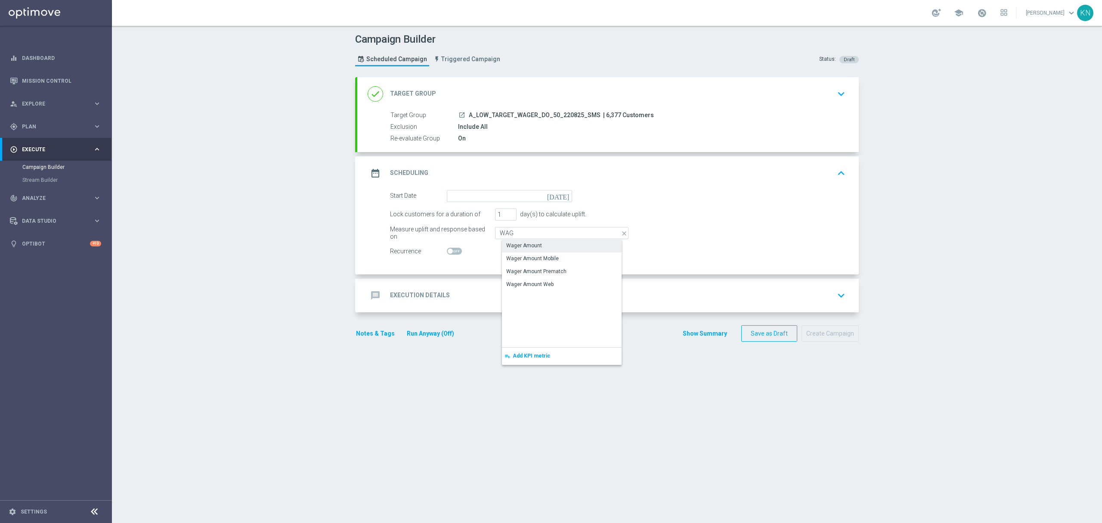
click at [532, 242] on div "Wager Amount" at bounding box center [568, 245] width 133 height 12
type input "Wager Amount"
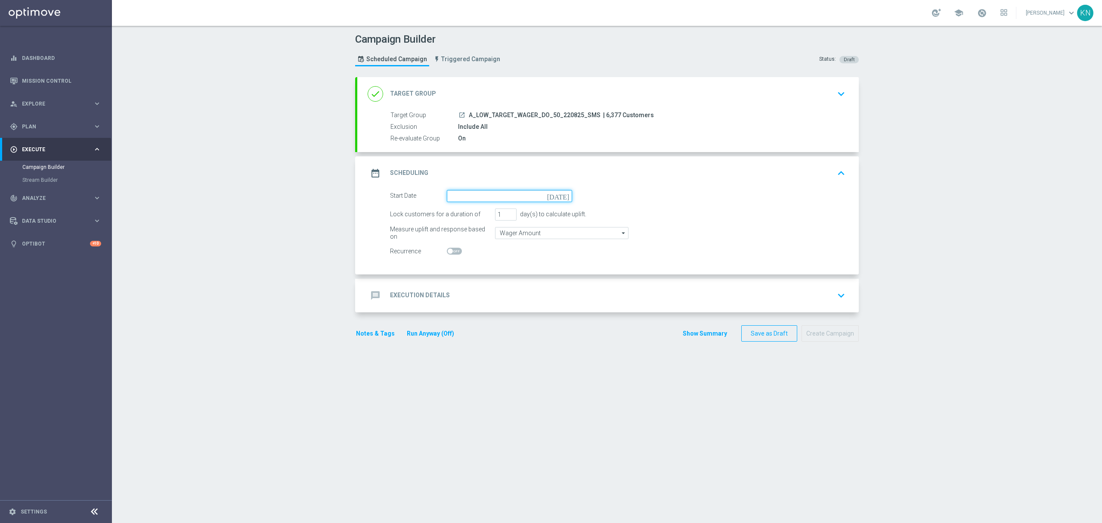
click at [480, 197] on input at bounding box center [509, 196] width 125 height 12
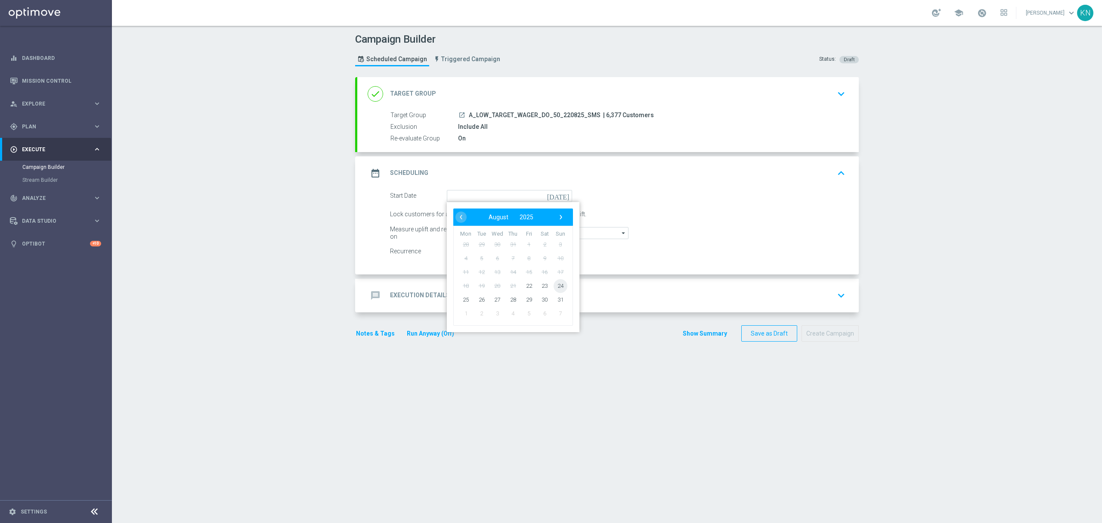
click at [556, 288] on span "24" at bounding box center [561, 286] width 14 height 14
type input "[DATE]"
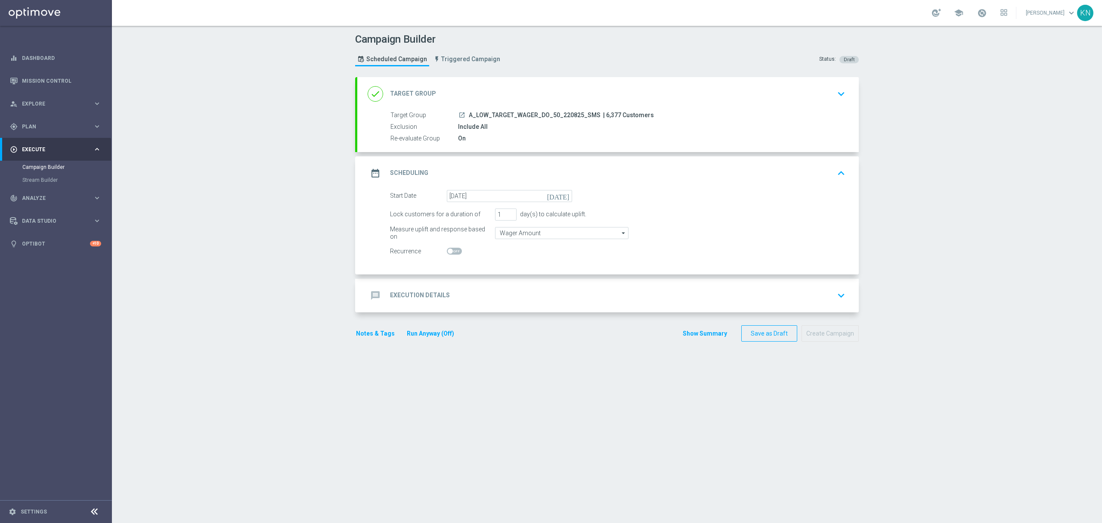
click at [765, 286] on div "message Execution Details keyboard_arrow_down" at bounding box center [608, 296] width 502 height 34
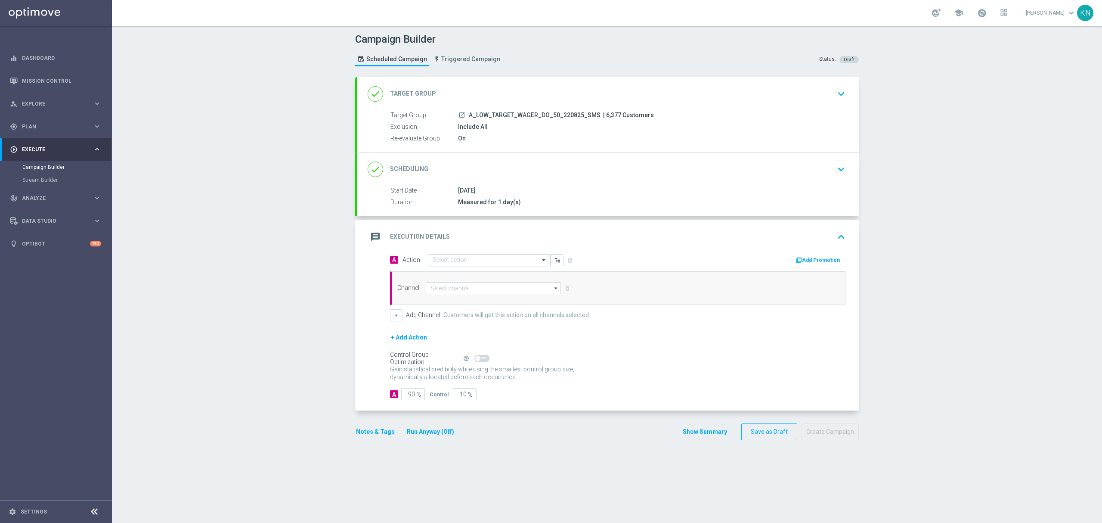
click at [483, 255] on div "Select action" at bounding box center [489, 260] width 123 height 12
click at [456, 376] on span "Create new action" at bounding box center [463, 377] width 45 height 6
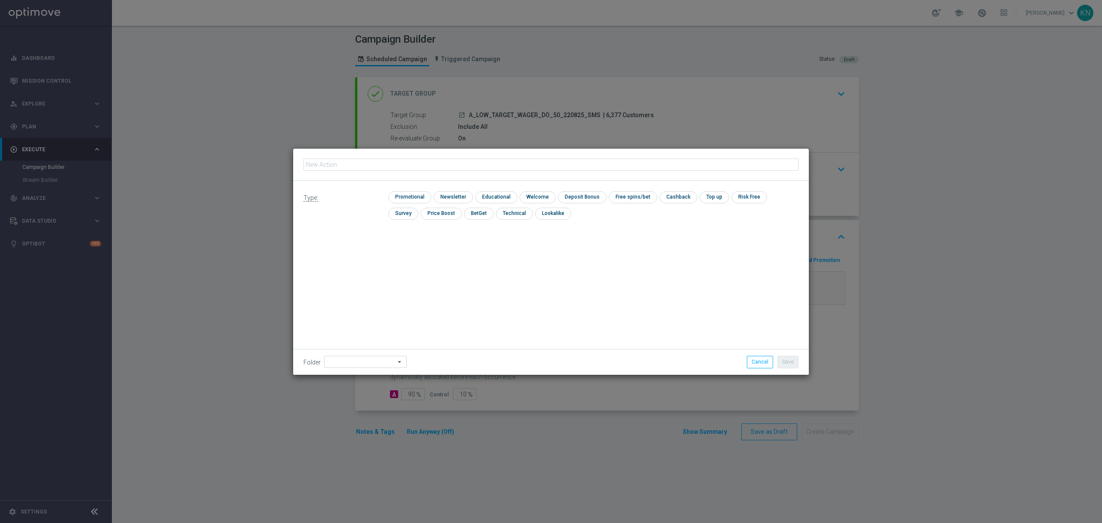
click at [374, 162] on input "text" at bounding box center [551, 164] width 495 height 12
type input "A_LOW_TARGET_WAGER_DO_50_220825_SMS"
click at [412, 187] on div "Type: check Promotional check Newsletter check Educational check Welcome check …" at bounding box center [551, 209] width 516 height 56
click at [416, 196] on input "checkbox" at bounding box center [408, 197] width 41 height 12
checkbox input "true"
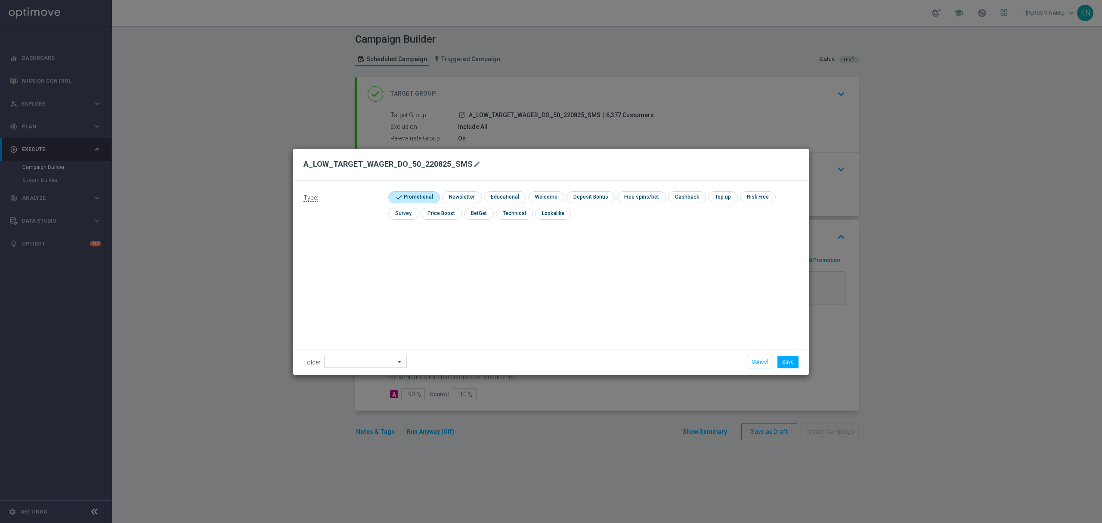
click at [469, 284] on div "Type: check Promotional check Newsletter check Educational check Welcome check …" at bounding box center [551, 278] width 516 height 194
click at [789, 362] on button "Save" at bounding box center [788, 362] width 21 height 12
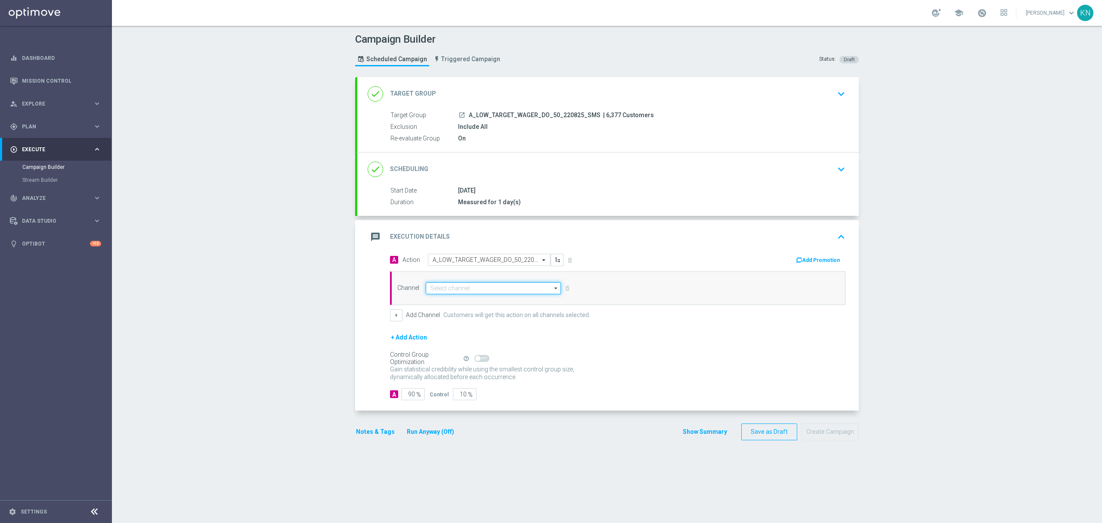
click at [462, 292] on input at bounding box center [493, 288] width 135 height 12
click at [433, 310] on div "SMS" at bounding box center [497, 313] width 128 height 12
type input "SMS"
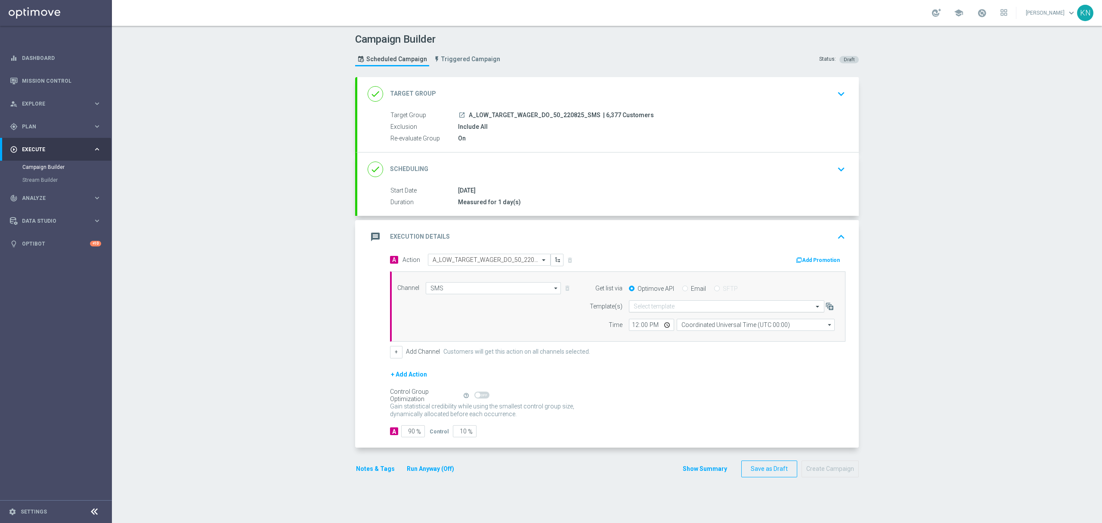
click at [653, 306] on input "text" at bounding box center [718, 306] width 169 height 7
paste input "A_LOW_TARGET_WAGER_DO_50_220825_SMS"
click at [670, 323] on label "A_LOW_TARGET_WAGER_DO_50_220825_SMS" at bounding box center [689, 319] width 110 height 7
type input "A_LOW_TARGET_WAGER_DO_50_220825_SMS"
click at [637, 325] on input "12:00" at bounding box center [651, 325] width 45 height 12
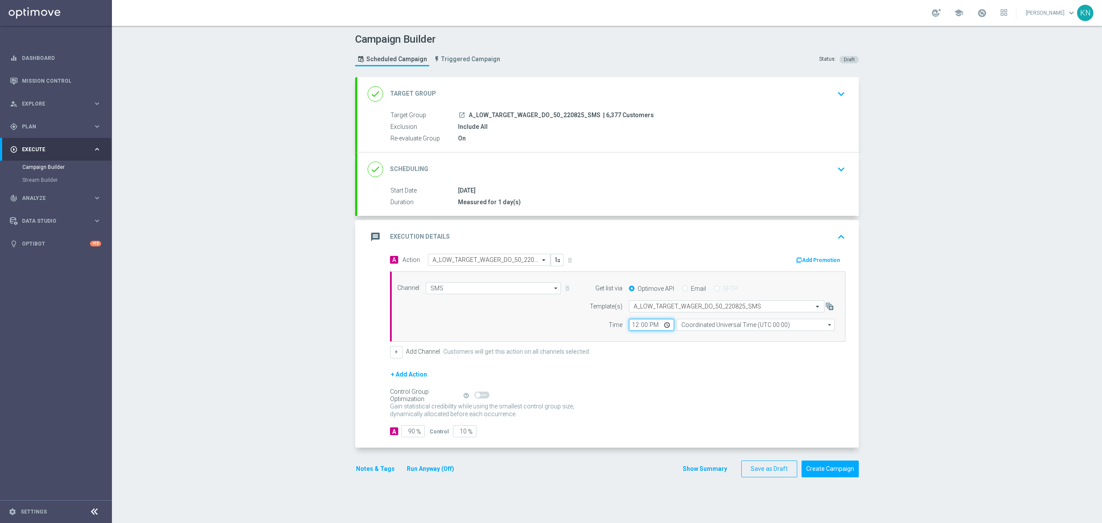
click at [631, 326] on input "12:00" at bounding box center [651, 325] width 45 height 12
type input "13:01"
click at [564, 318] on div "Channel SMS SMS arrow_drop_down Show Selected 1 of 22 Target group only SMS" at bounding box center [616, 306] width 450 height 49
click at [776, 324] on input "Coordinated Universal Time (UTC 00:00)" at bounding box center [756, 325] width 158 height 12
click at [733, 340] on div "Central European Time ([GEOGRAPHIC_DATA]) (UTC +02:00)" at bounding box center [758, 337] width 141 height 8
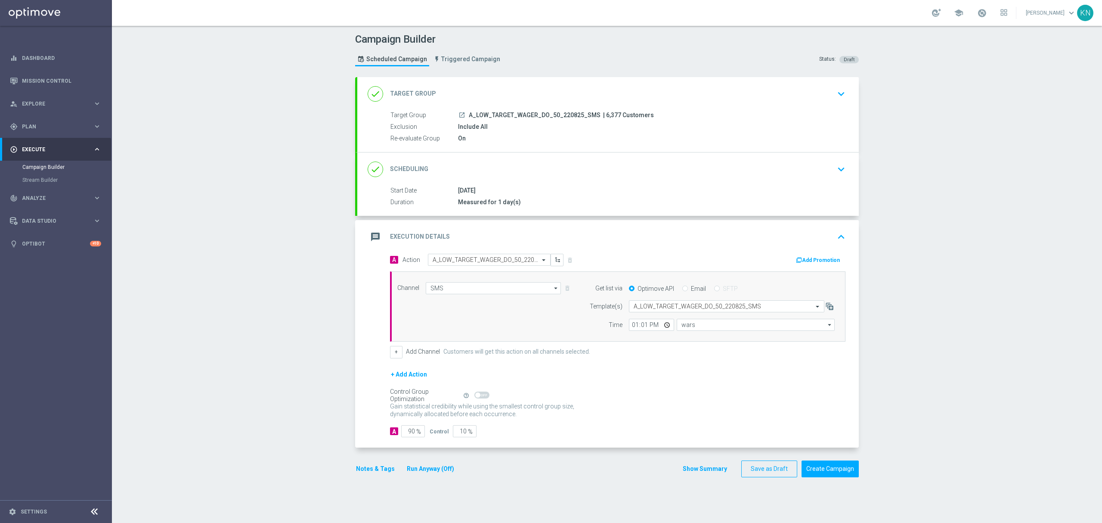
type input "Central European Time ([GEOGRAPHIC_DATA]) (UTC +02:00)"
click at [510, 324] on div "Channel SMS SMS arrow_drop_down Show Selected 1 of 22 Target group only SMS" at bounding box center [616, 306] width 450 height 49
click at [456, 434] on input "10" at bounding box center [465, 431] width 24 height 12
type input "2"
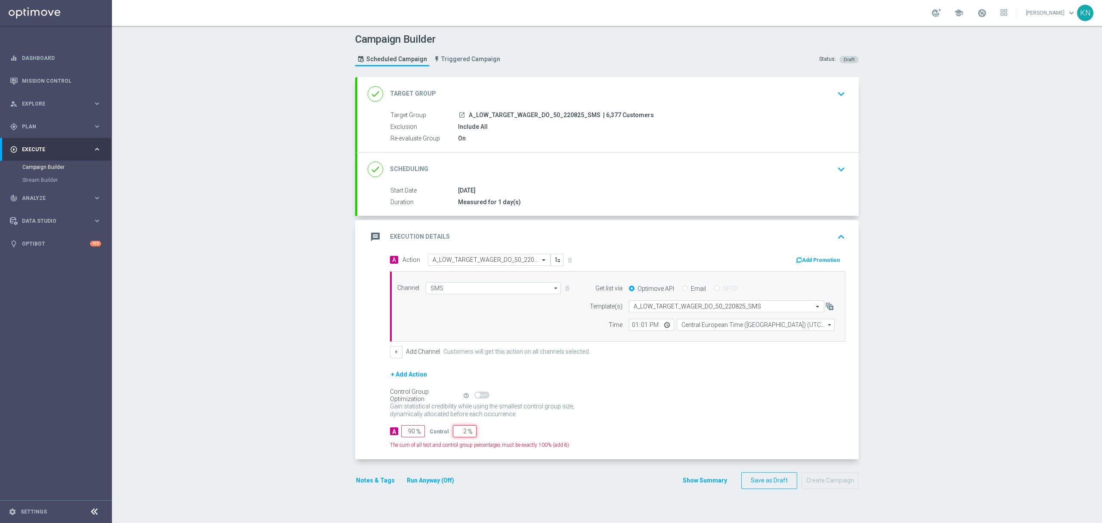
type input "98"
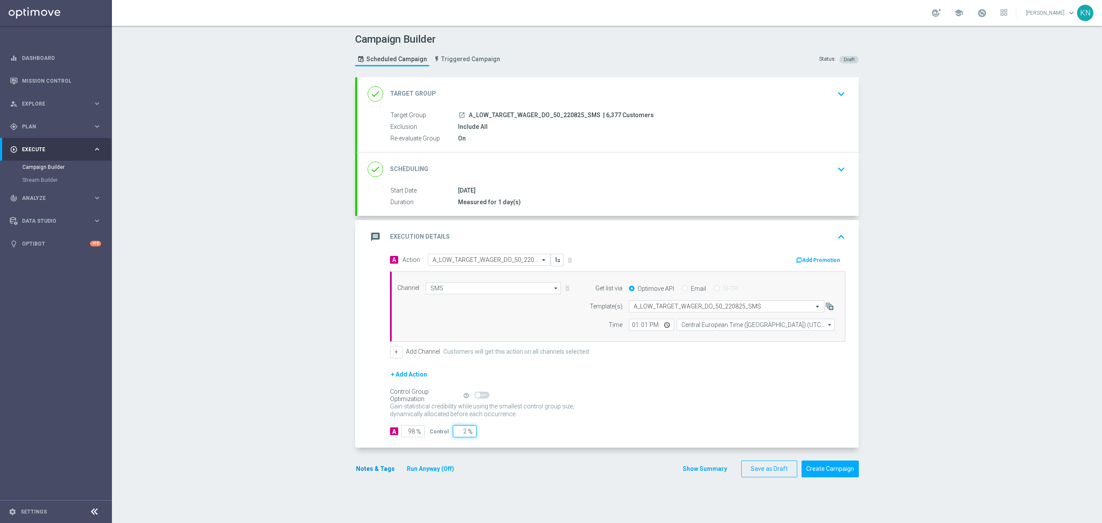
type input "2"
click at [366, 467] on button "Notes & Tags" at bounding box center [375, 468] width 40 height 11
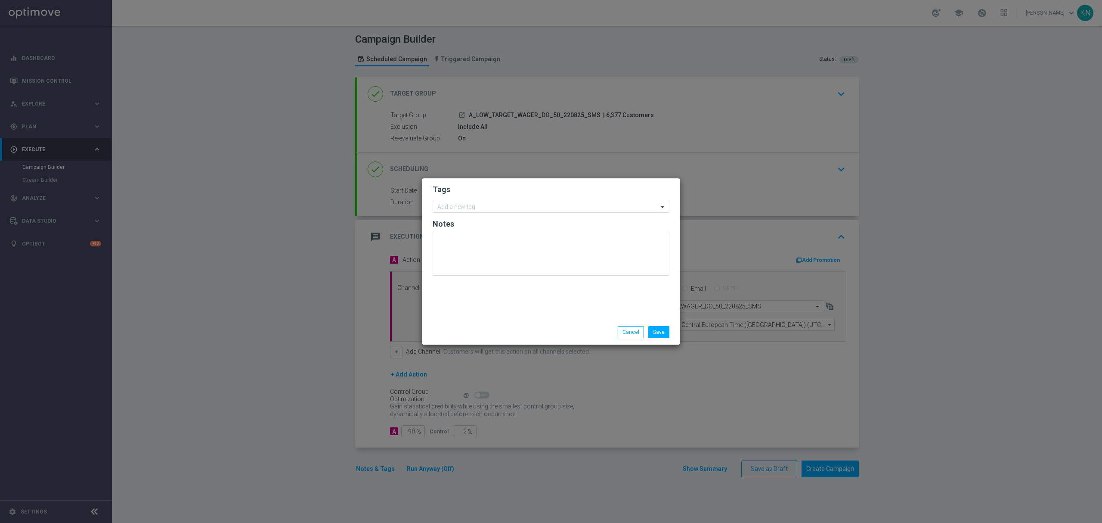
click at [492, 210] on input "text" at bounding box center [548, 207] width 221 height 7
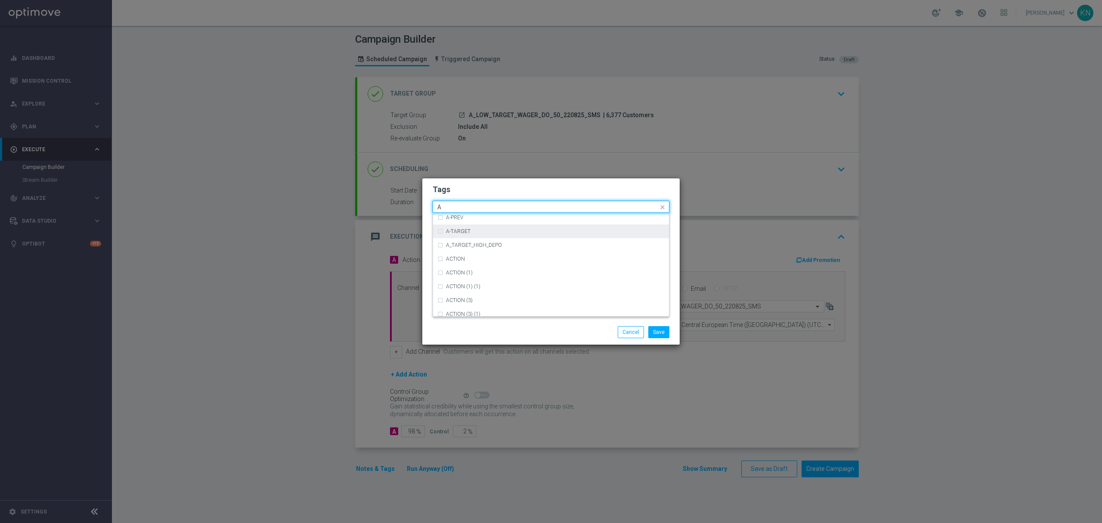
scroll to position [1034, 0]
click at [472, 247] on div "A" at bounding box center [555, 247] width 219 height 5
type input "A"
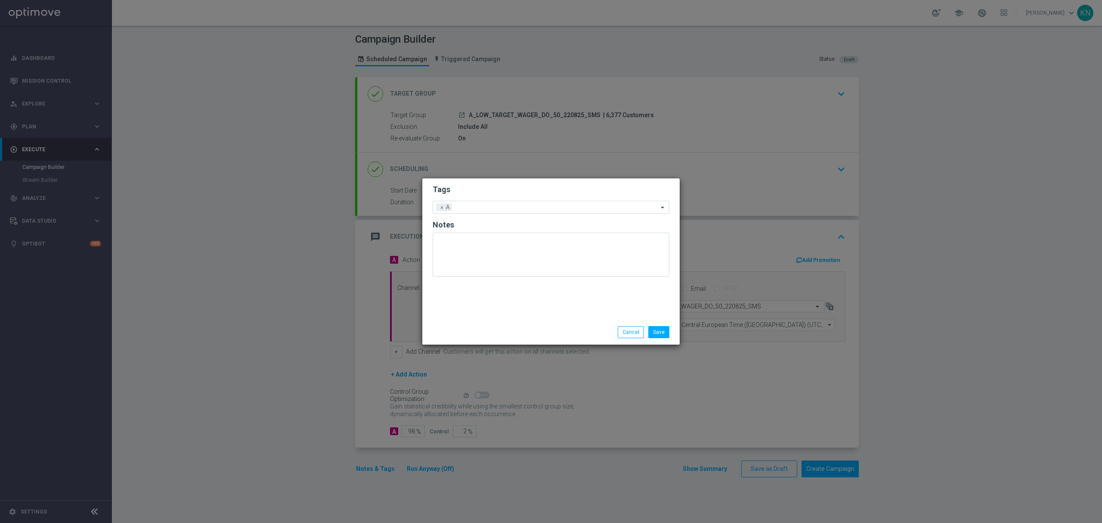
click at [494, 197] on form "Tags Add a new tag × A Notes" at bounding box center [551, 232] width 237 height 101
click at [499, 206] on input "text" at bounding box center [557, 207] width 203 height 7
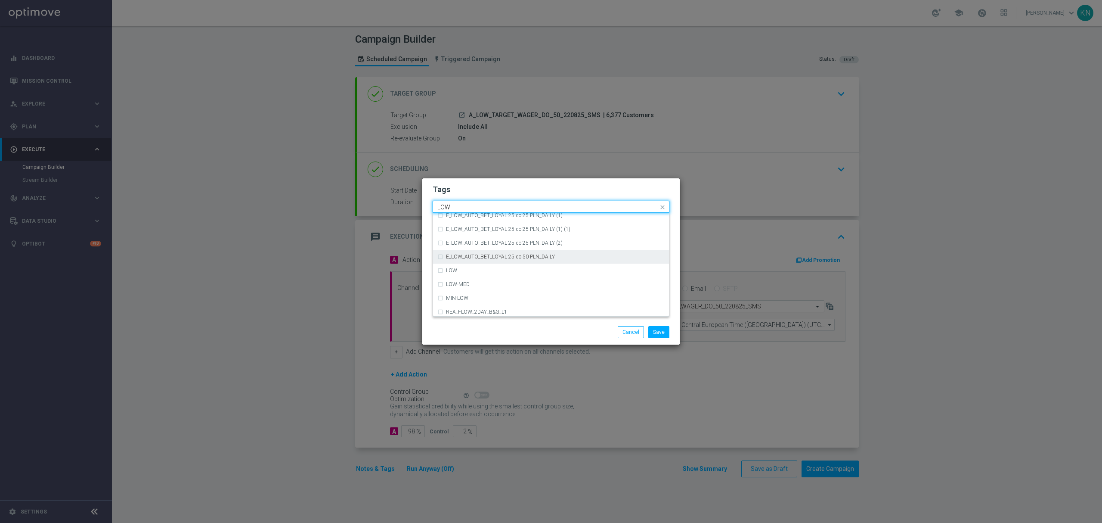
scroll to position [420, 0]
click at [478, 261] on div "LOW" at bounding box center [551, 268] width 227 height 14
type input "LOW"
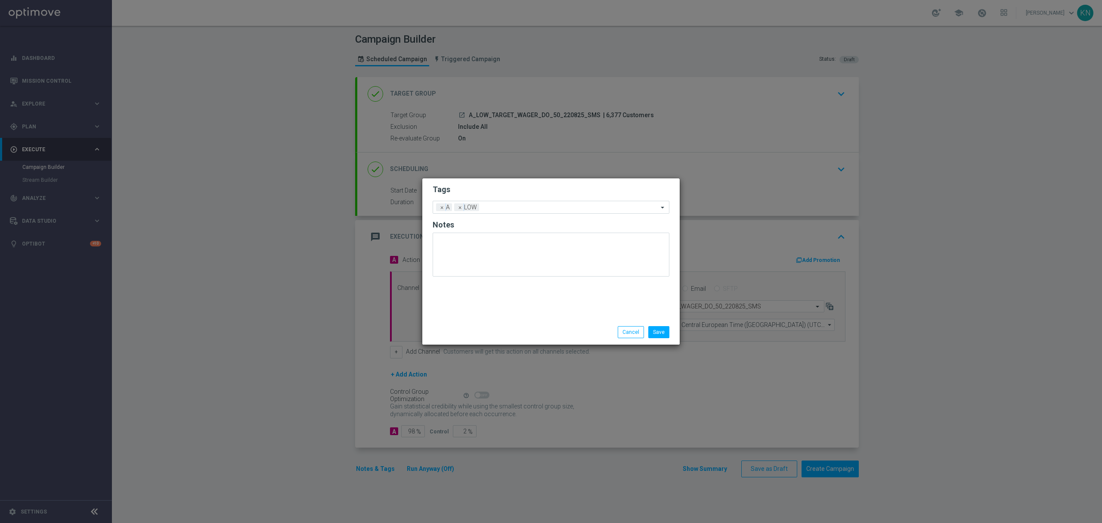
click at [496, 184] on h2 "Tags" at bounding box center [551, 189] width 237 height 10
click at [519, 210] on input "text" at bounding box center [571, 207] width 176 height 7
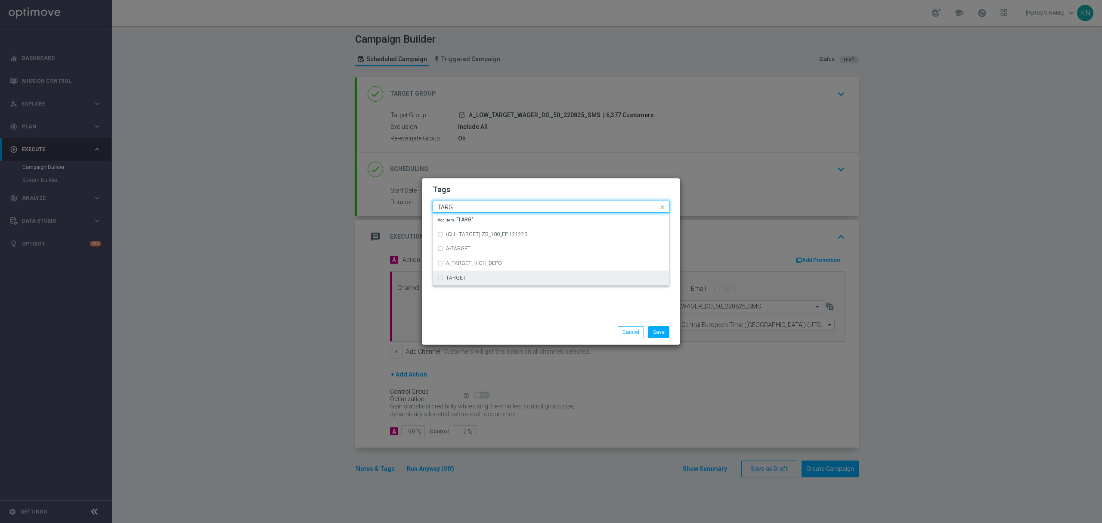
click at [463, 278] on label "TARGET" at bounding box center [456, 277] width 20 height 5
type input "TARG"
click at [515, 193] on h2 "Tags" at bounding box center [551, 189] width 237 height 10
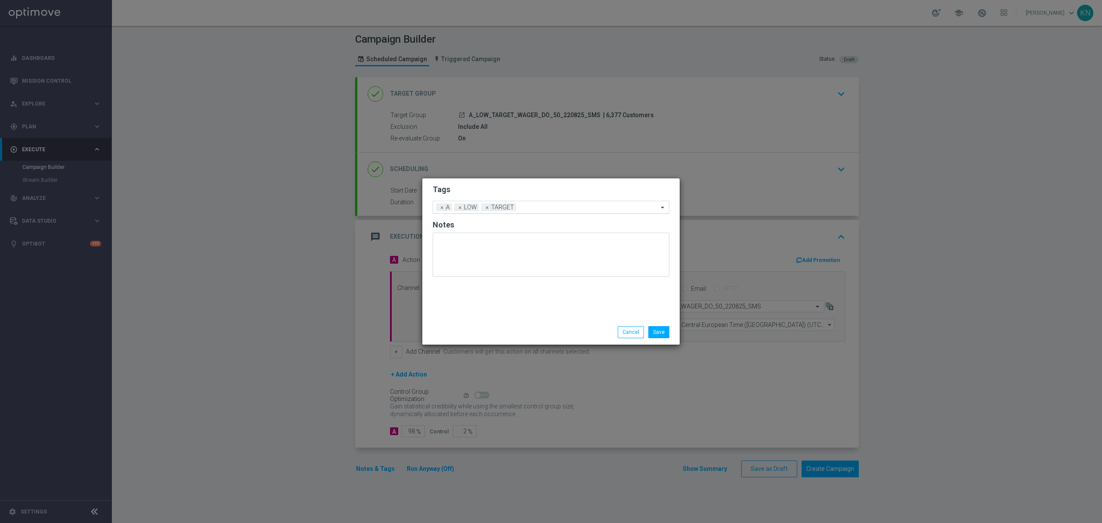
click at [536, 211] on div at bounding box center [588, 208] width 140 height 9
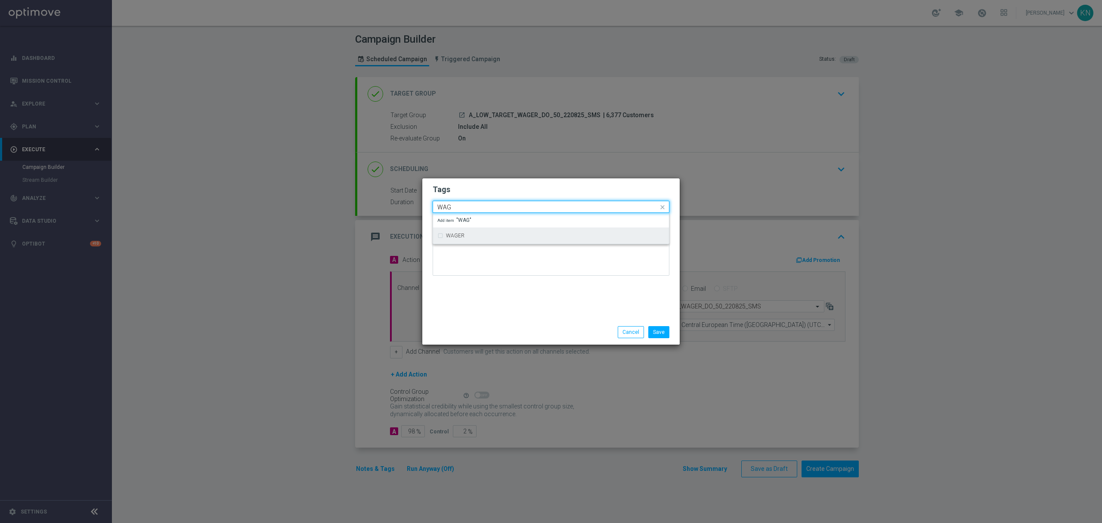
click at [500, 240] on div "WAGER" at bounding box center [551, 236] width 227 height 14
type input "WAG"
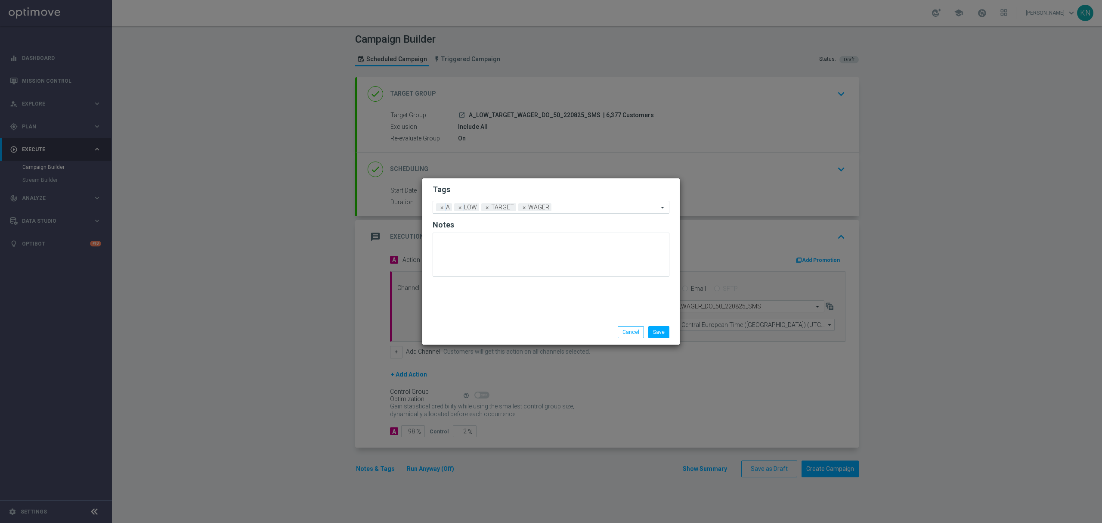
click at [528, 196] on form "Tags Add a new tag × A × LOW × TARGET × WAGER Notes" at bounding box center [551, 232] width 237 height 101
click at [658, 330] on button "Save" at bounding box center [659, 332] width 21 height 12
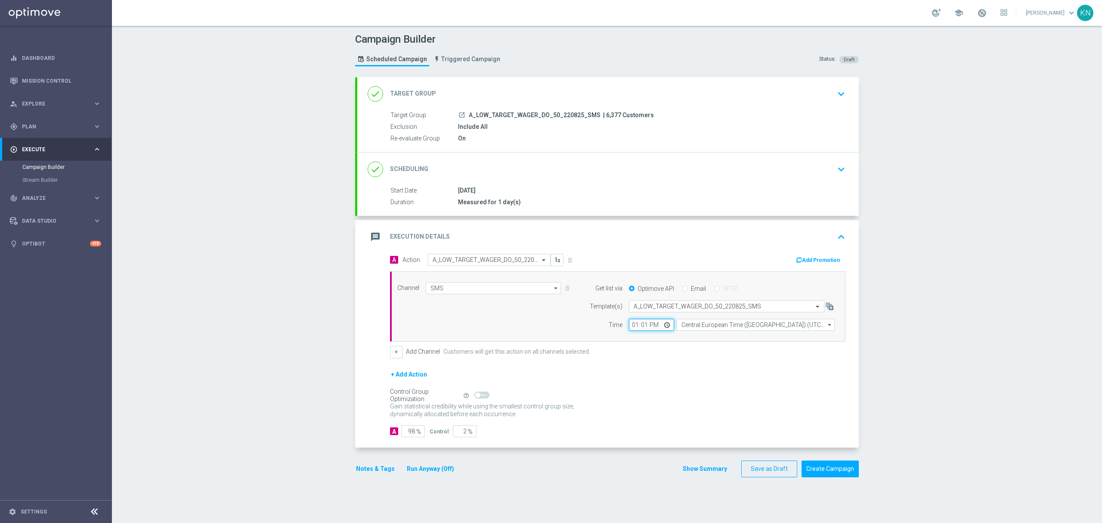
click at [644, 324] on input "13:01" at bounding box center [651, 325] width 45 height 12
type input "13:00"
click at [708, 386] on div "+ Add Action" at bounding box center [618, 380] width 456 height 22
click at [382, 467] on button "Notes & Tags" at bounding box center [375, 468] width 40 height 11
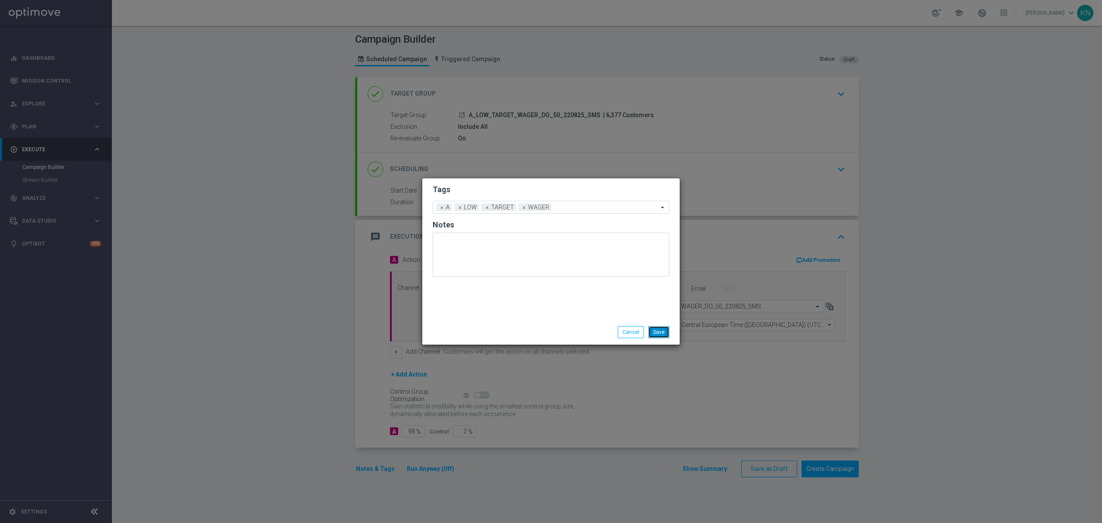
click at [664, 333] on button "Save" at bounding box center [659, 332] width 21 height 12
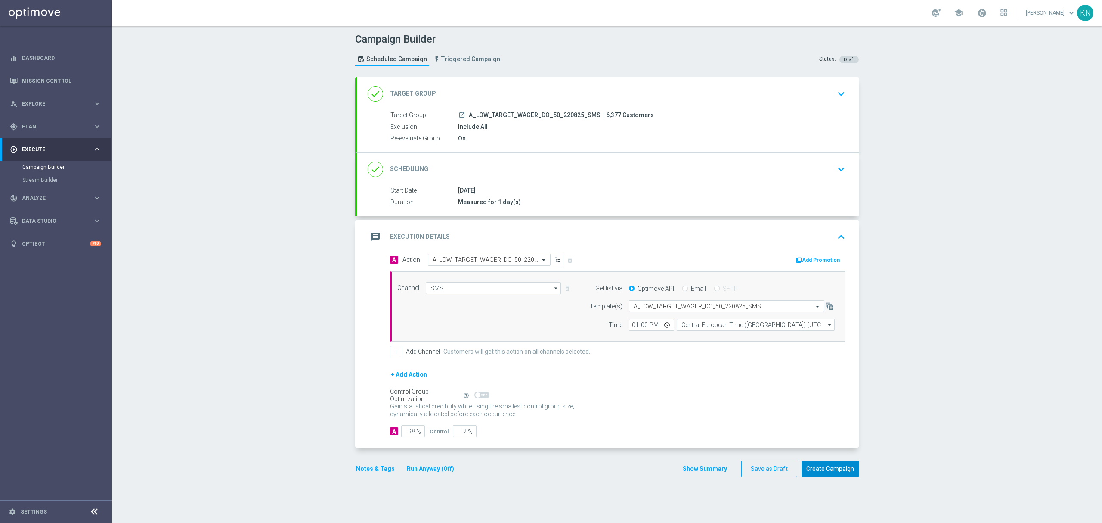
click at [827, 474] on button "Create Campaign" at bounding box center [830, 468] width 57 height 17
